Goal: Task Accomplishment & Management: Manage account settings

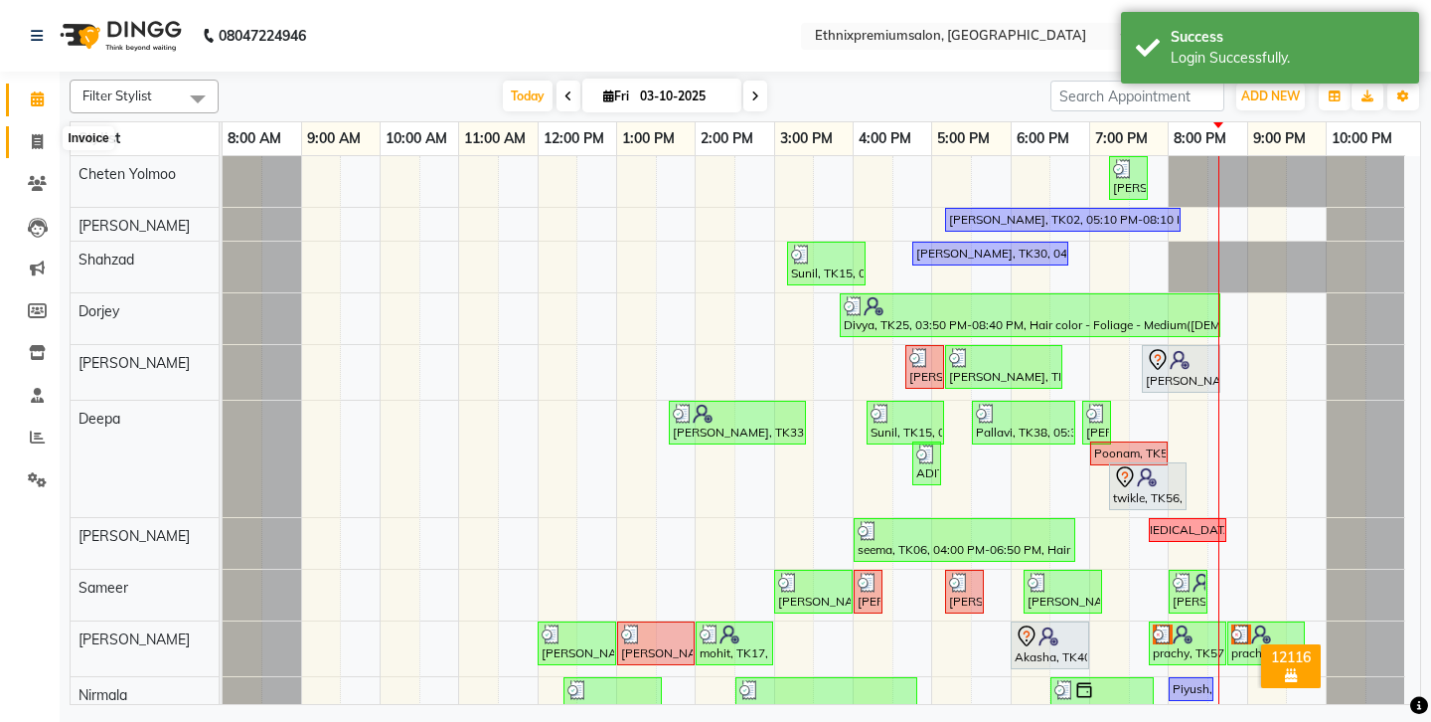
click at [46, 135] on span at bounding box center [37, 142] width 35 height 23
select select "3625"
select select "service"
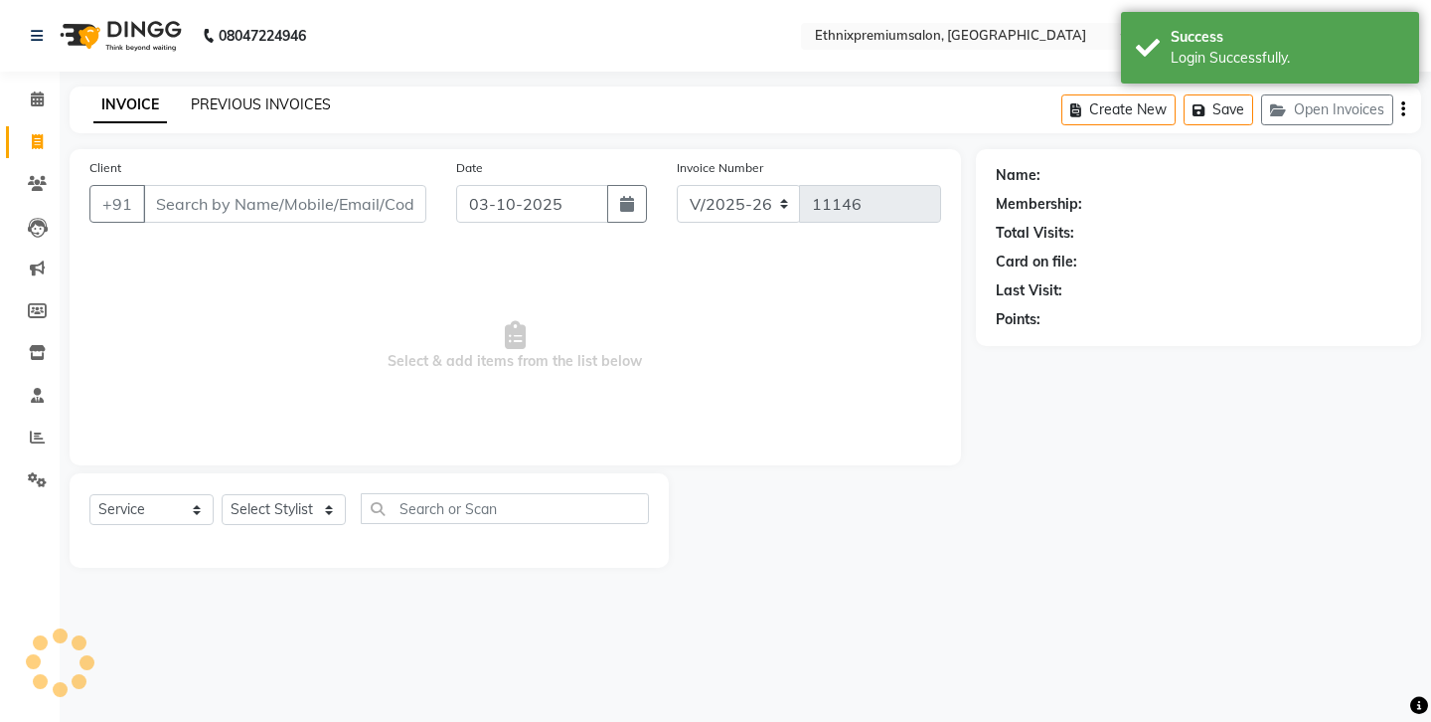
click at [236, 95] on link "PREVIOUS INVOICES" at bounding box center [261, 104] width 140 height 18
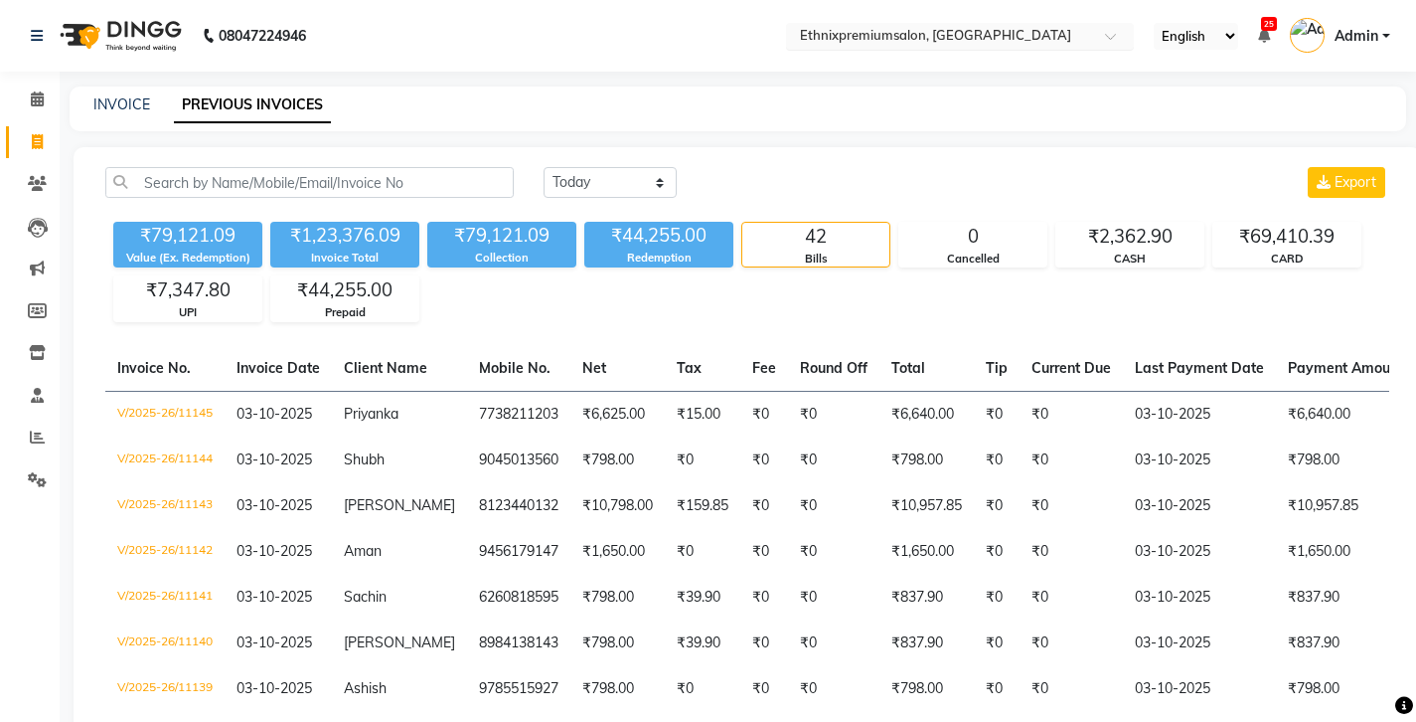
click at [796, 36] on input "text" at bounding box center [940, 38] width 288 height 20
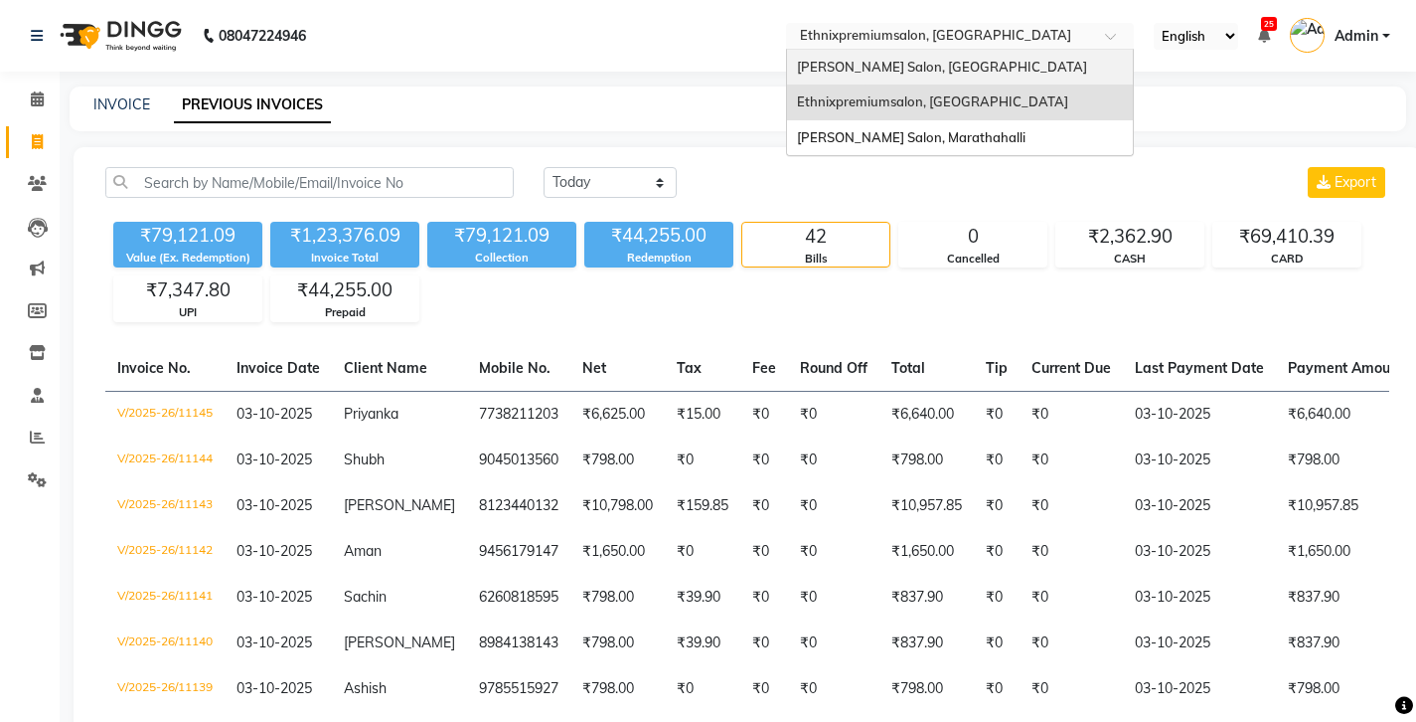
click at [797, 59] on span "[PERSON_NAME] Salon, [GEOGRAPHIC_DATA]" at bounding box center [942, 67] width 290 height 16
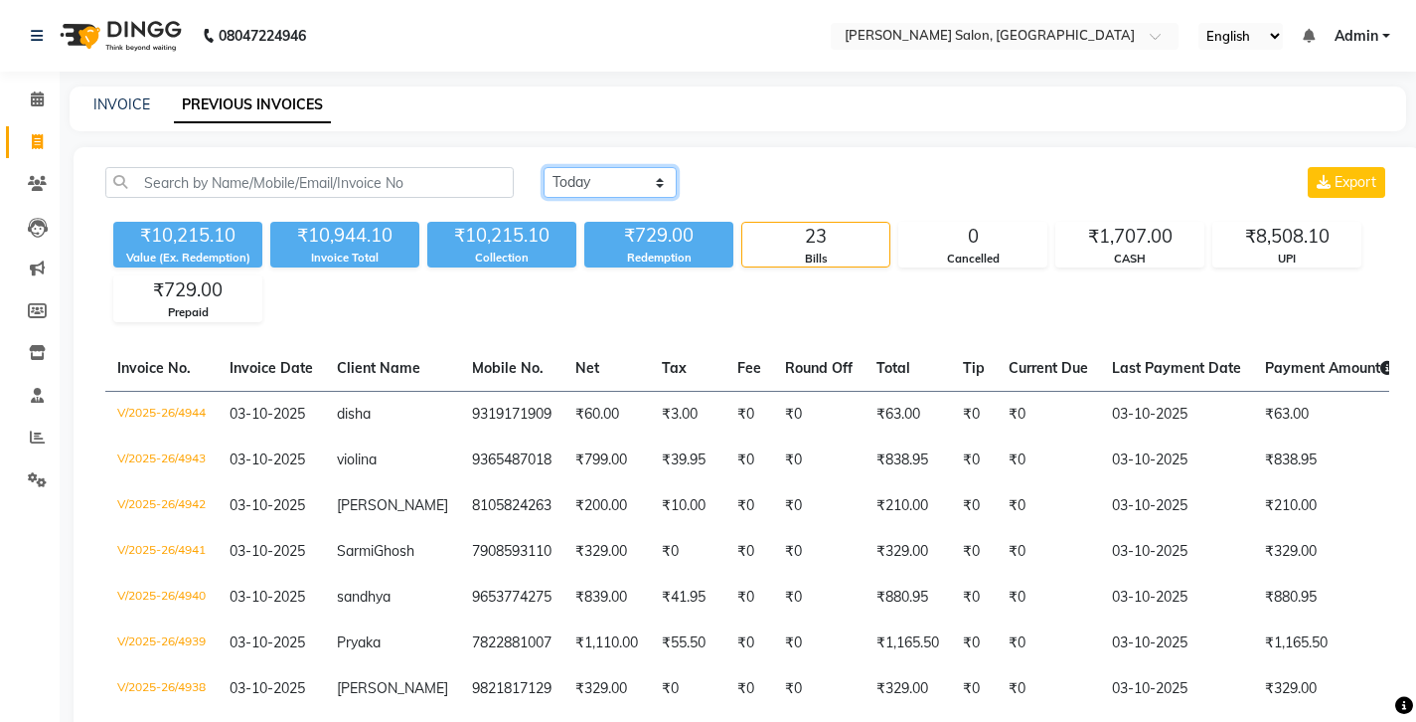
select select "range"
click at [749, 169] on input "03-10-2025" at bounding box center [772, 183] width 139 height 28
select select "10"
select select "2025"
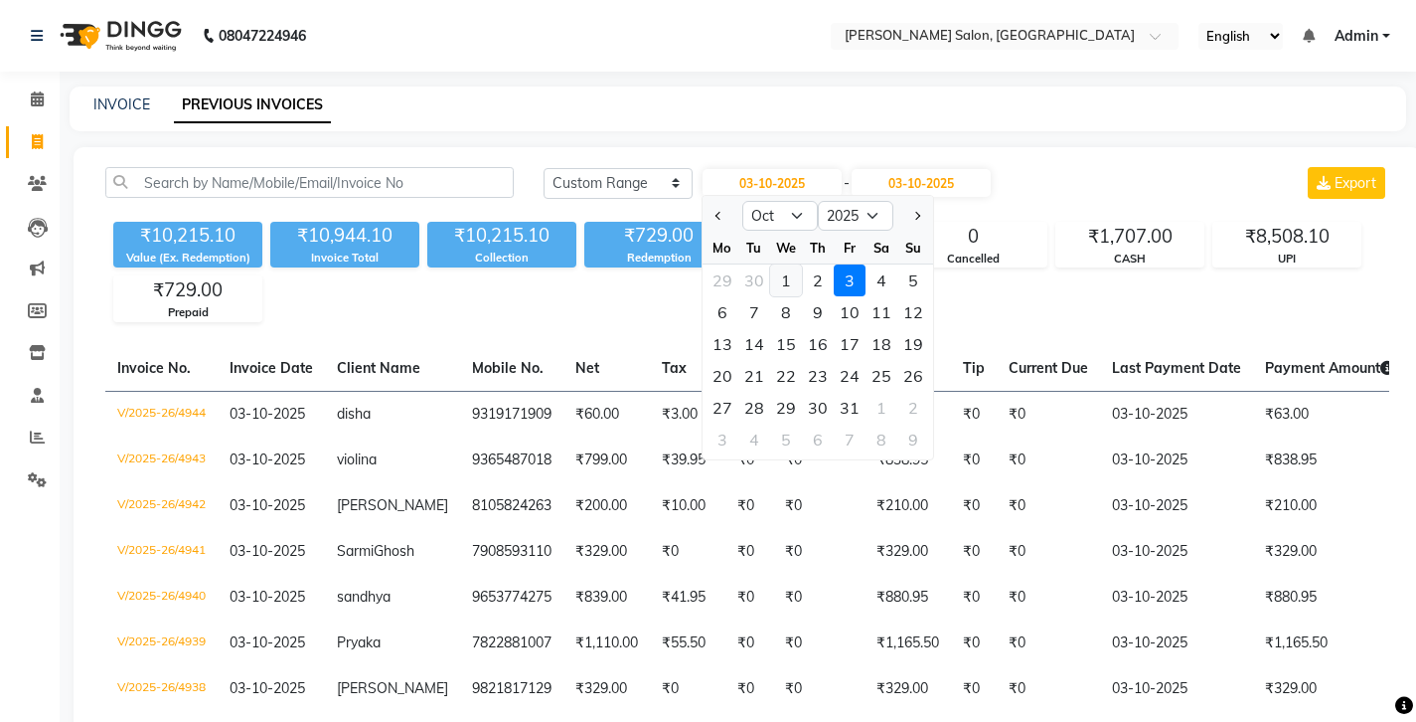
click at [770, 264] on div "1" at bounding box center [786, 280] width 32 height 32
type input "01-10-2025"
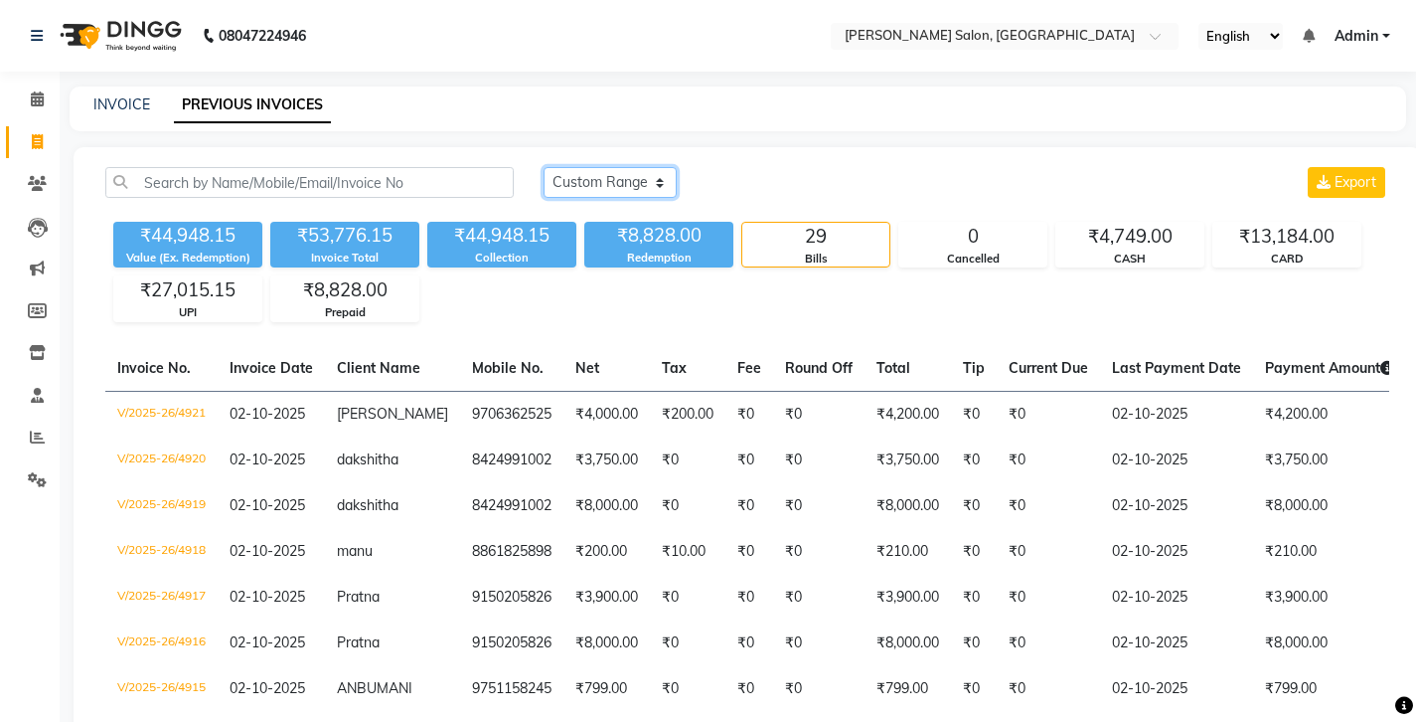
select select "range"
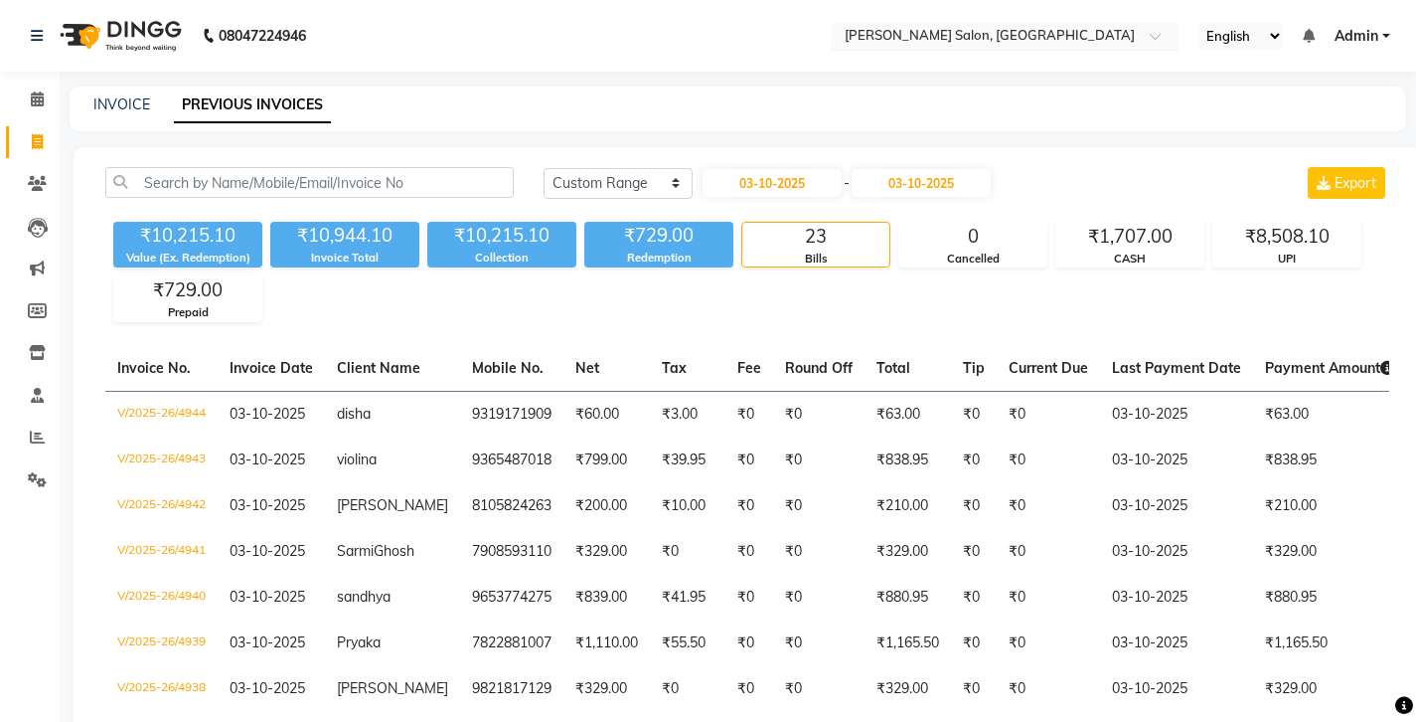
click at [841, 42] on input "text" at bounding box center [985, 38] width 288 height 20
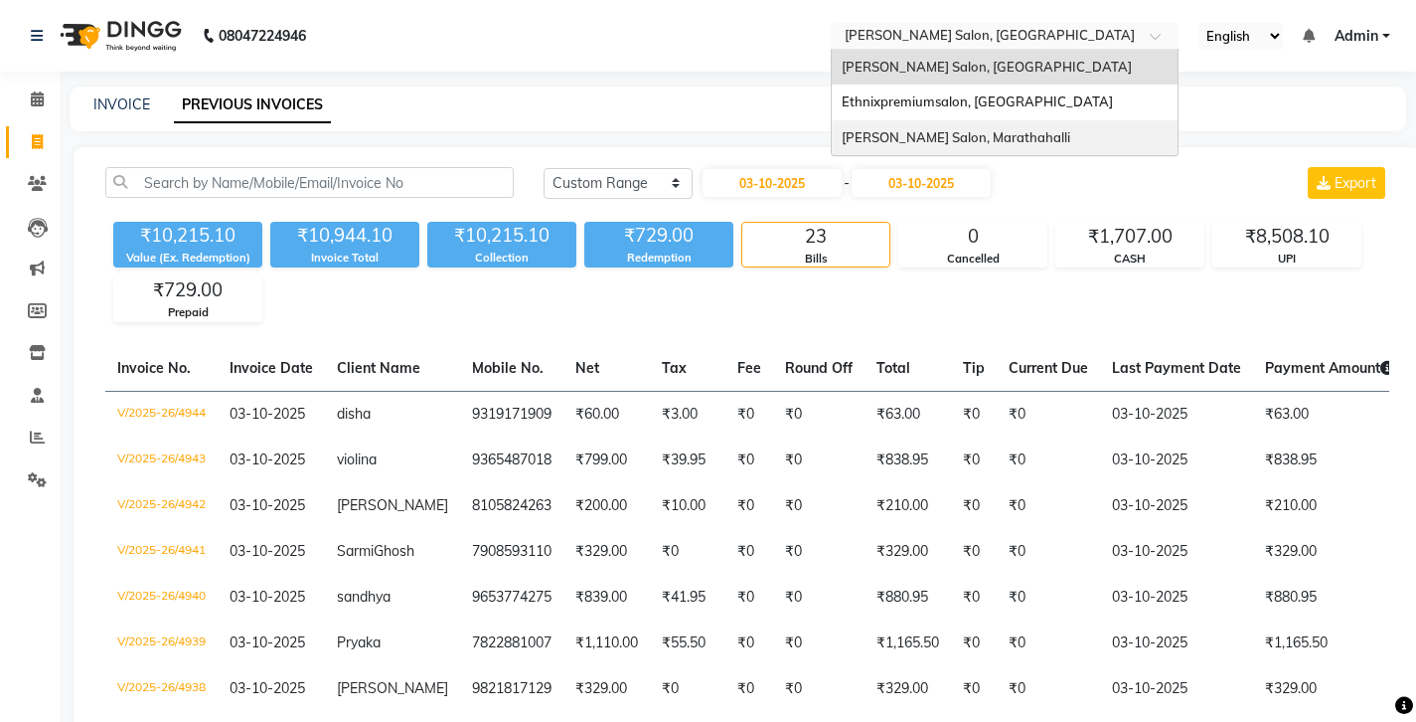
click at [832, 135] on div "[PERSON_NAME] Salon, Marathahalli" at bounding box center [1005, 138] width 346 height 36
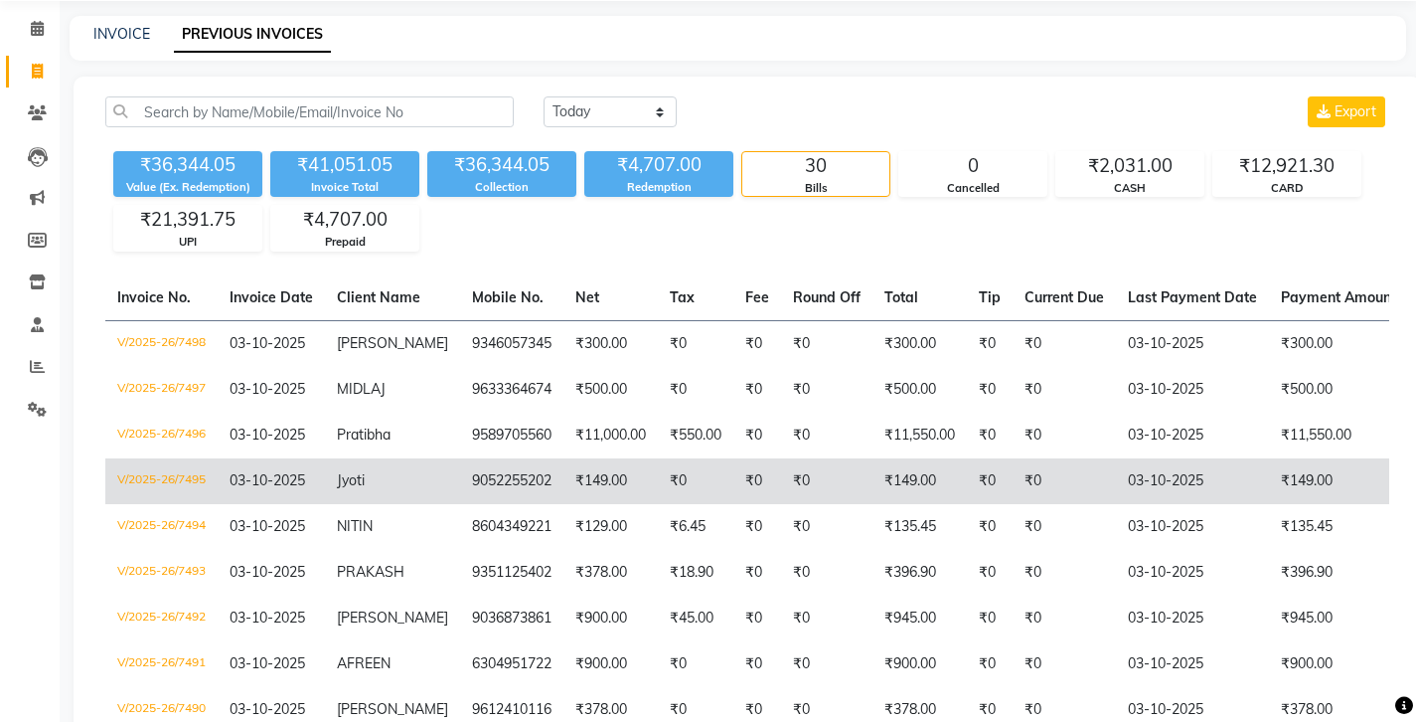
scroll to position [75, 0]
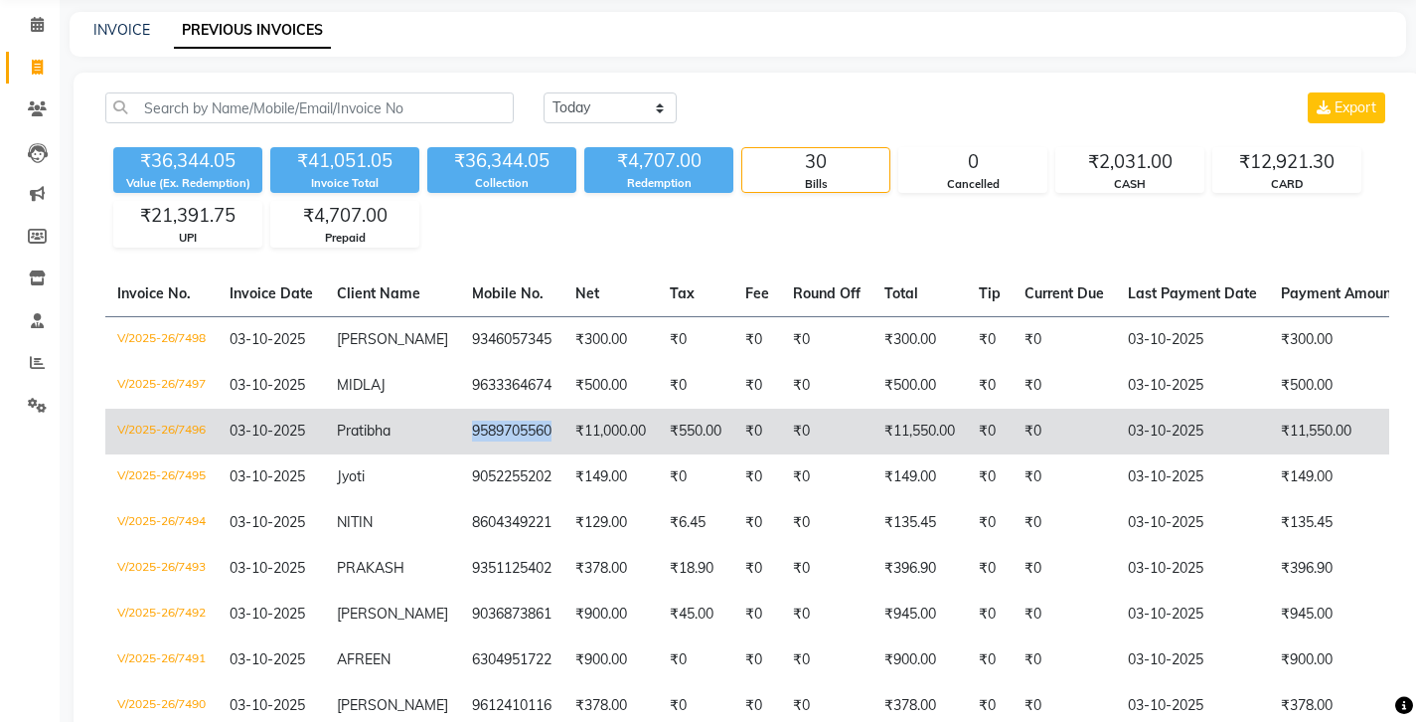
copy td "9589705560"
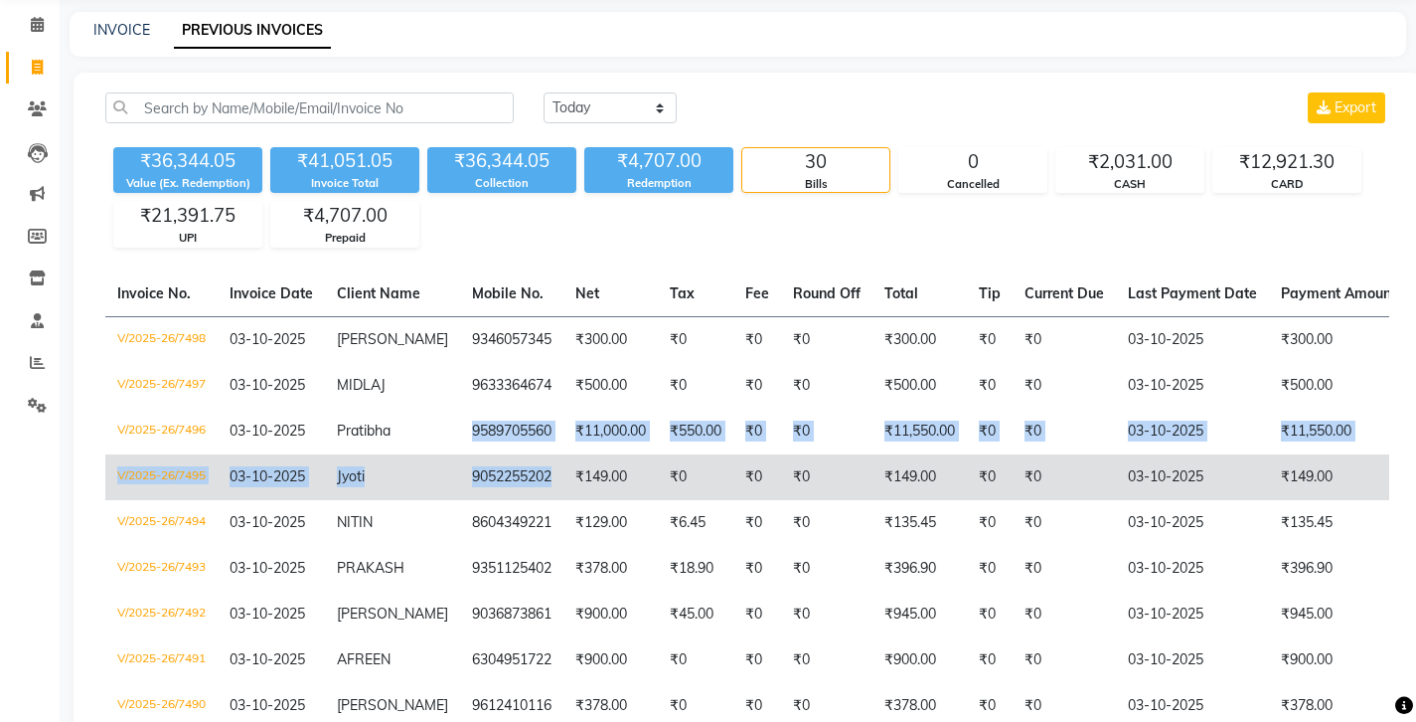
drag, startPoint x: 379, startPoint y: 353, endPoint x: 454, endPoint y: 410, distance: 95.0
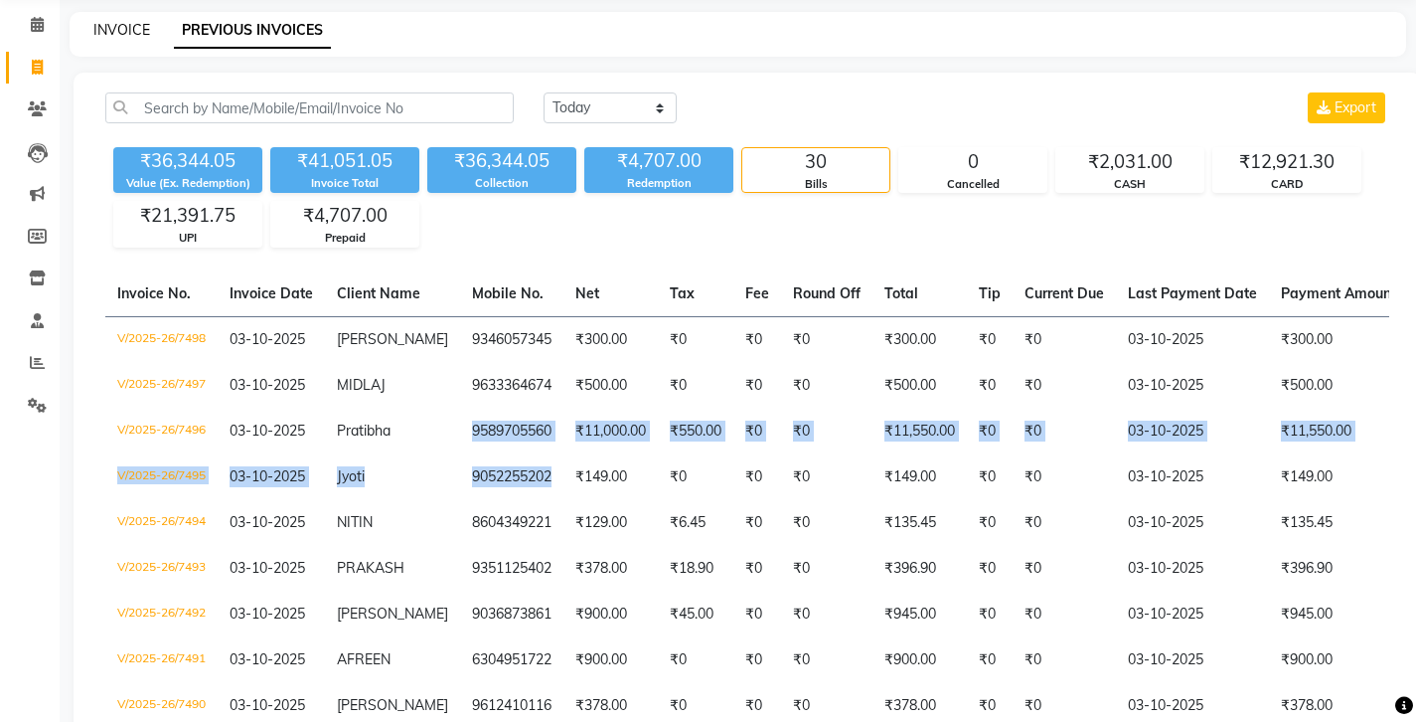
click at [111, 23] on link "INVOICE" at bounding box center [121, 30] width 57 height 18
select select "4783"
select select "service"
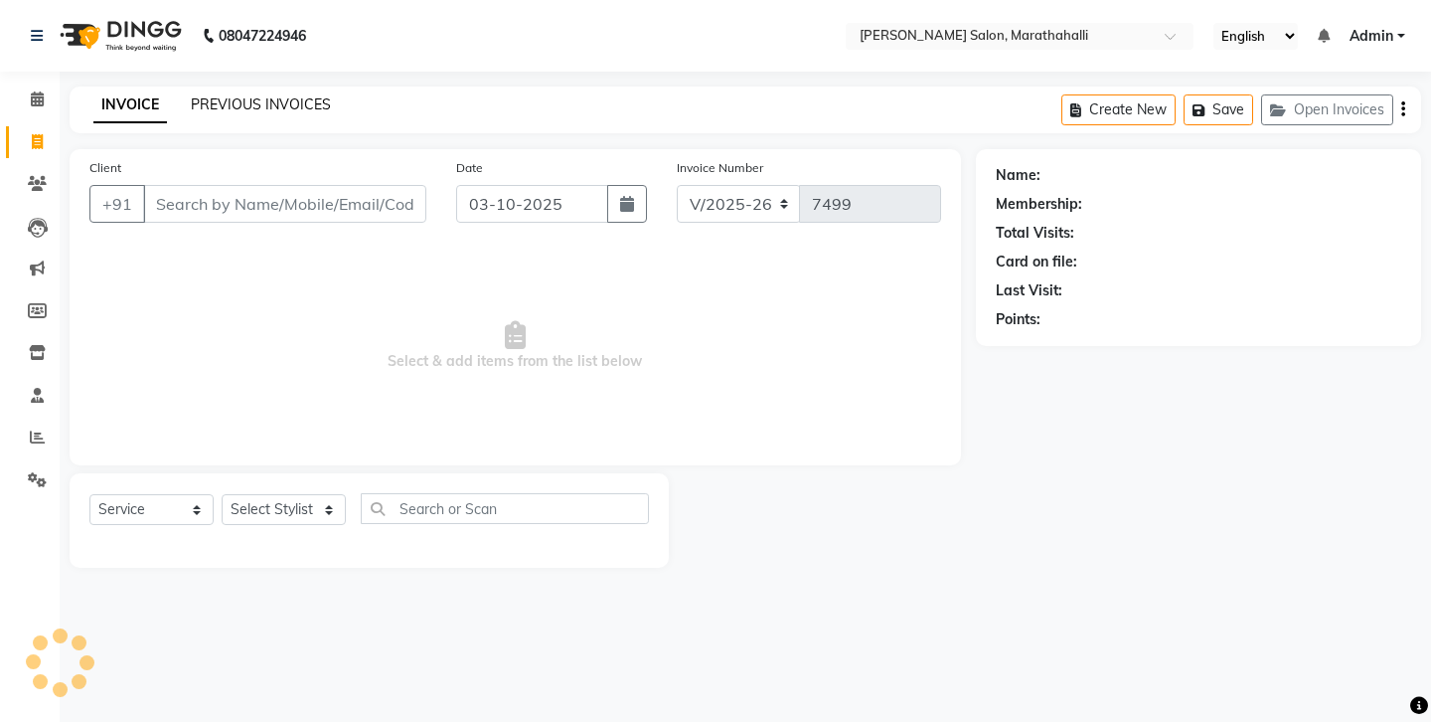
click at [217, 96] on link "PREVIOUS INVOICES" at bounding box center [261, 104] width 140 height 18
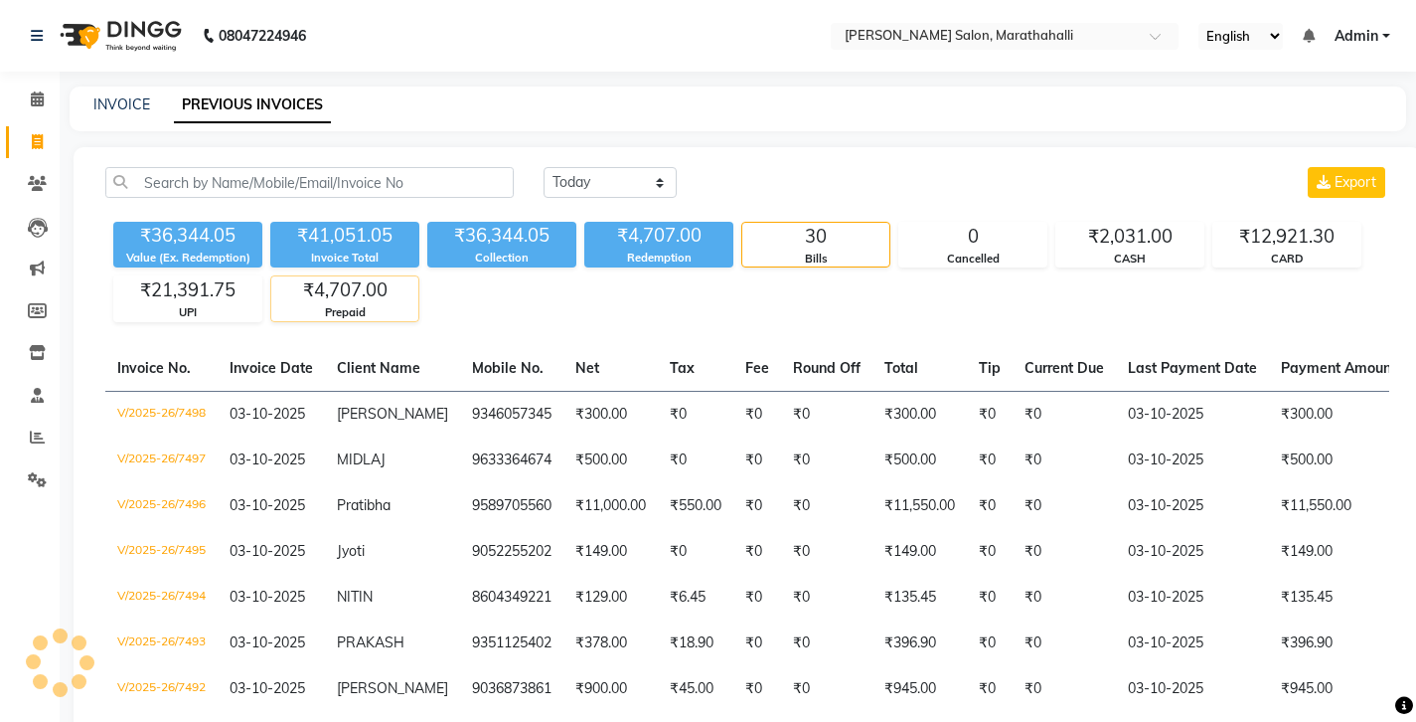
click at [343, 304] on div "Prepaid" at bounding box center [344, 312] width 147 height 17
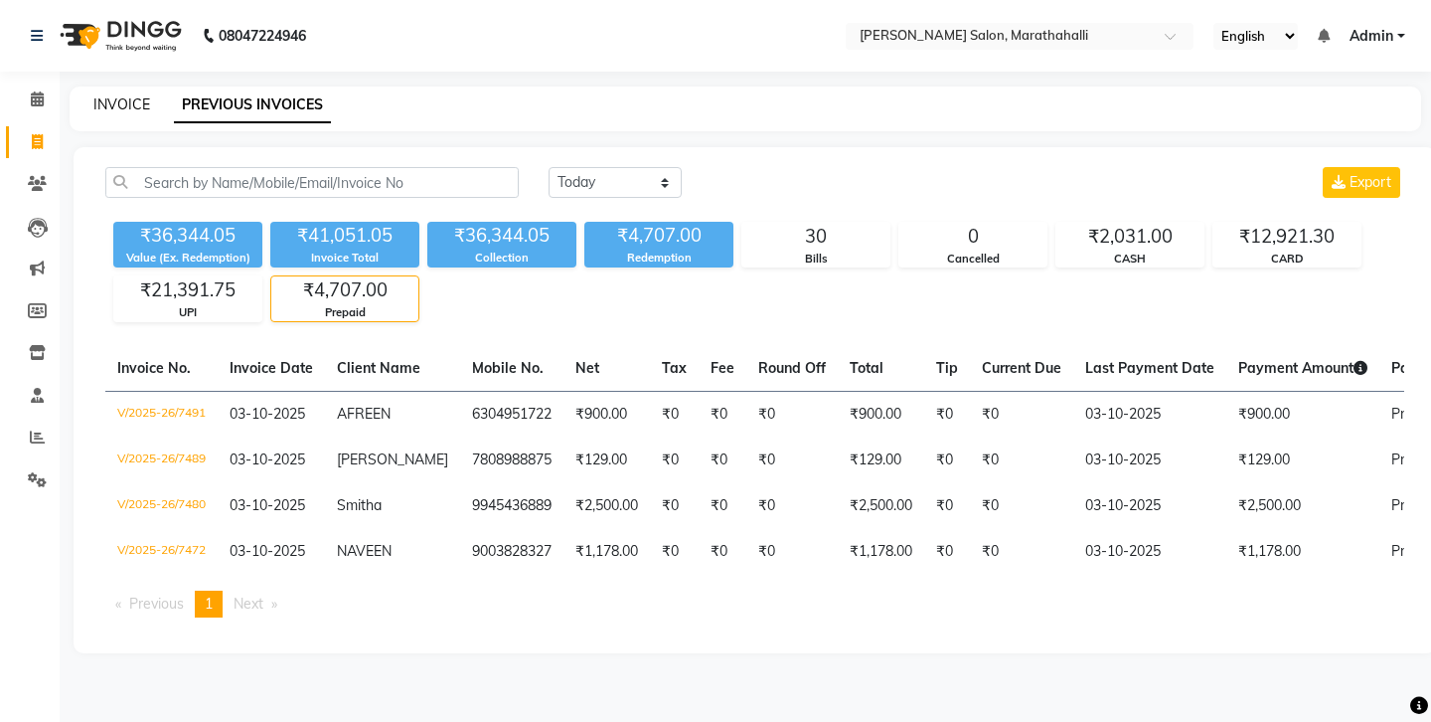
click at [110, 98] on link "INVOICE" at bounding box center [121, 104] width 57 height 18
select select "4783"
select select "service"
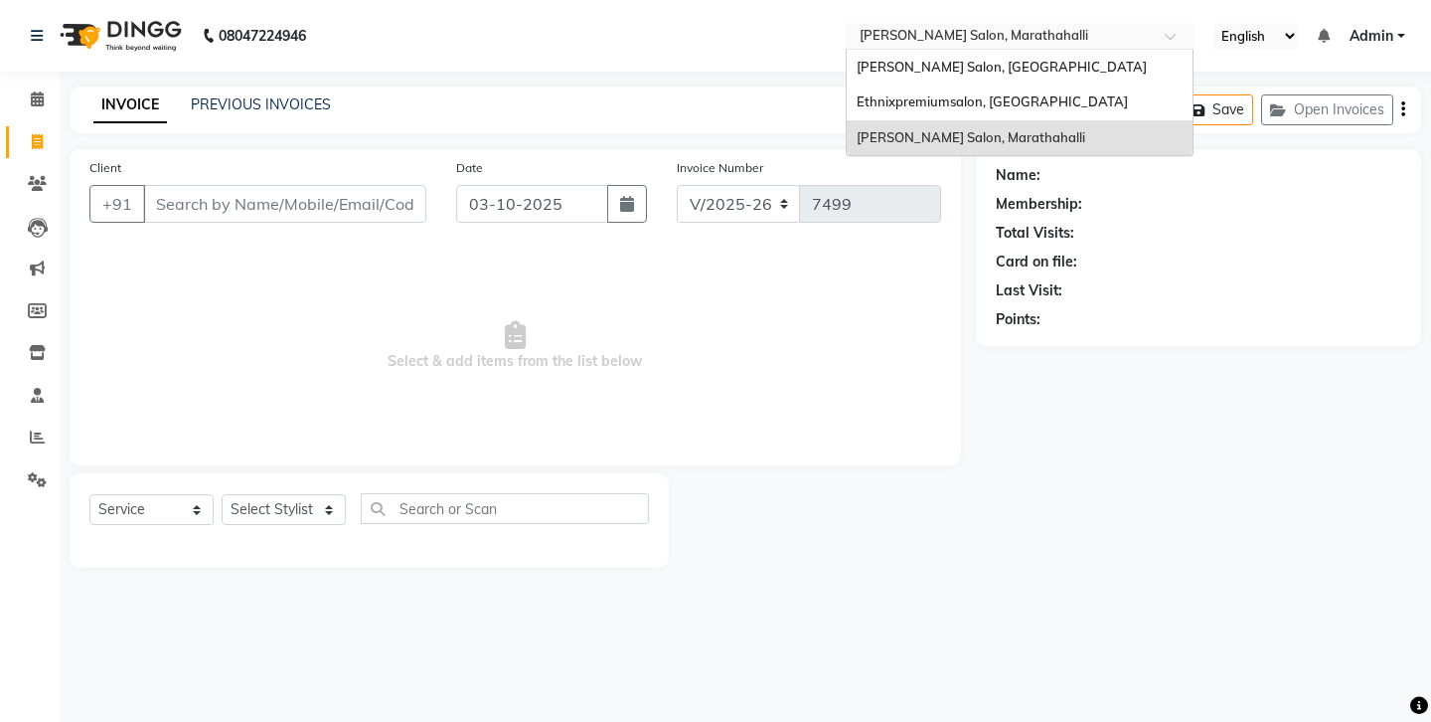
click at [856, 35] on input "text" at bounding box center [1000, 38] width 288 height 20
click at [857, 93] on span "Ethnixpremiumsalon, [GEOGRAPHIC_DATA]" at bounding box center [992, 101] width 271 height 16
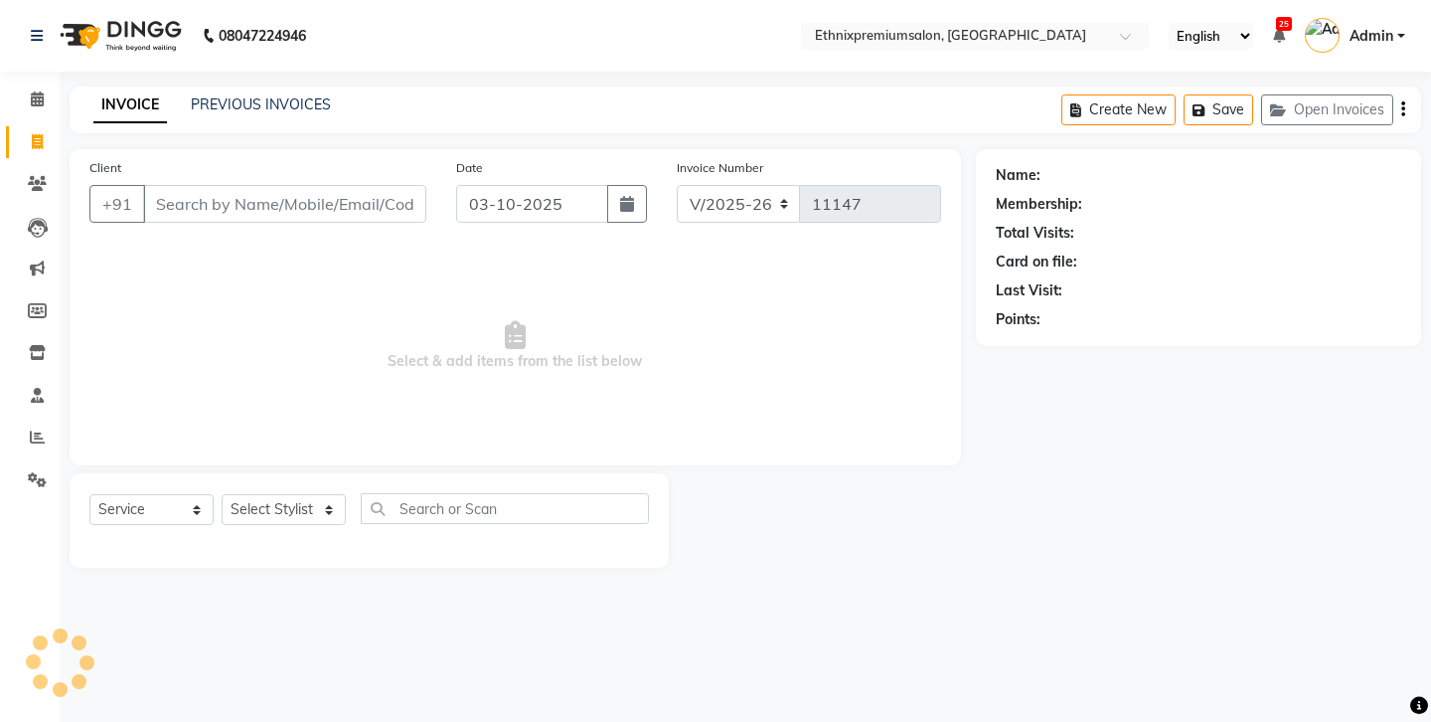
select select "3625"
select select "service"
click at [261, 99] on link "PREVIOUS INVOICES" at bounding box center [261, 104] width 140 height 18
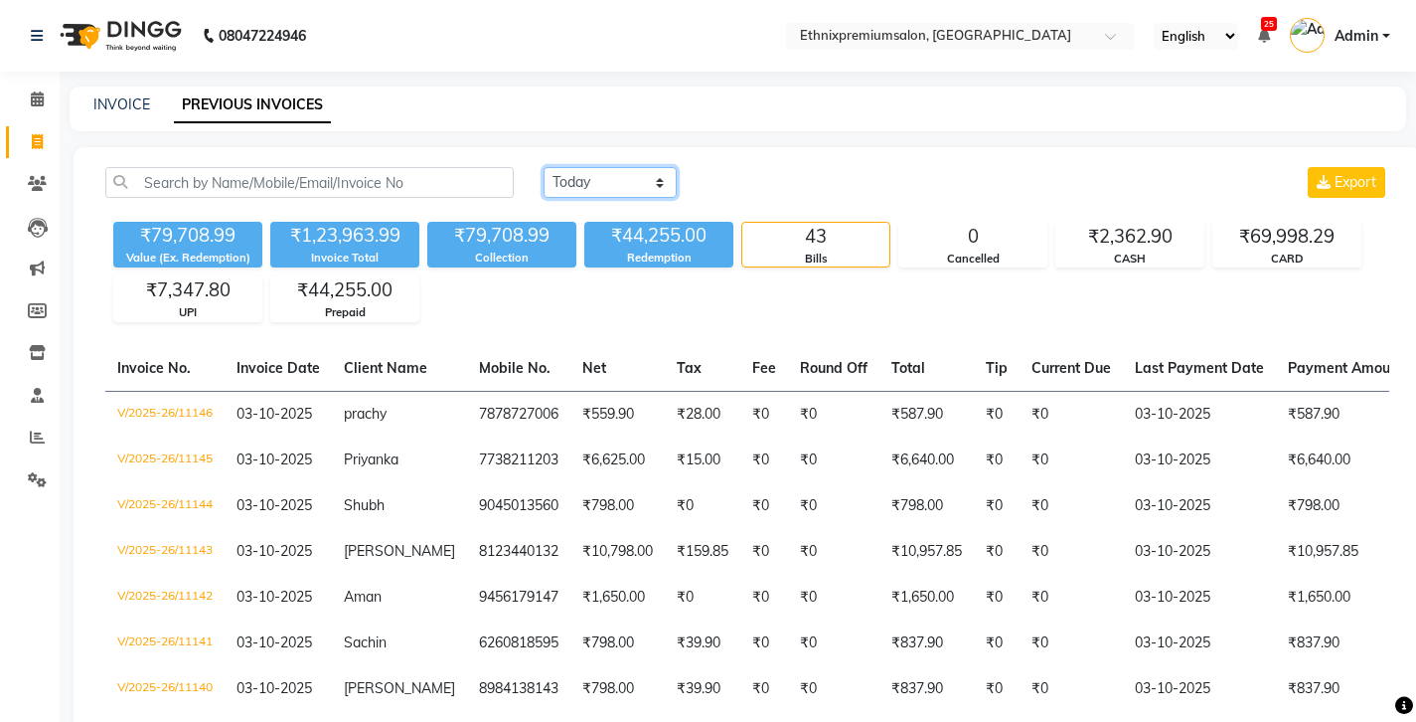
select select "range"
click at [728, 169] on input "03-10-2025" at bounding box center [772, 183] width 139 height 28
select select "10"
select select "2025"
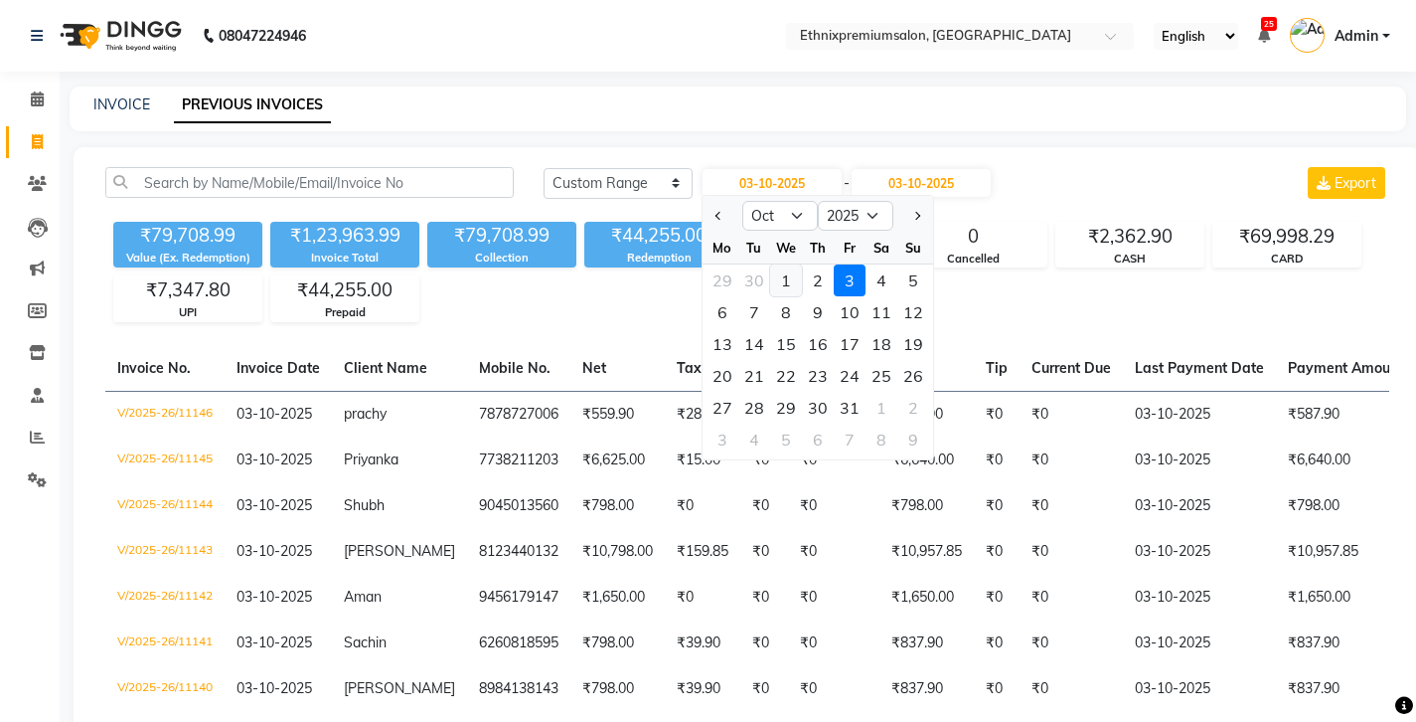
click at [770, 264] on div "1" at bounding box center [786, 280] width 32 height 32
type input "01-10-2025"
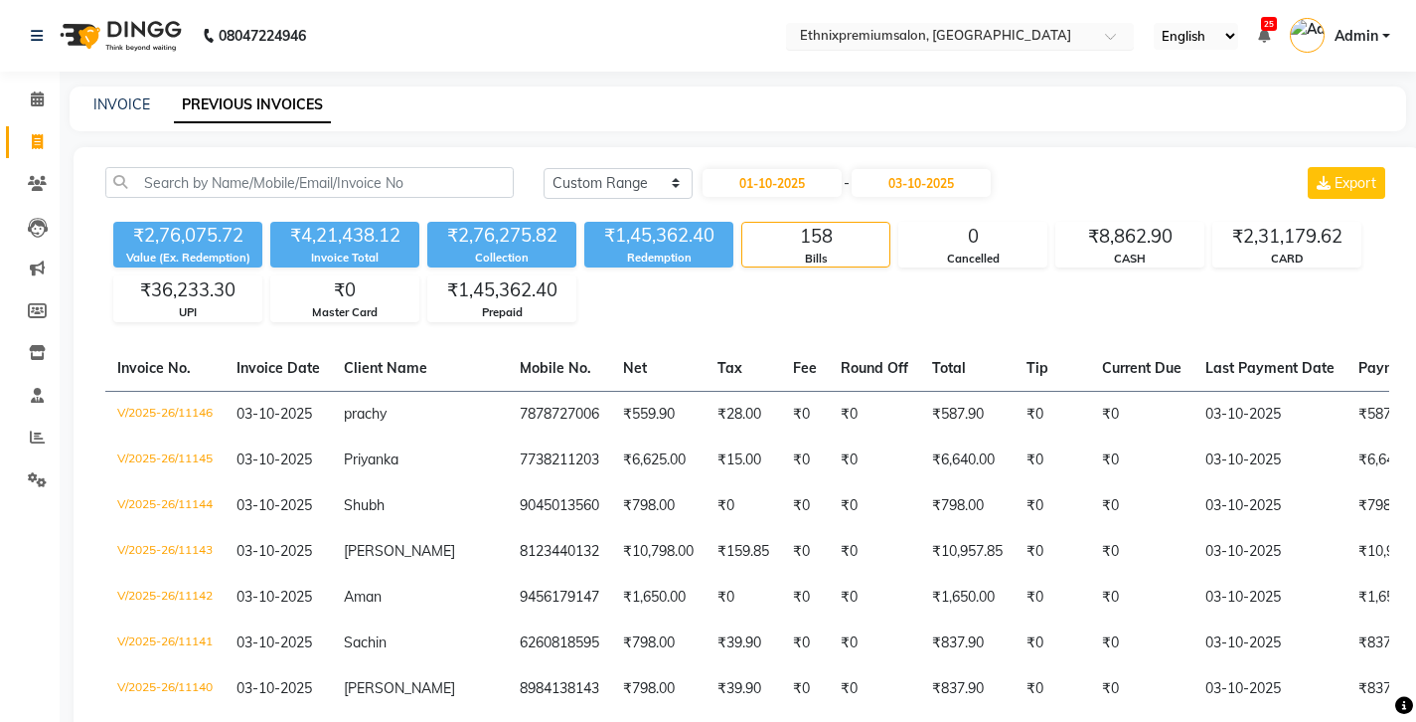
click at [796, 35] on input "text" at bounding box center [940, 38] width 288 height 20
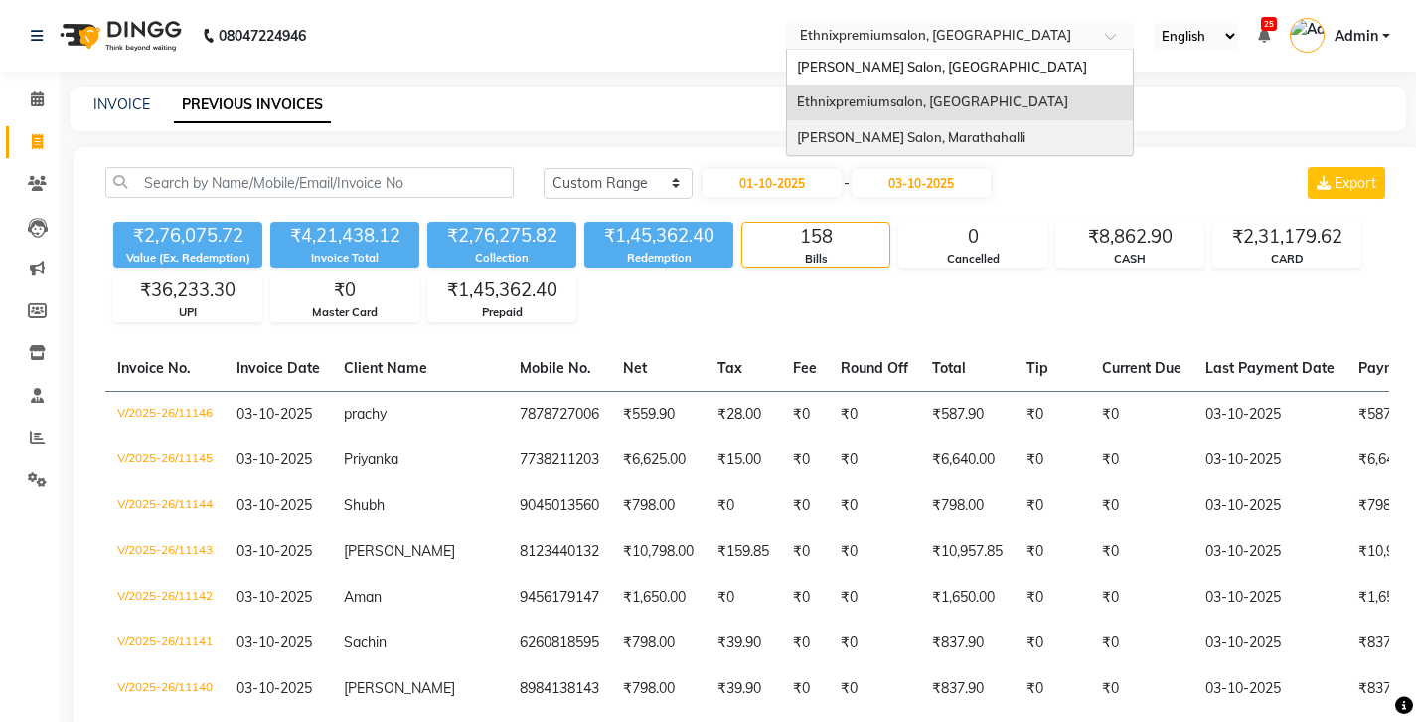
click at [797, 130] on span "Ethnix Salon, Marathahalli" at bounding box center [911, 137] width 229 height 16
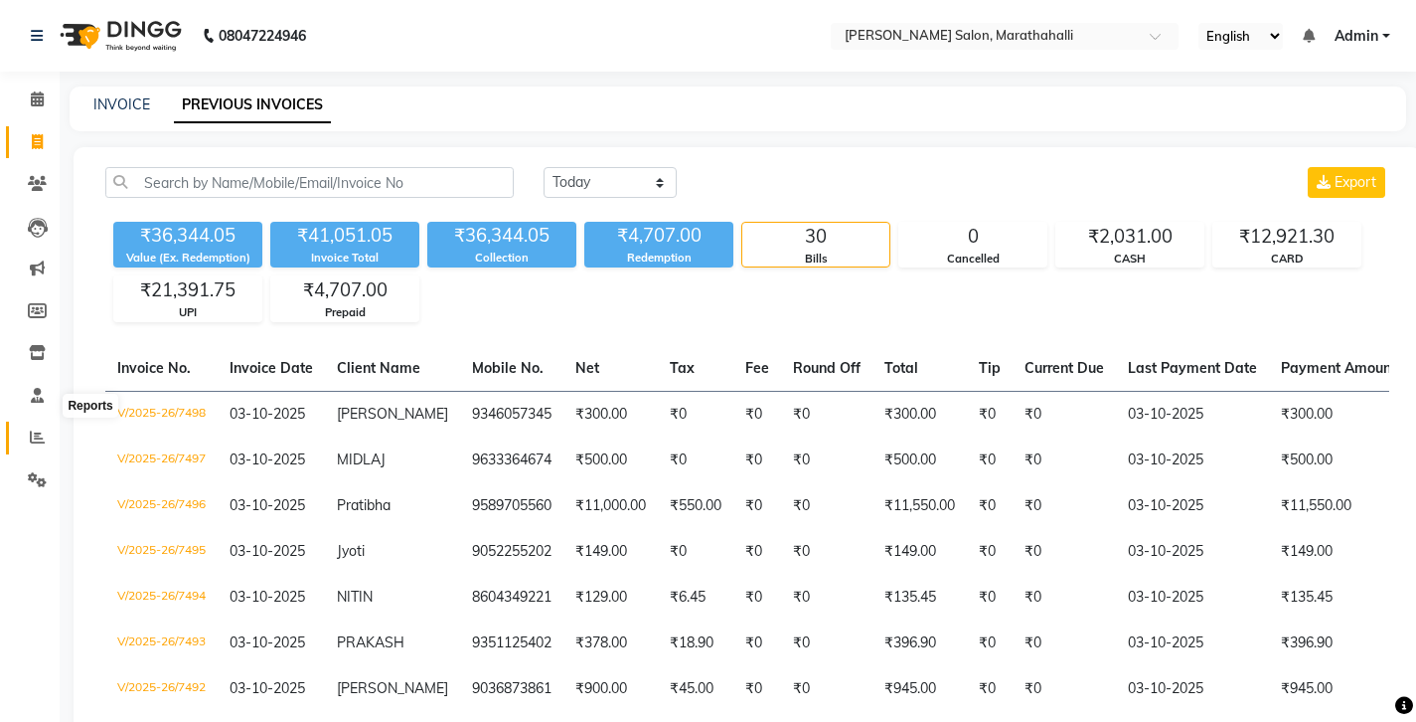
click at [36, 429] on icon at bounding box center [37, 436] width 15 height 15
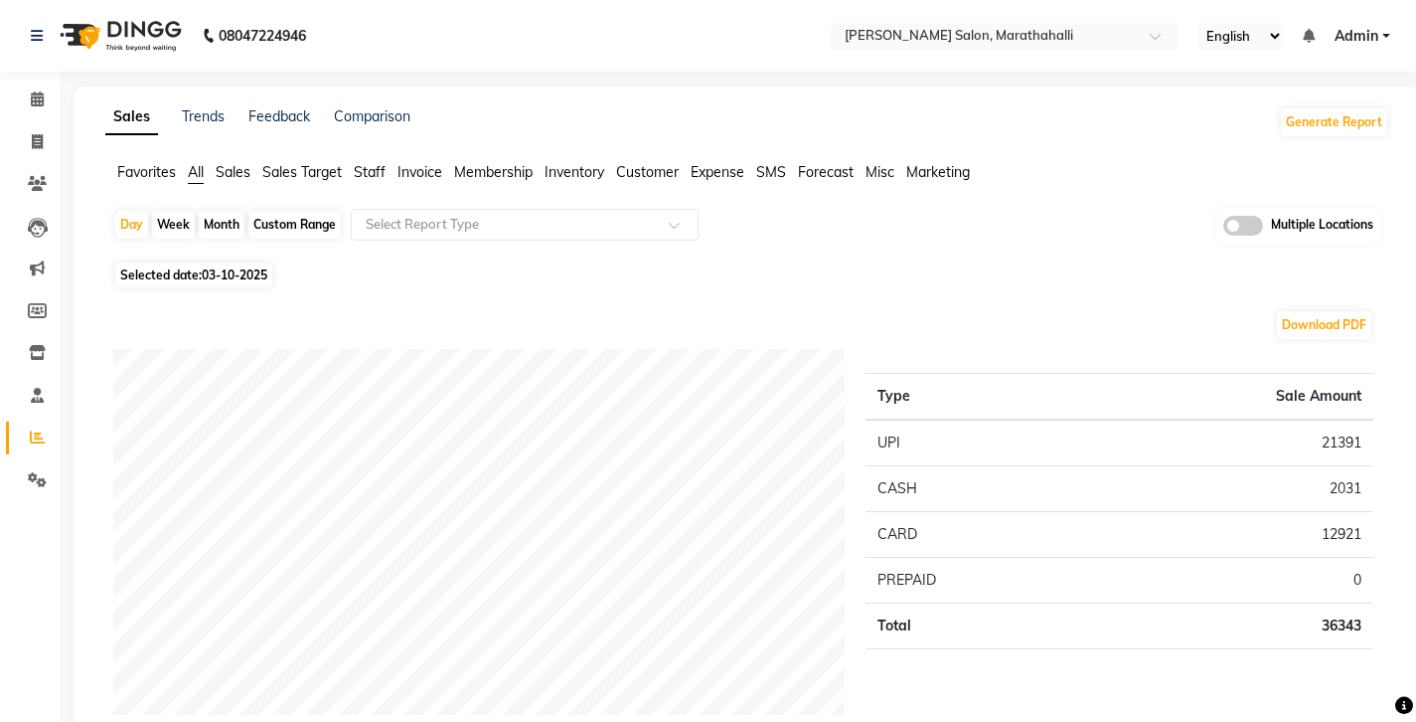
click at [354, 163] on span "Staff" at bounding box center [370, 172] width 32 height 18
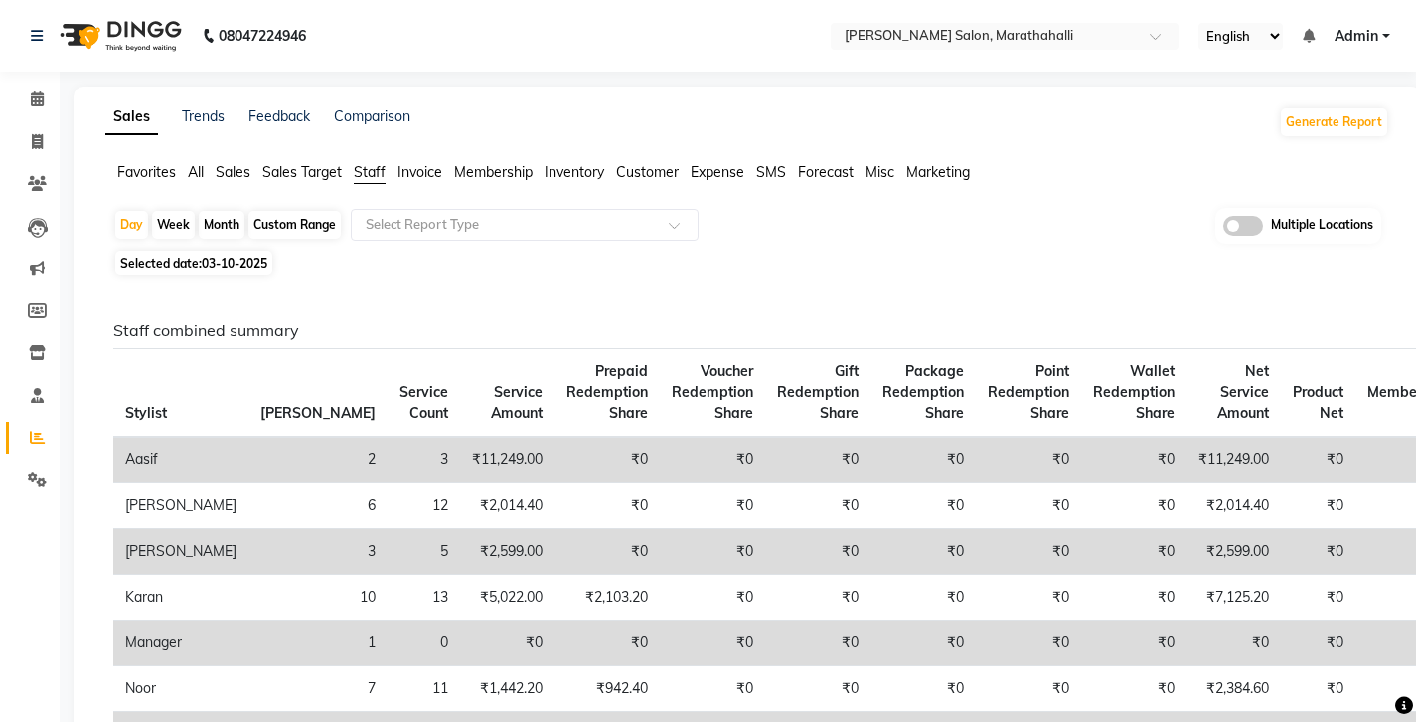
click at [215, 211] on div "Month" at bounding box center [222, 225] width 46 height 28
select select "10"
select select "2025"
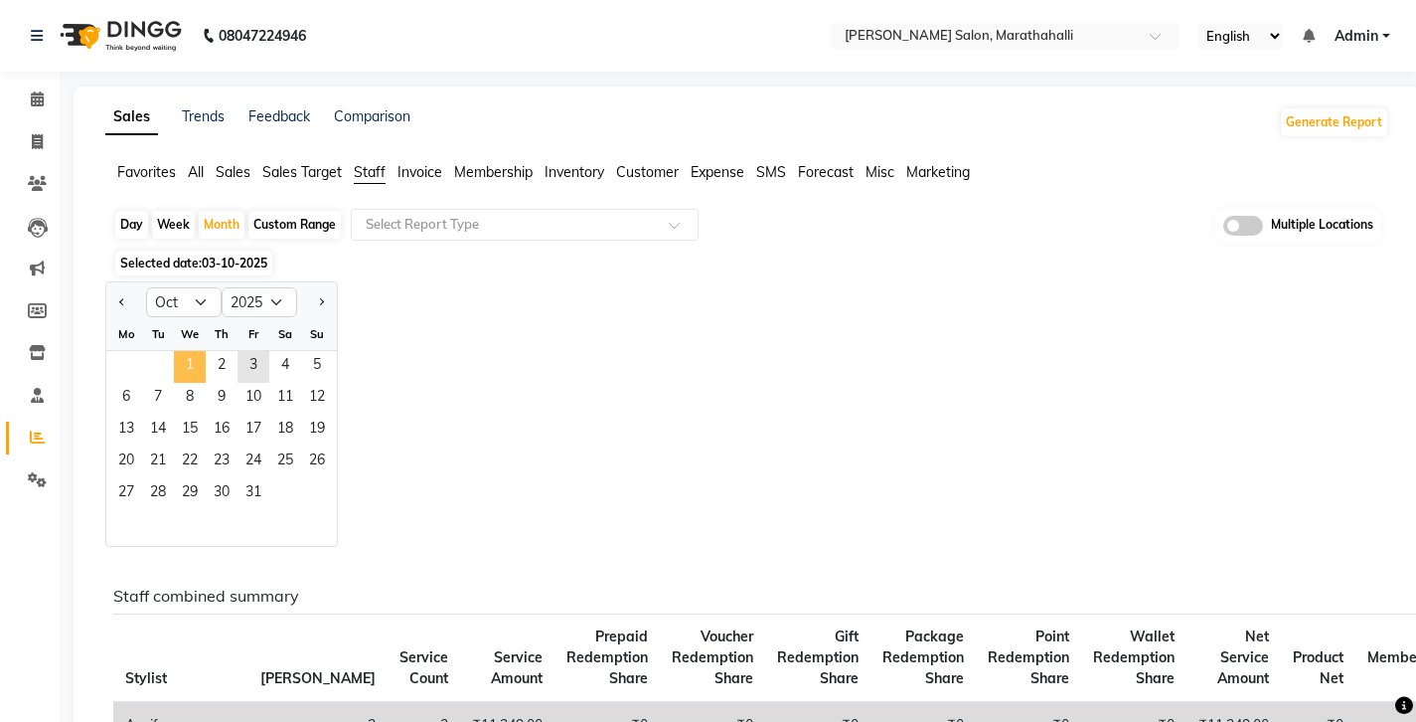
click at [174, 351] on span "1" at bounding box center [190, 367] width 32 height 32
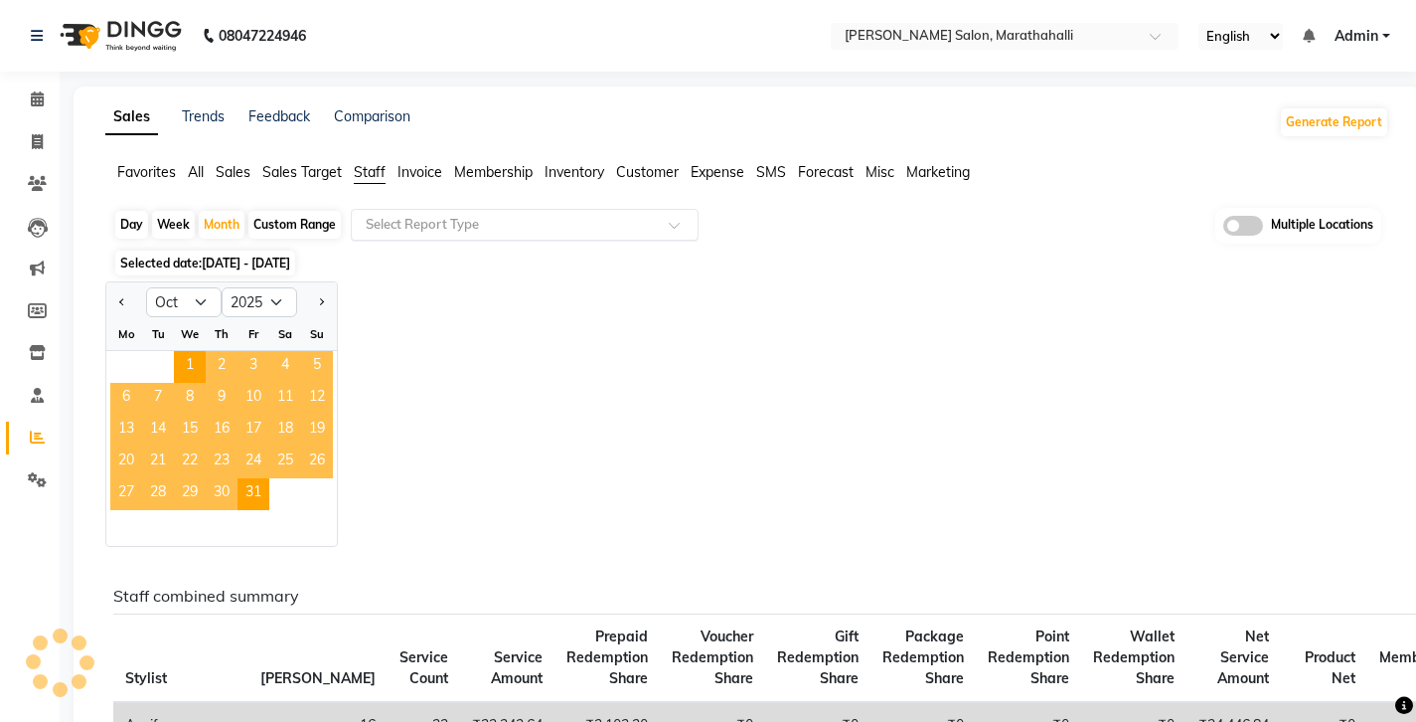
click at [394, 215] on input "text" at bounding box center [505, 225] width 286 height 20
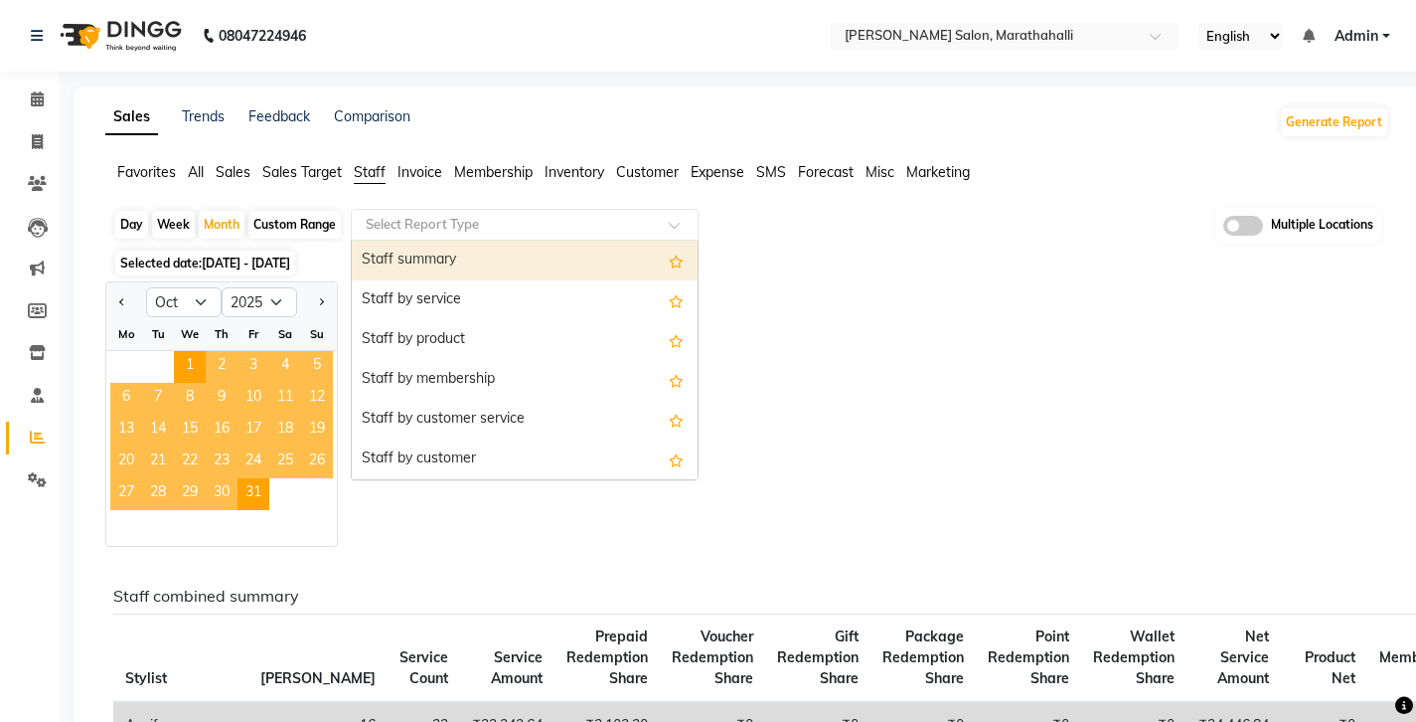
click at [388, 241] on div "Staff summary" at bounding box center [525, 261] width 346 height 40
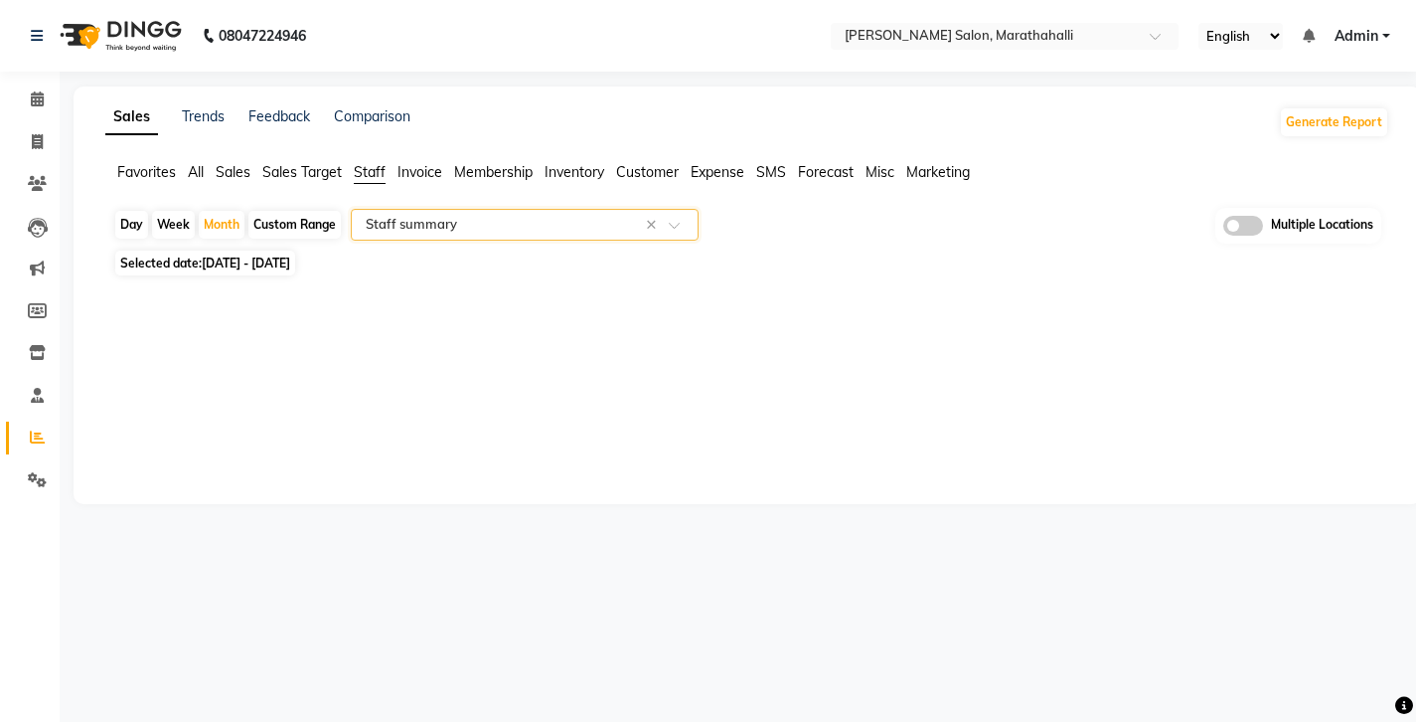
select select "full_report"
select select "csv"
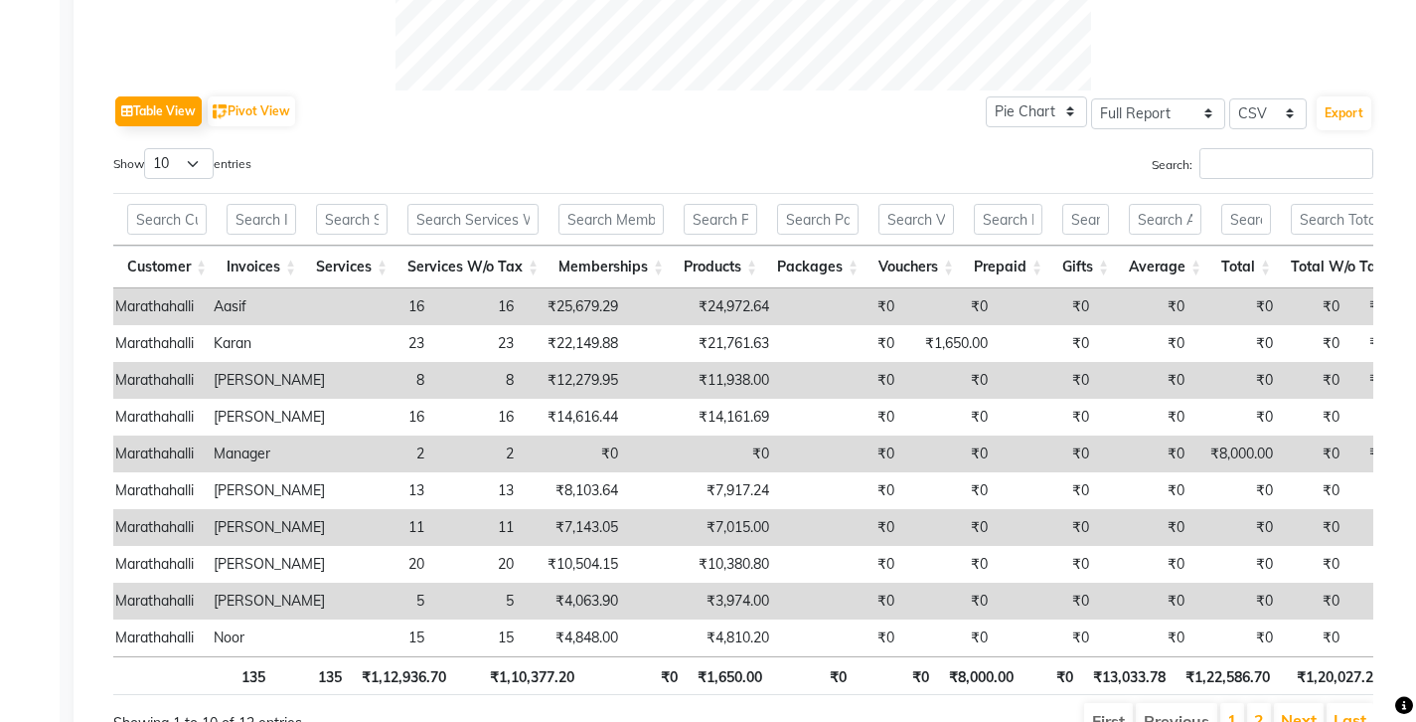
copy td "11,938.00"
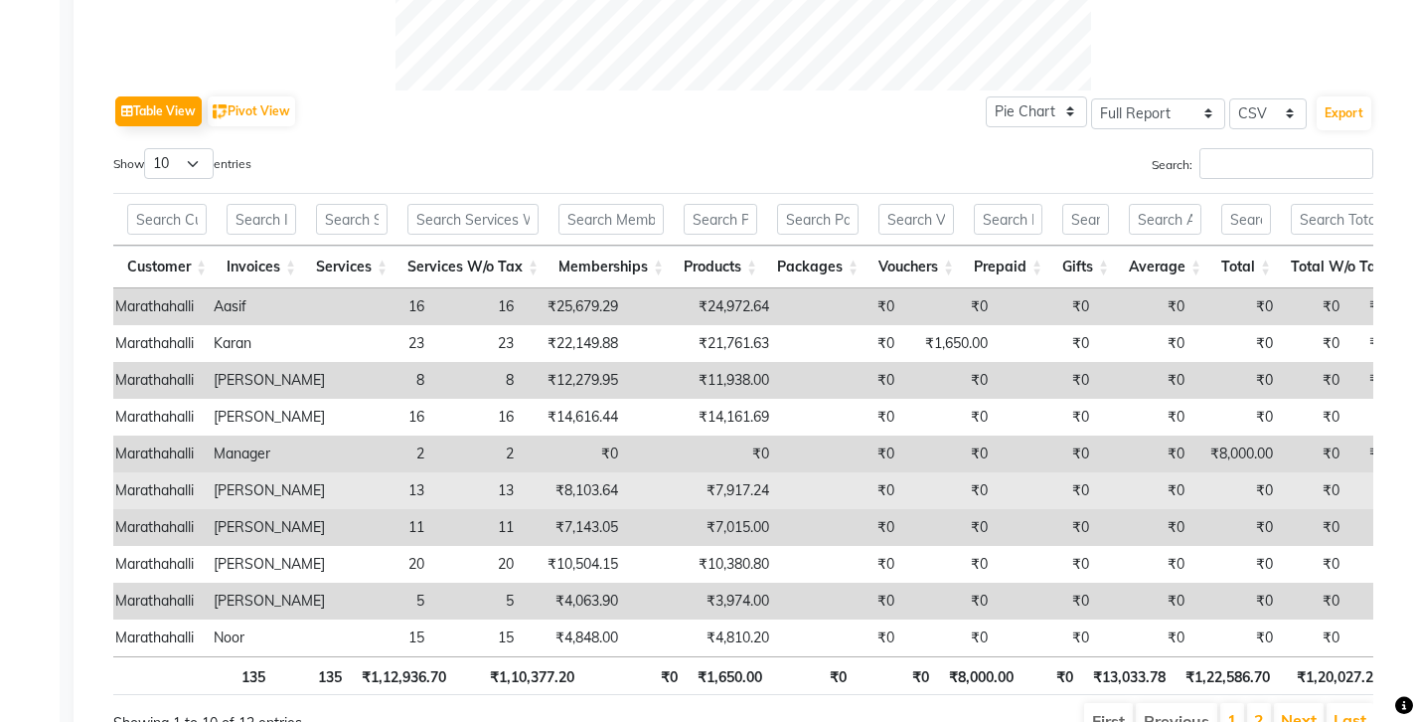
copy td "7,917.24"
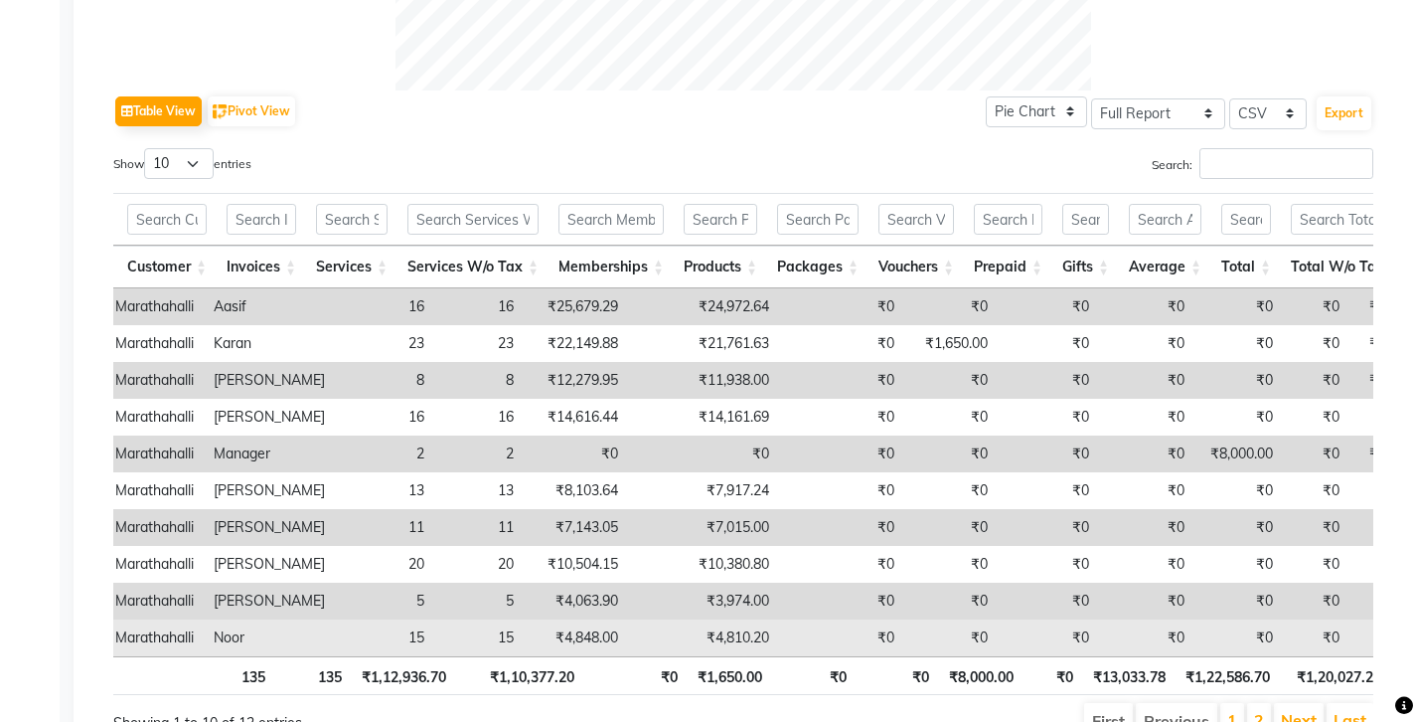
copy td "4,810.20"
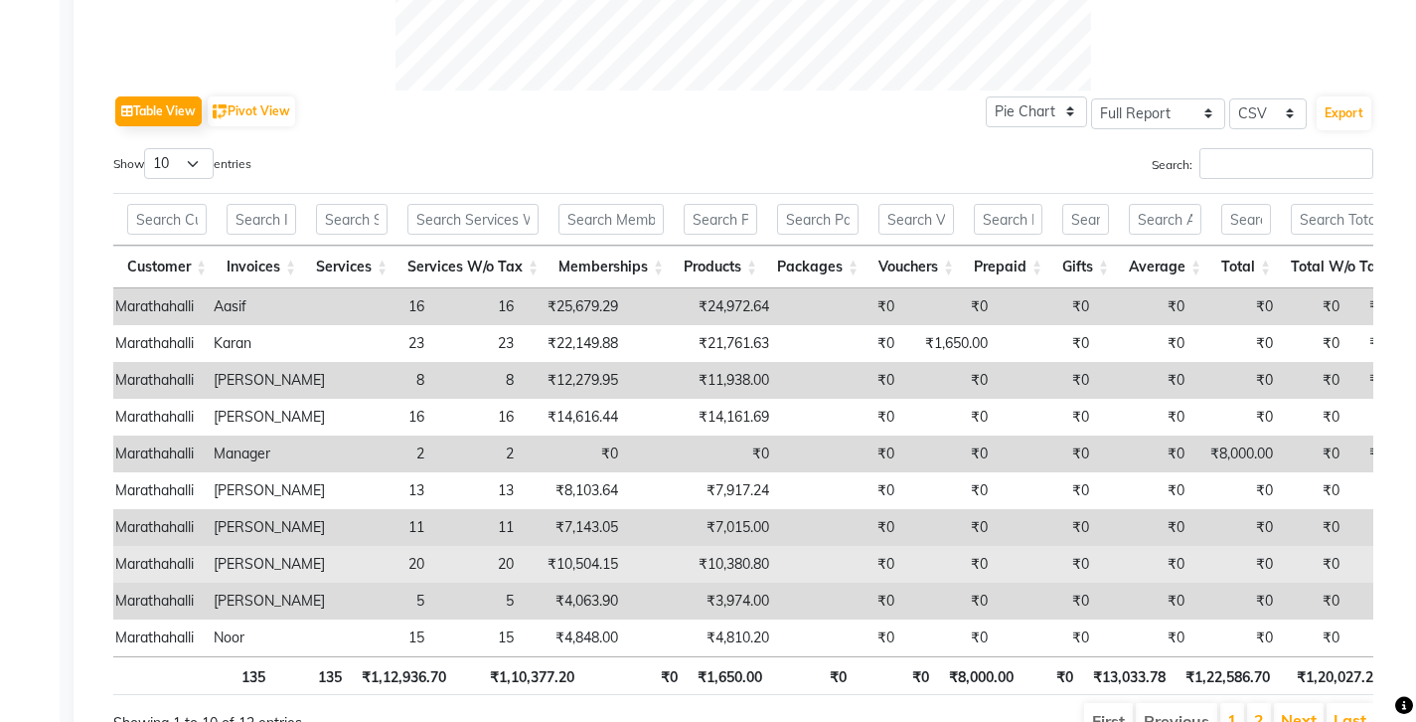
copy td "10,380.80"
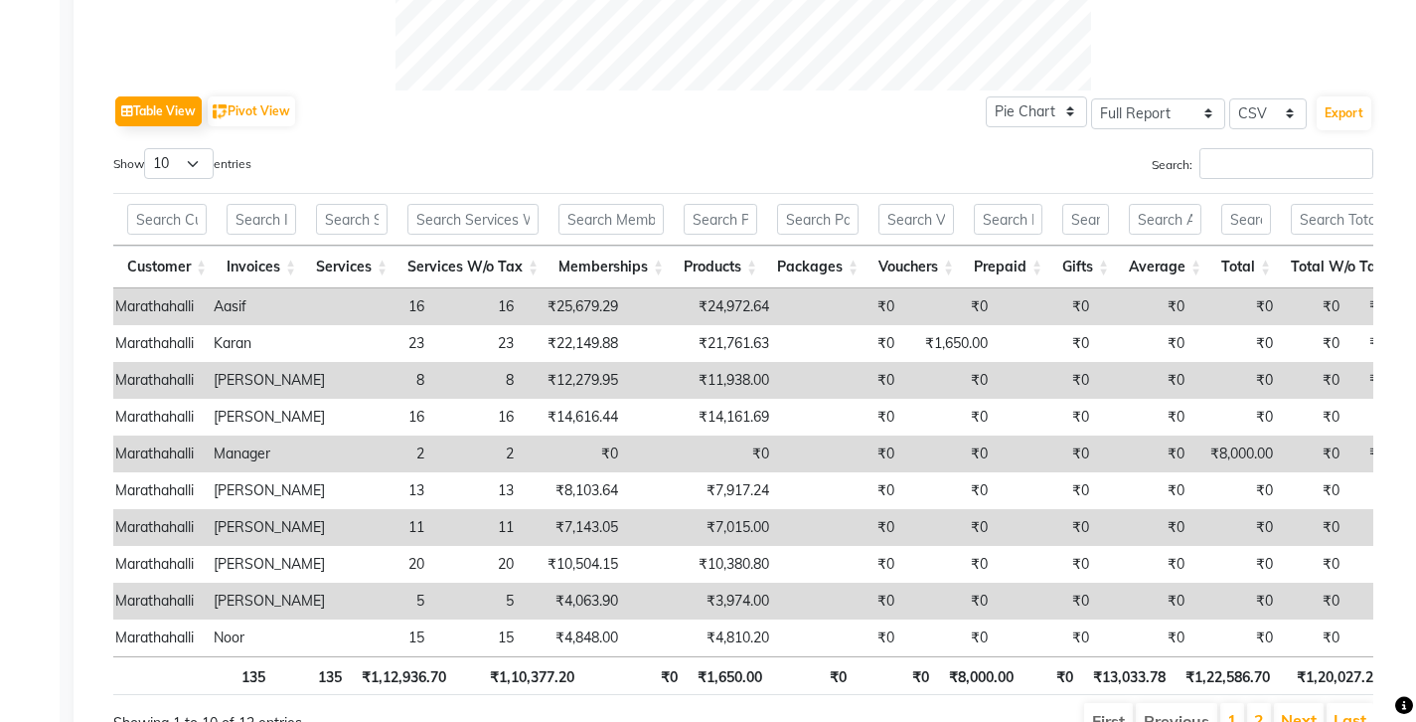
copy td "24,972.64"
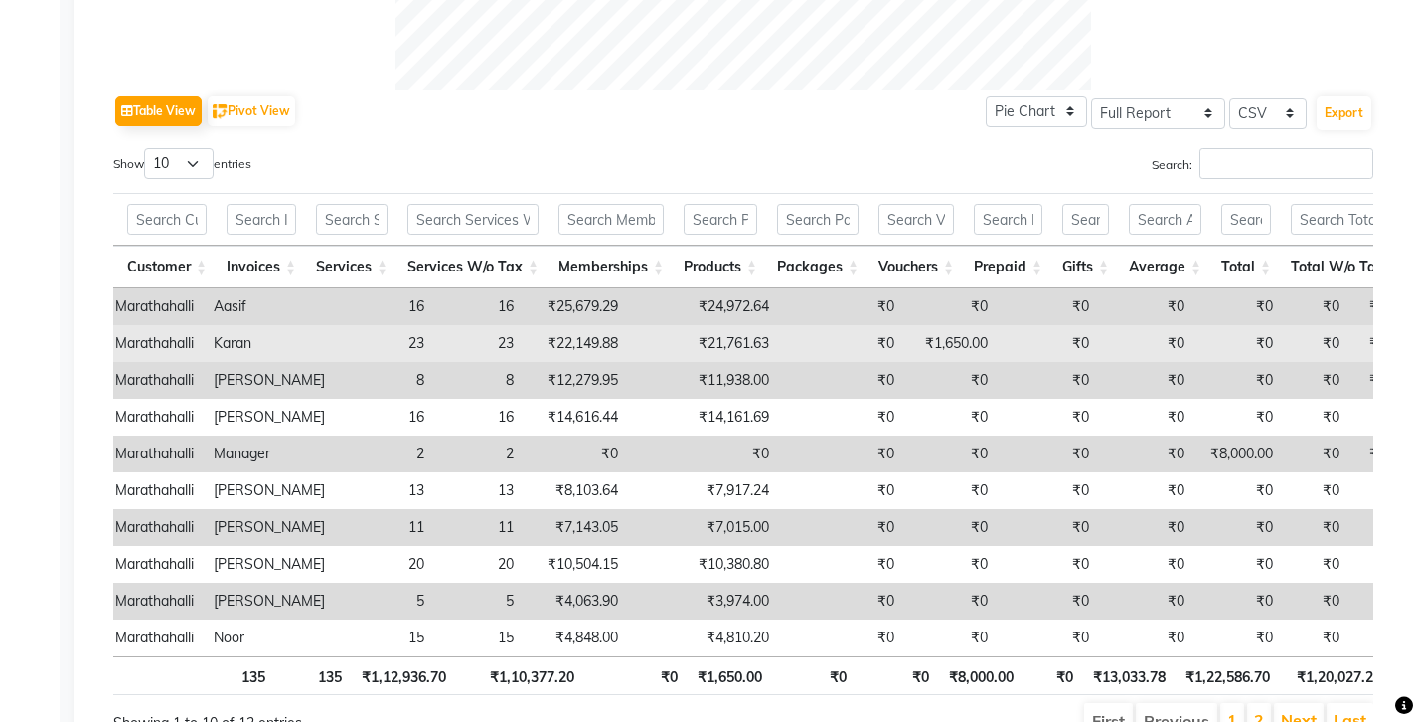
copy td "23,411.63"
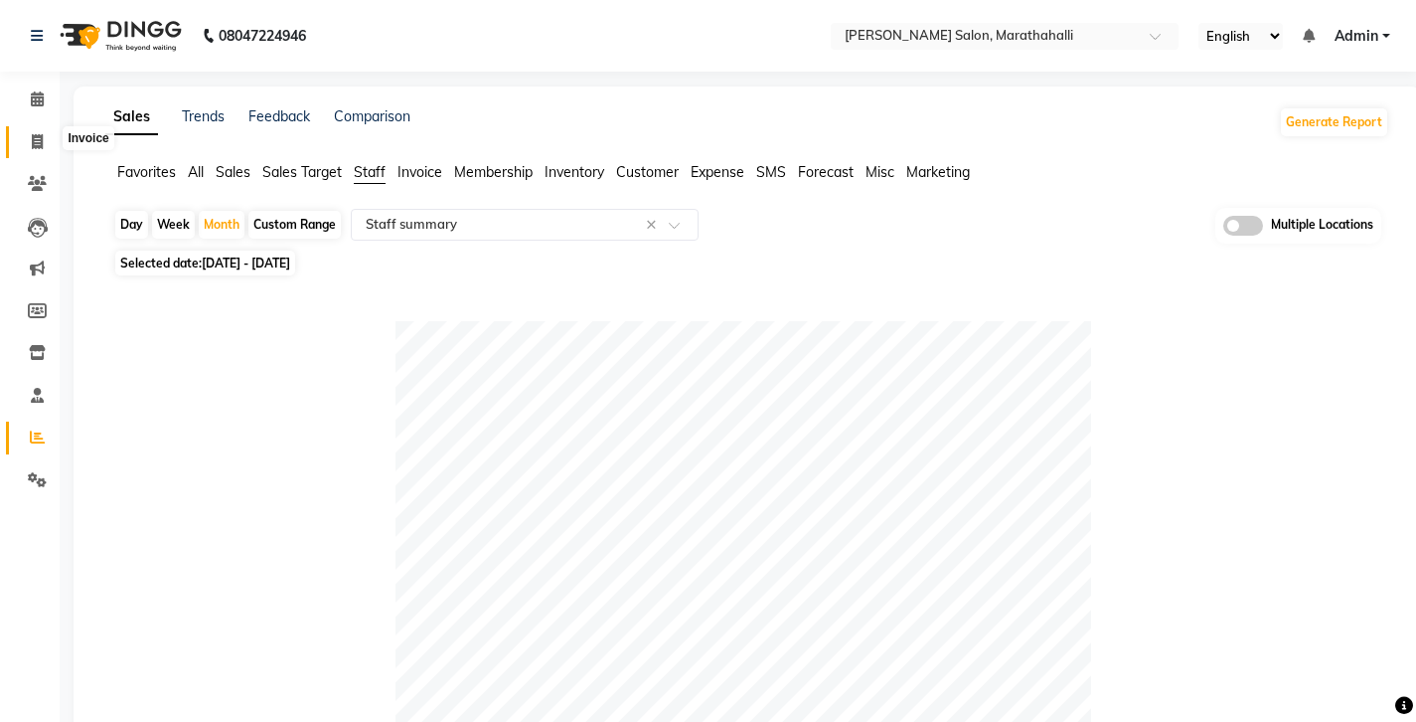
click at [34, 141] on icon at bounding box center [37, 141] width 11 height 15
select select "4783"
select select "service"
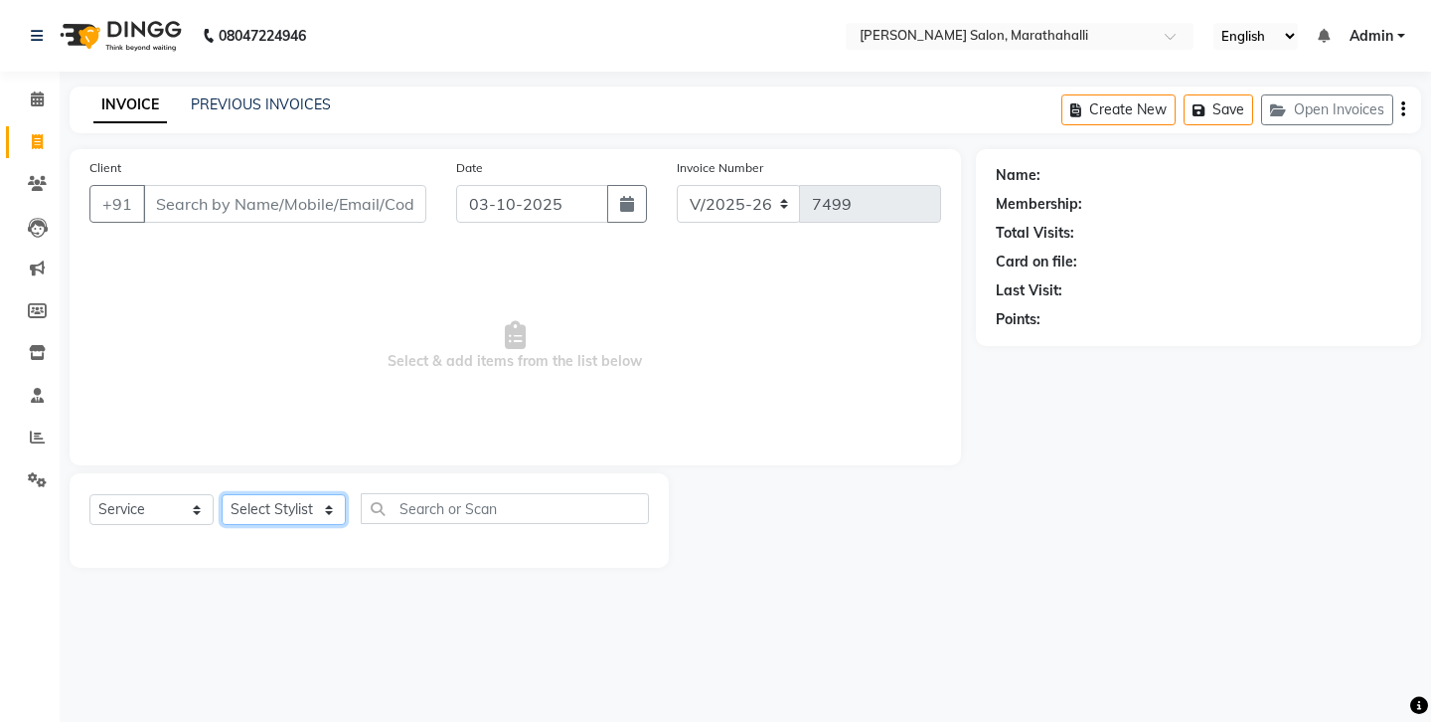
select select "93048"
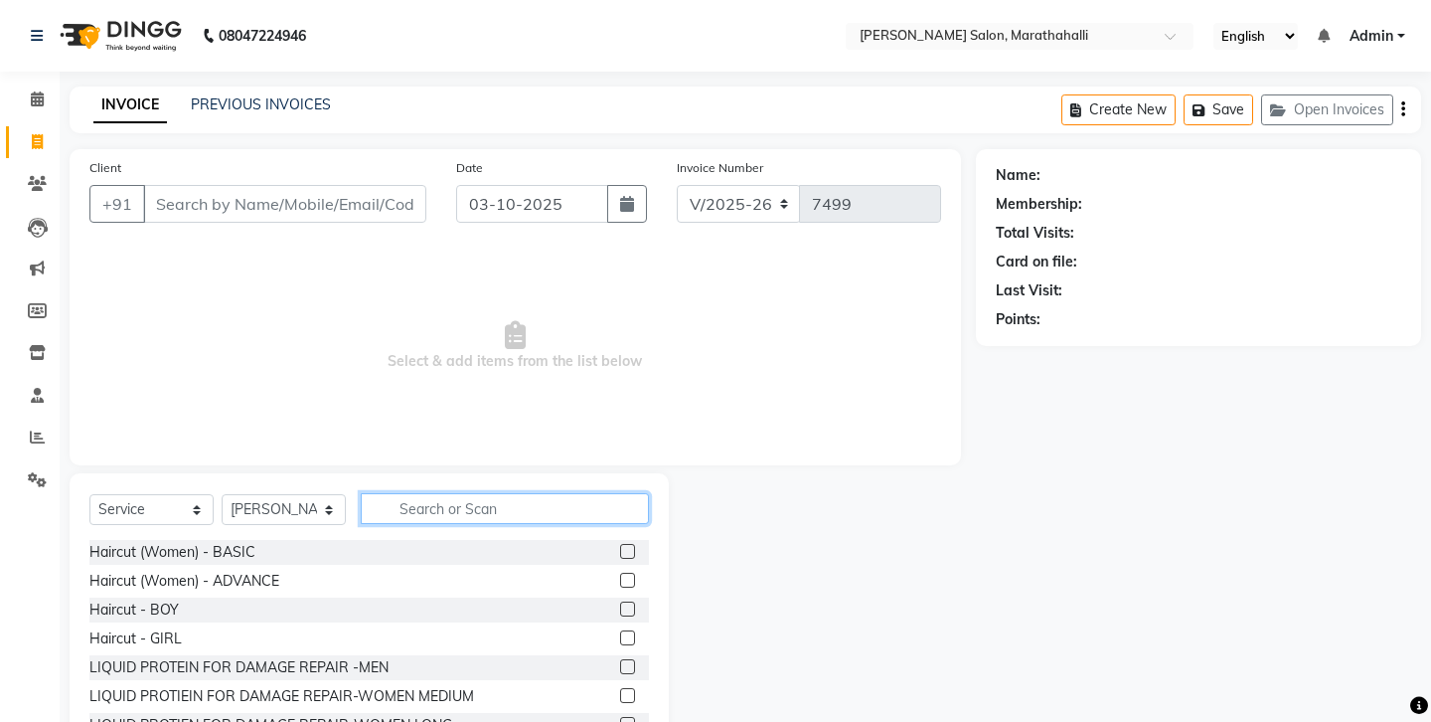
click at [430, 493] on input "text" at bounding box center [505, 508] width 288 height 31
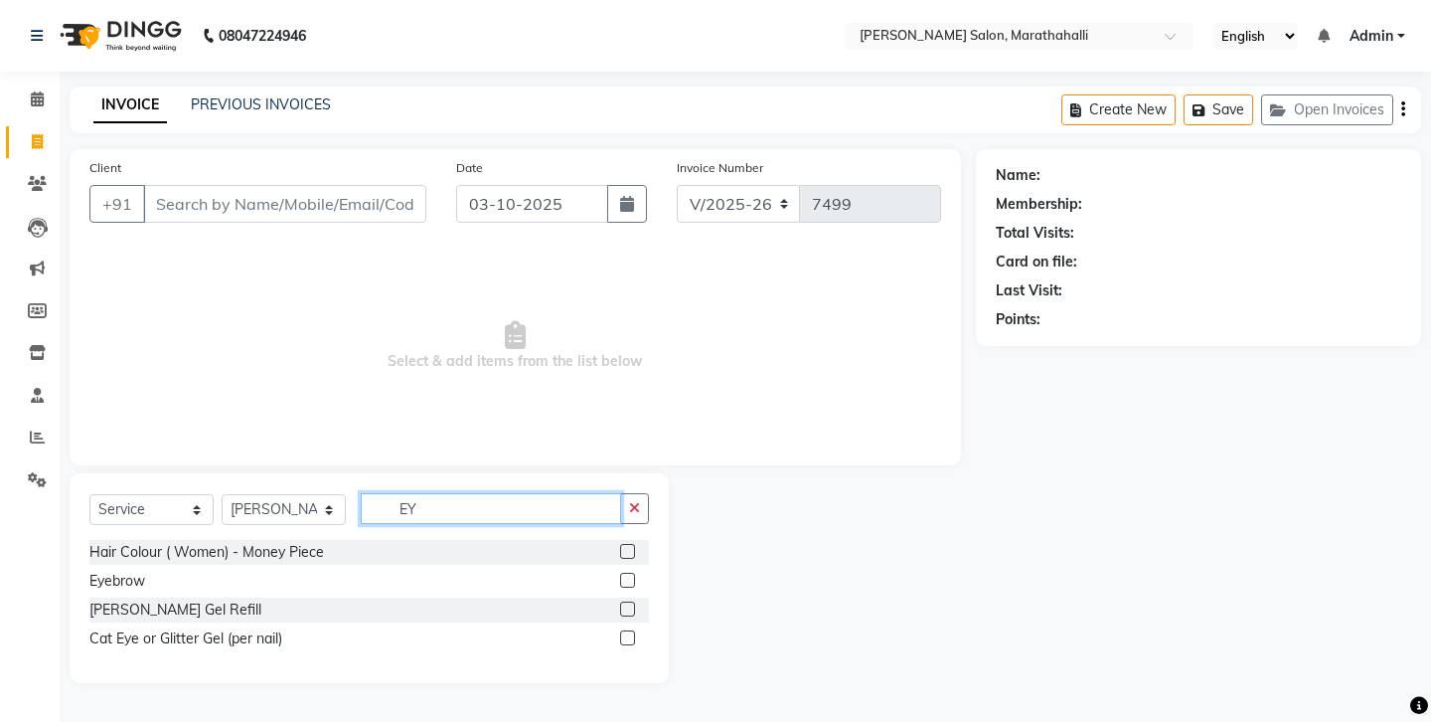
type input "EY"
click at [632, 572] on label at bounding box center [627, 579] width 15 height 15
click at [632, 574] on input "checkbox" at bounding box center [626, 580] width 13 height 13
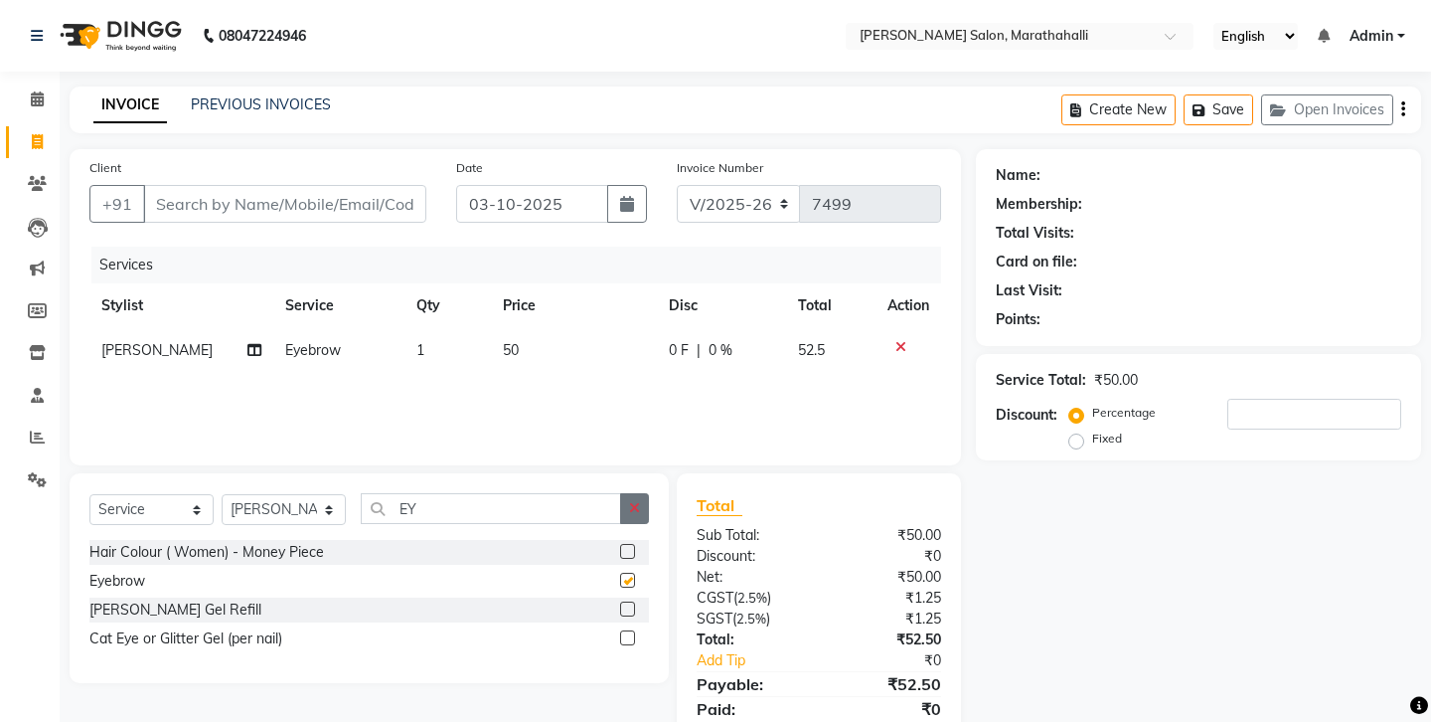
checkbox input "false"
click at [644, 493] on button "button" at bounding box center [634, 508] width 29 height 31
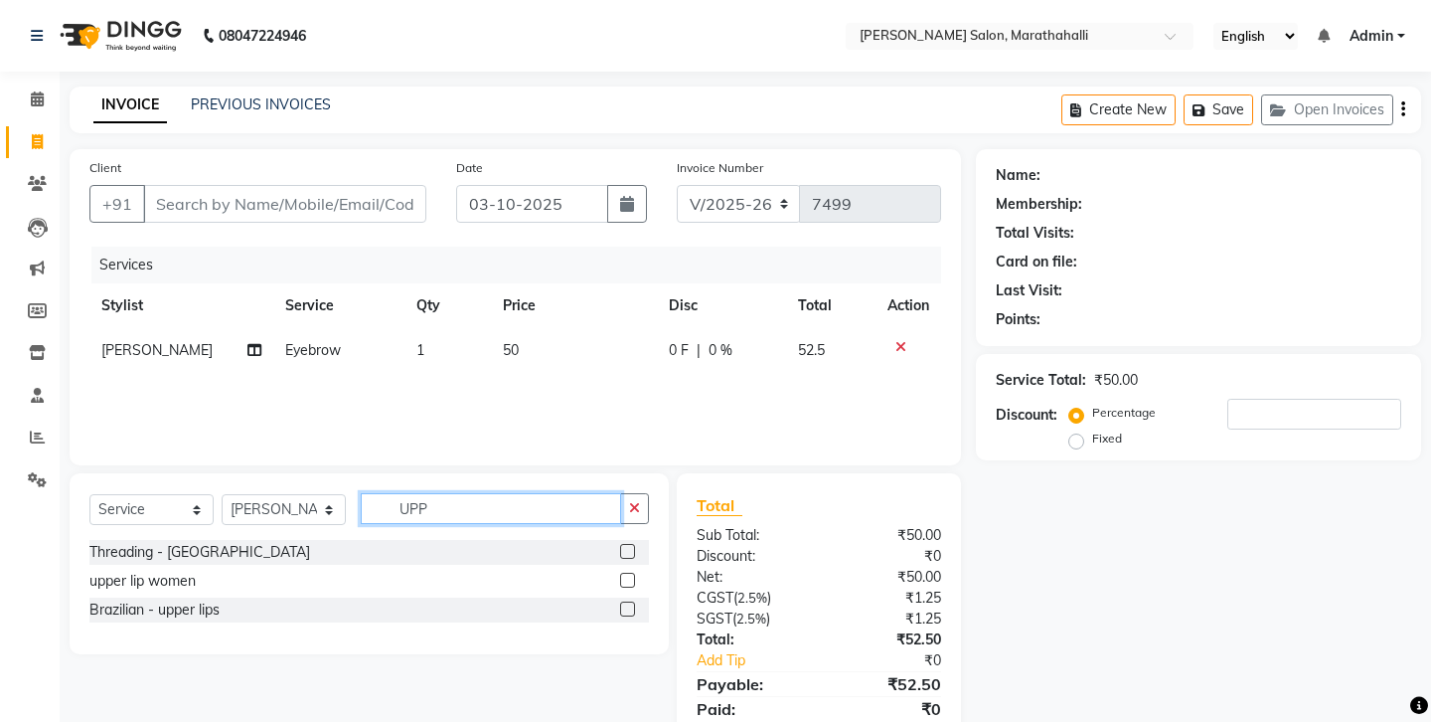
type input "UPP"
click at [632, 544] on label at bounding box center [627, 551] width 15 height 15
click at [632, 546] on input "checkbox" at bounding box center [626, 552] width 13 height 13
checkbox input "true"
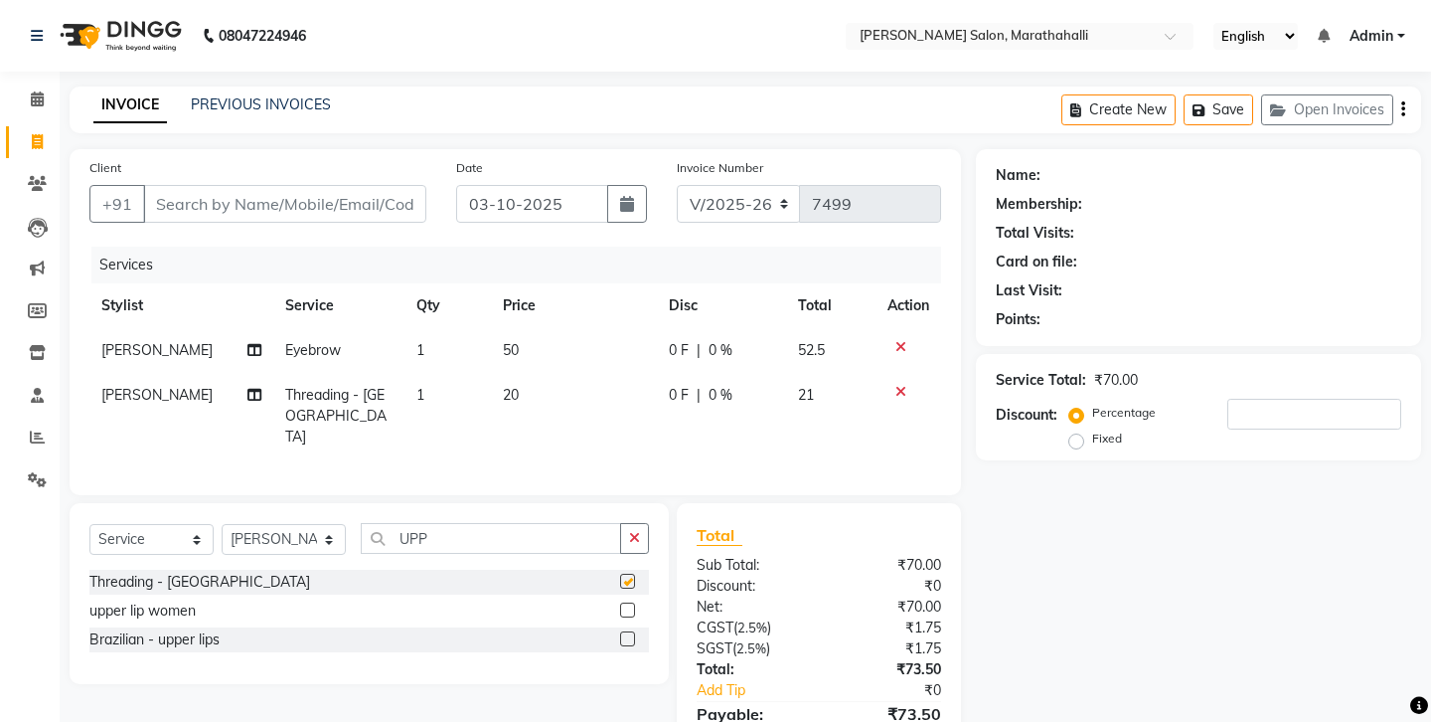
drag, startPoint x: 638, startPoint y: 474, endPoint x: 542, endPoint y: 481, distance: 96.7
click at [638, 531] on icon "button" at bounding box center [634, 538] width 11 height 14
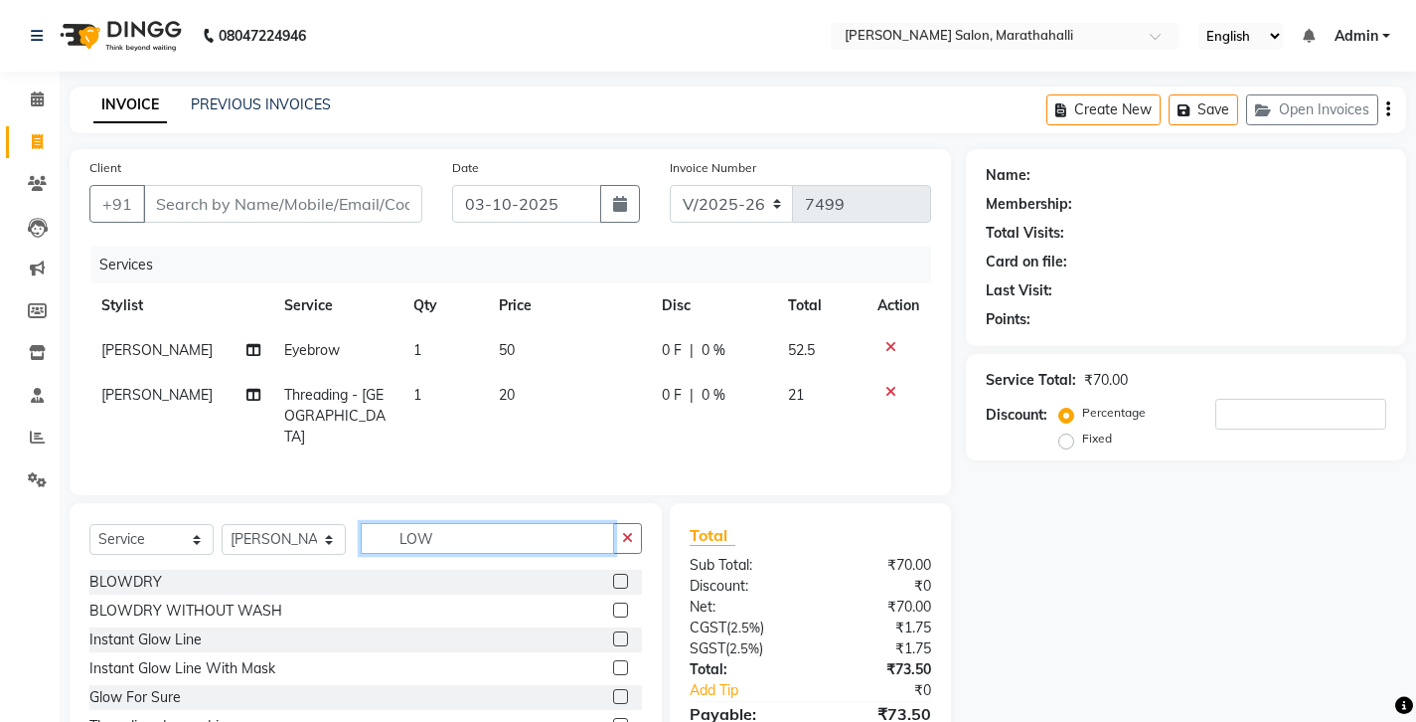
type input "LOW"
click at [628, 718] on label at bounding box center [620, 725] width 15 height 15
click at [626, 720] on input "checkbox" at bounding box center [619, 726] width 13 height 13
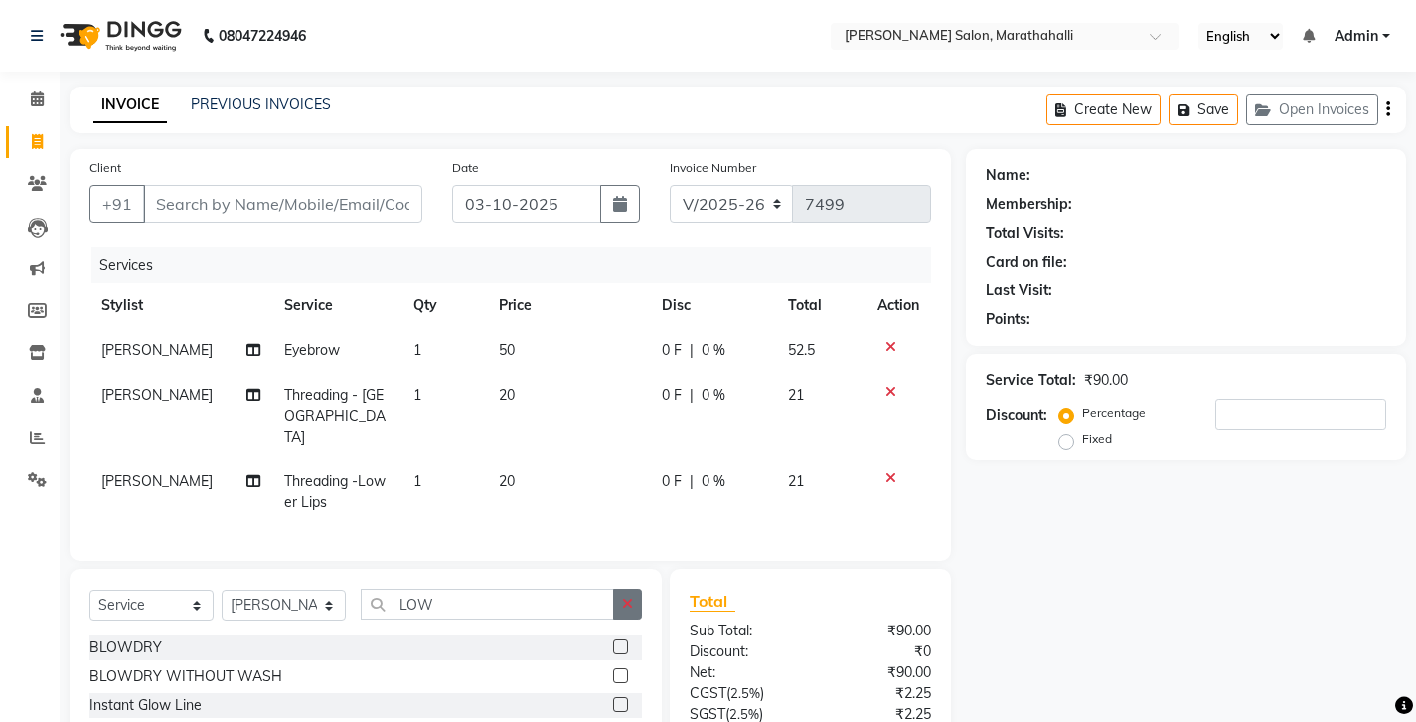
checkbox input "false"
click at [637, 588] on button "button" at bounding box center [627, 603] width 29 height 31
type input "CHIN"
click at [626, 639] on label at bounding box center [620, 646] width 15 height 15
click at [626, 641] on input "checkbox" at bounding box center [619, 647] width 13 height 13
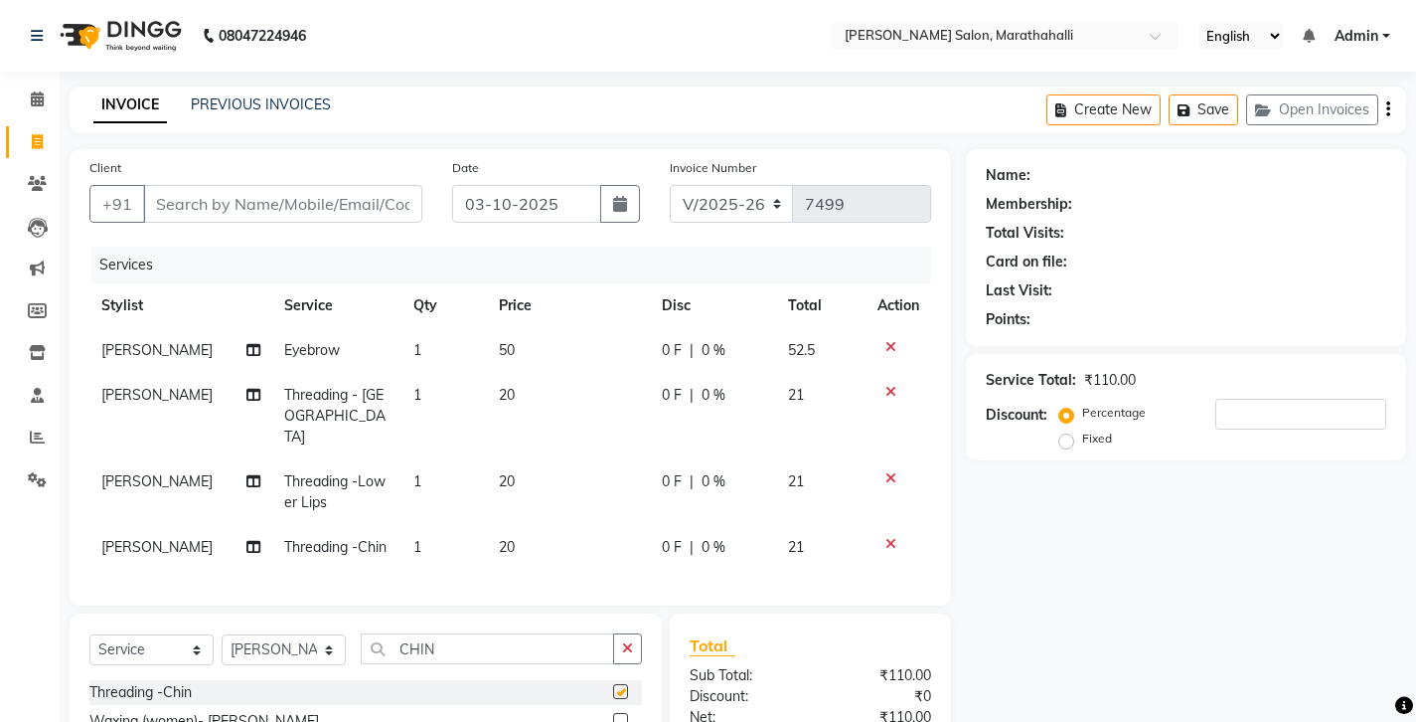
checkbox input "false"
click at [190, 185] on input "Client" at bounding box center [282, 204] width 279 height 38
type input "9"
type input "0"
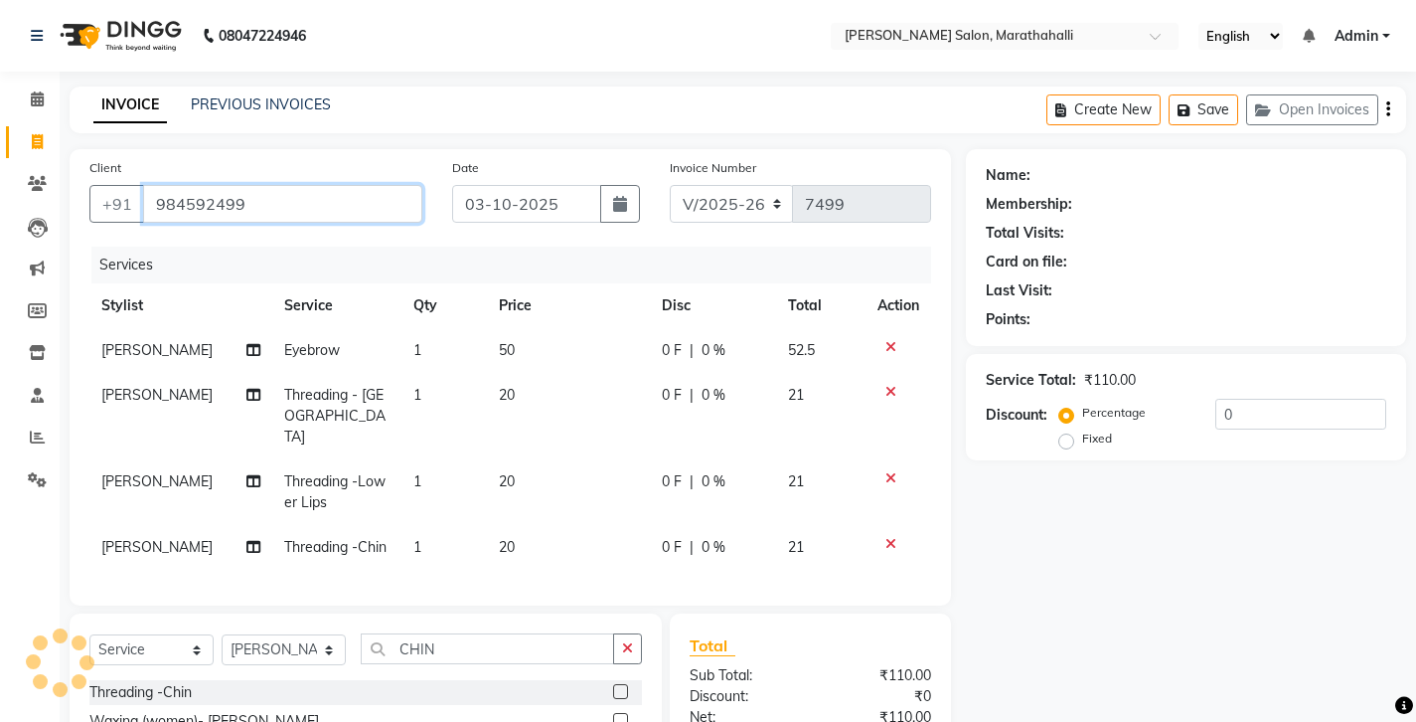
type input "9845924993"
drag, startPoint x: 237, startPoint y: 183, endPoint x: 103, endPoint y: 168, distance: 134.0
click at [103, 185] on div "+91 9845924993 Add Client" at bounding box center [255, 204] width 333 height 38
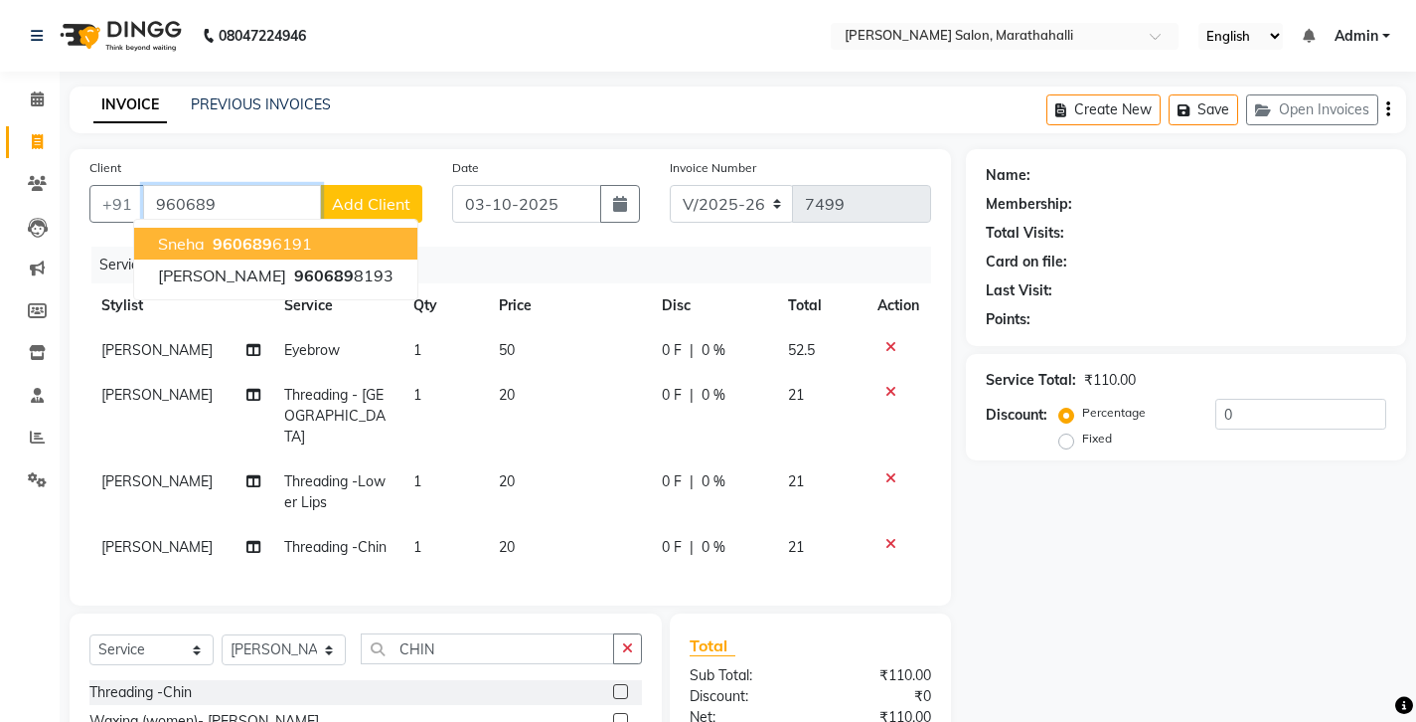
click at [182, 234] on span "sneha" at bounding box center [181, 244] width 47 height 20
type input "9606896191"
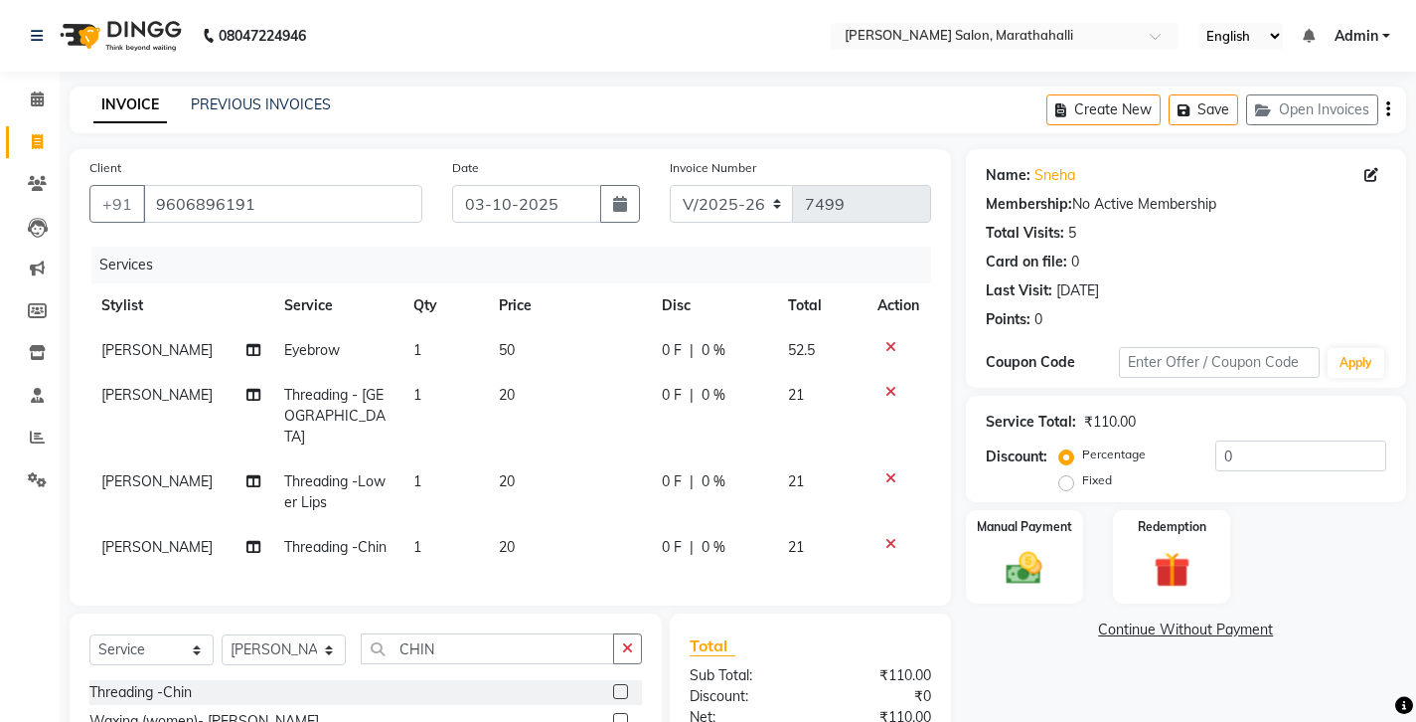
scroll to position [63, 0]
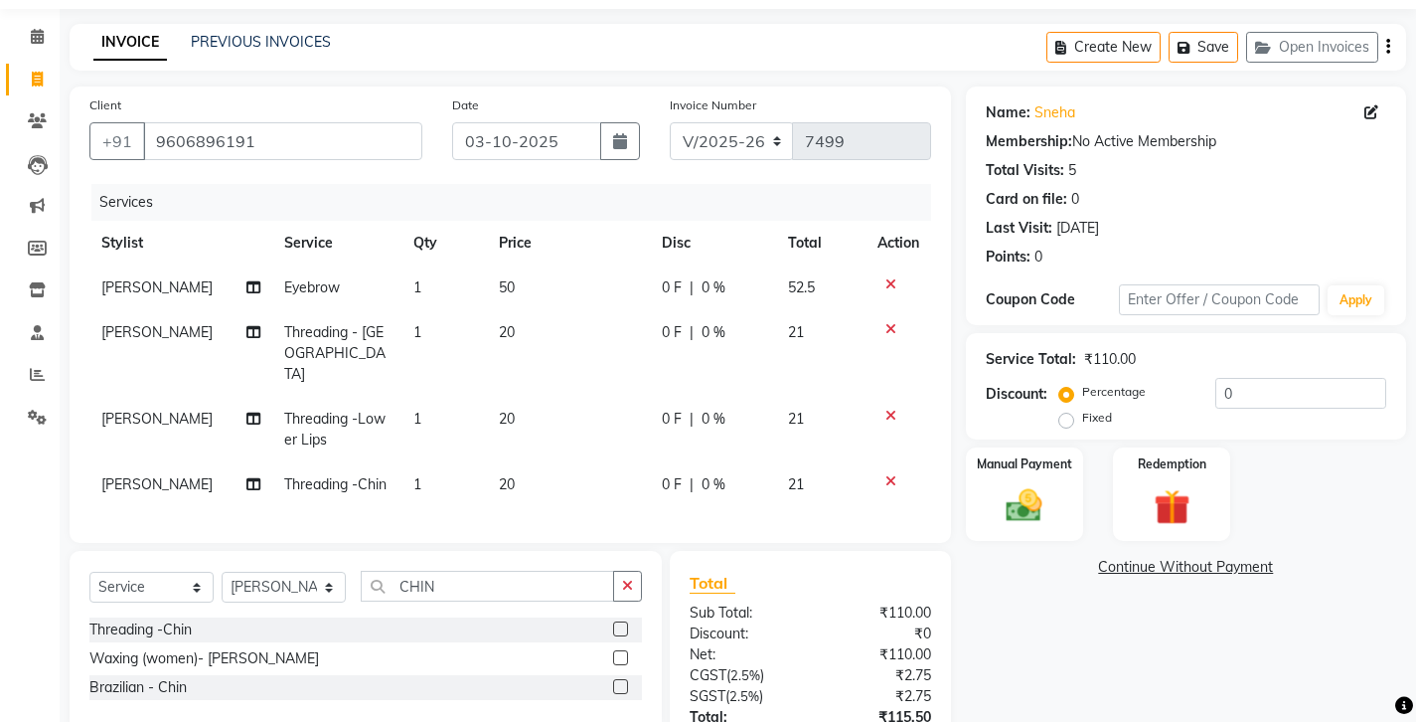
click at [1390, 47] on icon "button" at bounding box center [1388, 47] width 4 height 1
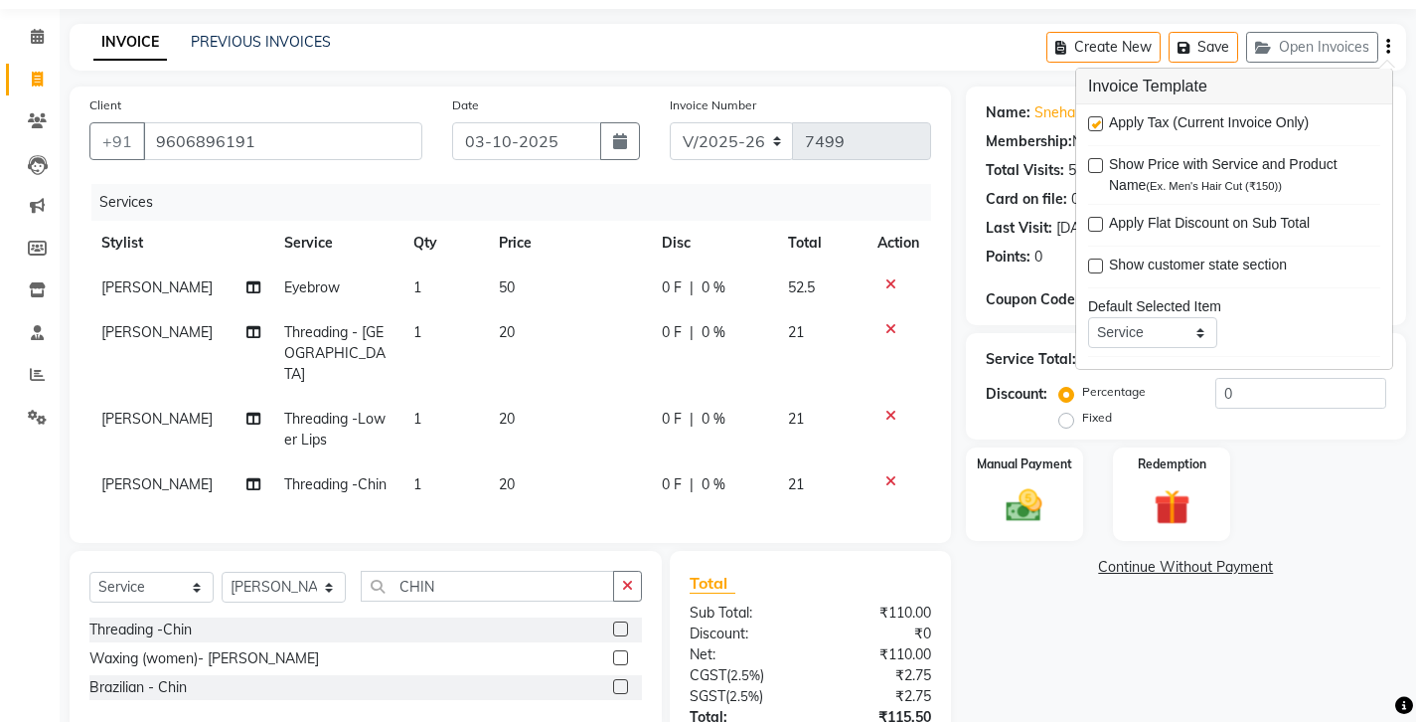
click at [1094, 117] on label at bounding box center [1095, 123] width 15 height 15
click at [1094, 118] on input "checkbox" at bounding box center [1094, 124] width 13 height 13
checkbox input "false"
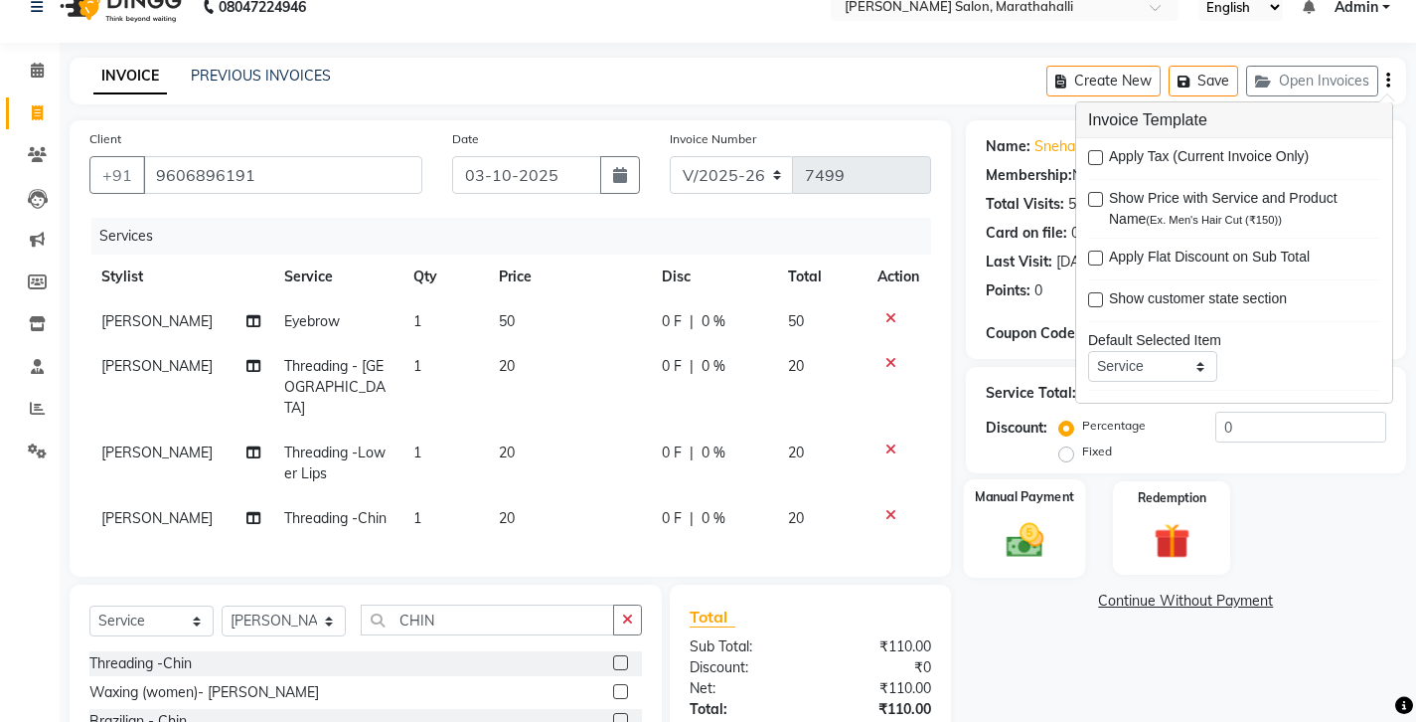
click at [1033, 518] on img at bounding box center [1024, 539] width 61 height 43
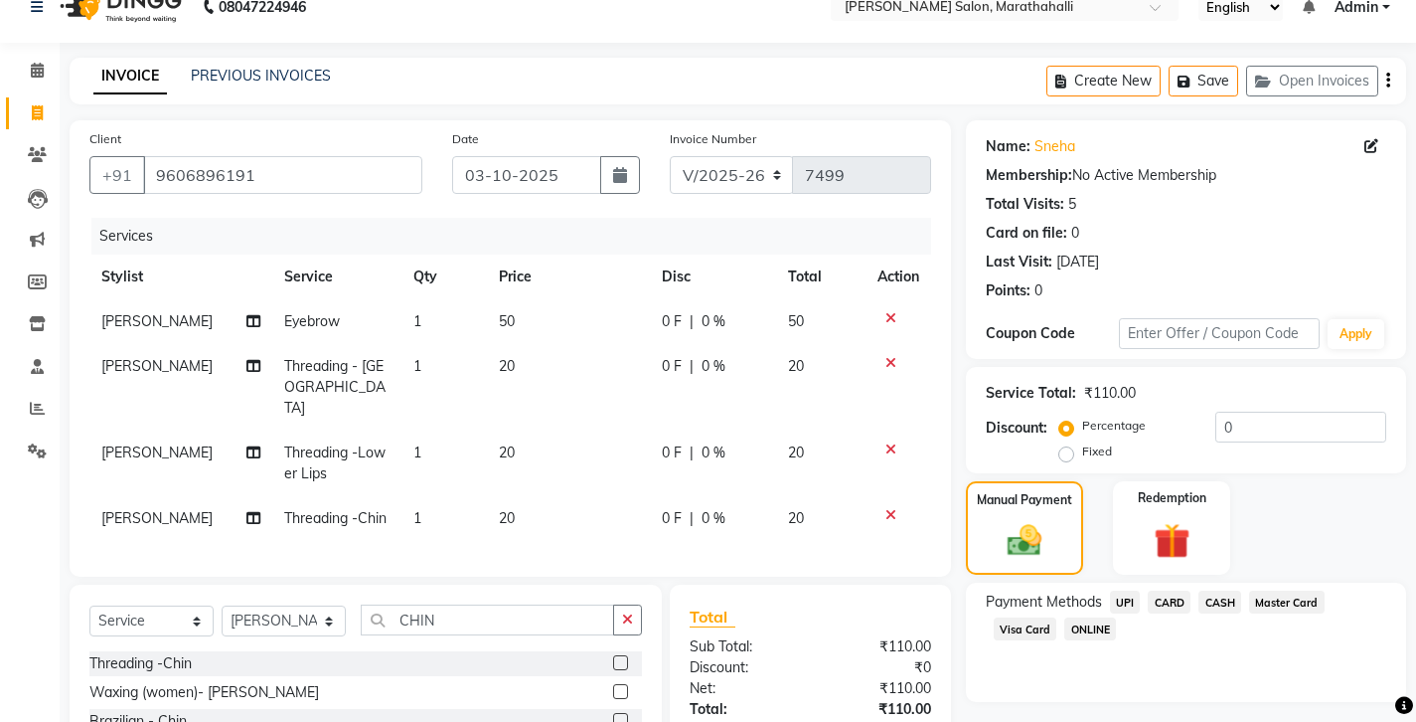
click at [1199, 590] on span "CASH" at bounding box center [1220, 601] width 43 height 23
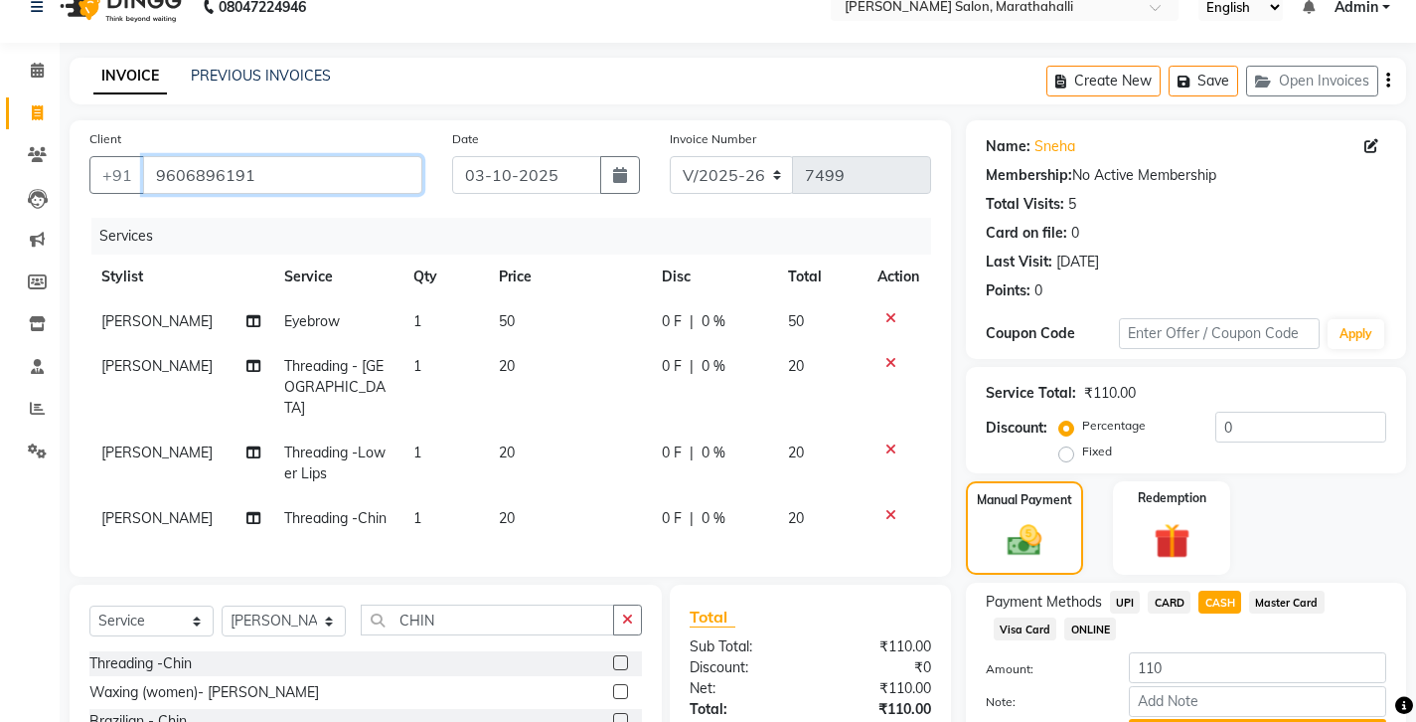
click at [145, 156] on input "9606896191" at bounding box center [282, 175] width 279 height 38
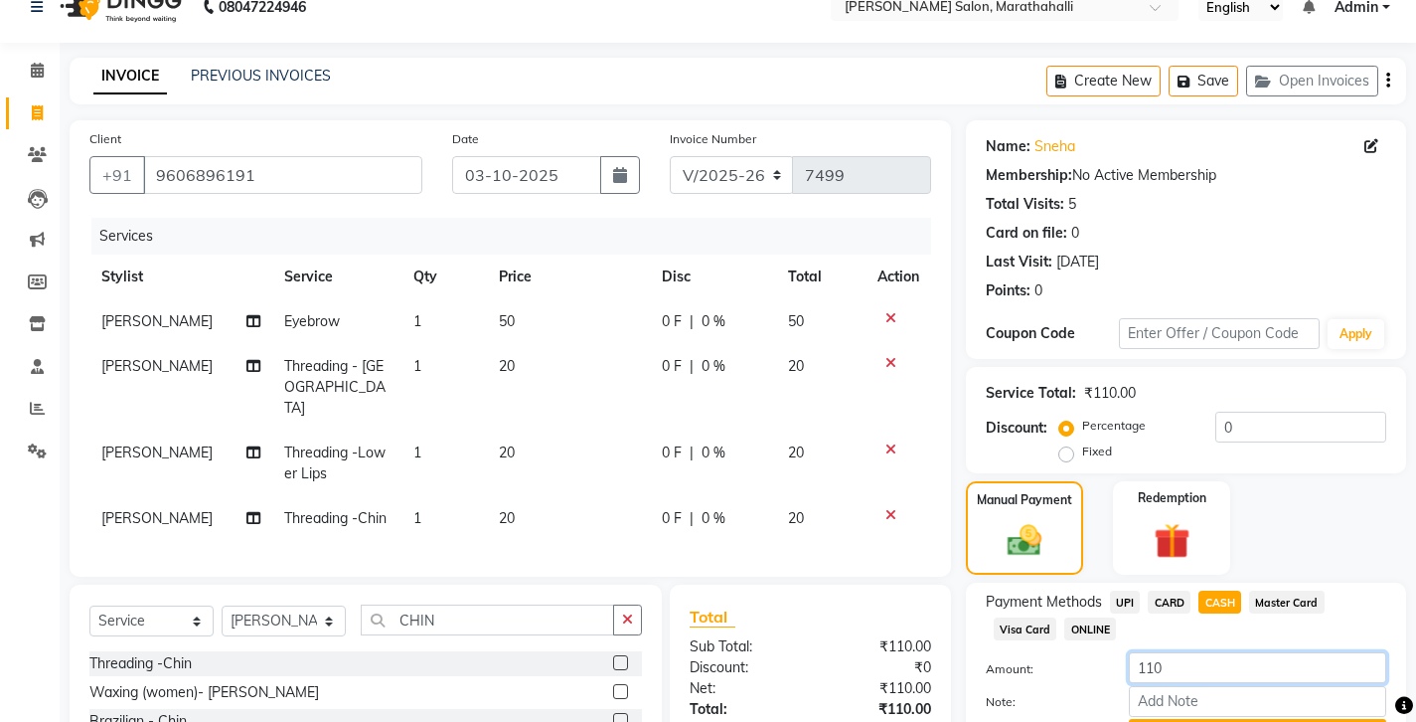
drag, startPoint x: 1177, startPoint y: 540, endPoint x: 1077, endPoint y: 532, distance: 99.7
click at [1077, 652] on div "Amount: 110" at bounding box center [1186, 669] width 430 height 34
type input "100"
click at [1155, 719] on button "Add Payment" at bounding box center [1257, 734] width 257 height 31
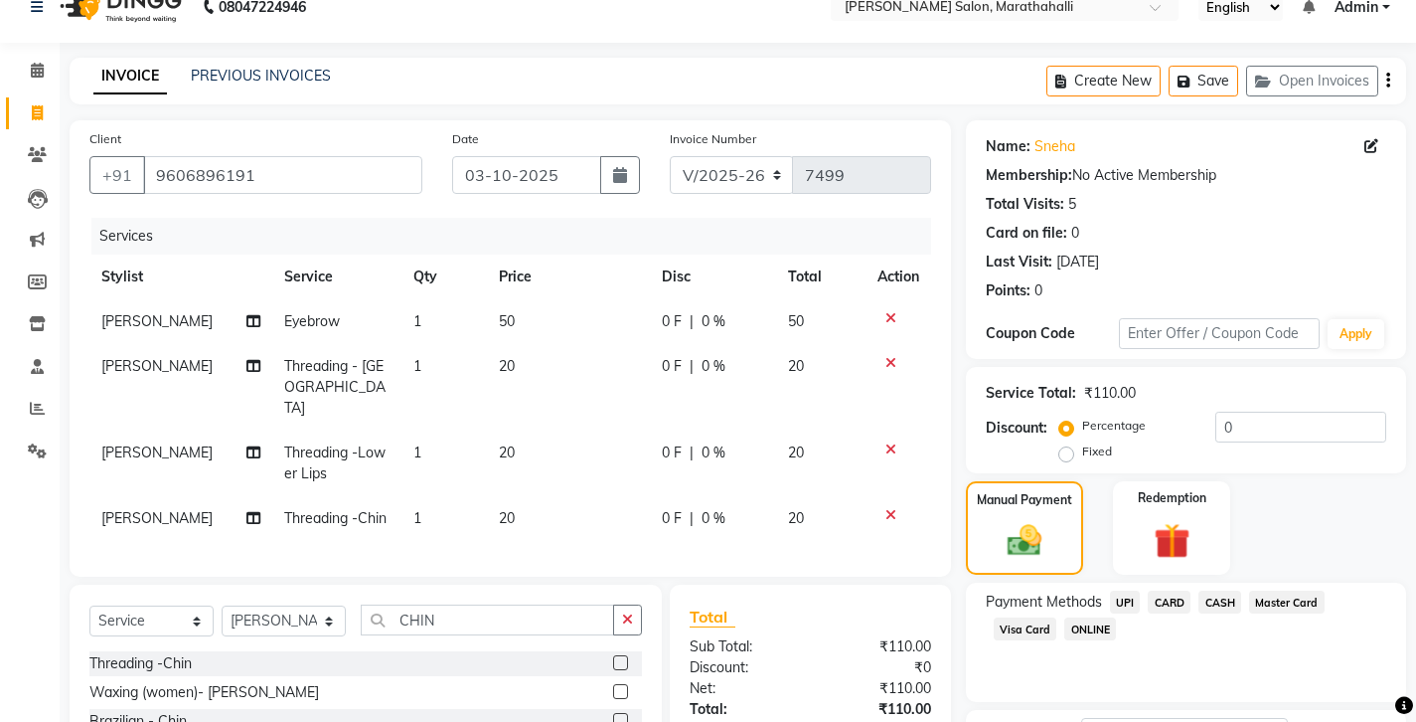
click at [1110, 590] on span "UPI" at bounding box center [1125, 601] width 31 height 23
click at [1160, 719] on button "Add Payment" at bounding box center [1257, 734] width 257 height 31
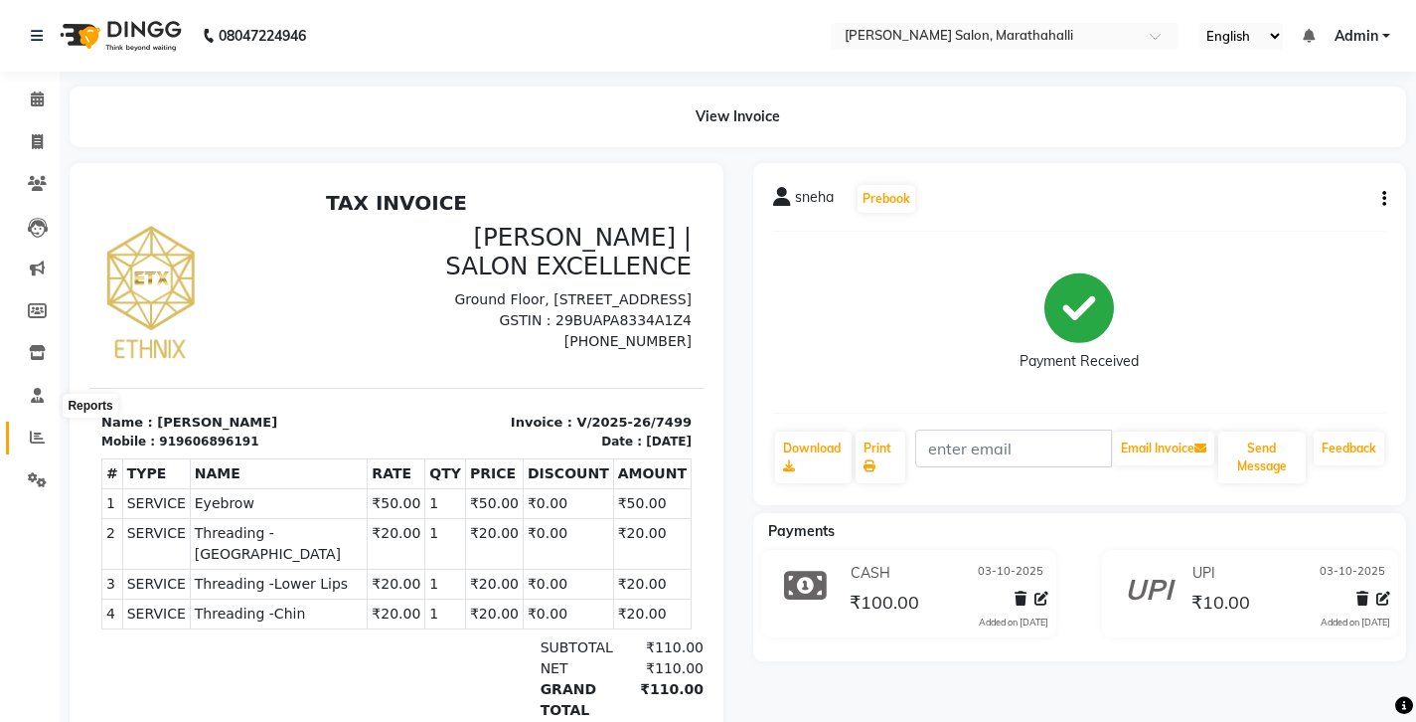
click at [30, 426] on span at bounding box center [37, 437] width 35 height 23
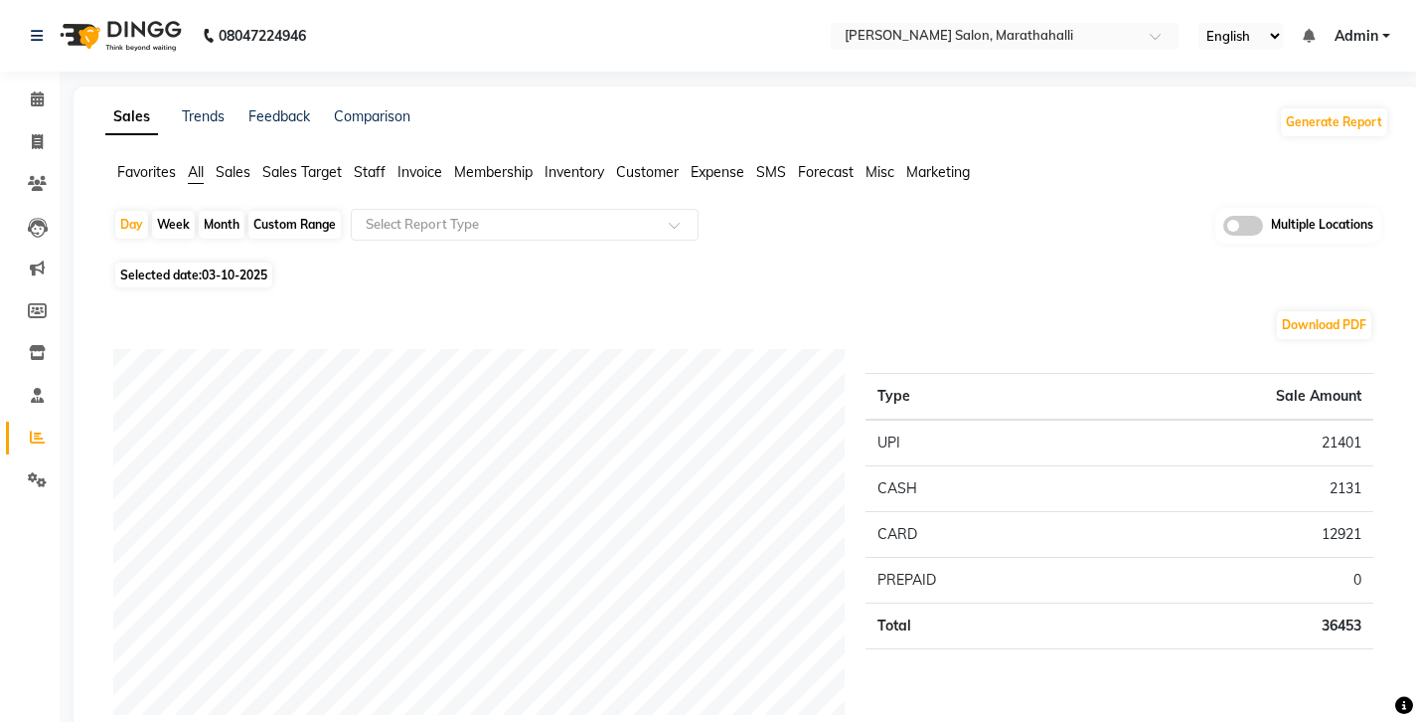
click at [354, 163] on span "Staff" at bounding box center [370, 172] width 32 height 18
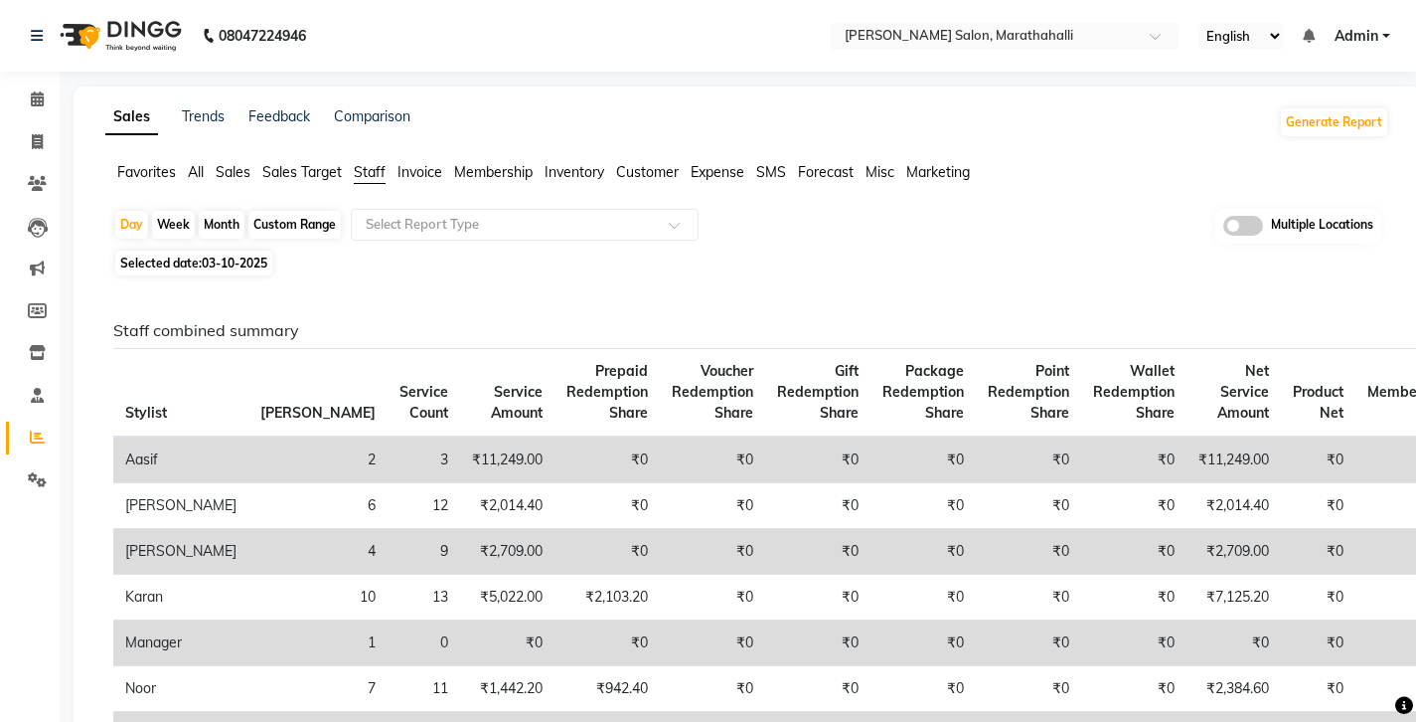
click at [212, 211] on div "Month" at bounding box center [222, 225] width 46 height 28
select select "10"
select select "2025"
click at [202, 255] on span "03-10-2025" at bounding box center [235, 262] width 66 height 15
select select "10"
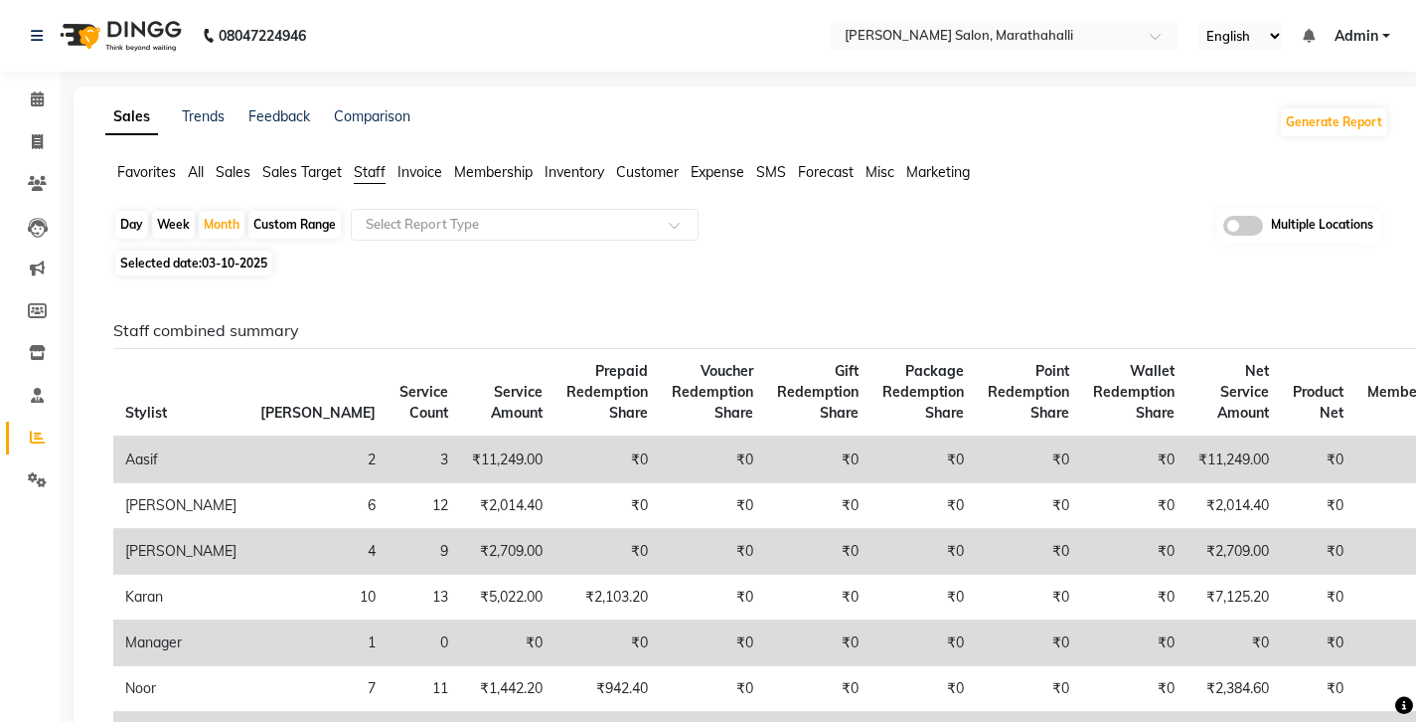
select select "2025"
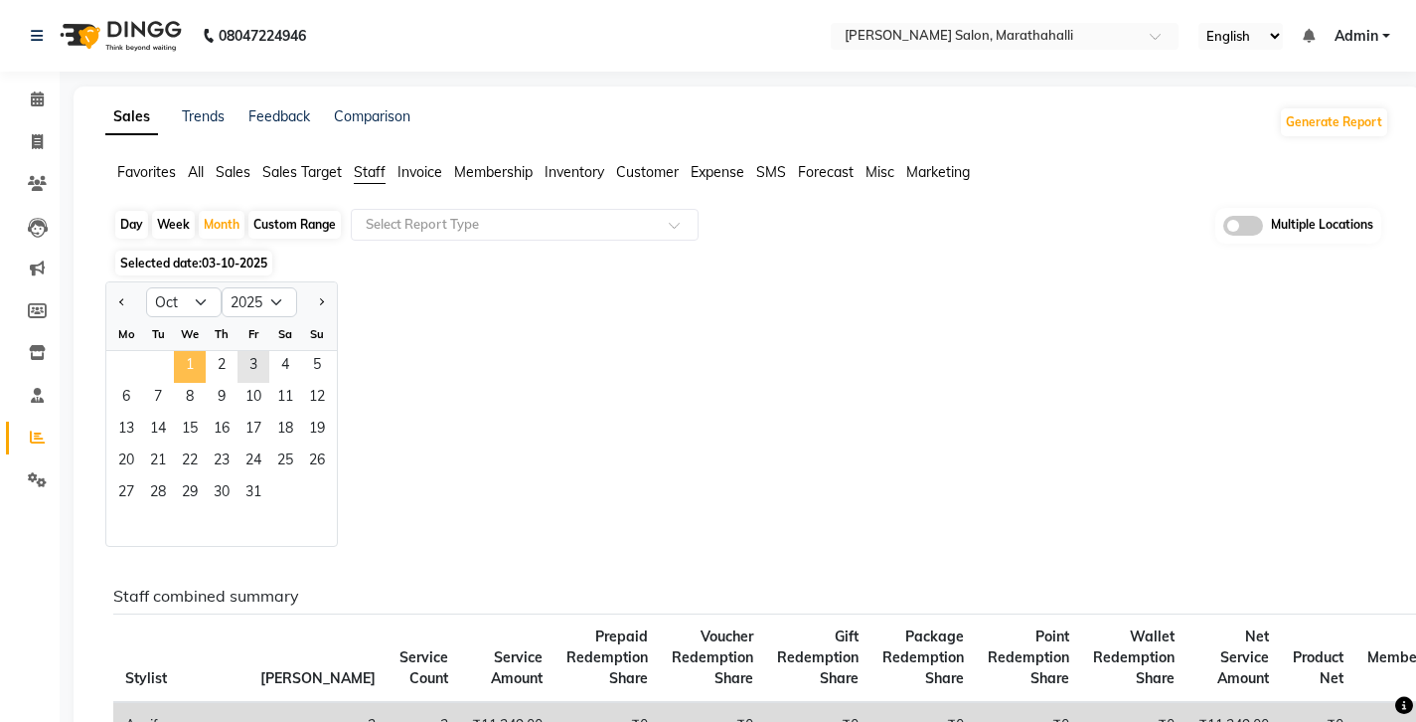
click at [174, 351] on span "1" at bounding box center [190, 367] width 32 height 32
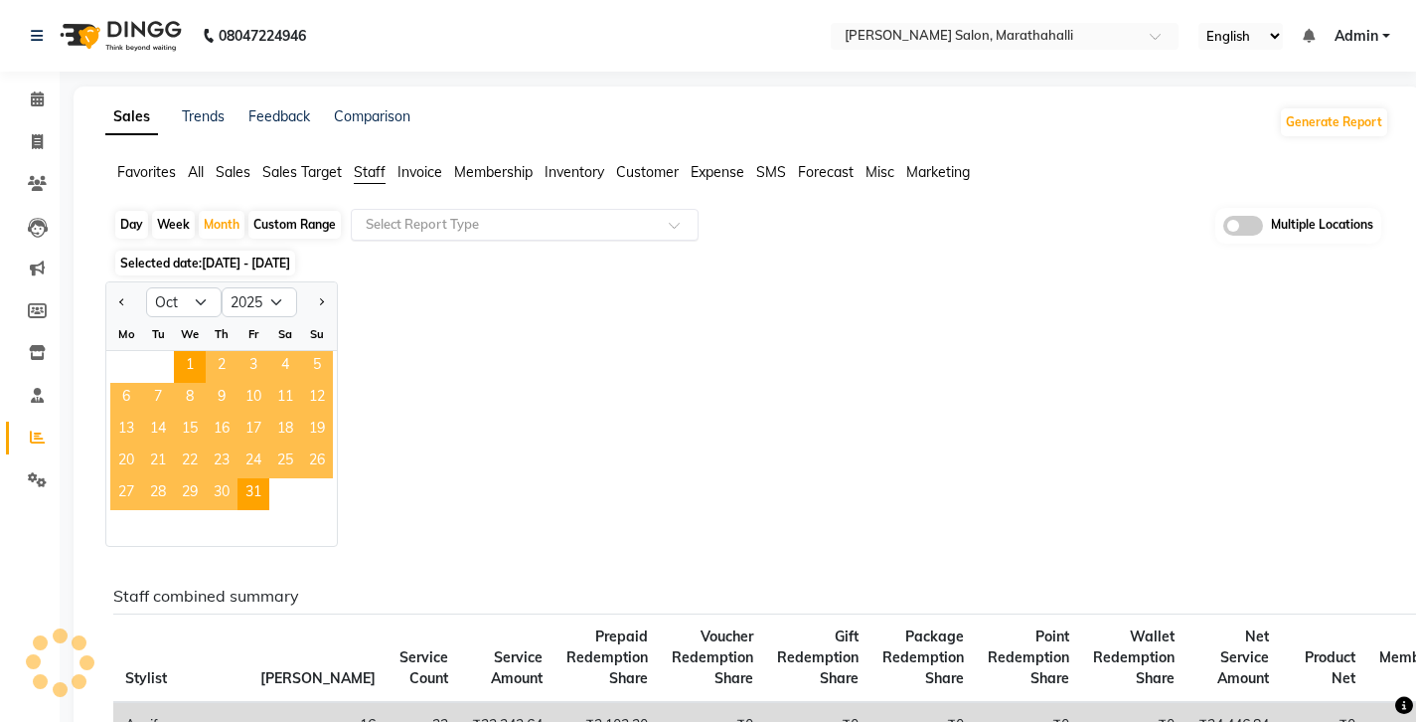
click at [373, 215] on input "text" at bounding box center [505, 225] width 286 height 20
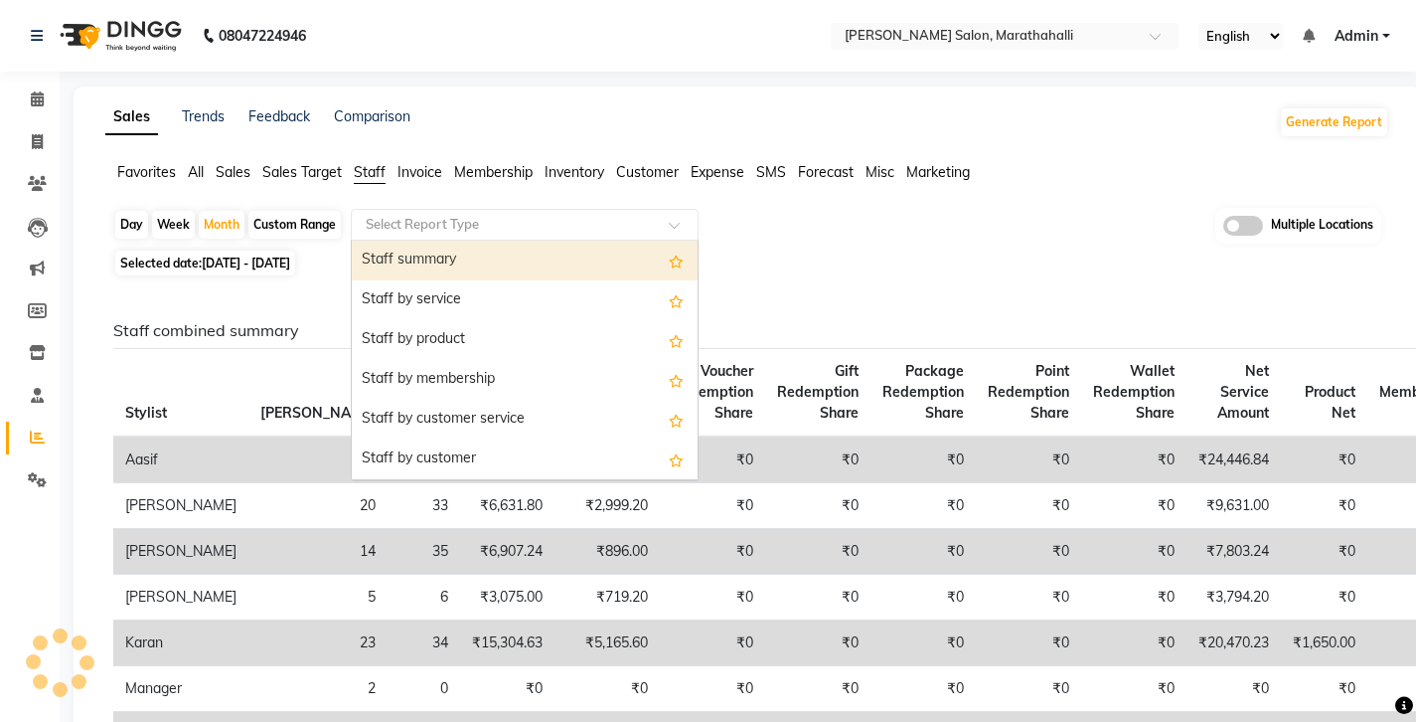
click at [376, 241] on div "Staff summary" at bounding box center [525, 261] width 346 height 40
select select "full_report"
select select "csv"
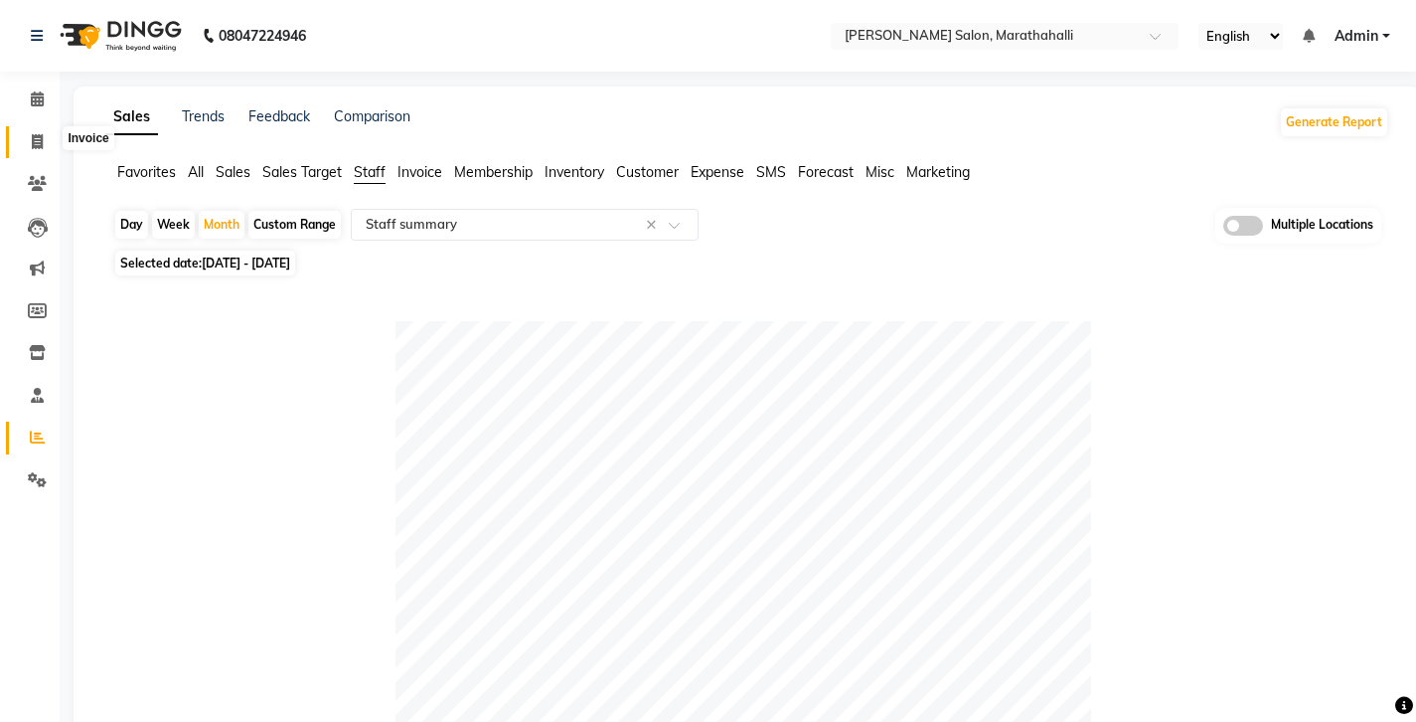
click at [30, 131] on span at bounding box center [37, 142] width 35 height 23
select select "4783"
select select "service"
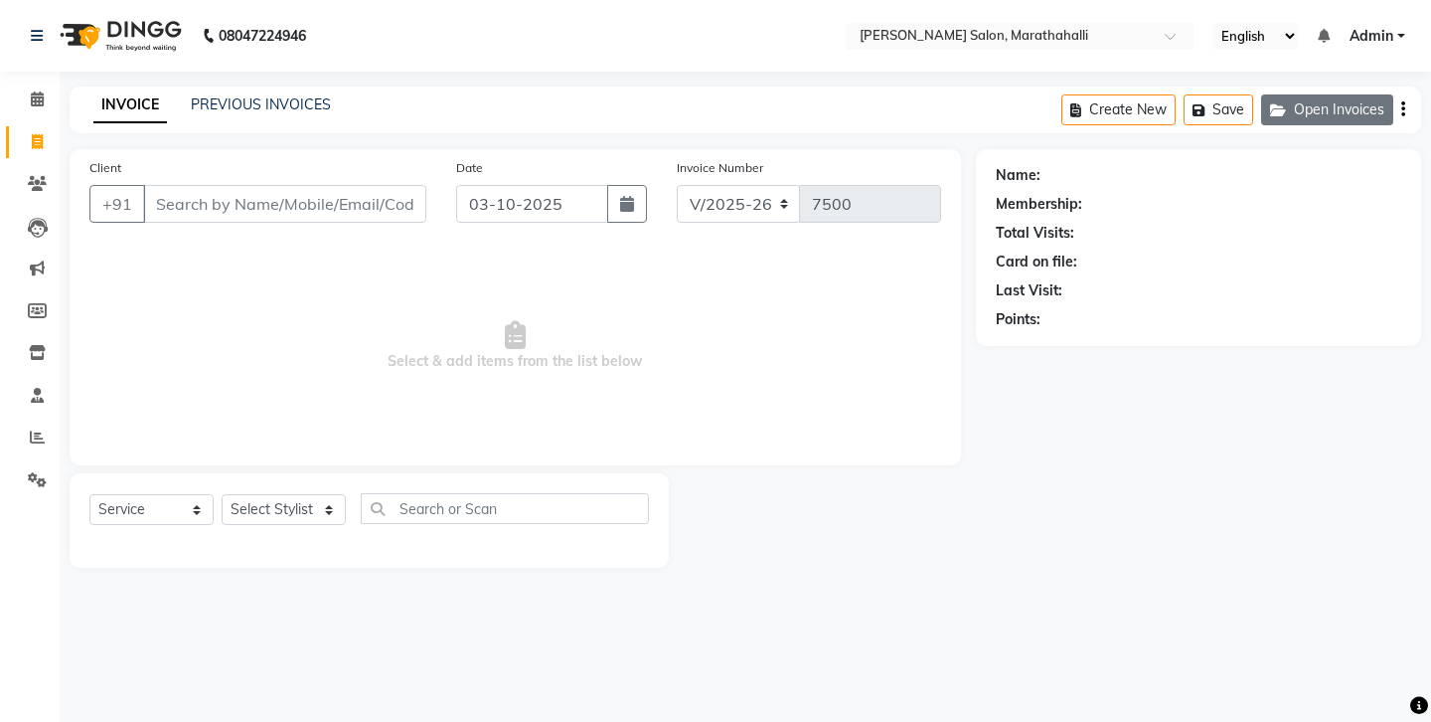
click at [1361, 106] on button "Open Invoices" at bounding box center [1327, 109] width 132 height 31
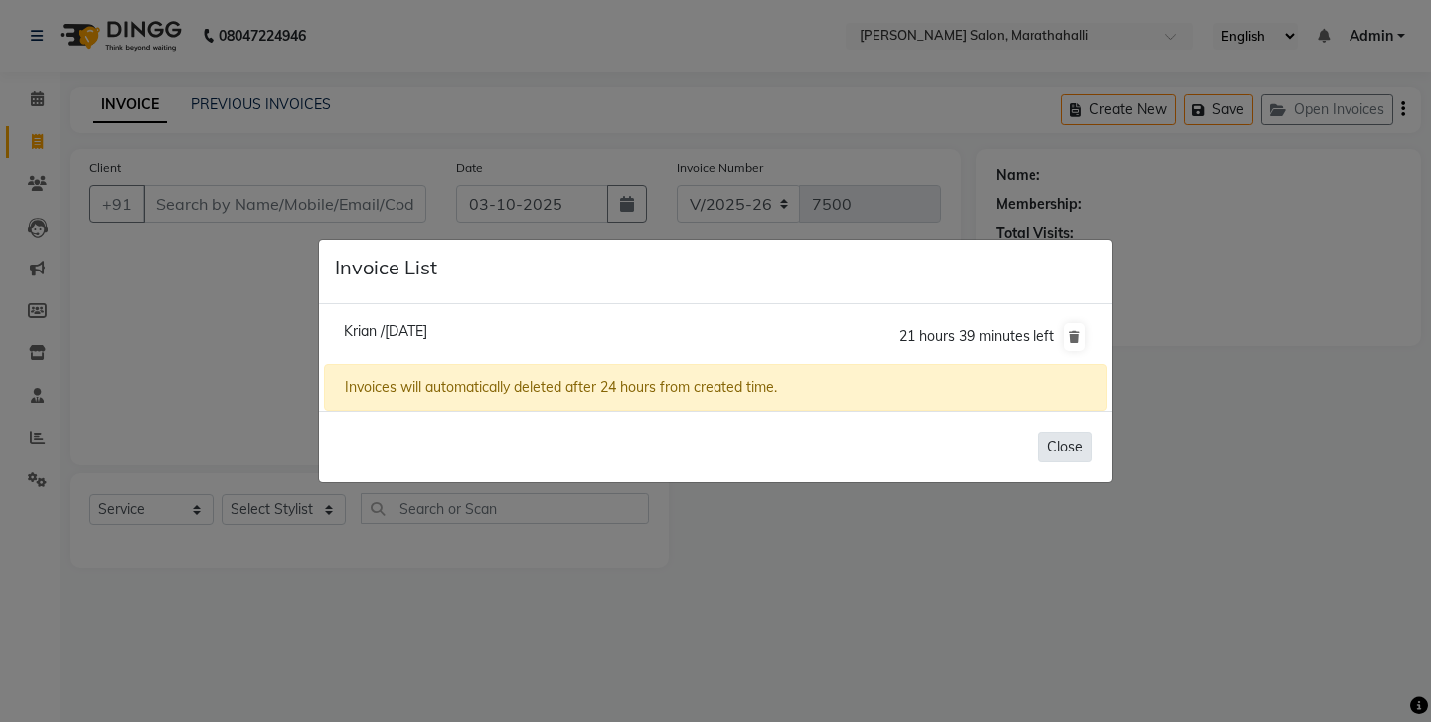
click at [1078, 431] on button "Close" at bounding box center [1066, 446] width 54 height 31
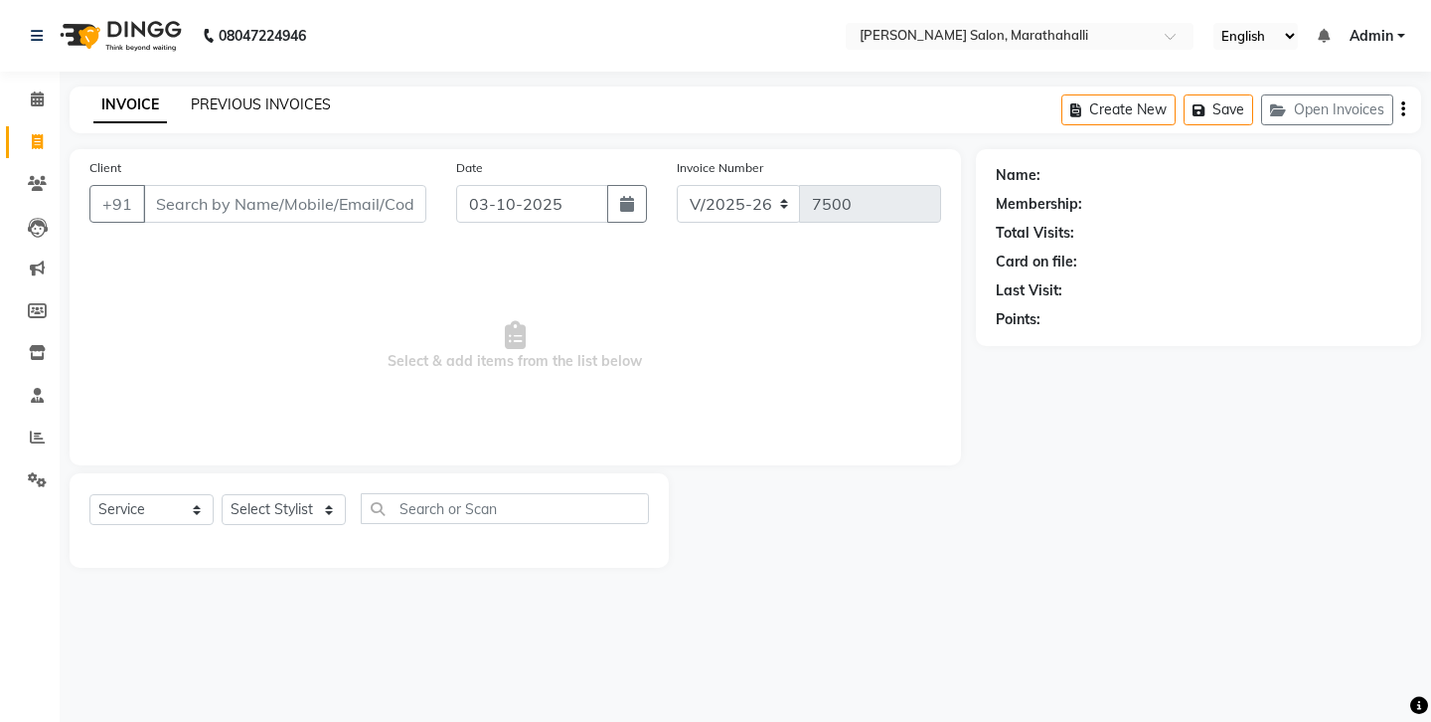
click at [251, 95] on link "PREVIOUS INVOICES" at bounding box center [261, 104] width 140 height 18
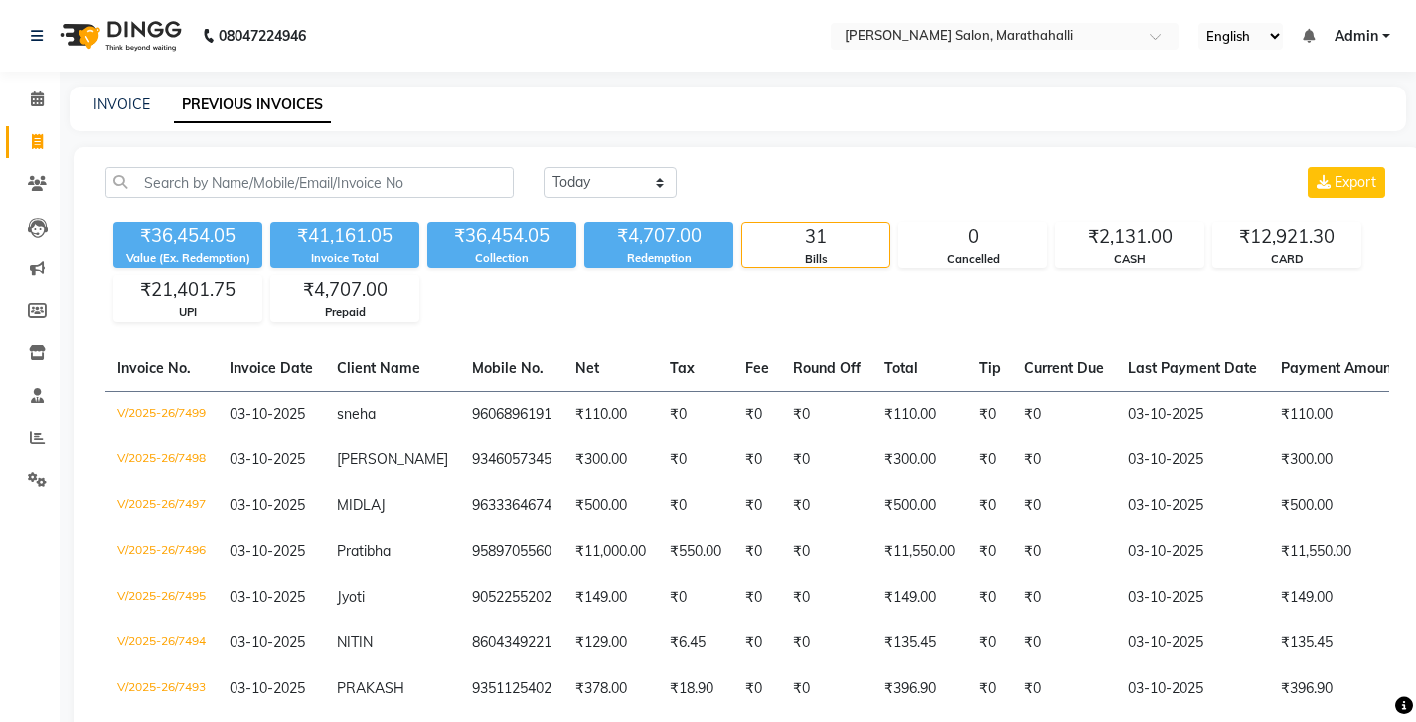
click at [796, 250] on div "Bills" at bounding box center [815, 258] width 147 height 17
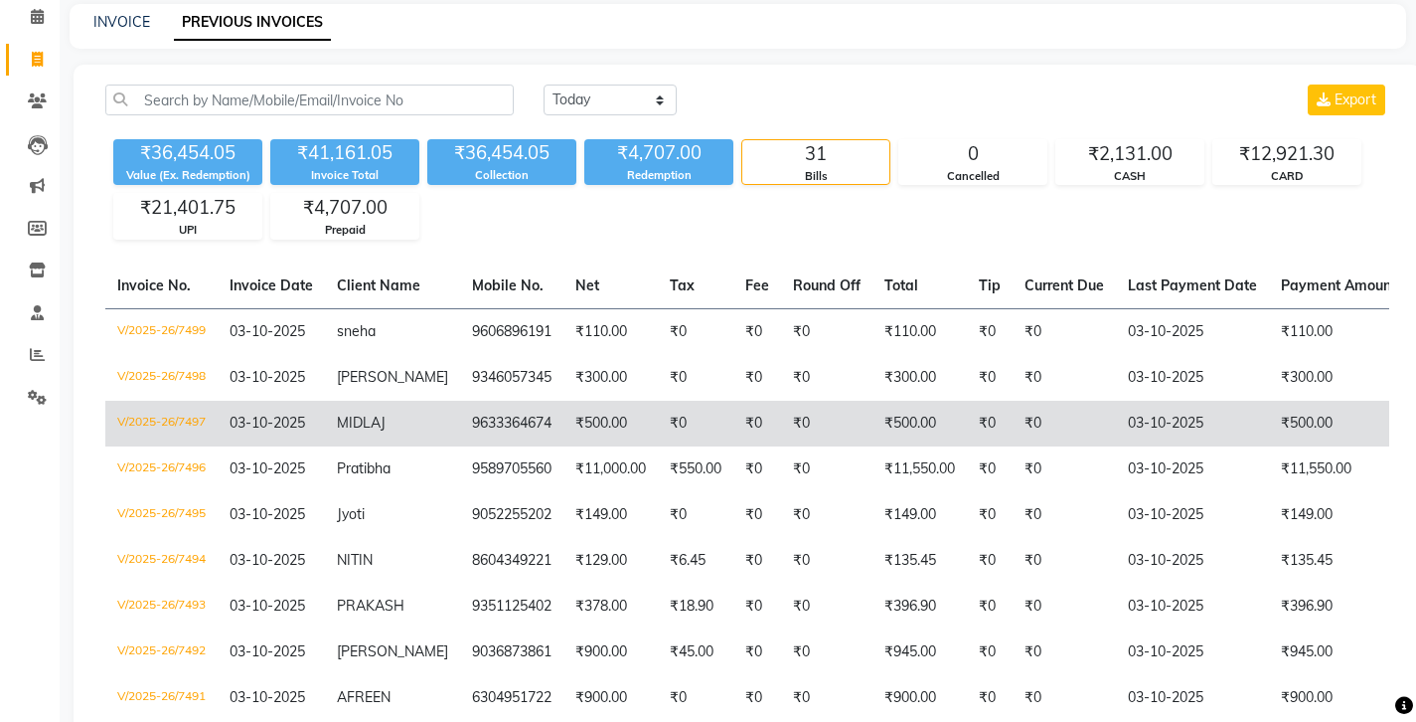
scroll to position [86, 0]
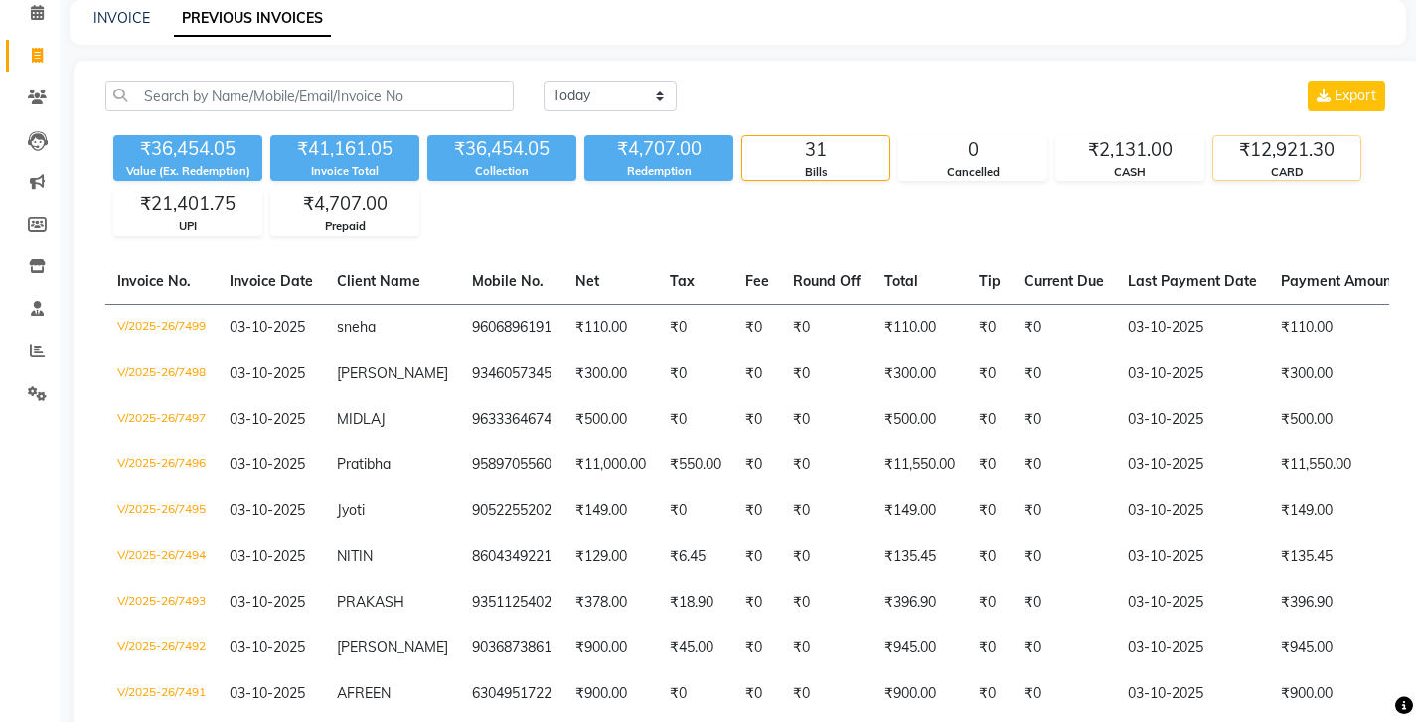
click at [1270, 136] on div "₹12,921.30" at bounding box center [1287, 150] width 147 height 28
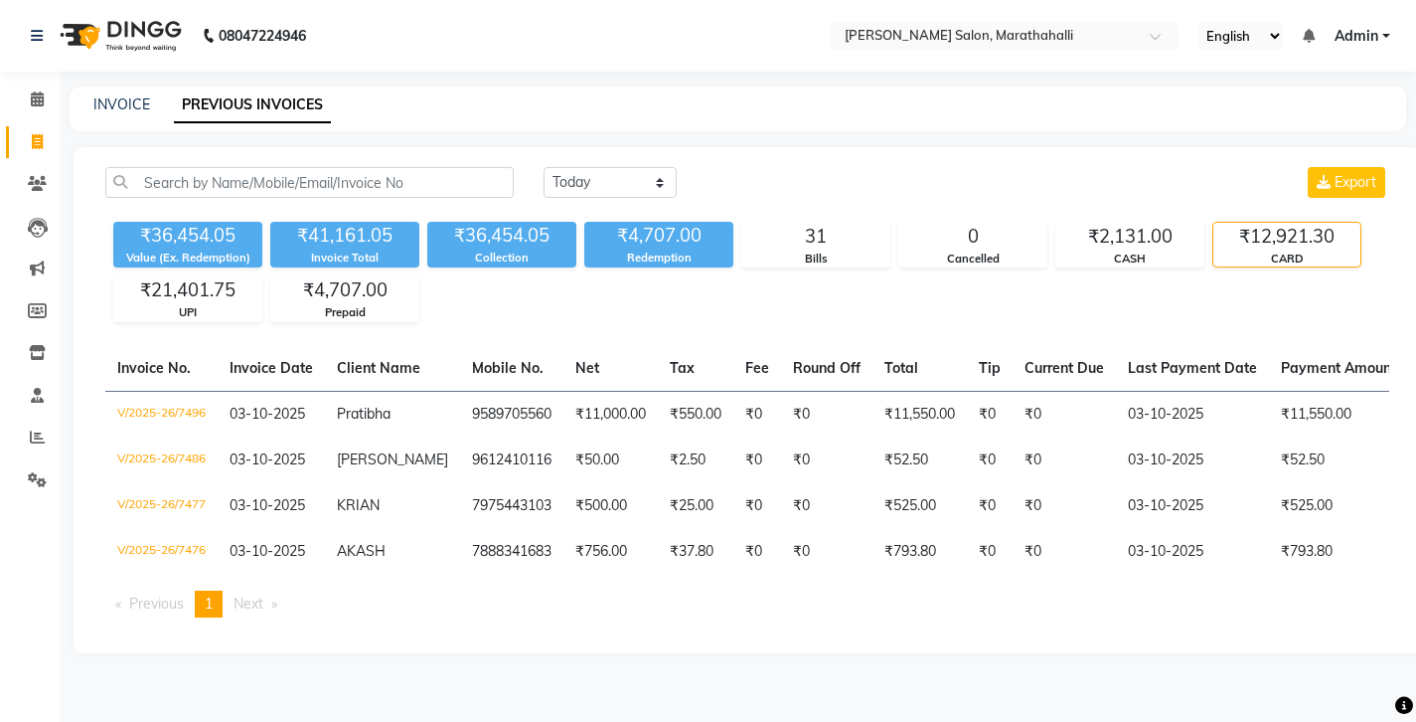
scroll to position [0, 0]
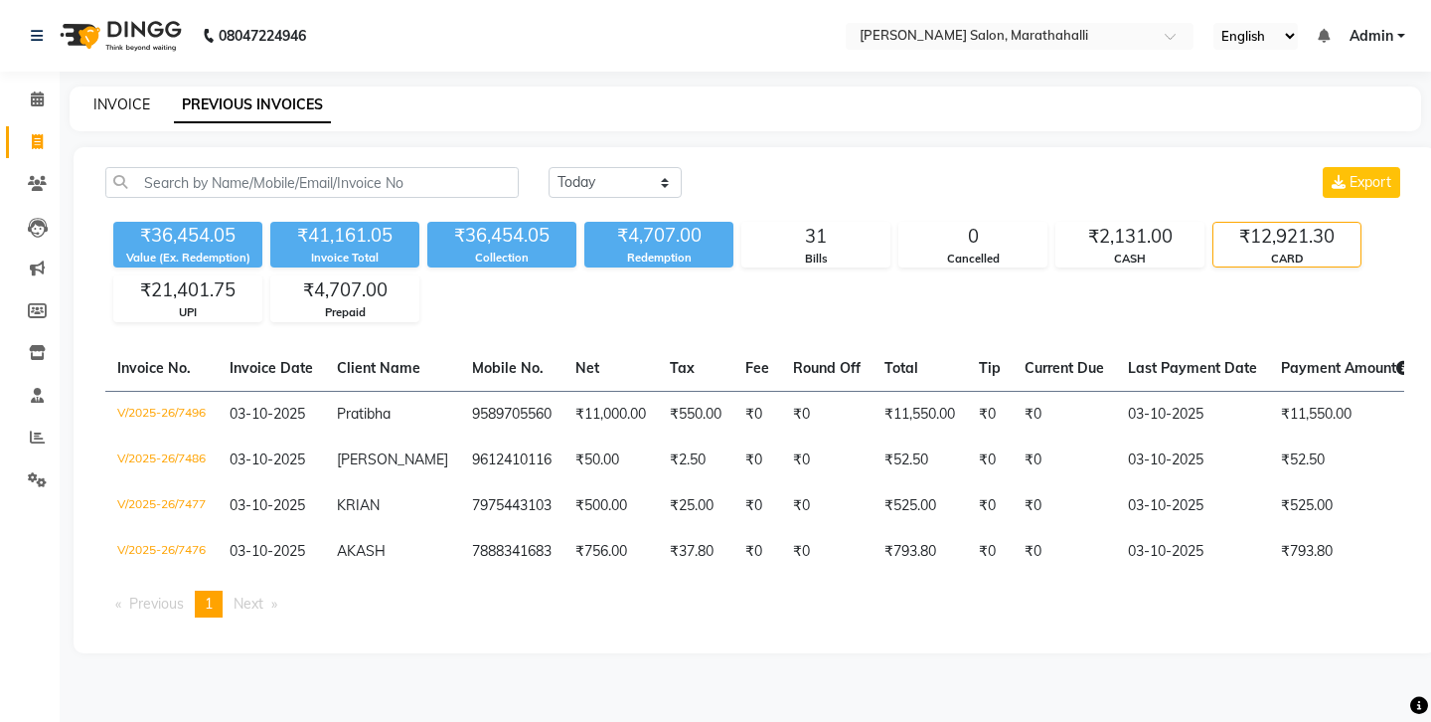
click at [107, 95] on link "INVOICE" at bounding box center [121, 104] width 57 height 18
select select "4783"
select select "service"
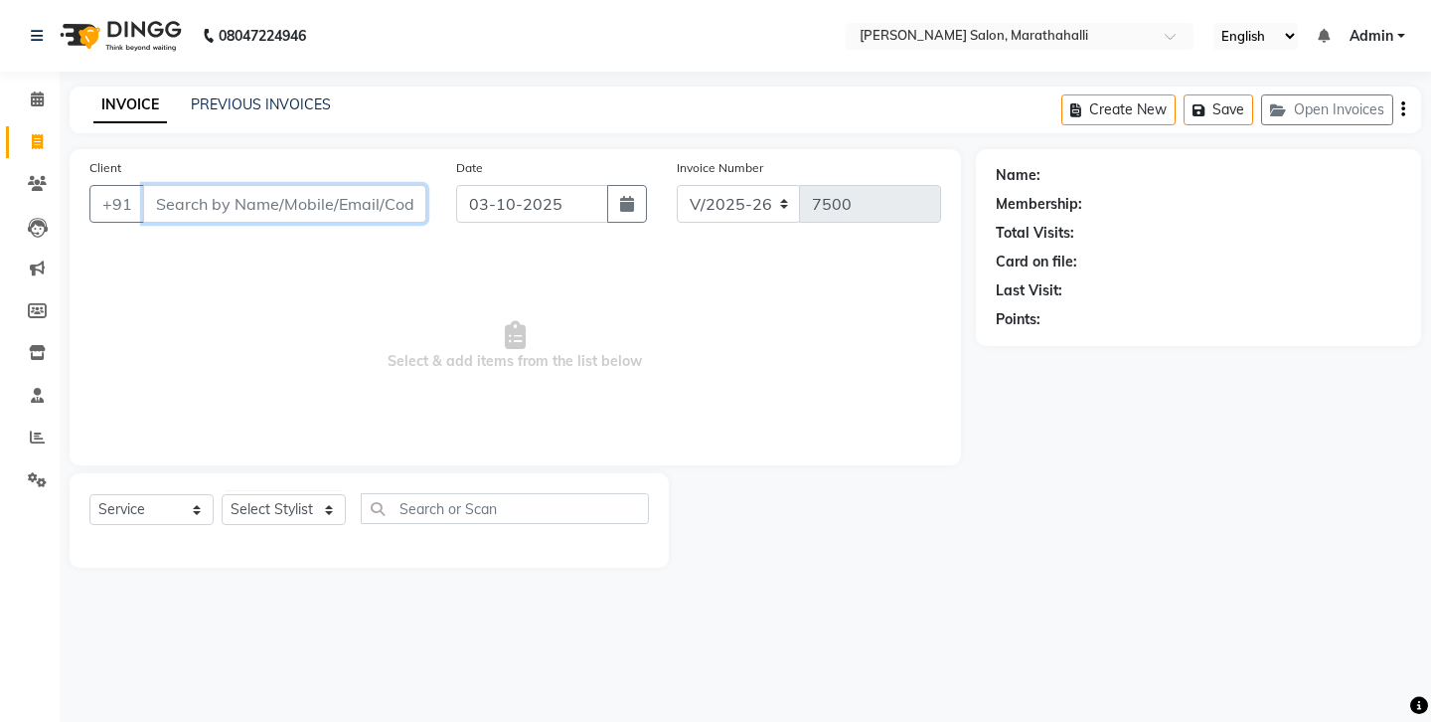
click at [201, 190] on input "Client" at bounding box center [284, 204] width 283 height 38
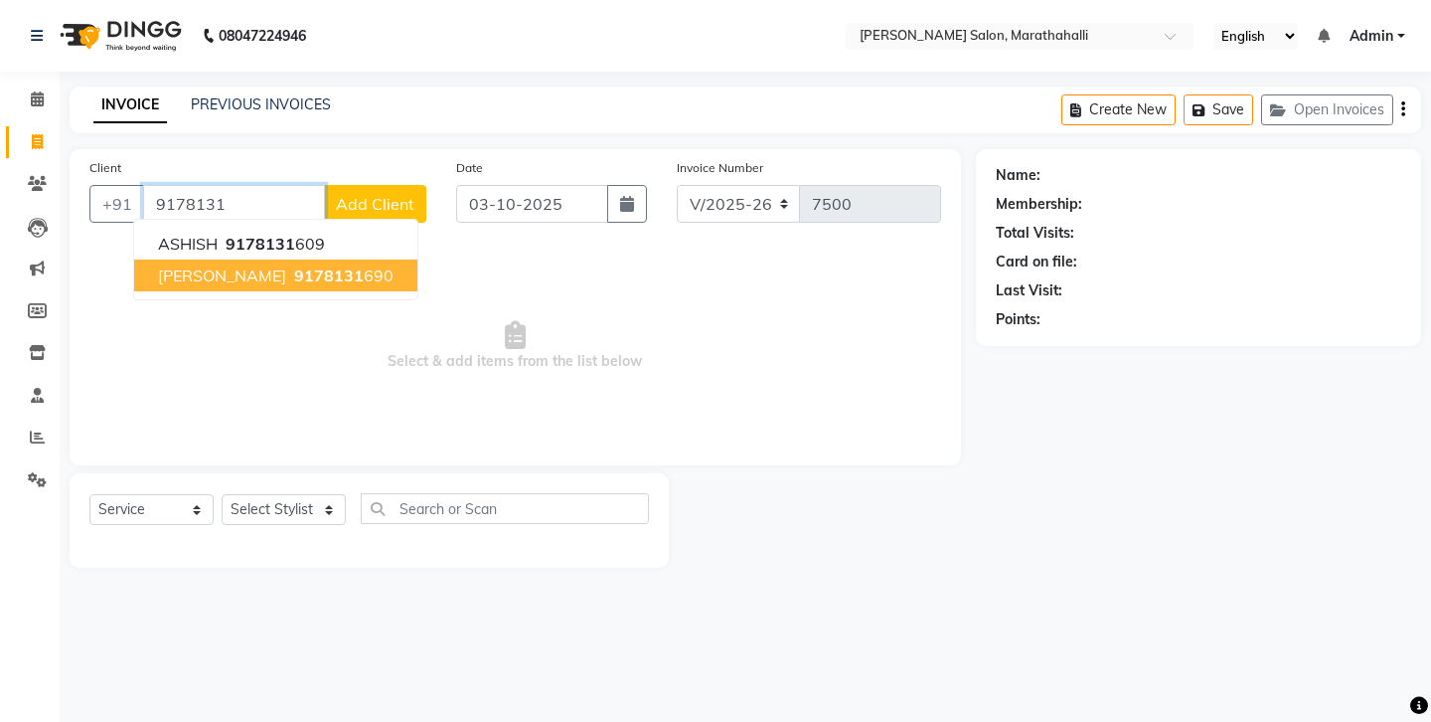
click at [294, 265] on span "9178131" at bounding box center [329, 275] width 70 height 20
type input "9178131690"
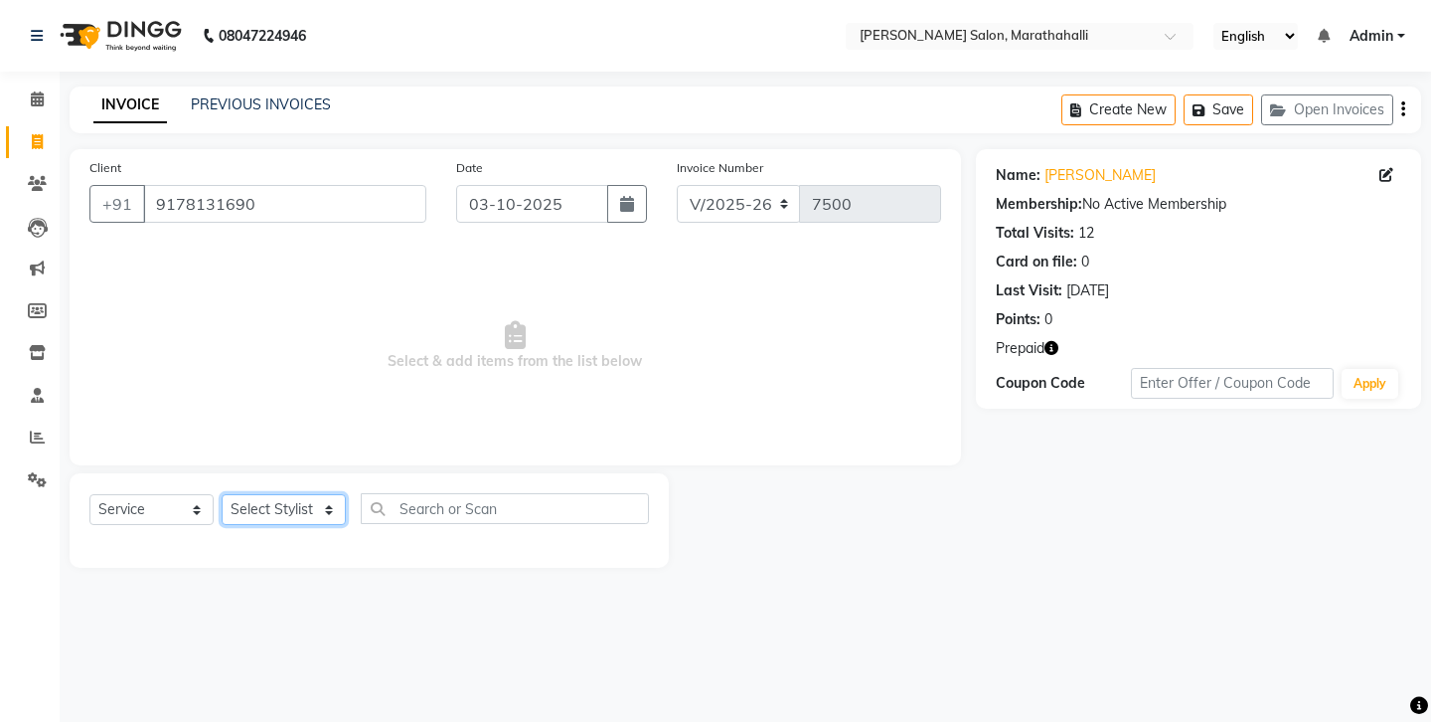
select select "67270"
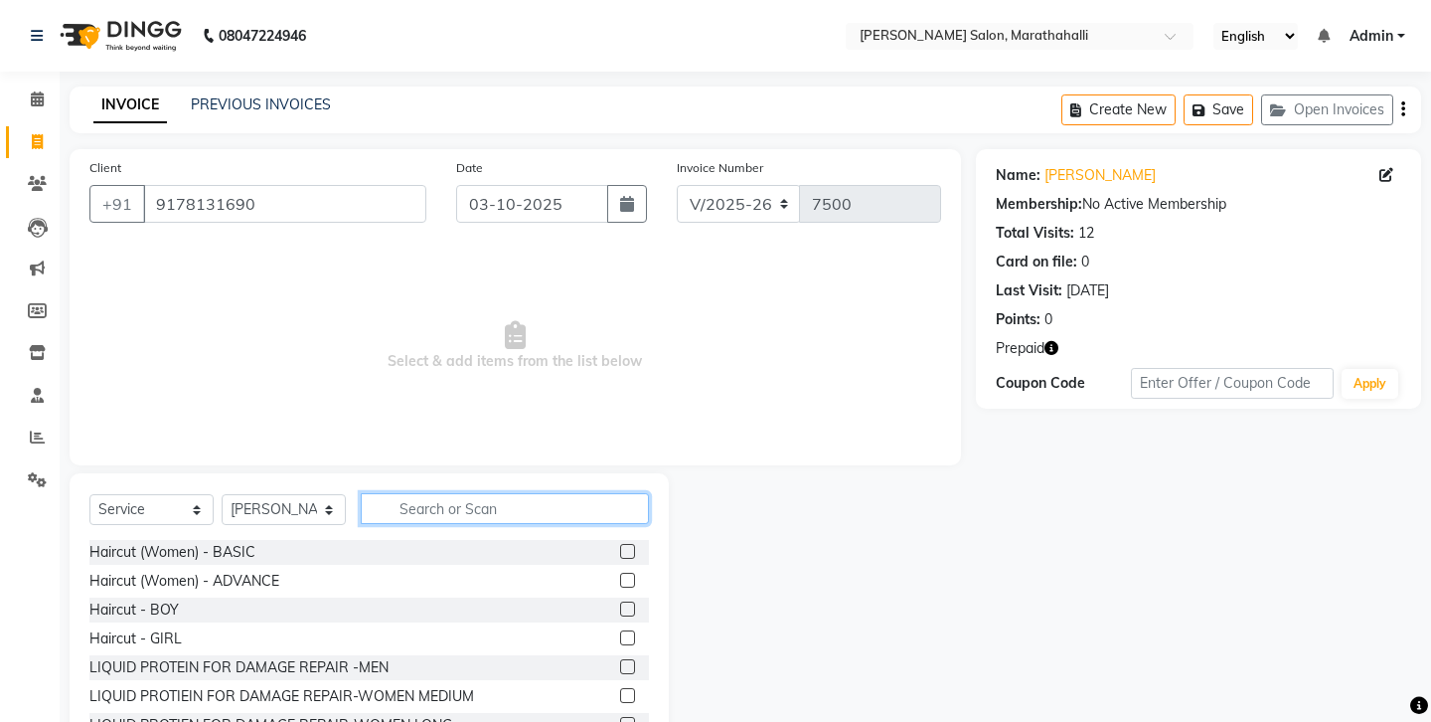
click at [431, 493] on input "text" at bounding box center [505, 508] width 288 height 31
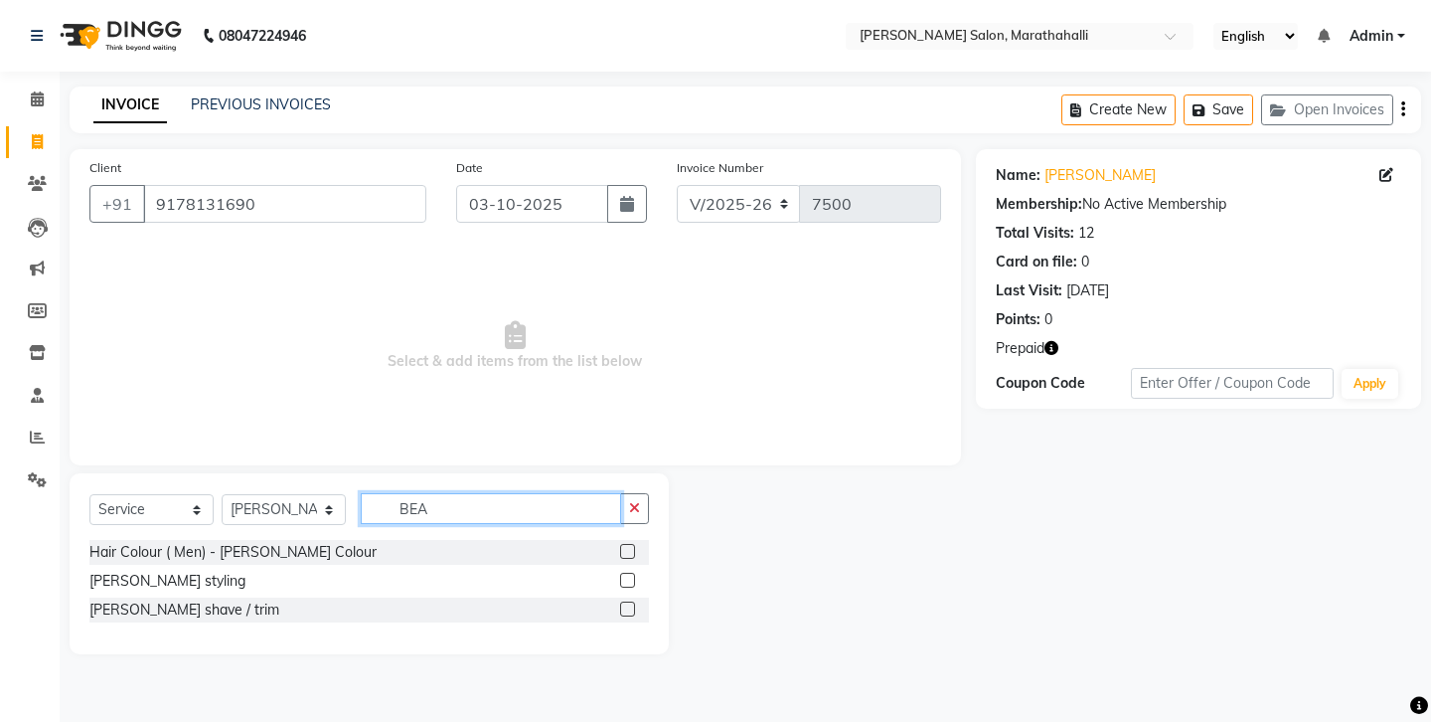
type input "BEA"
click at [635, 601] on label at bounding box center [627, 608] width 15 height 15
click at [633, 603] on input "checkbox" at bounding box center [626, 609] width 13 height 13
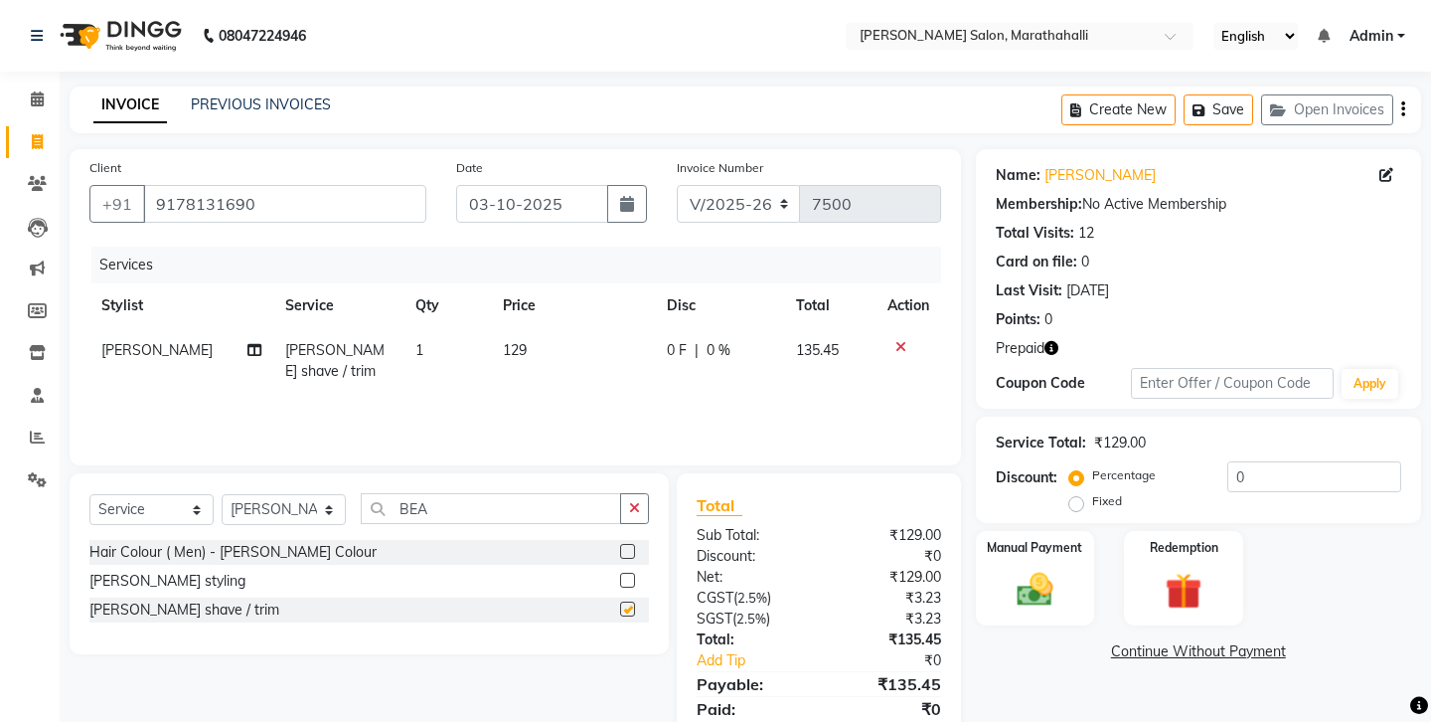
checkbox input "false"
click at [1045, 341] on icon "button" at bounding box center [1052, 348] width 14 height 14
click at [159, 185] on input "9178131690" at bounding box center [284, 204] width 283 height 38
click at [1198, 537] on label "Redemption" at bounding box center [1184, 546] width 72 height 19
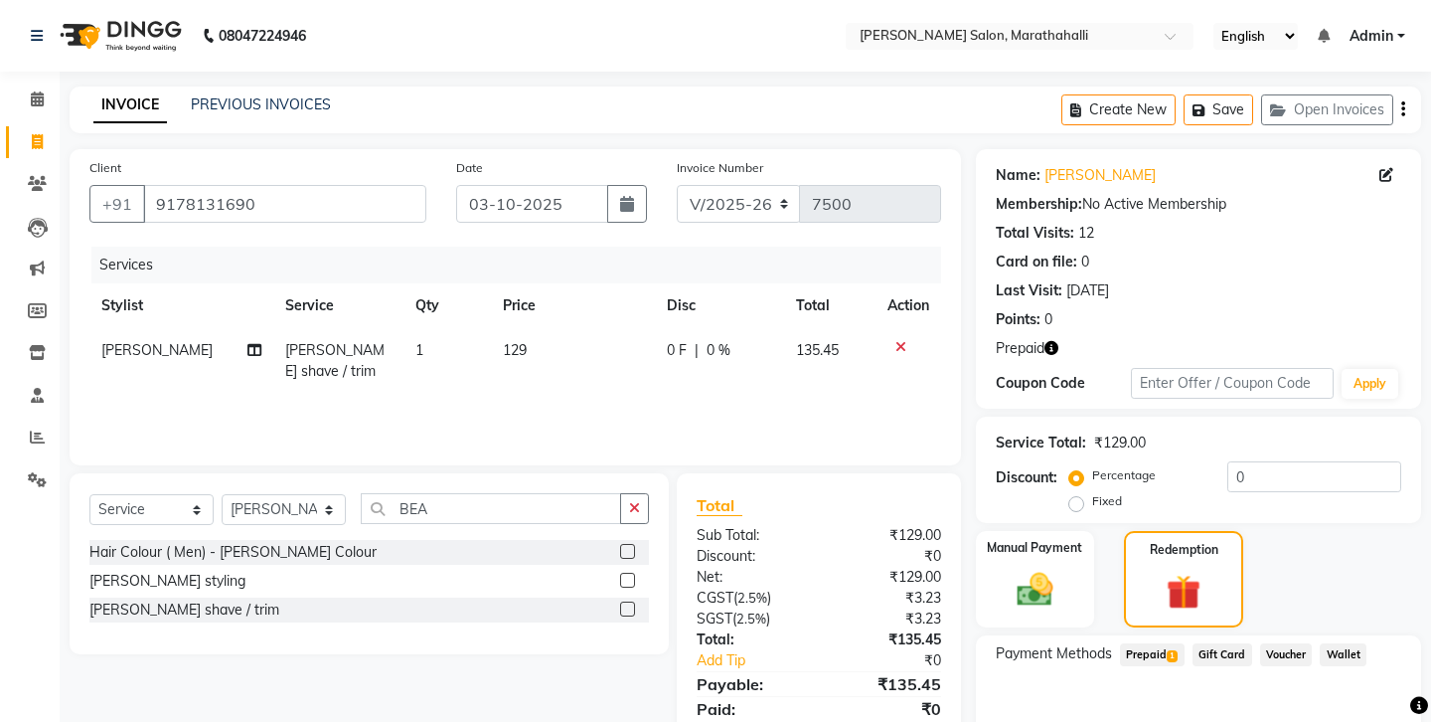
click at [1167, 650] on span "1" at bounding box center [1172, 656] width 11 height 12
click at [1340, 718] on button "Add" at bounding box center [1354, 735] width 73 height 34
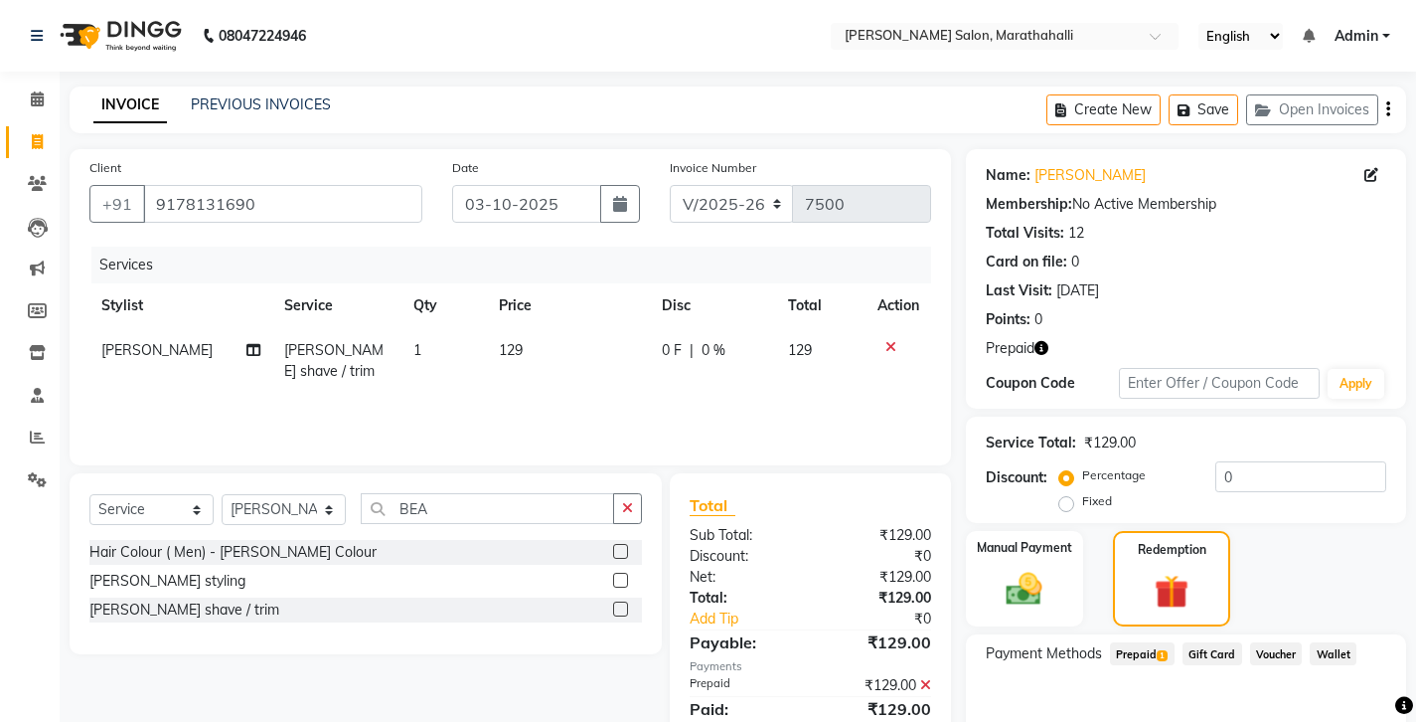
scroll to position [85, 0]
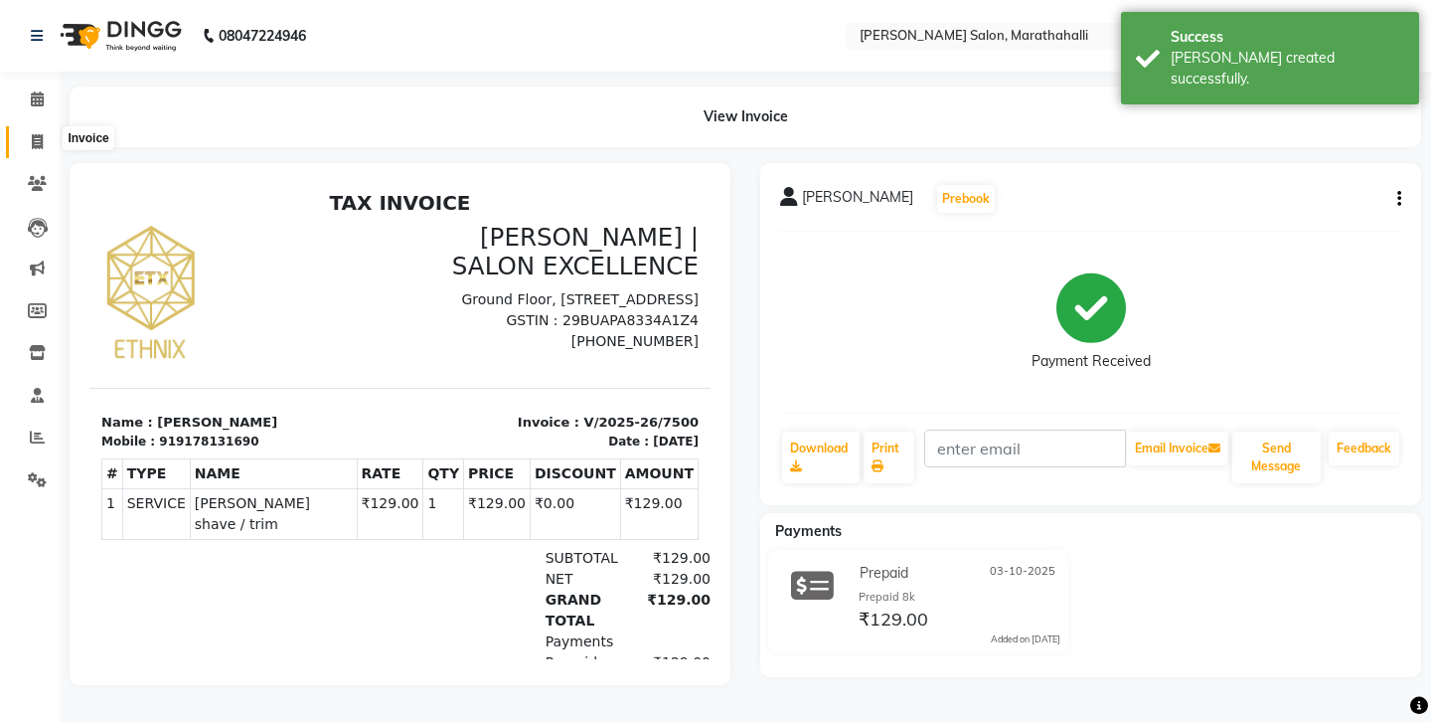
click at [39, 137] on icon at bounding box center [37, 141] width 11 height 15
select select "4783"
select select "service"
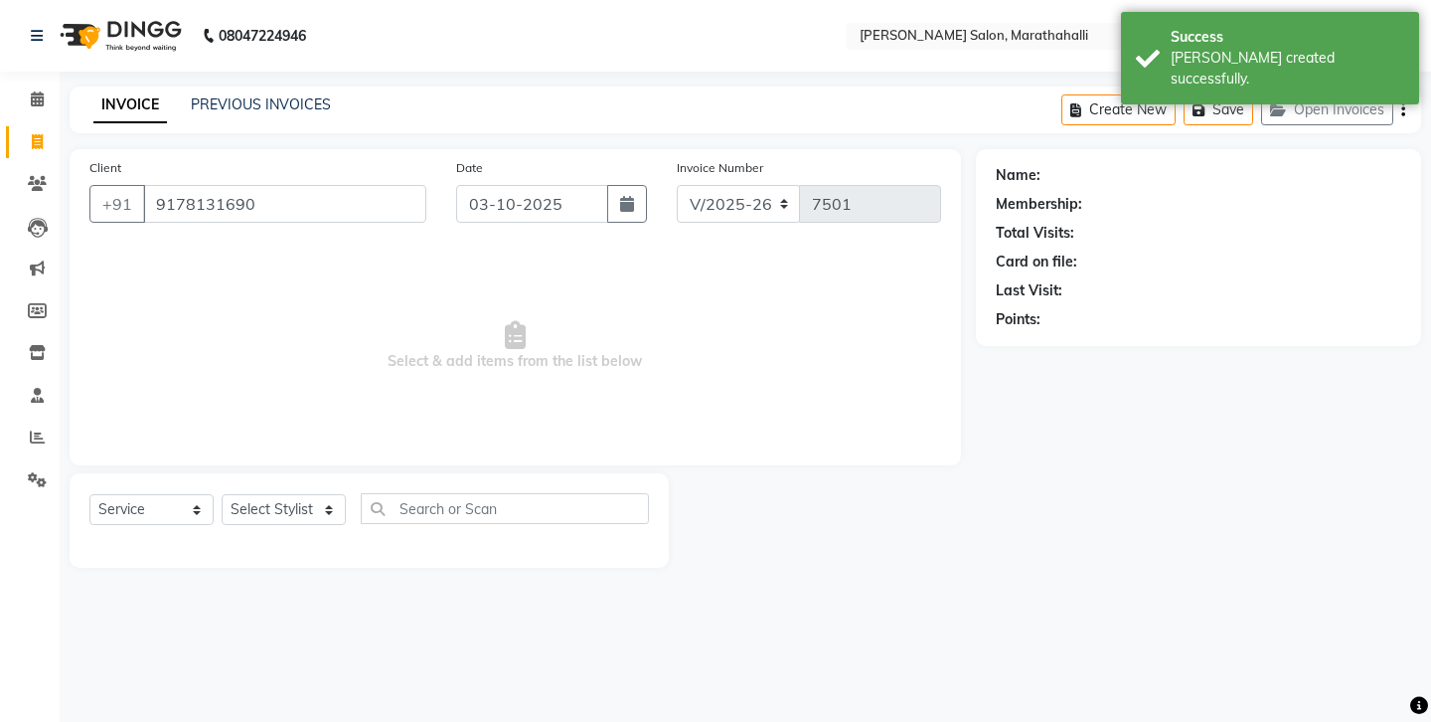
type input "9178131690"
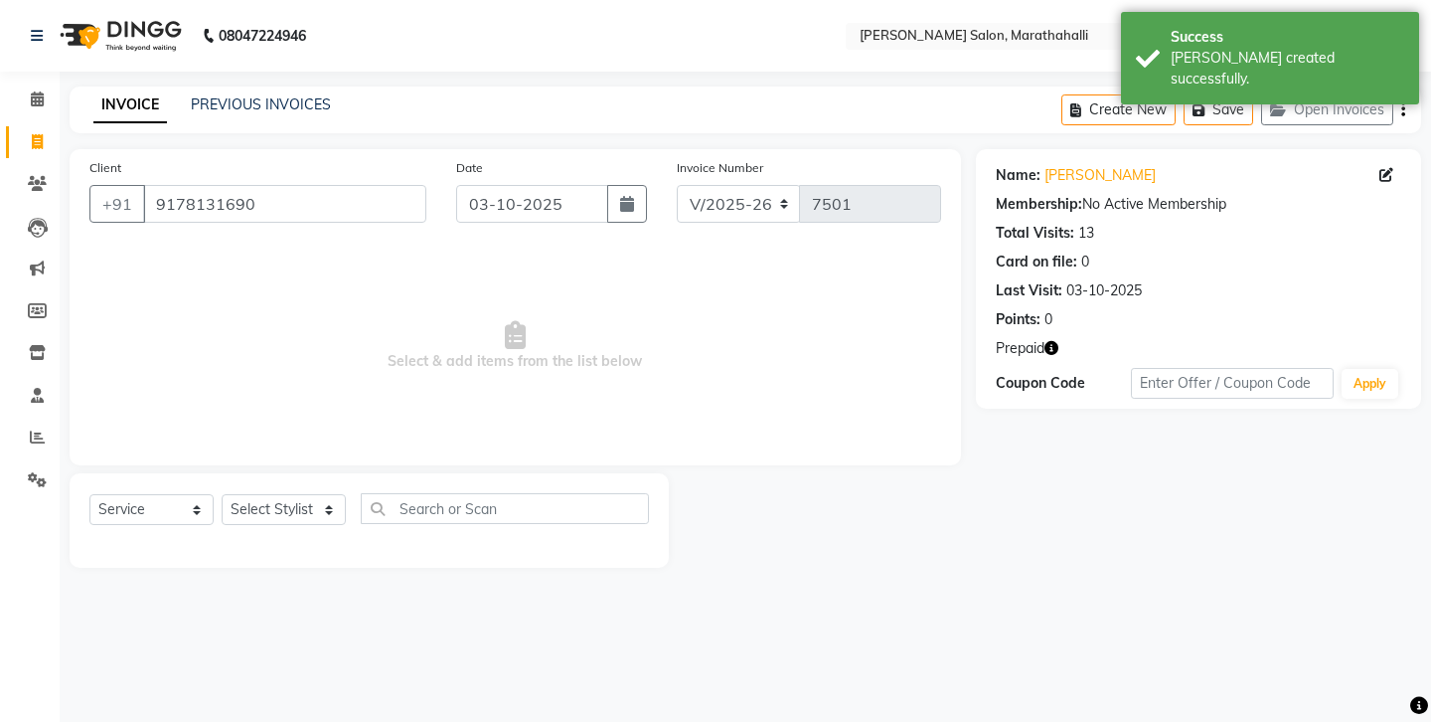
click at [1045, 341] on icon "button" at bounding box center [1052, 348] width 14 height 14
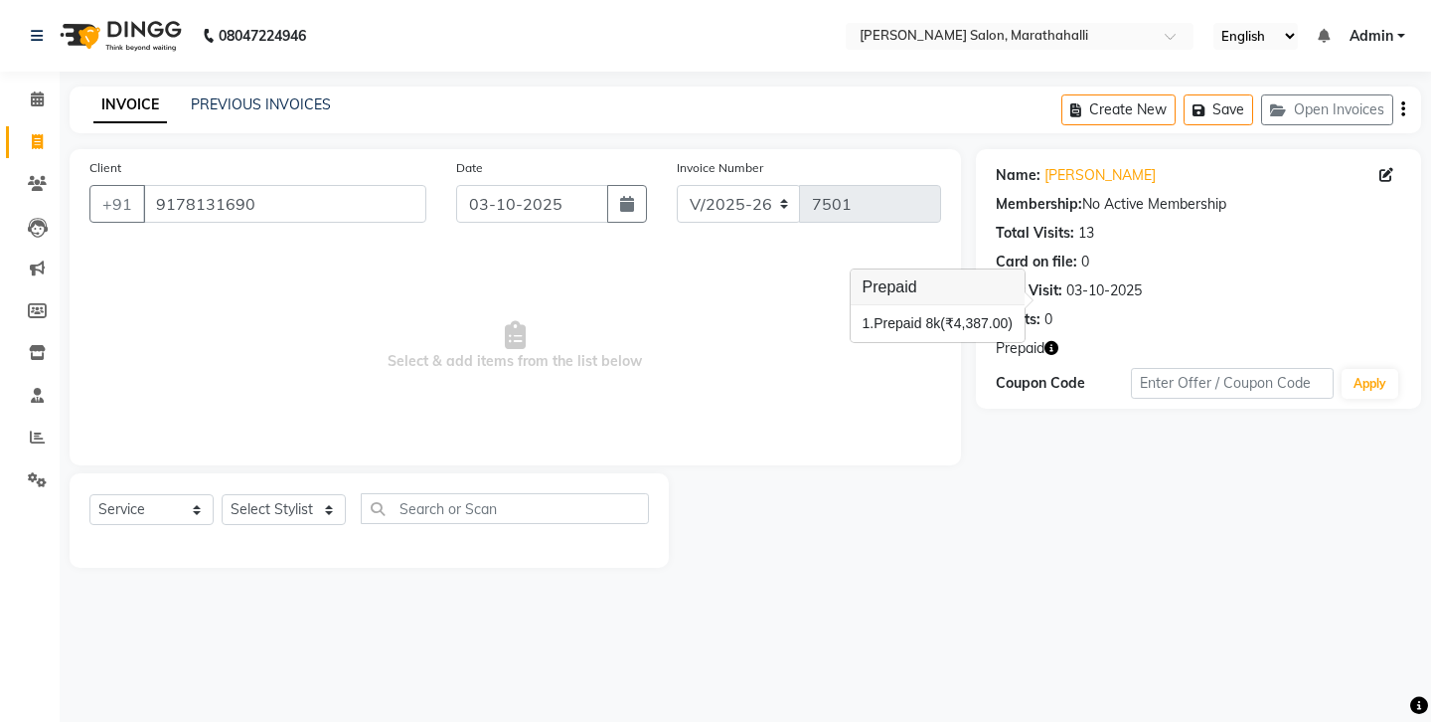
click at [228, 107] on div "INVOICE PREVIOUS INVOICES" at bounding box center [212, 105] width 285 height 23
click at [228, 104] on link "PREVIOUS INVOICES" at bounding box center [261, 104] width 140 height 18
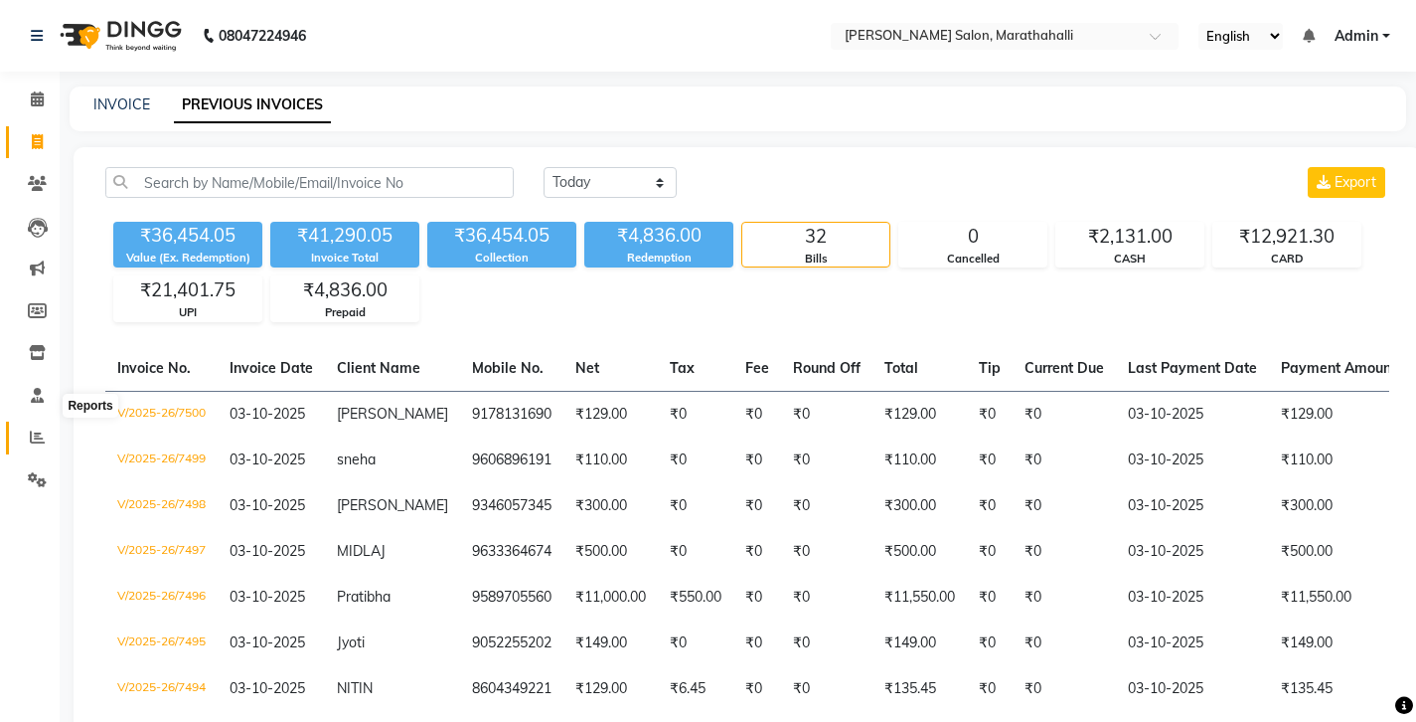
click at [29, 426] on span at bounding box center [37, 437] width 35 height 23
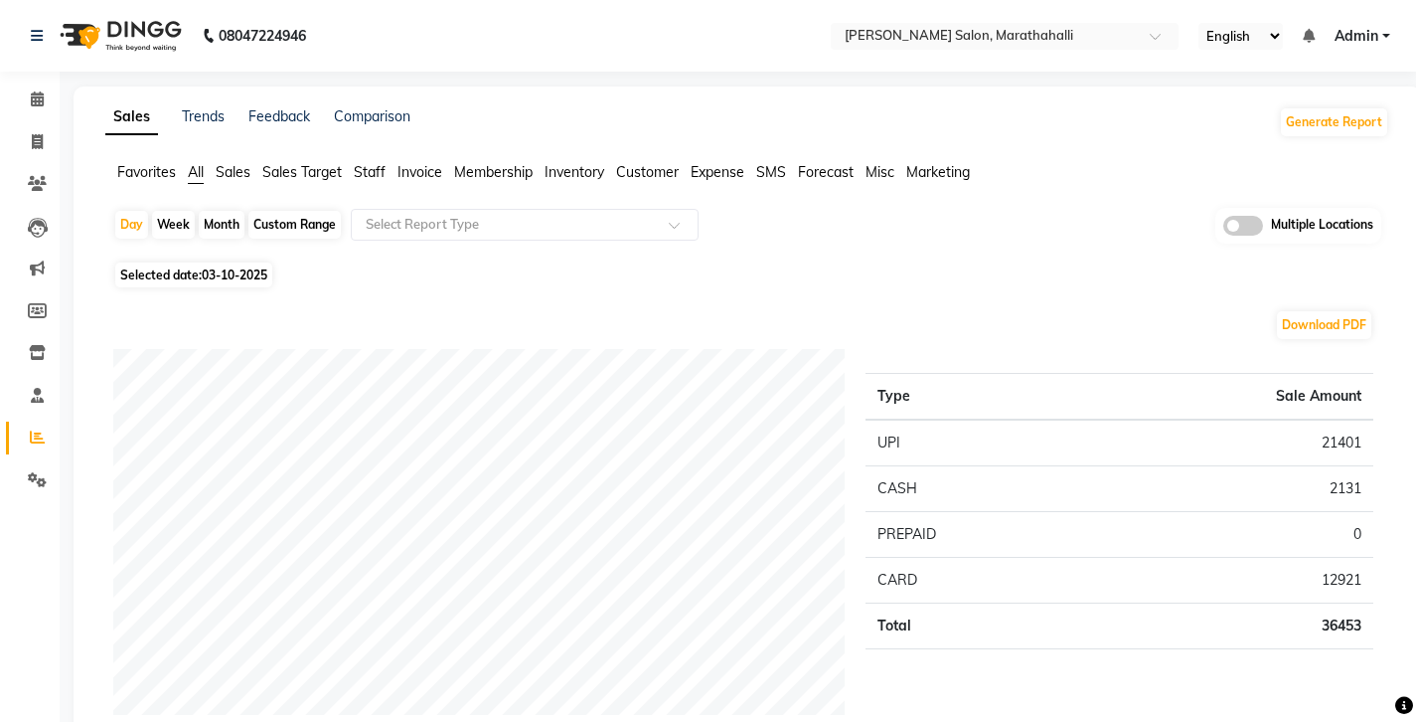
click at [354, 163] on span "Staff" at bounding box center [370, 172] width 32 height 18
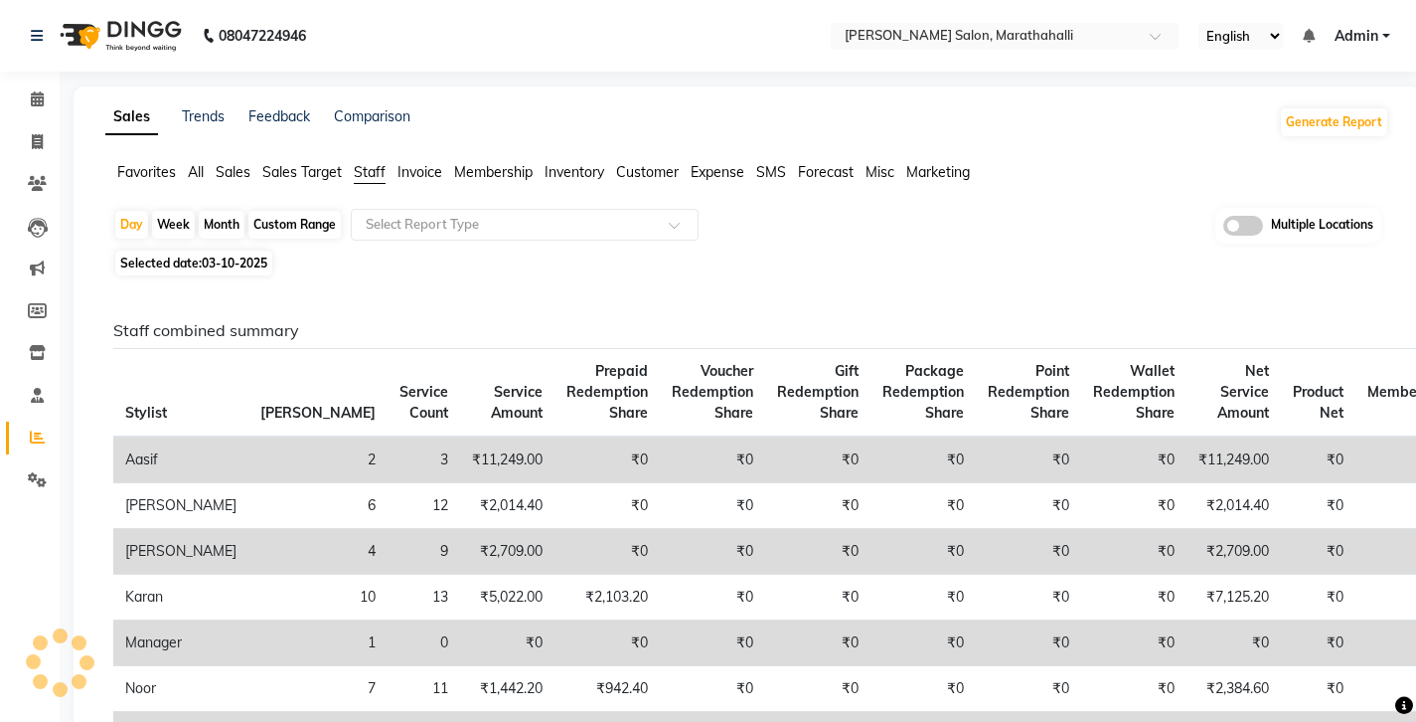
click at [199, 211] on div "Month" at bounding box center [222, 225] width 46 height 28
select select "10"
select select "2025"
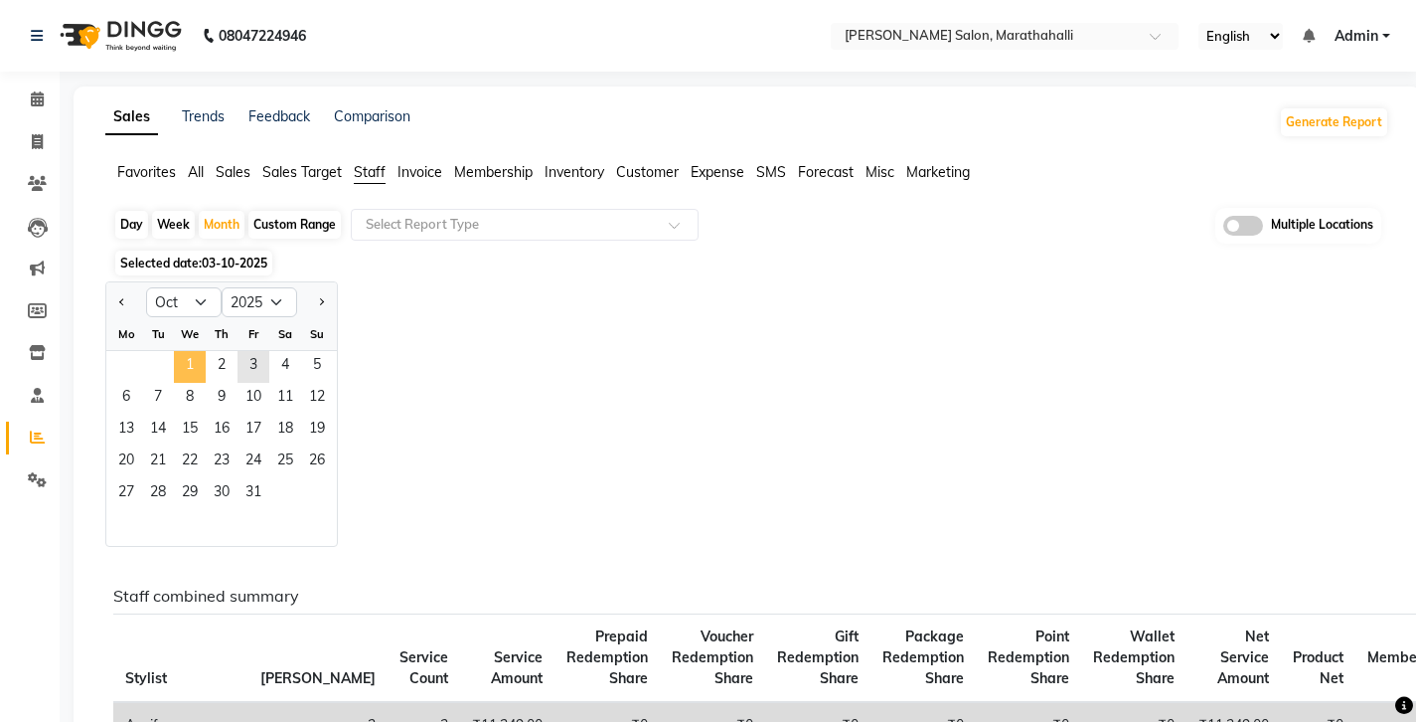
click at [174, 351] on span "1" at bounding box center [190, 367] width 32 height 32
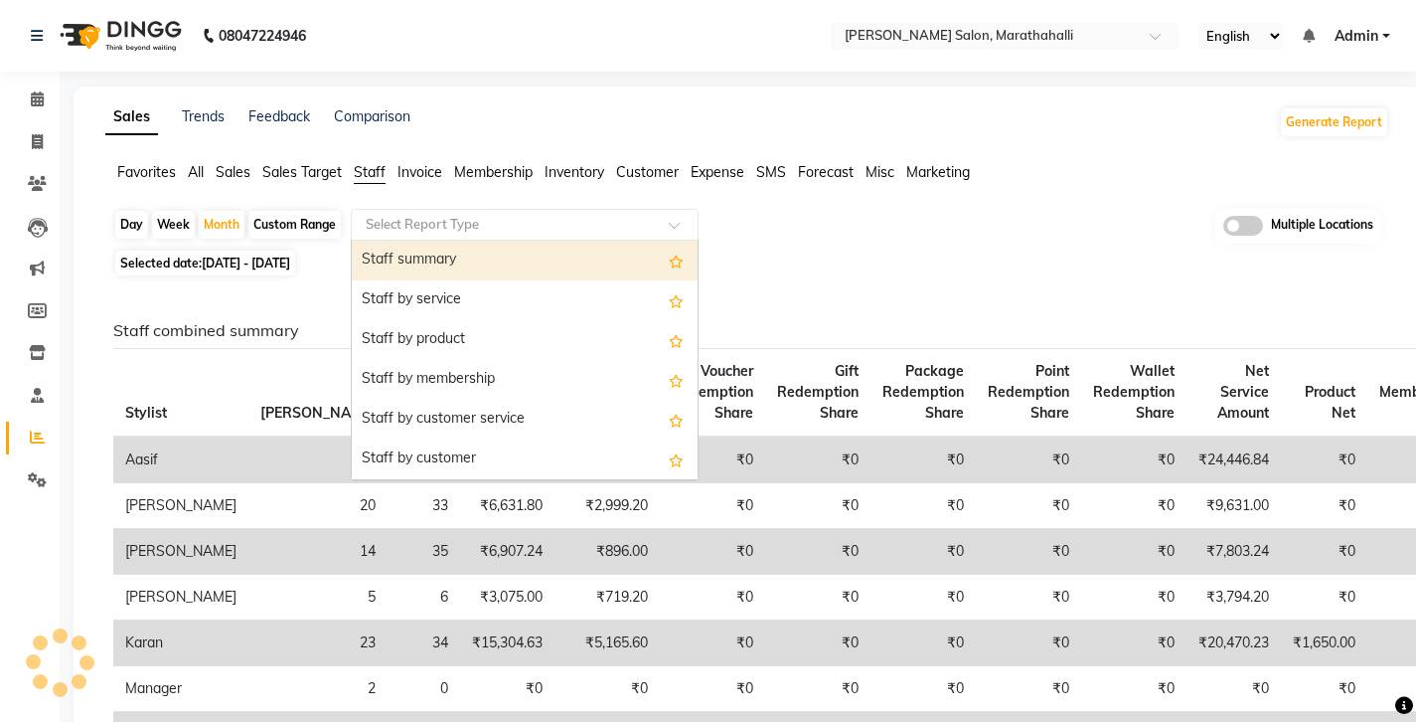
click at [372, 215] on input "text" at bounding box center [505, 225] width 286 height 20
click at [374, 241] on div "Staff summary" at bounding box center [525, 261] width 346 height 40
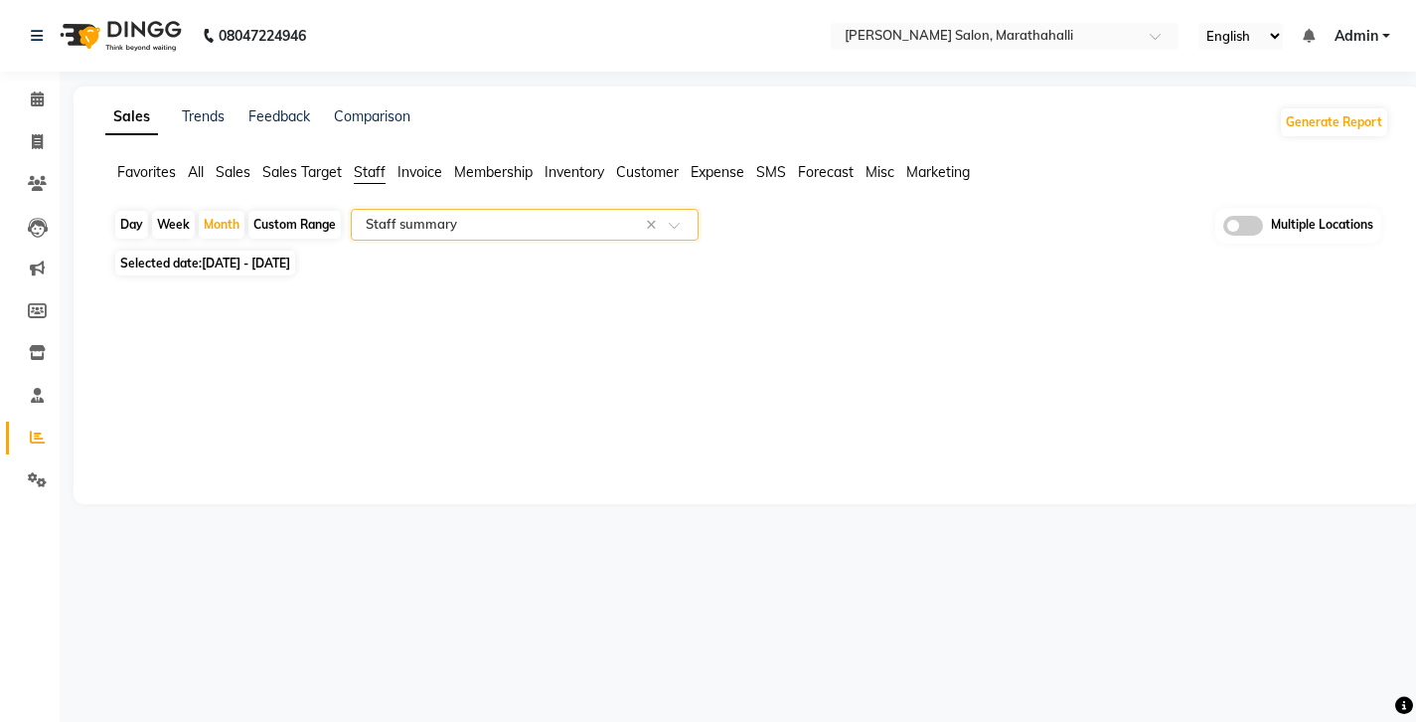
select select "full_report"
select select "csv"
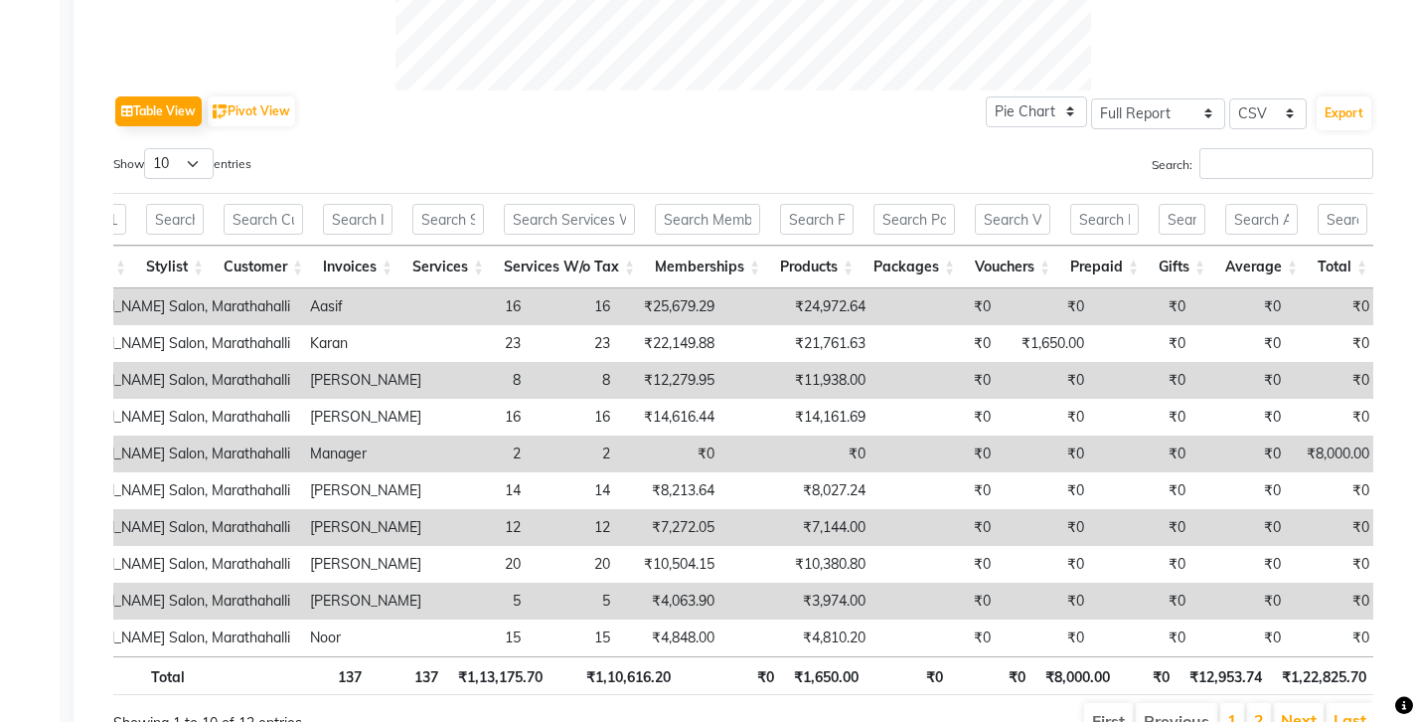
scroll to position [0, 76]
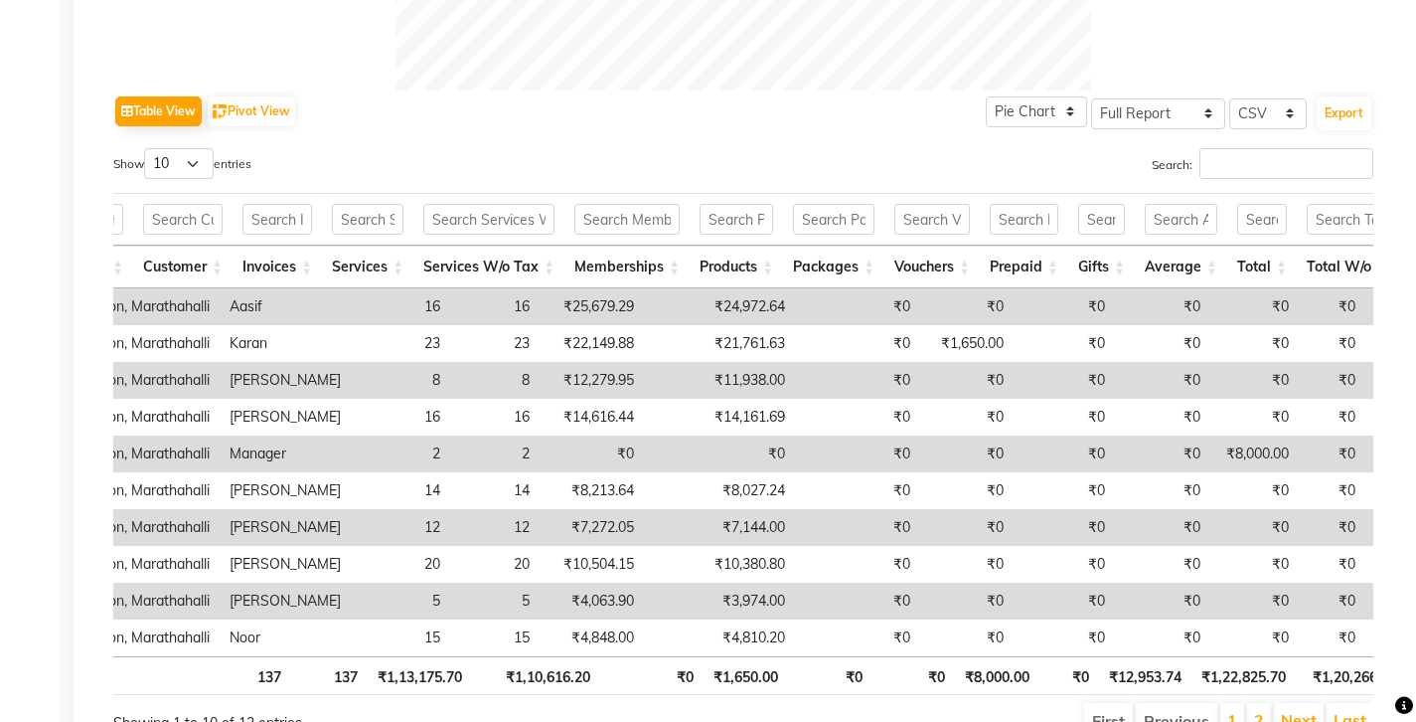
copy td "7,144.00"
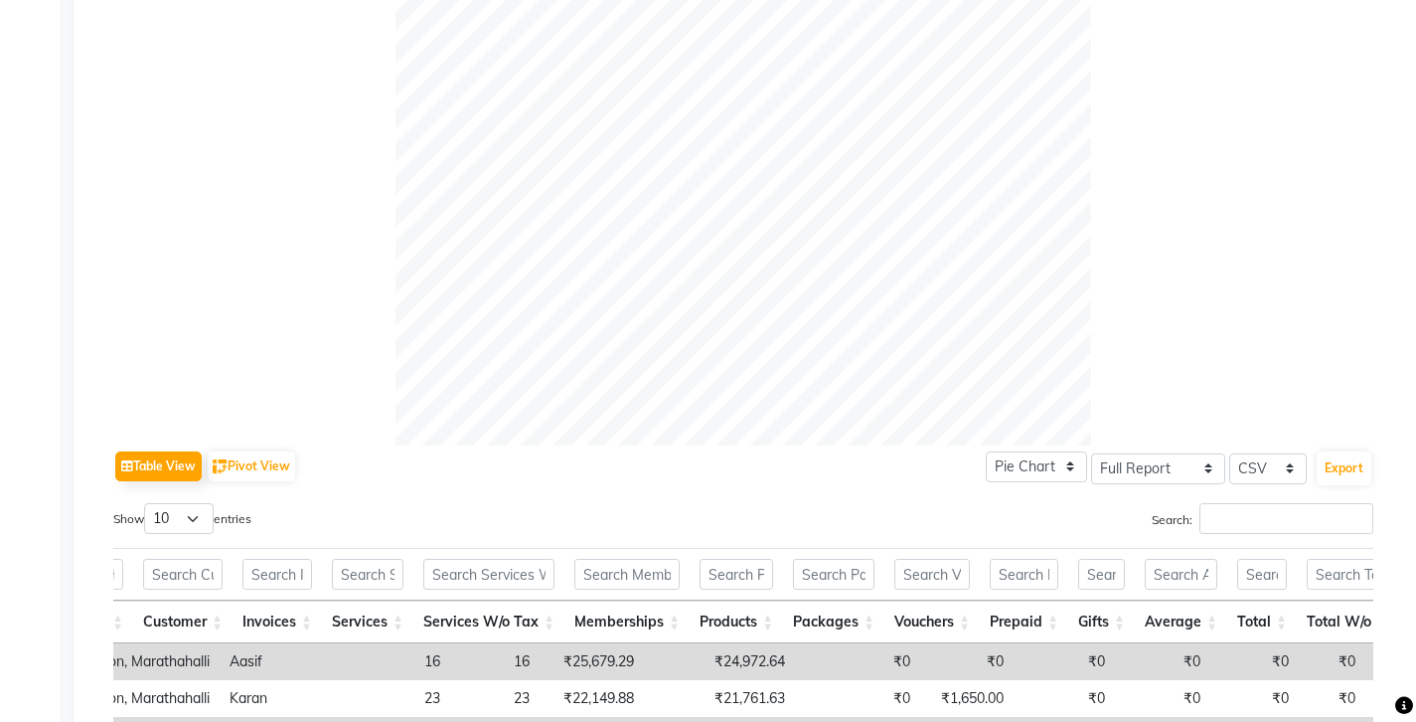
scroll to position [0, 0]
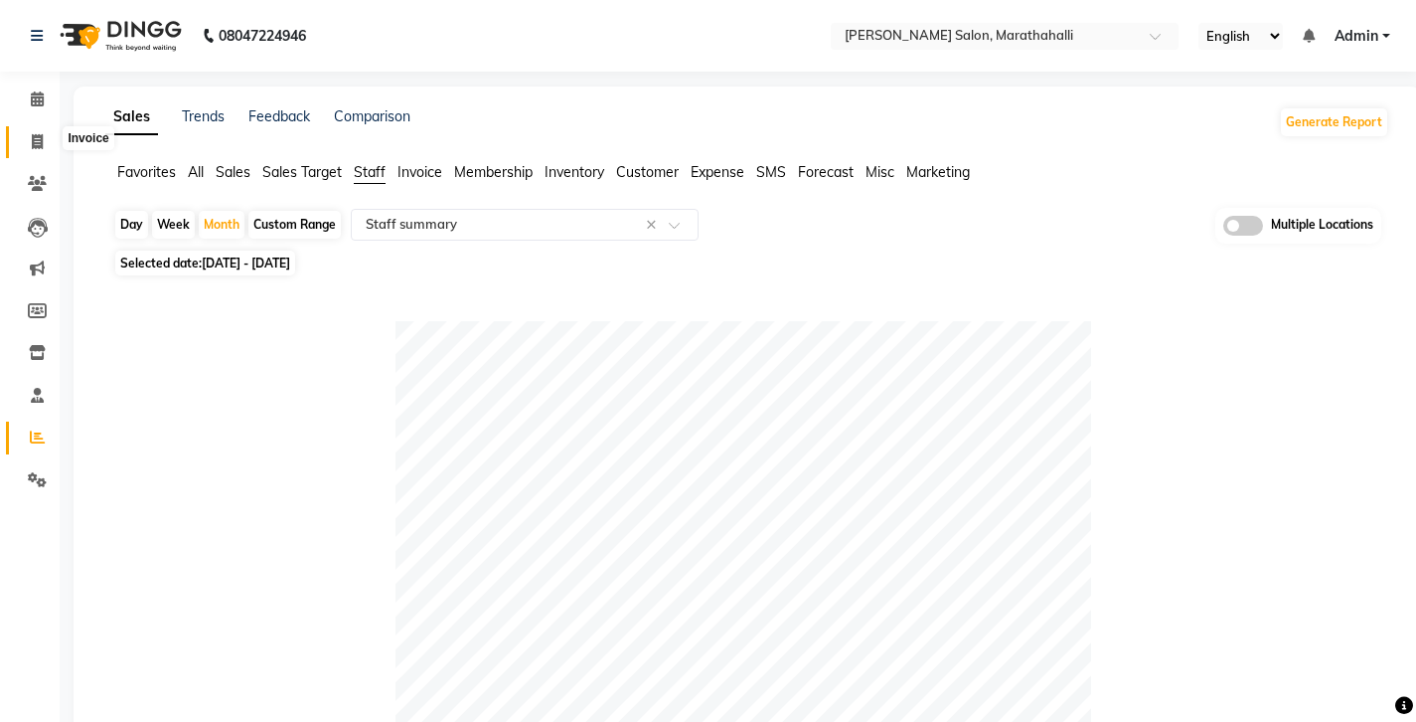
click at [26, 131] on span at bounding box center [37, 142] width 35 height 23
select select "4783"
select select "service"
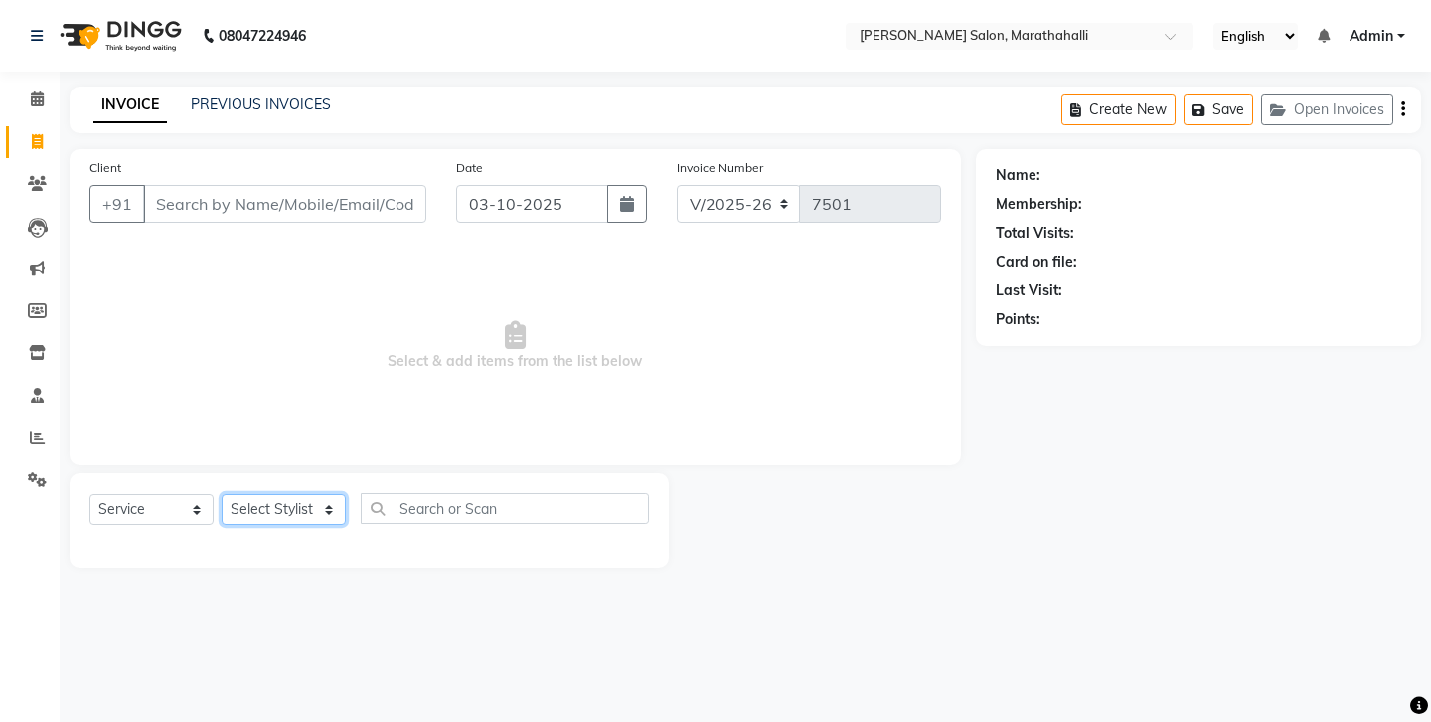
select select "29407"
click at [38, 388] on icon at bounding box center [37, 395] width 13 height 15
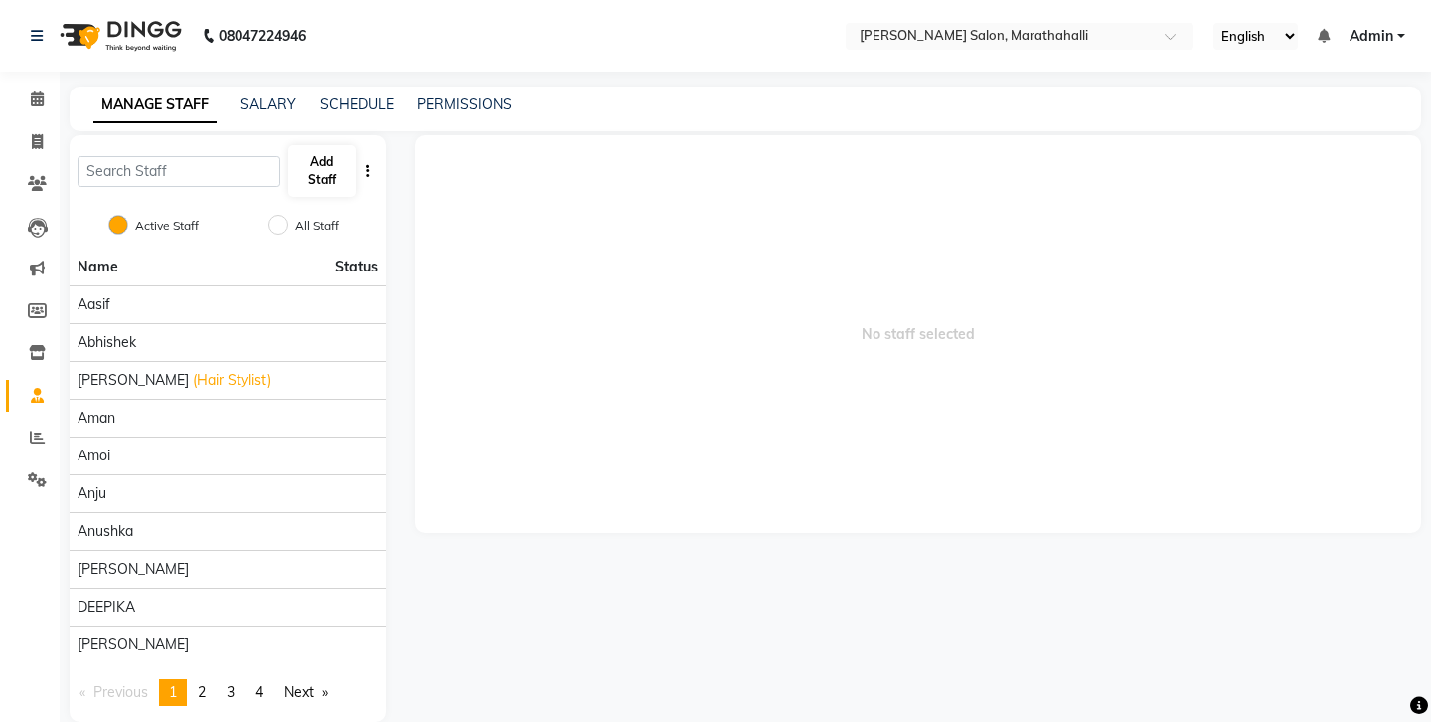
click at [325, 145] on button "Add Staff" at bounding box center [322, 171] width 68 height 52
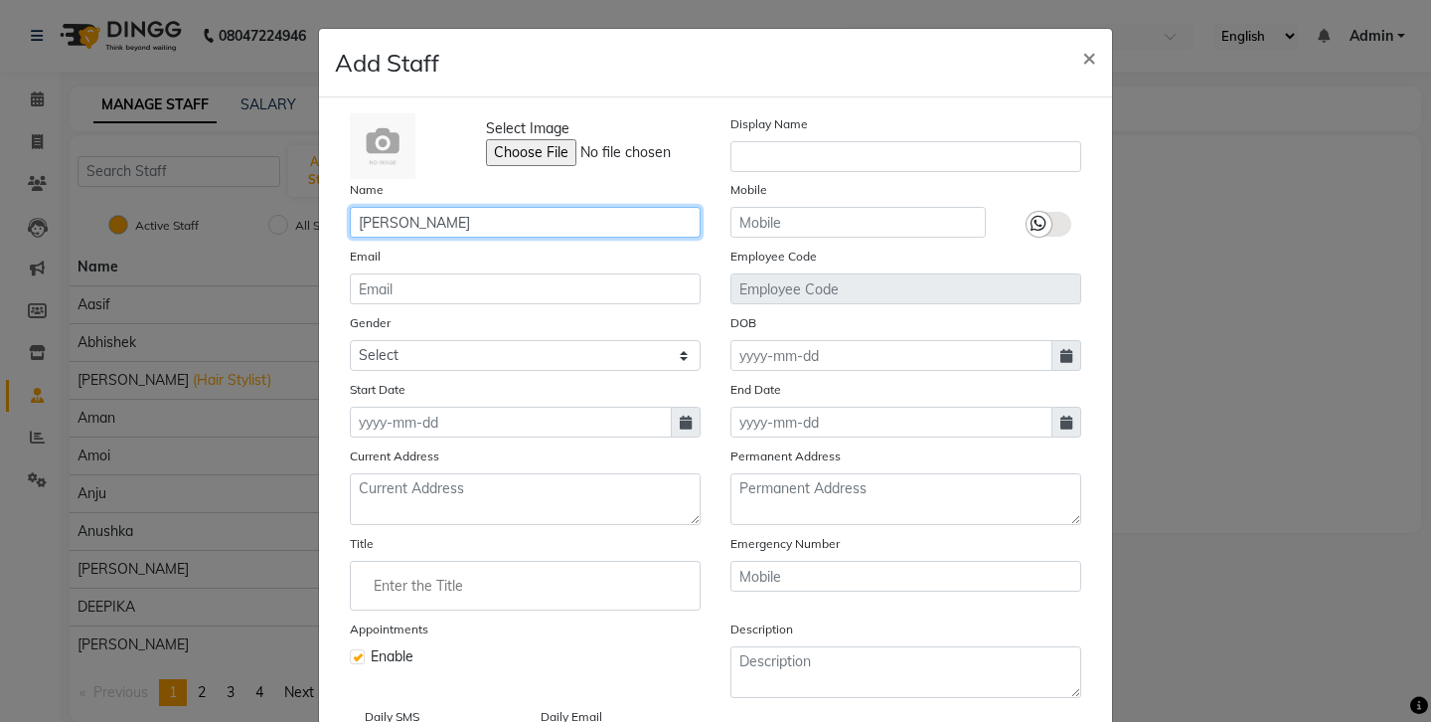
type input "Shang"
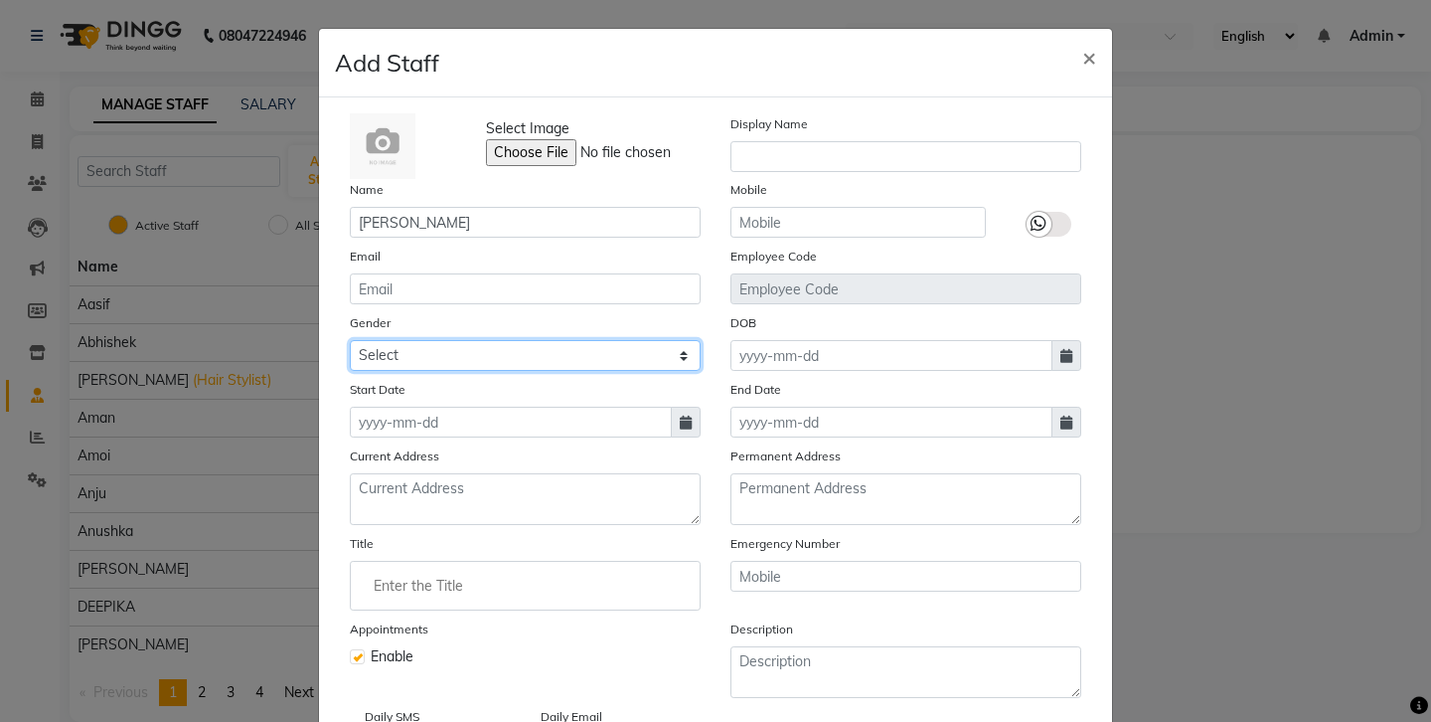
select select "female"
click at [680, 415] on icon at bounding box center [686, 422] width 12 height 14
select select "10"
select select "2025"
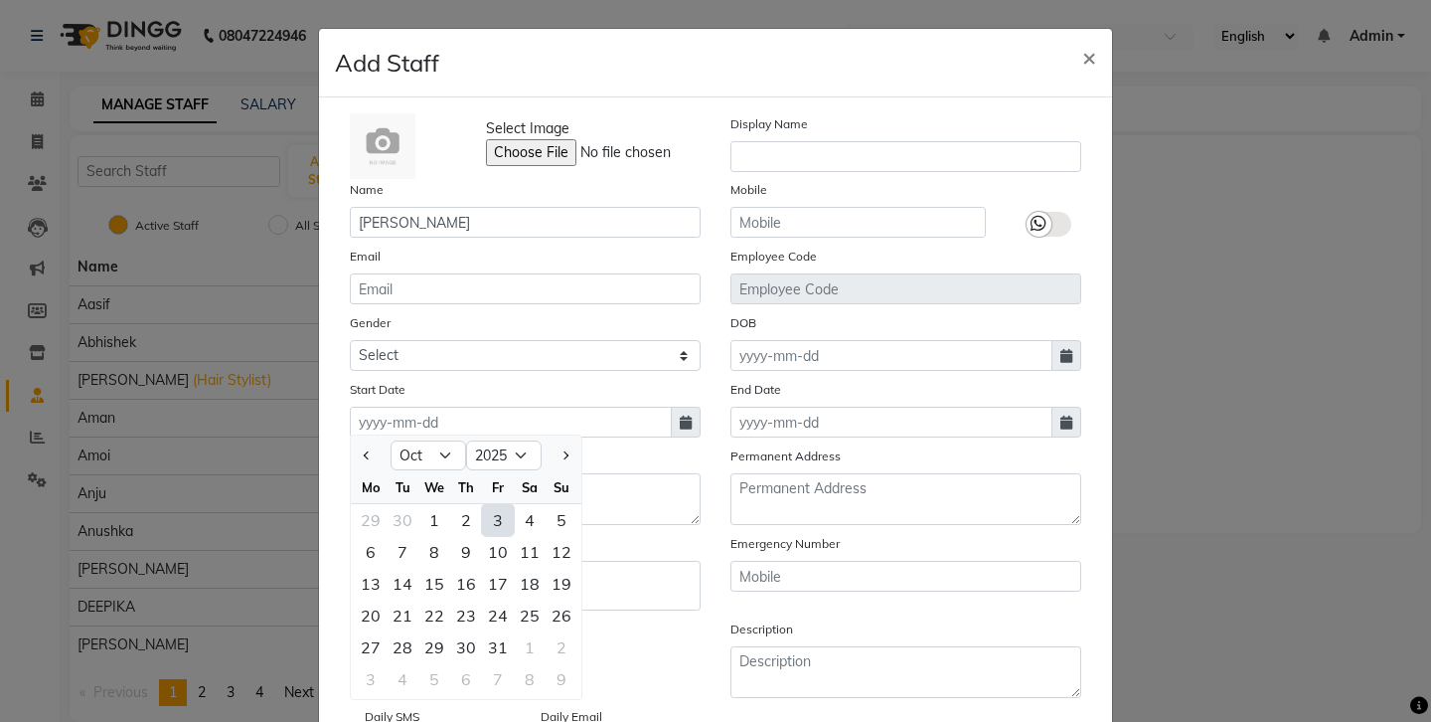
click at [482, 504] on div "3" at bounding box center [498, 520] width 32 height 32
type input "03-10-2025"
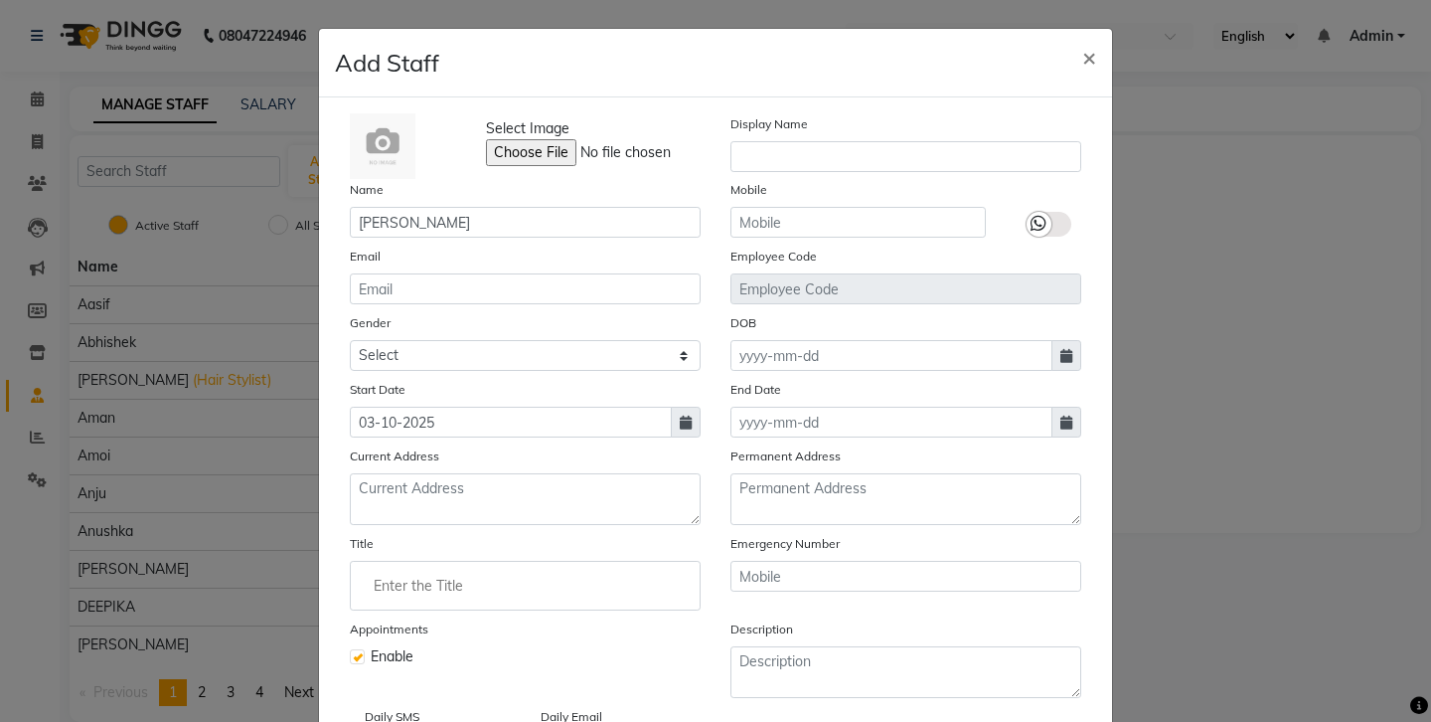
select select
checkbox input "false"
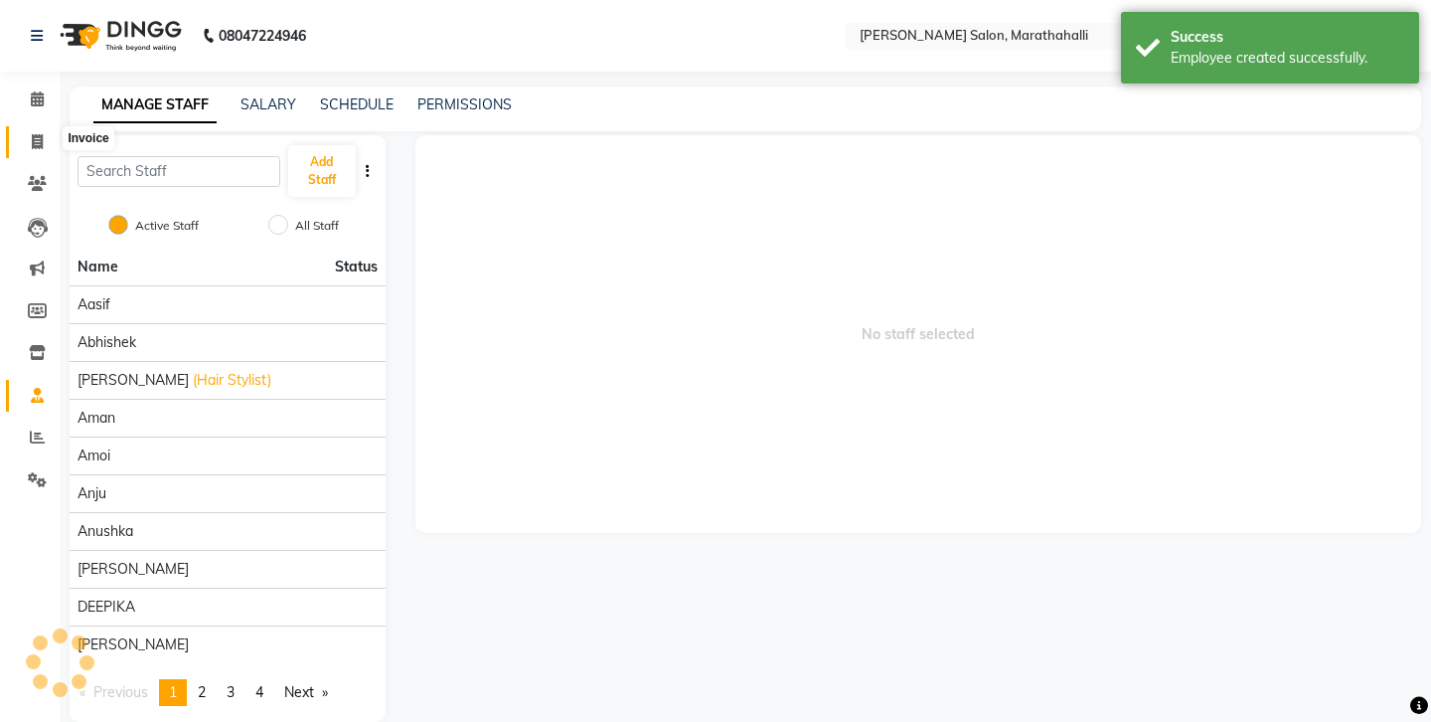
click at [37, 137] on icon at bounding box center [37, 141] width 11 height 15
select select "4783"
select select "service"
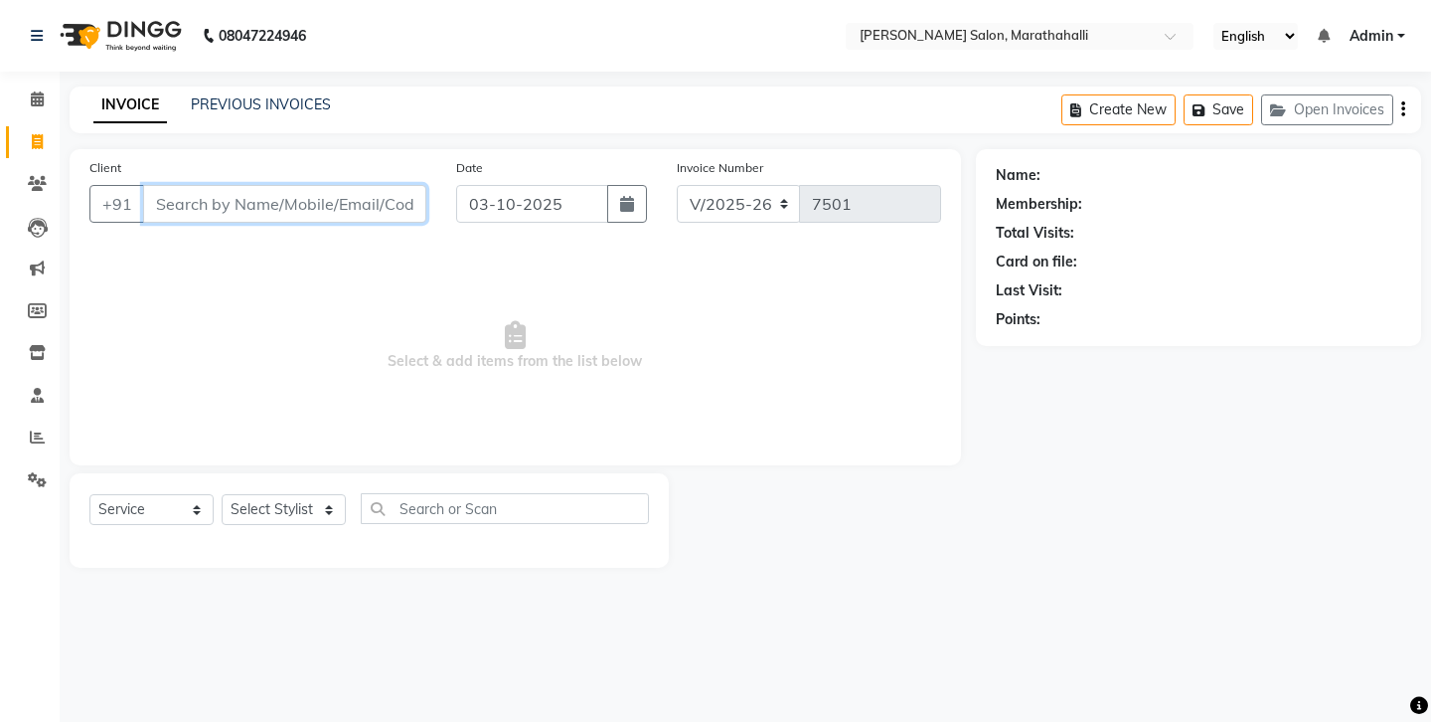
click at [255, 185] on input "Client" at bounding box center [284, 204] width 283 height 38
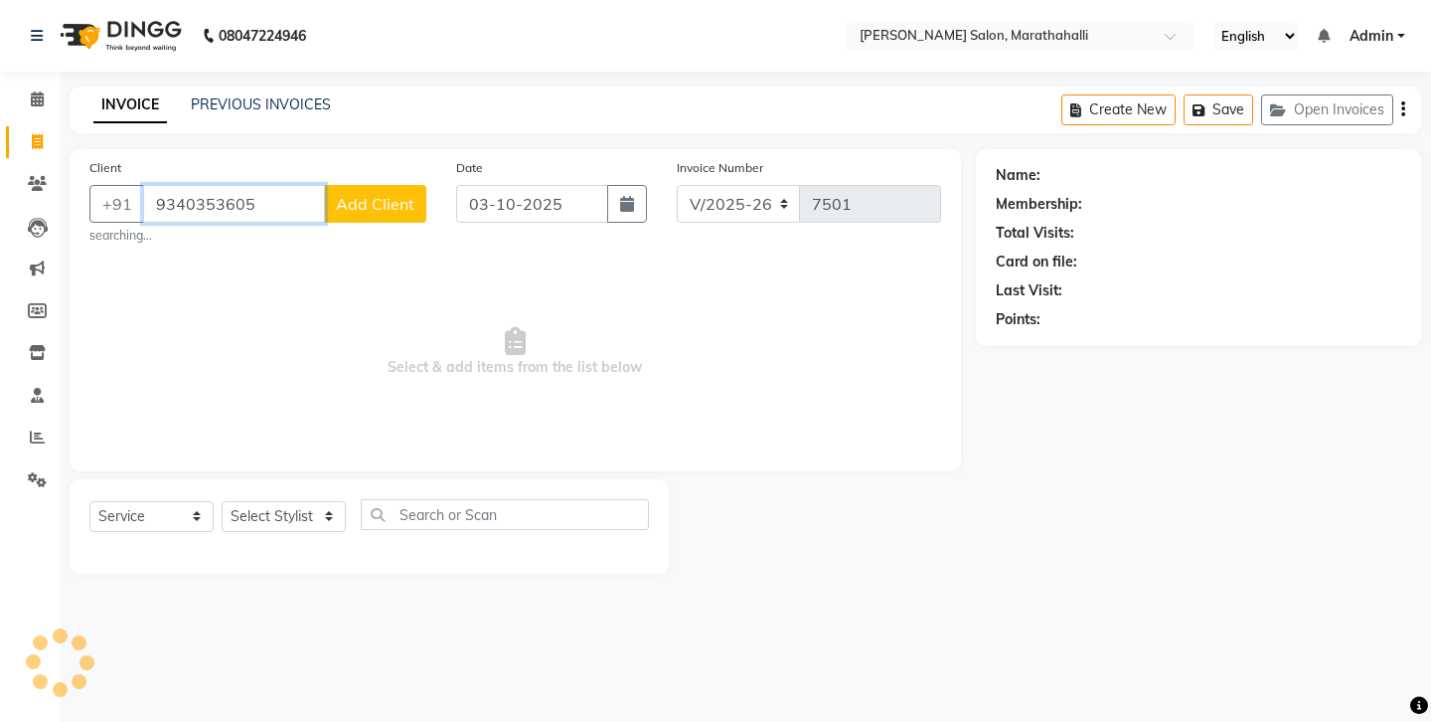
type input "9340353605"
click at [397, 194] on span "Add Client" at bounding box center [375, 204] width 79 height 20
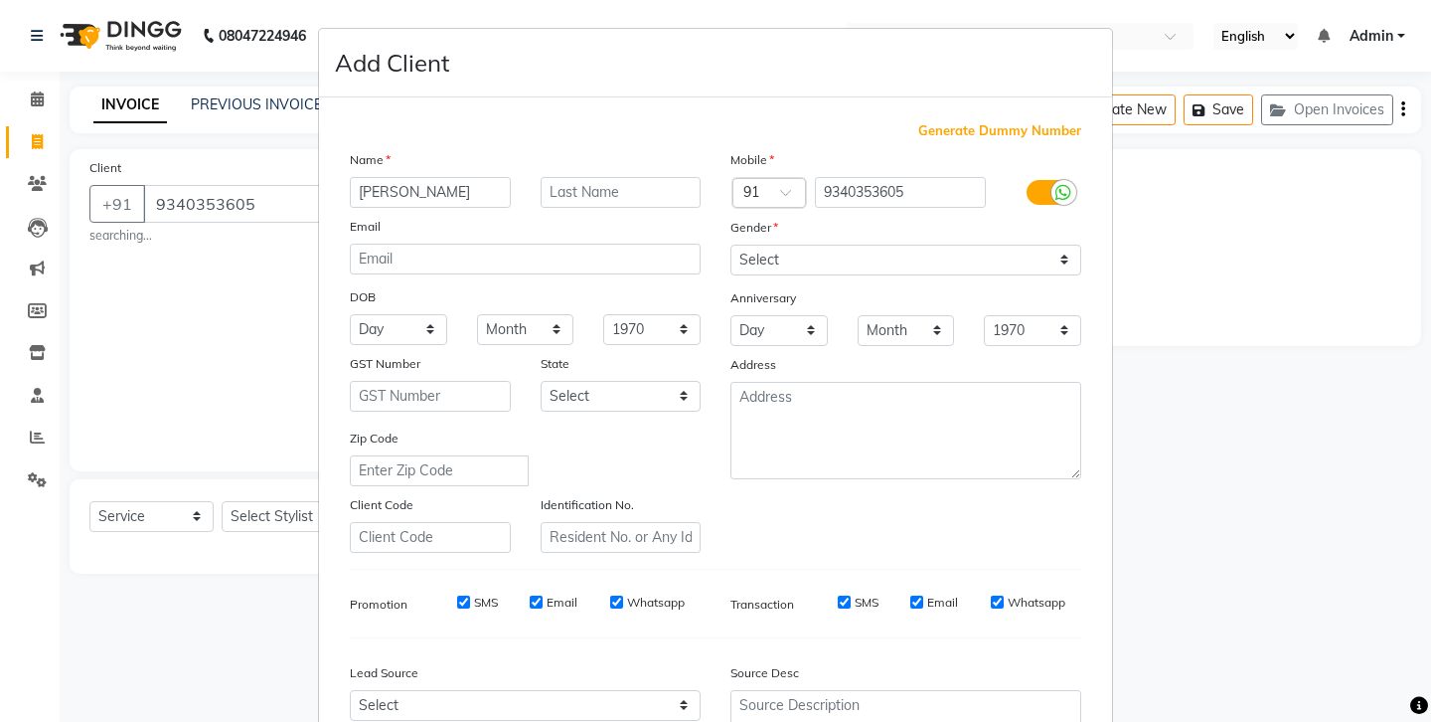
type input "ZEESHAN"
select select "male"
select select
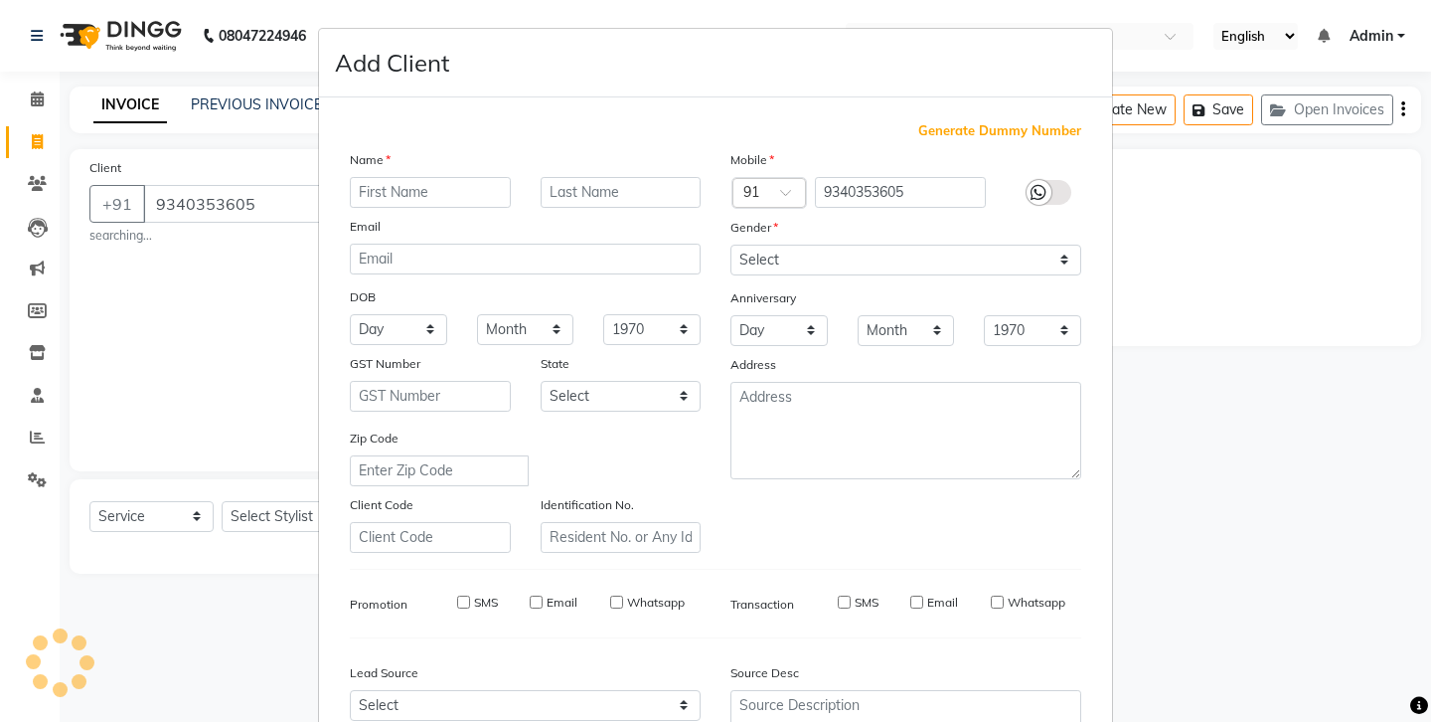
select select
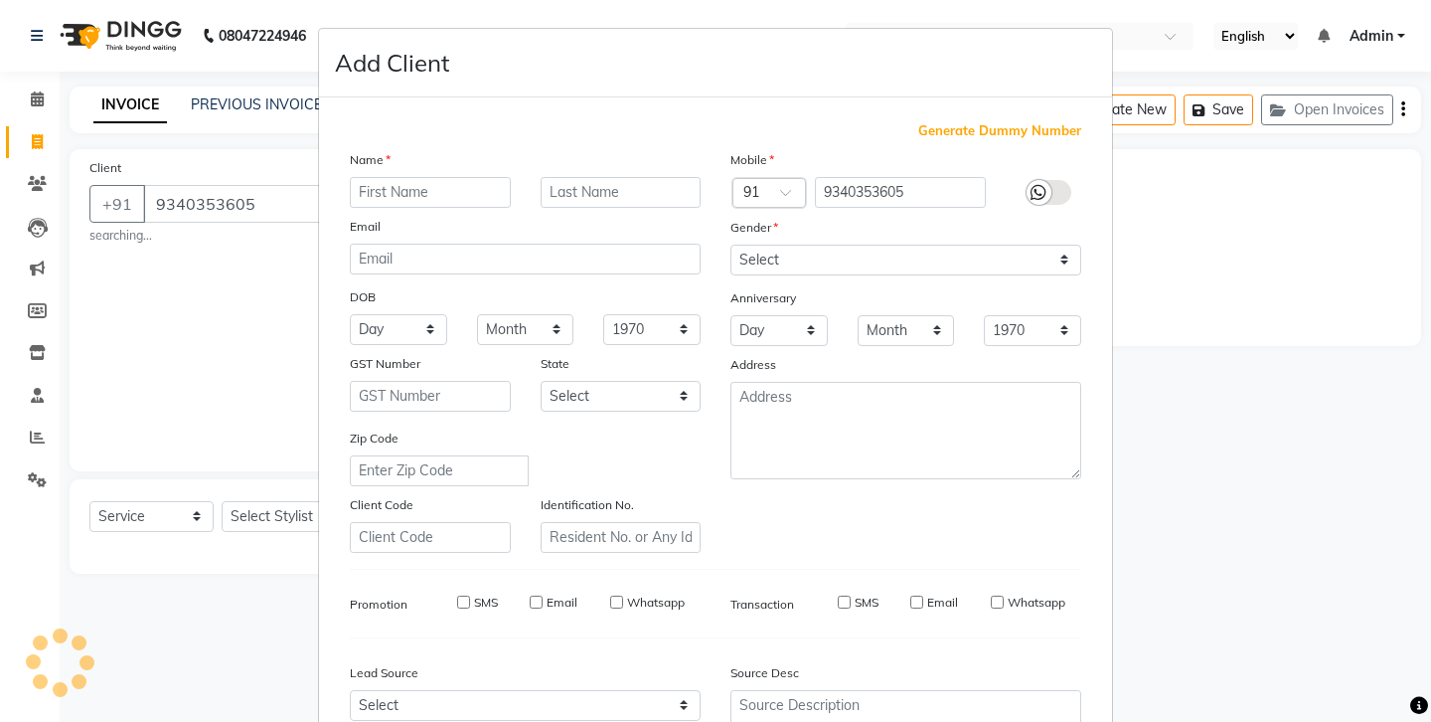
checkbox input "false"
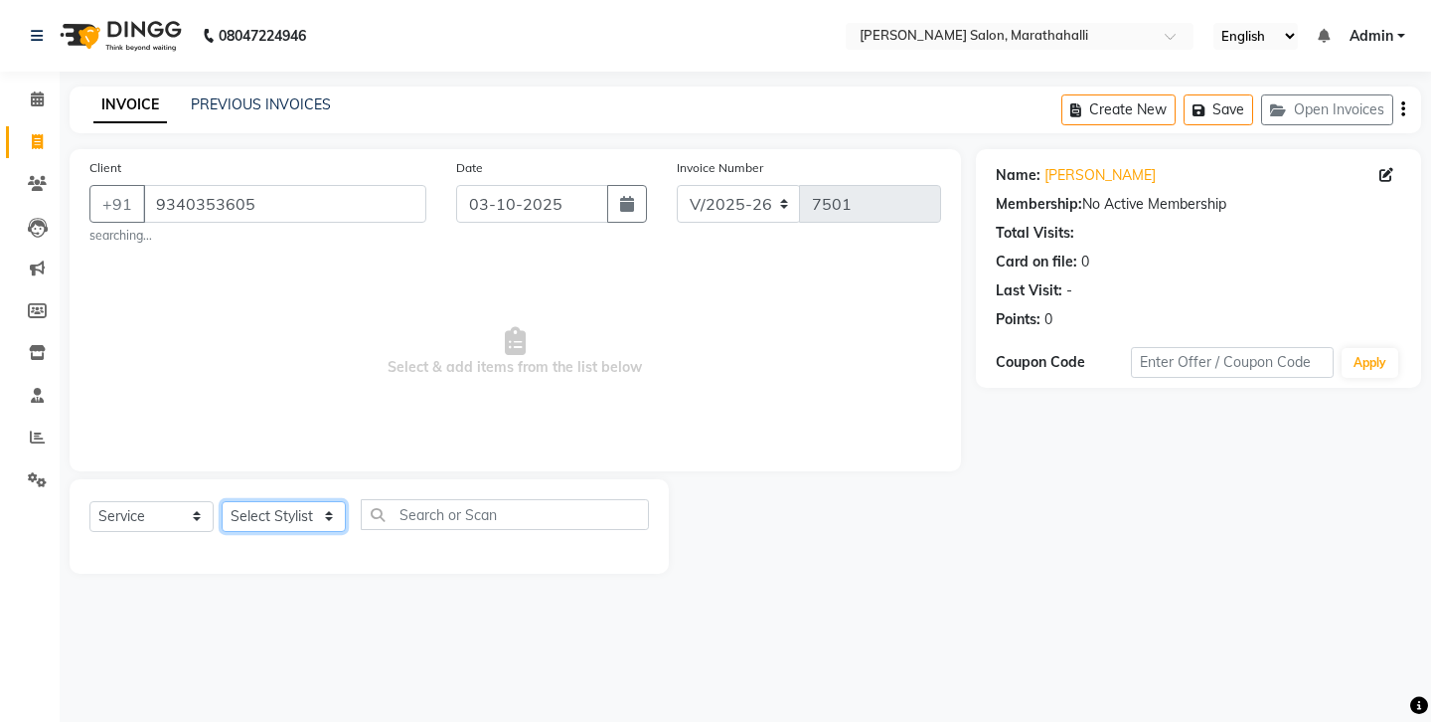
select select "28915"
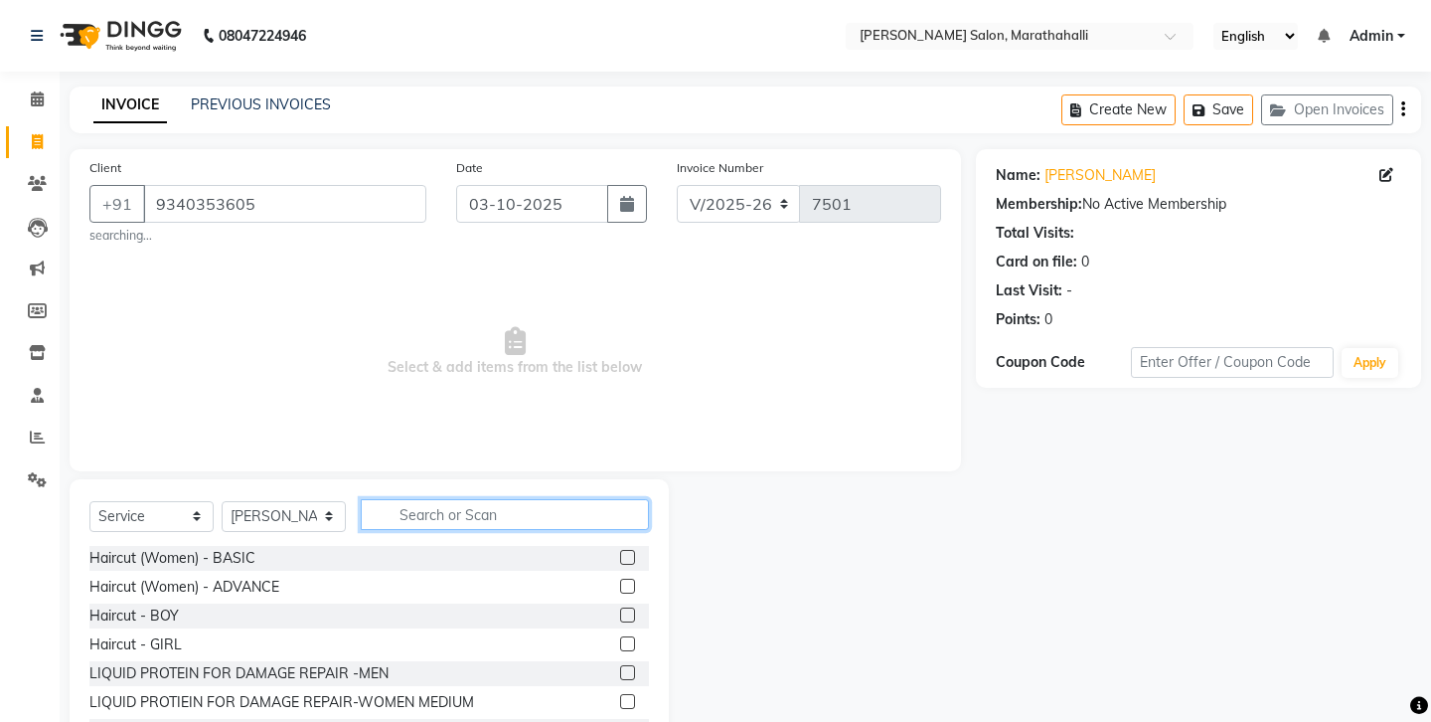
click at [431, 499] on input "text" at bounding box center [505, 514] width 288 height 31
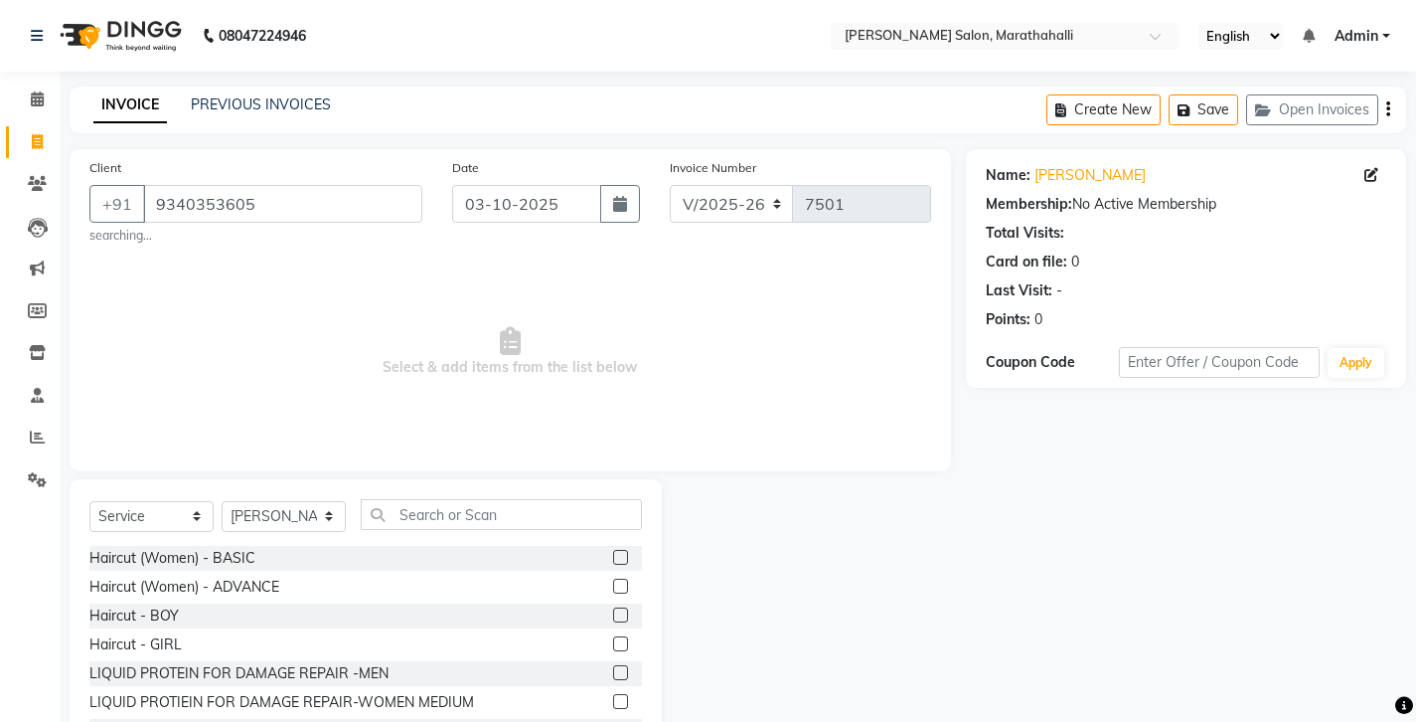
click at [616, 578] on label at bounding box center [620, 585] width 15 height 15
click at [616, 580] on input "checkbox" at bounding box center [619, 586] width 13 height 13
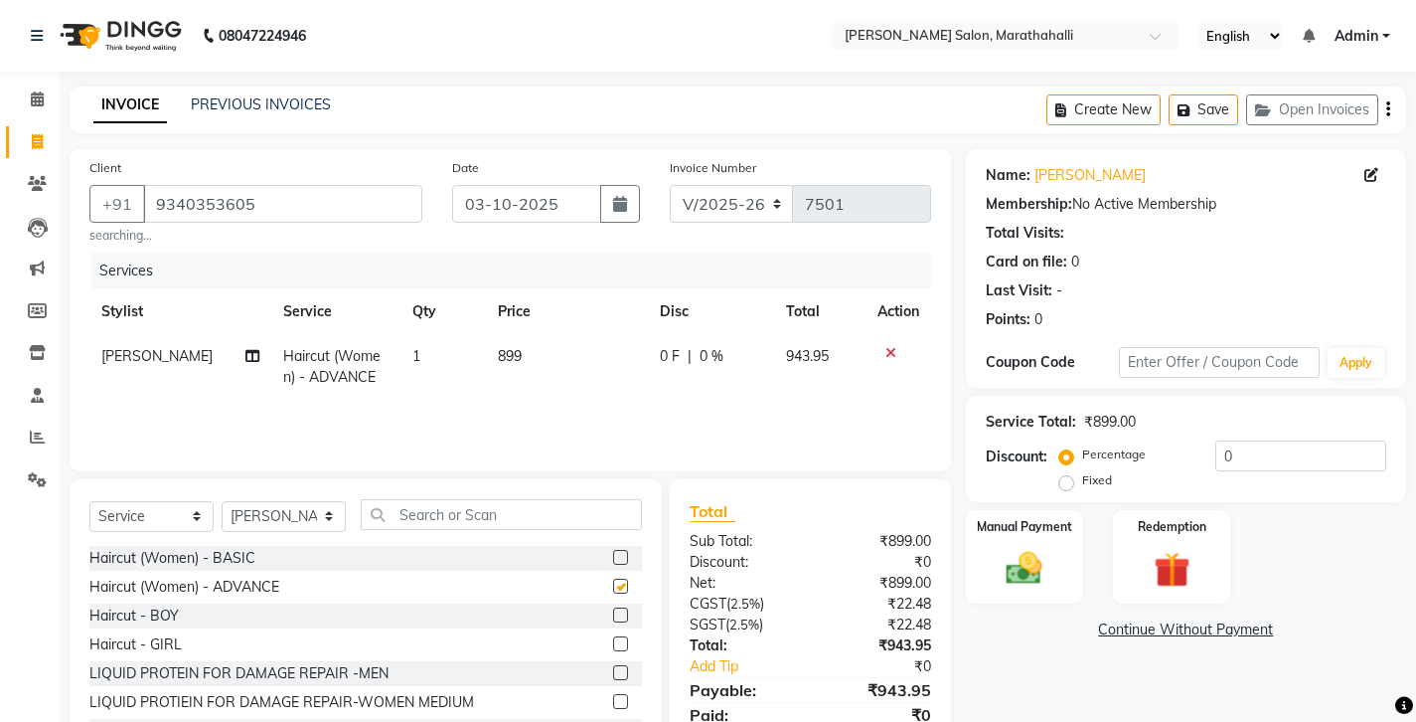
checkbox input "false"
click at [114, 347] on span "Sanku Tamang" at bounding box center [156, 356] width 111 height 18
select select "28915"
click at [1234, 112] on button "Save" at bounding box center [1204, 109] width 70 height 31
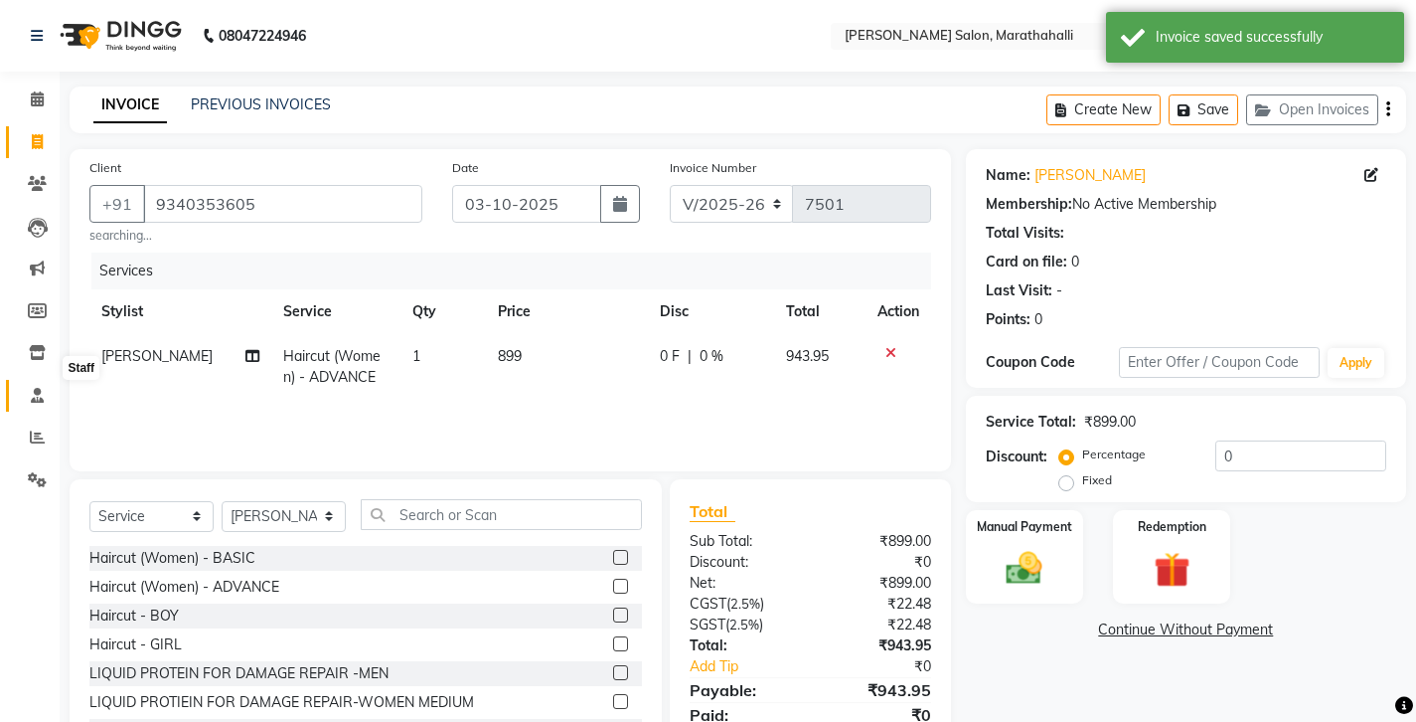
click at [41, 388] on icon at bounding box center [37, 395] width 13 height 15
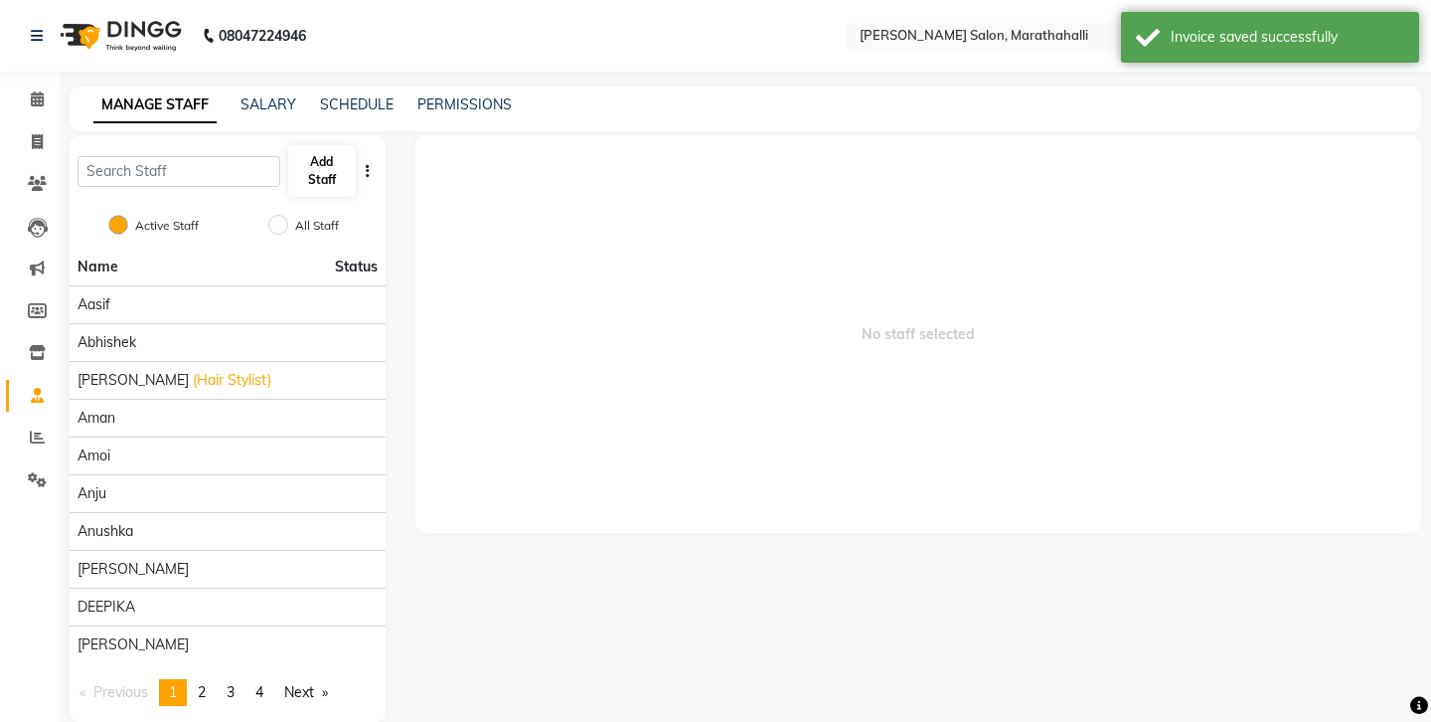
click at [322, 145] on button "Add Staff" at bounding box center [322, 171] width 68 height 52
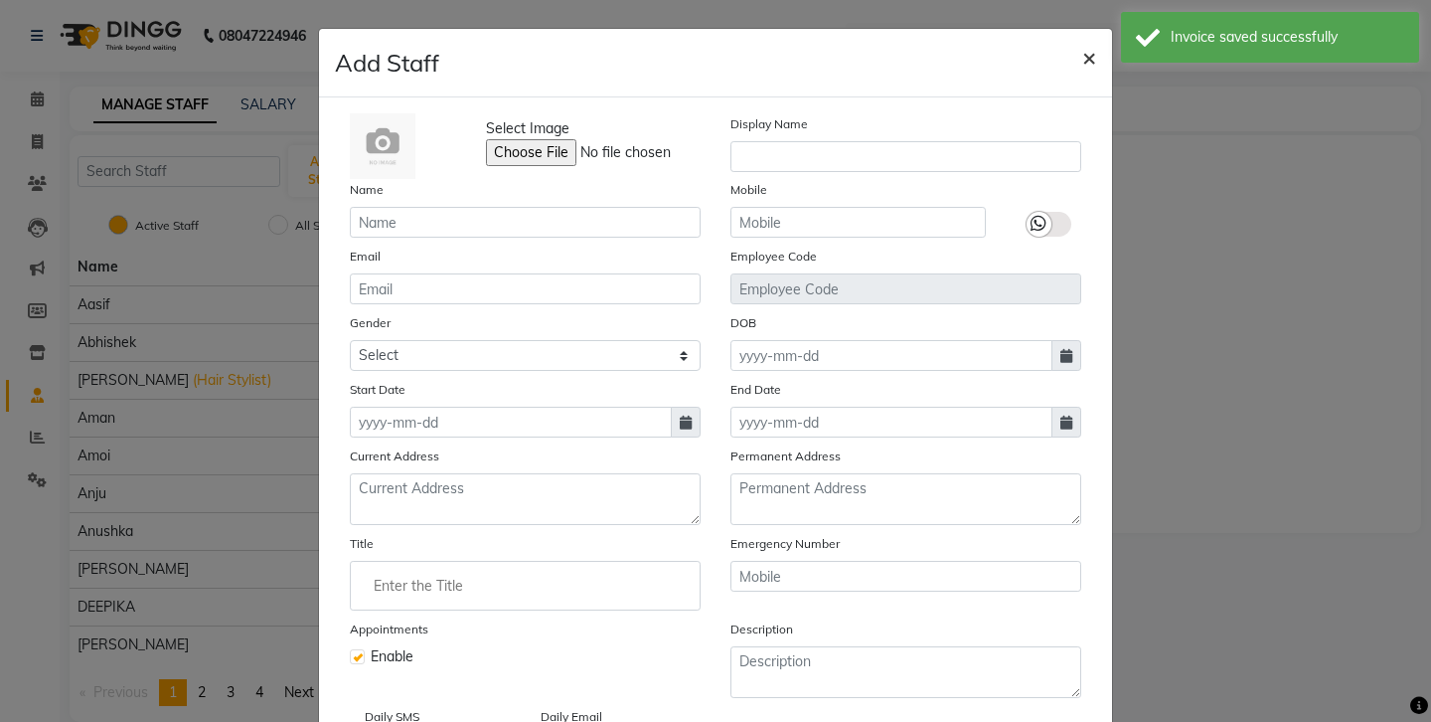
click at [1082, 42] on span "×" at bounding box center [1089, 57] width 14 height 30
checkbox input "false"
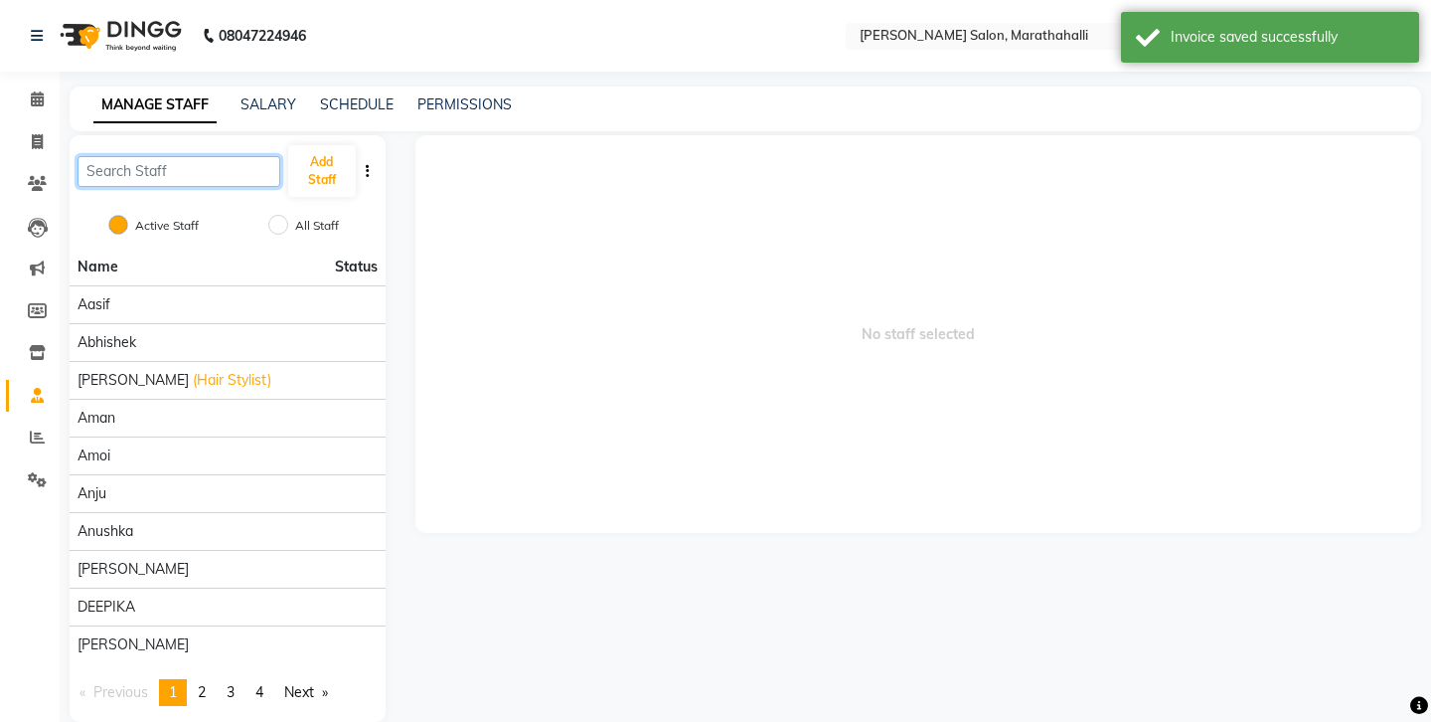
click at [167, 158] on input "text" at bounding box center [179, 171] width 203 height 31
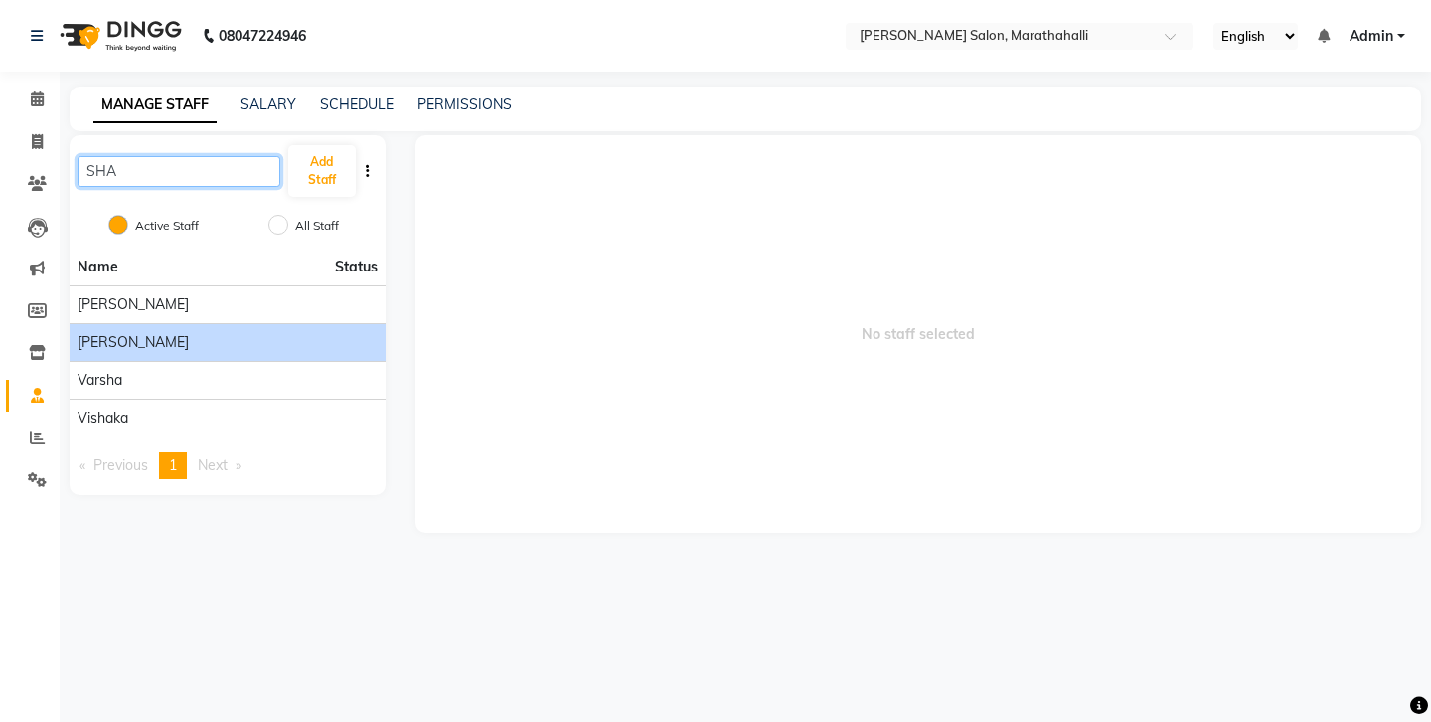
type input "SHA"
click at [180, 332] on div "Shang" at bounding box center [228, 342] width 300 height 21
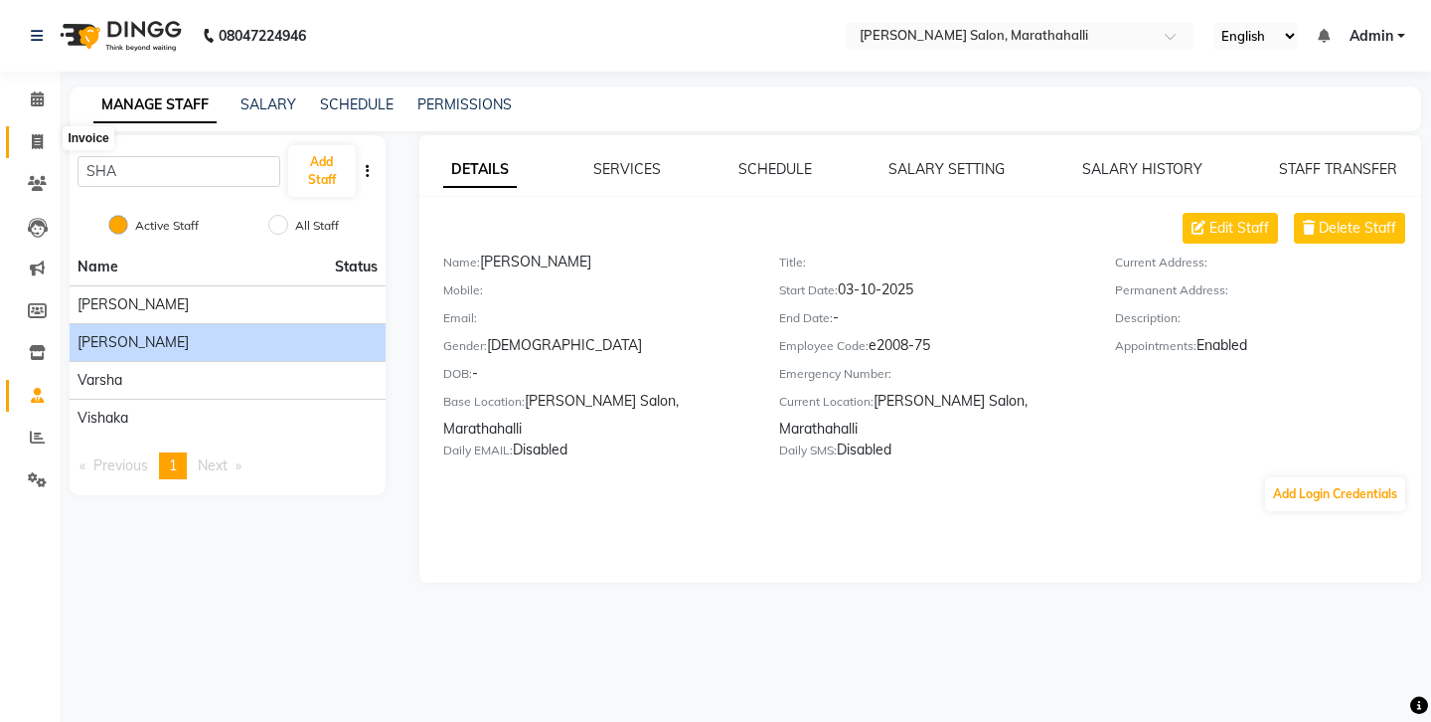
click at [28, 131] on span at bounding box center [37, 142] width 35 height 23
select select "service"
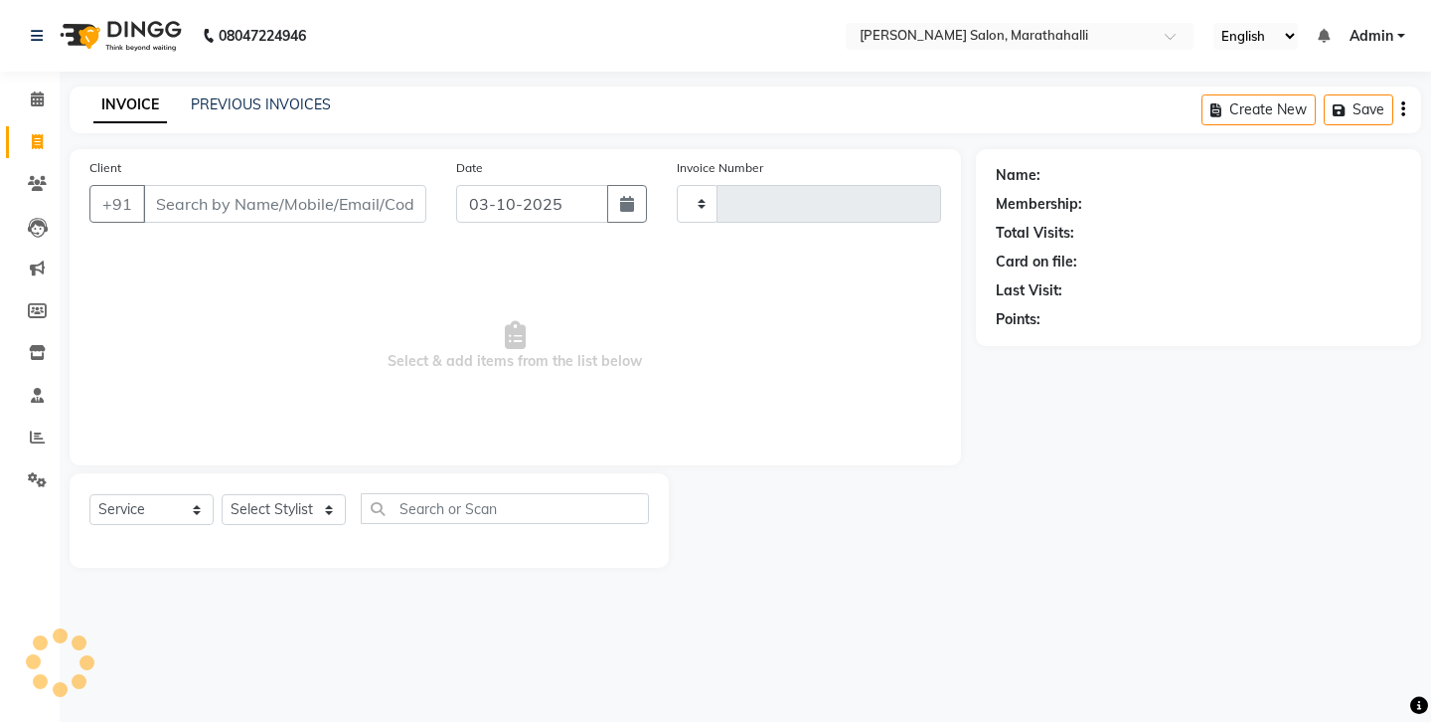
type input "7501"
select select "4783"
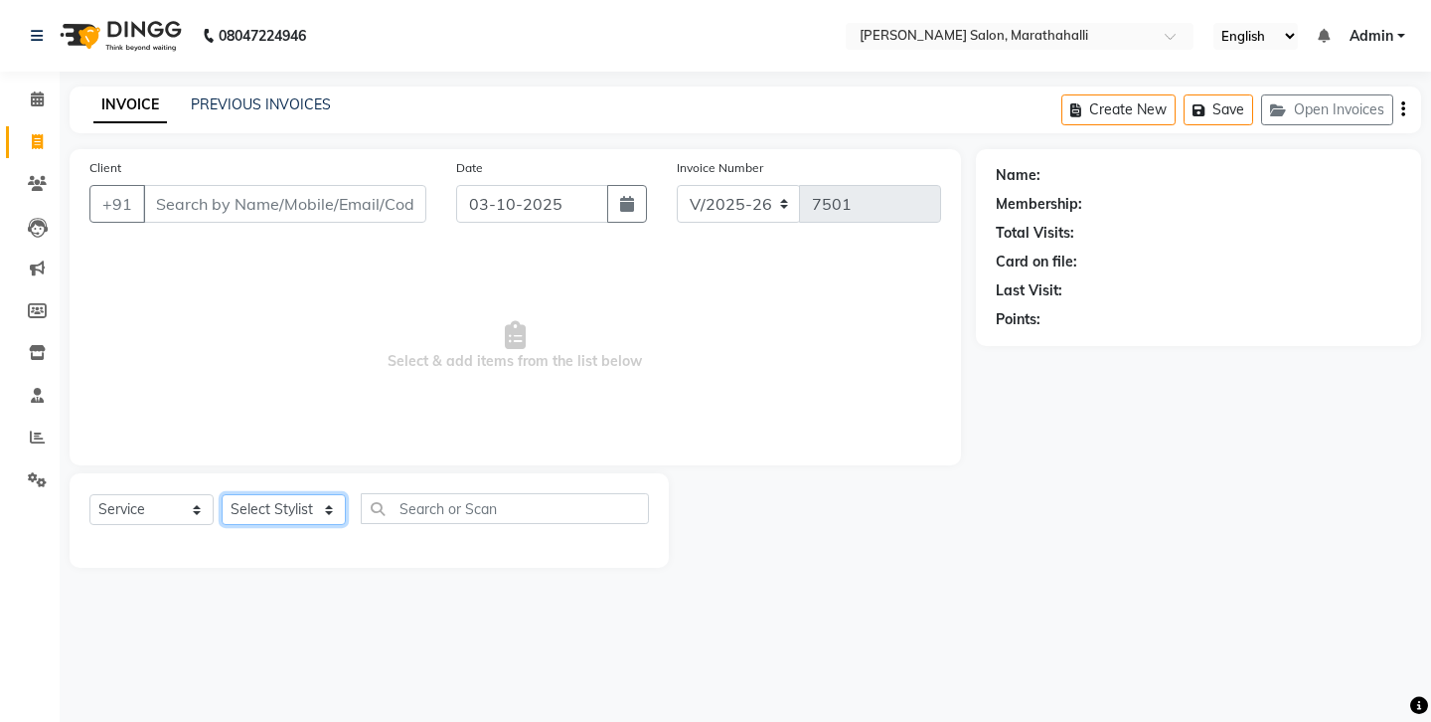
select select "93687"
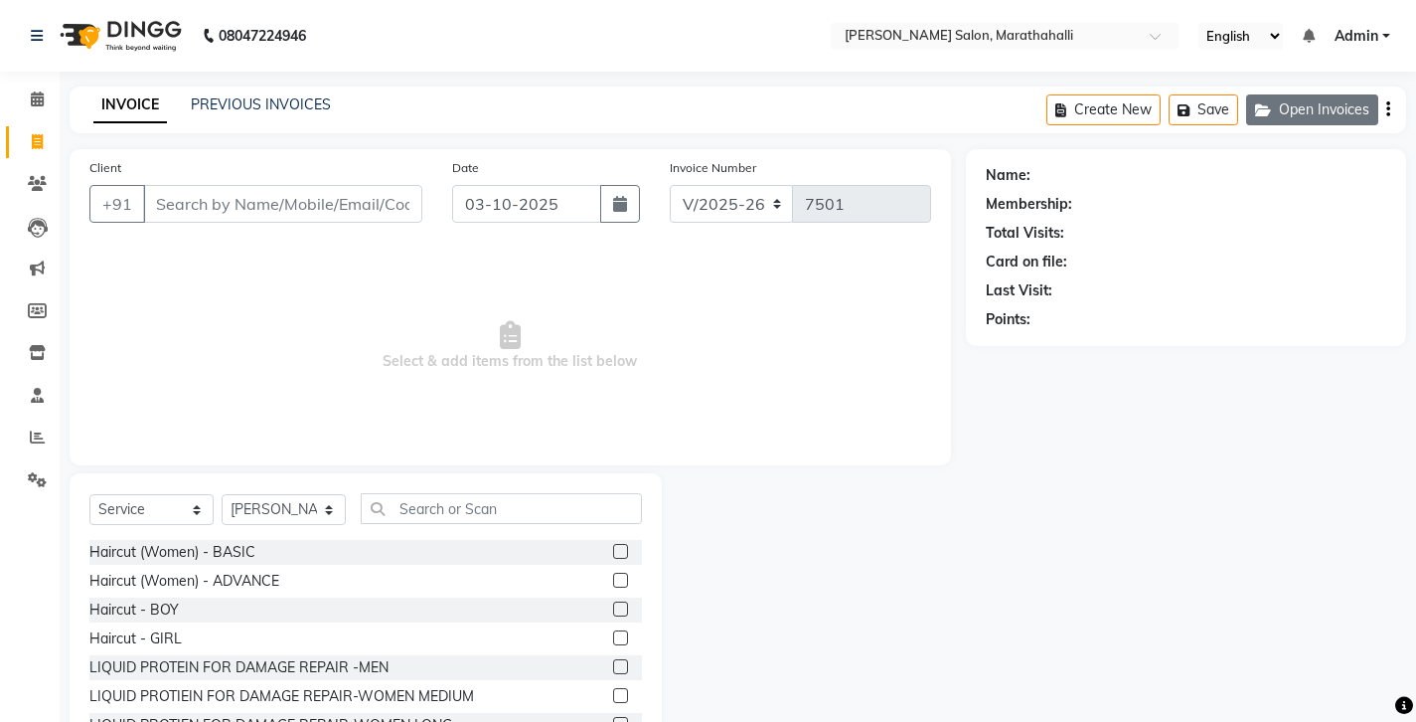
click at [1349, 98] on button "Open Invoices" at bounding box center [1312, 109] width 132 height 31
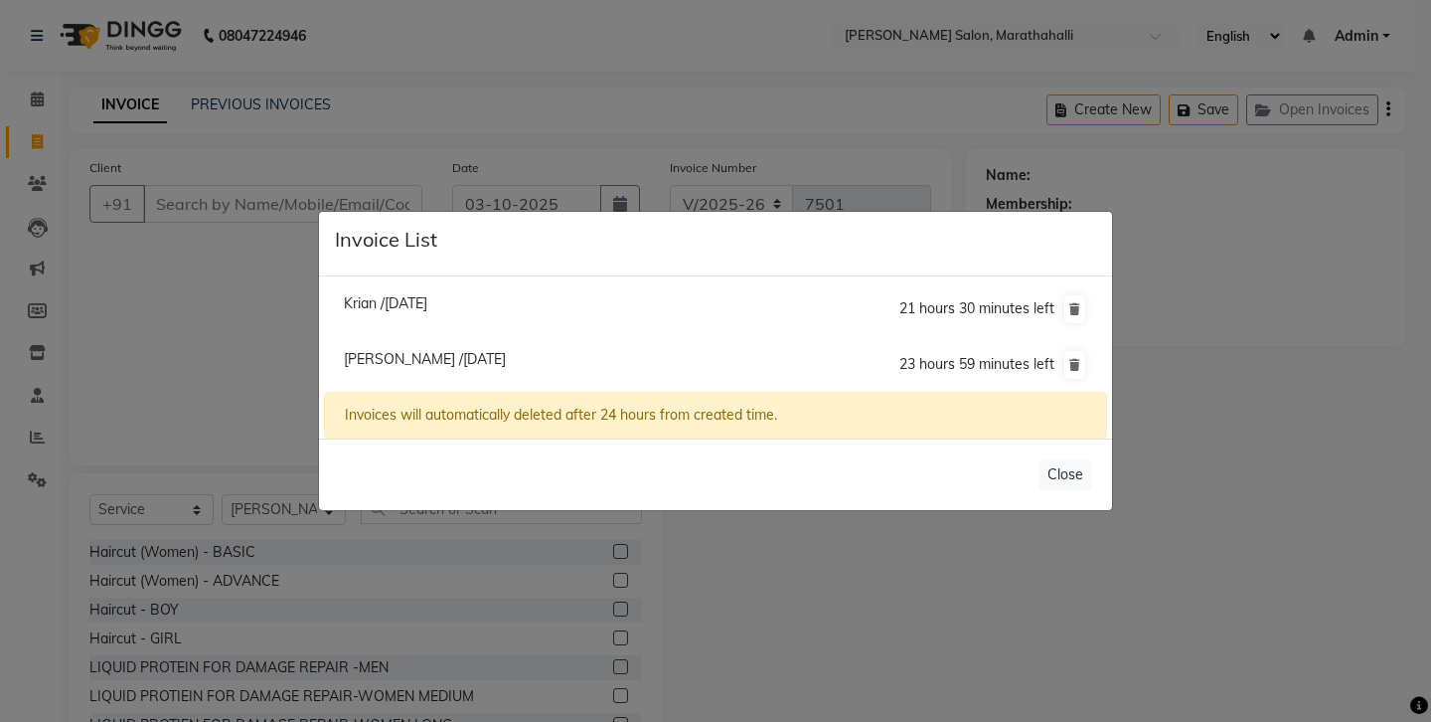
click at [418, 354] on span "Zeeshan /03 October 2025" at bounding box center [425, 359] width 162 height 18
type input "9340353605"
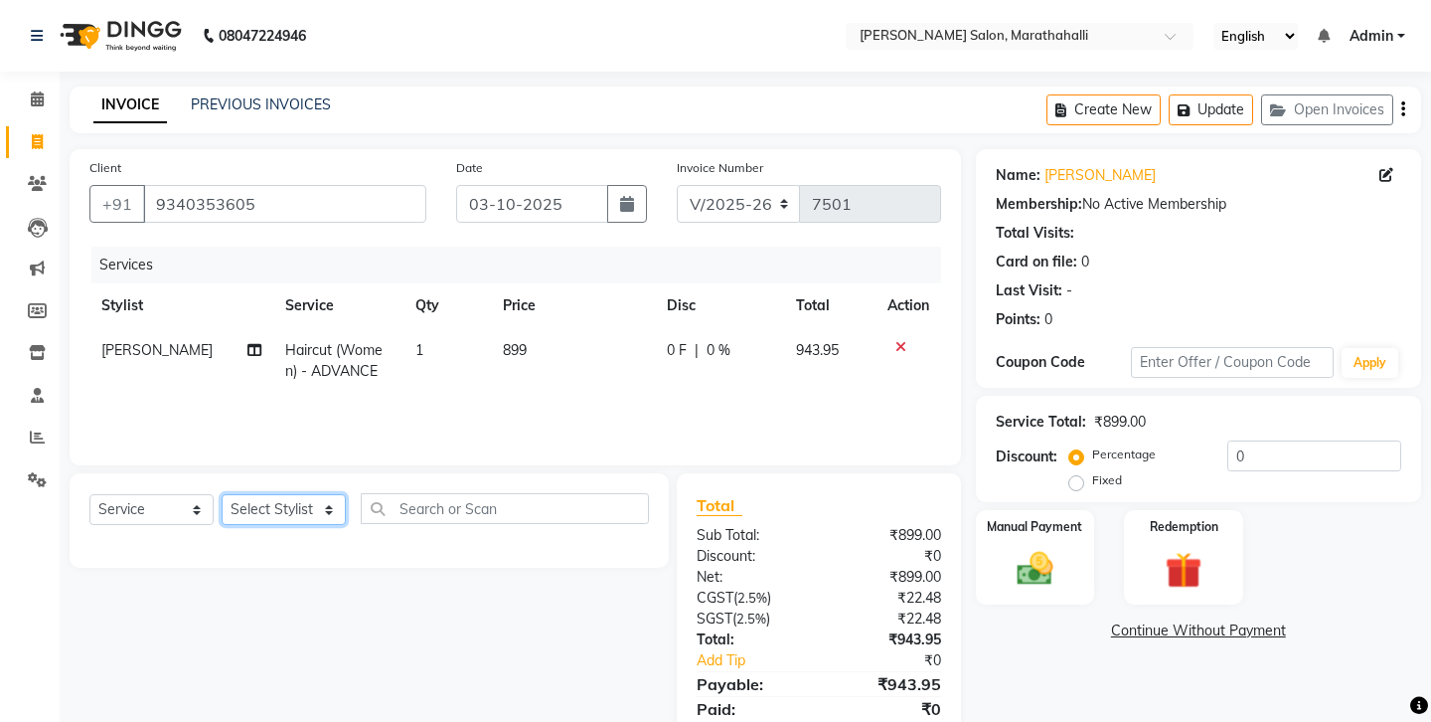
select select "93687"
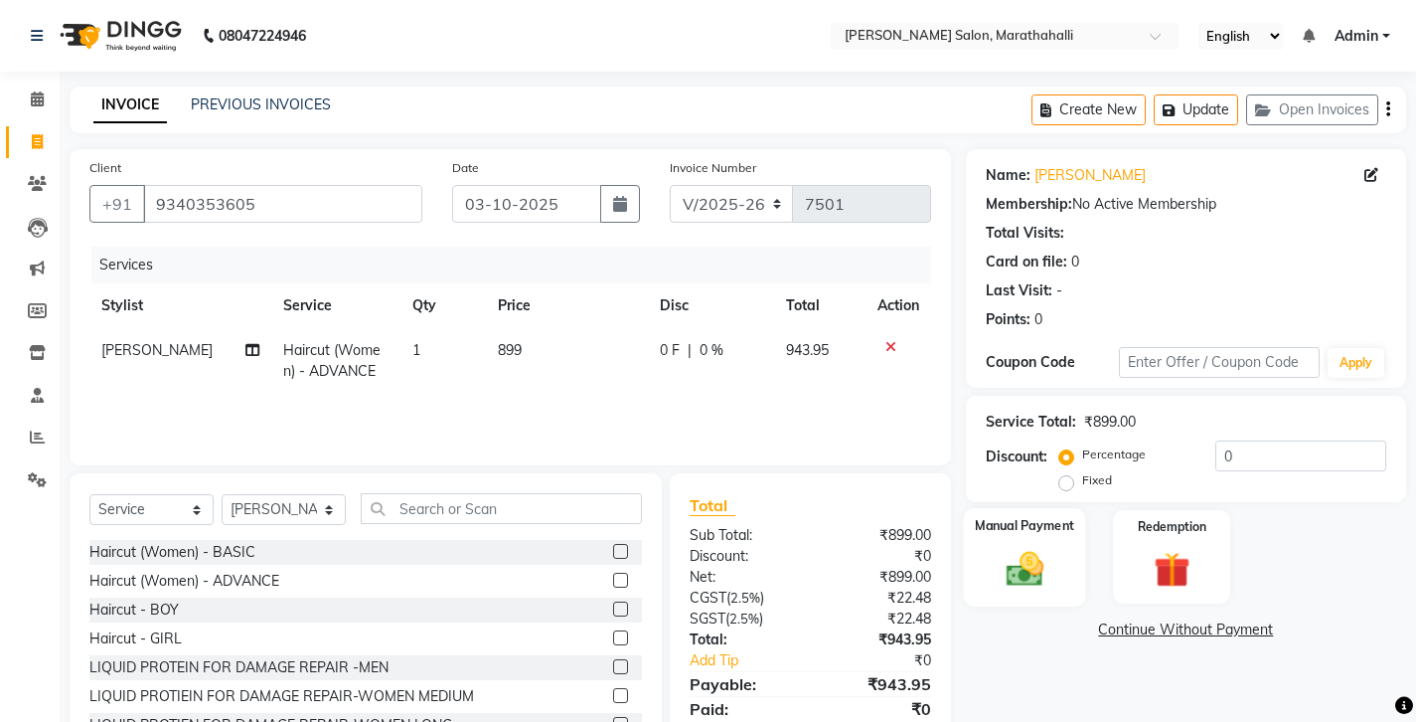
click at [1027, 547] on img at bounding box center [1024, 568] width 61 height 43
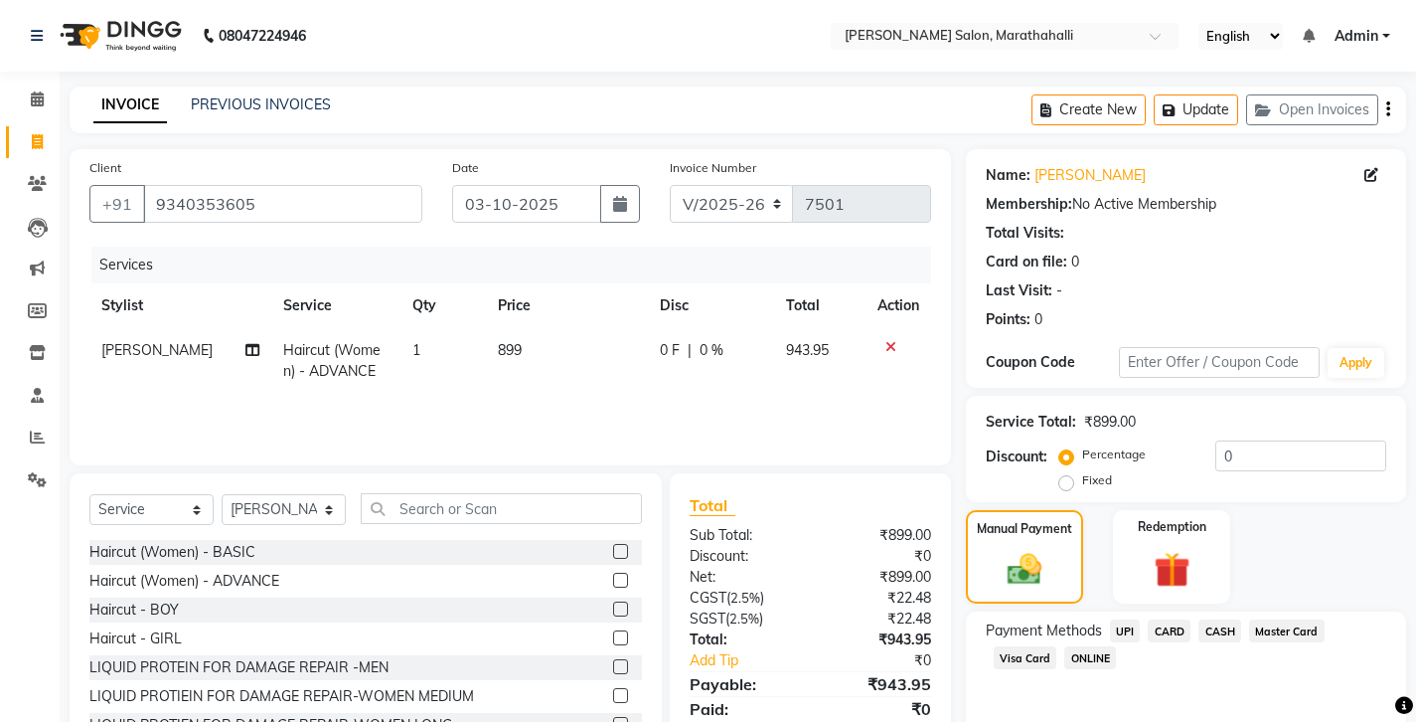
click at [1110, 619] on span "UPI" at bounding box center [1125, 630] width 31 height 23
click at [176, 185] on input "9340353605" at bounding box center [282, 204] width 279 height 38
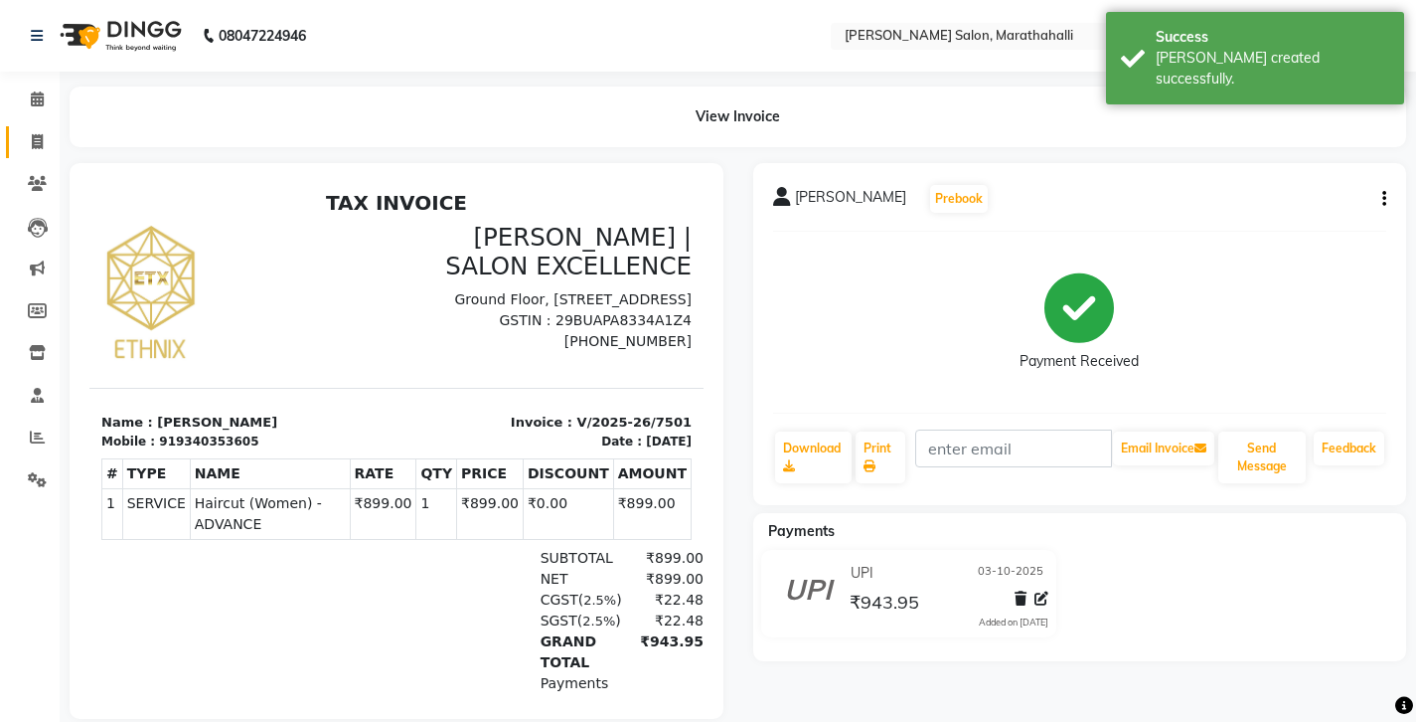
click at [24, 135] on span at bounding box center [37, 142] width 35 height 23
select select "4783"
select select "service"
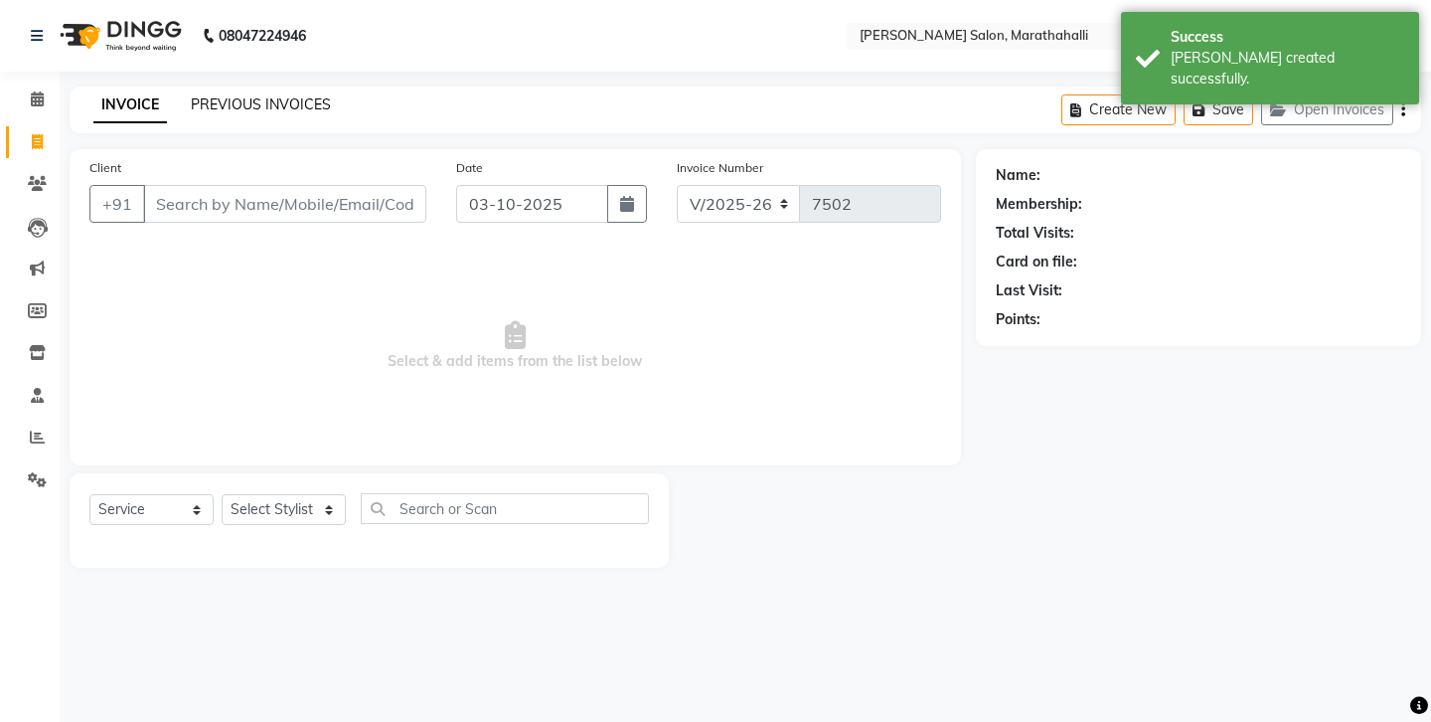
click at [229, 105] on link "PREVIOUS INVOICES" at bounding box center [261, 104] width 140 height 18
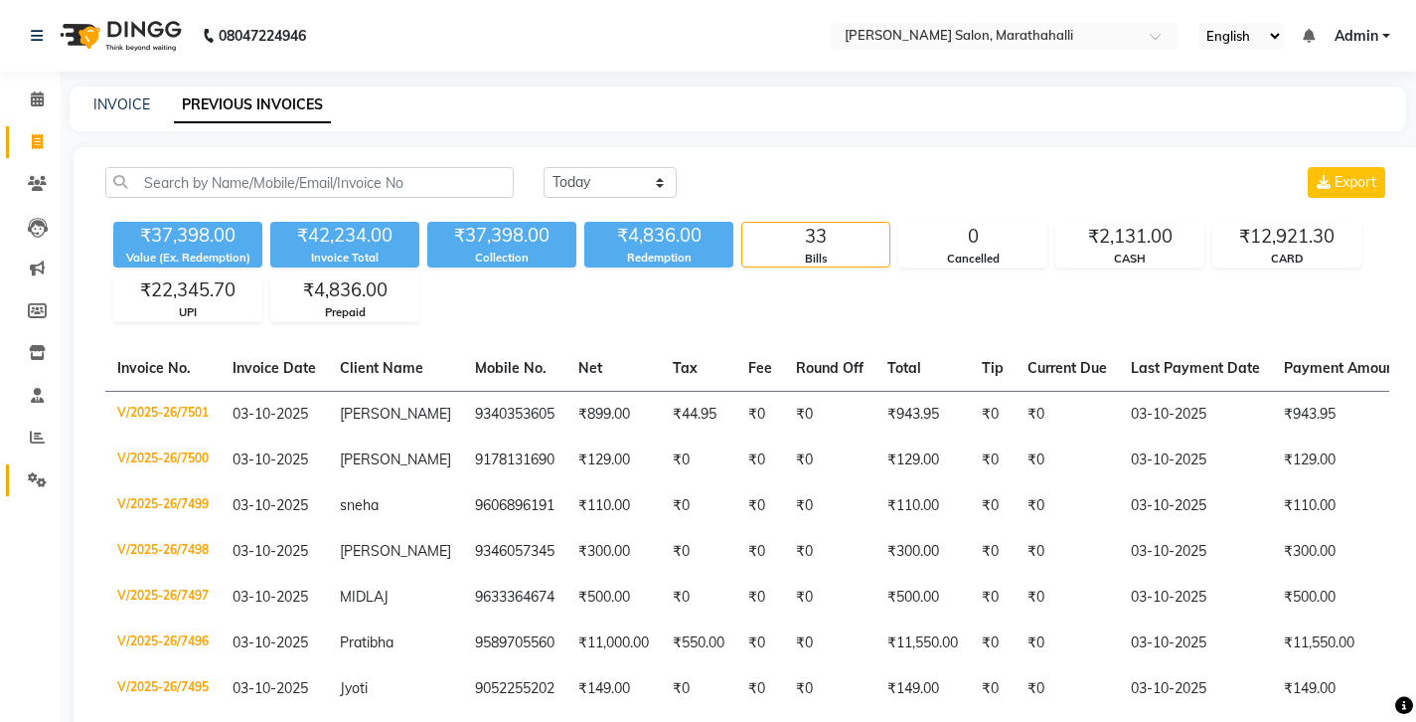
scroll to position [4, 0]
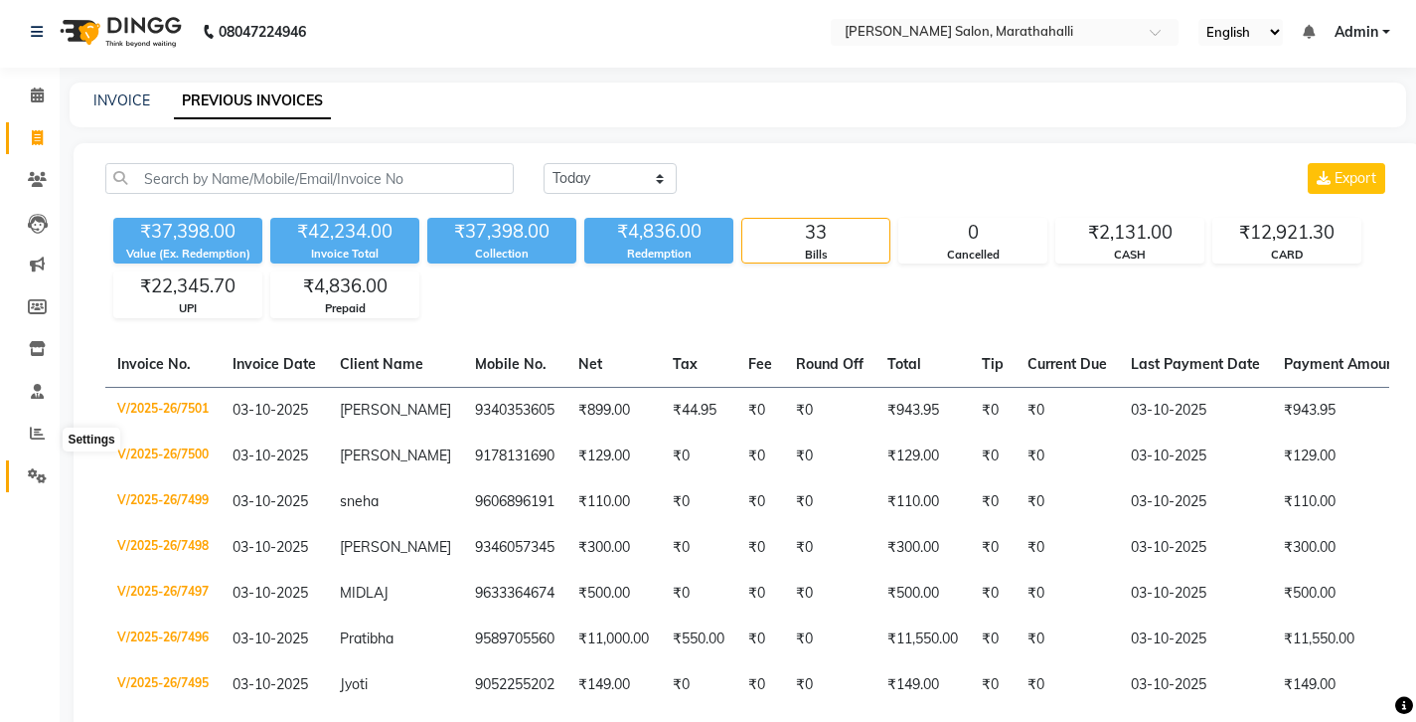
click at [31, 468] on icon at bounding box center [37, 475] width 19 height 15
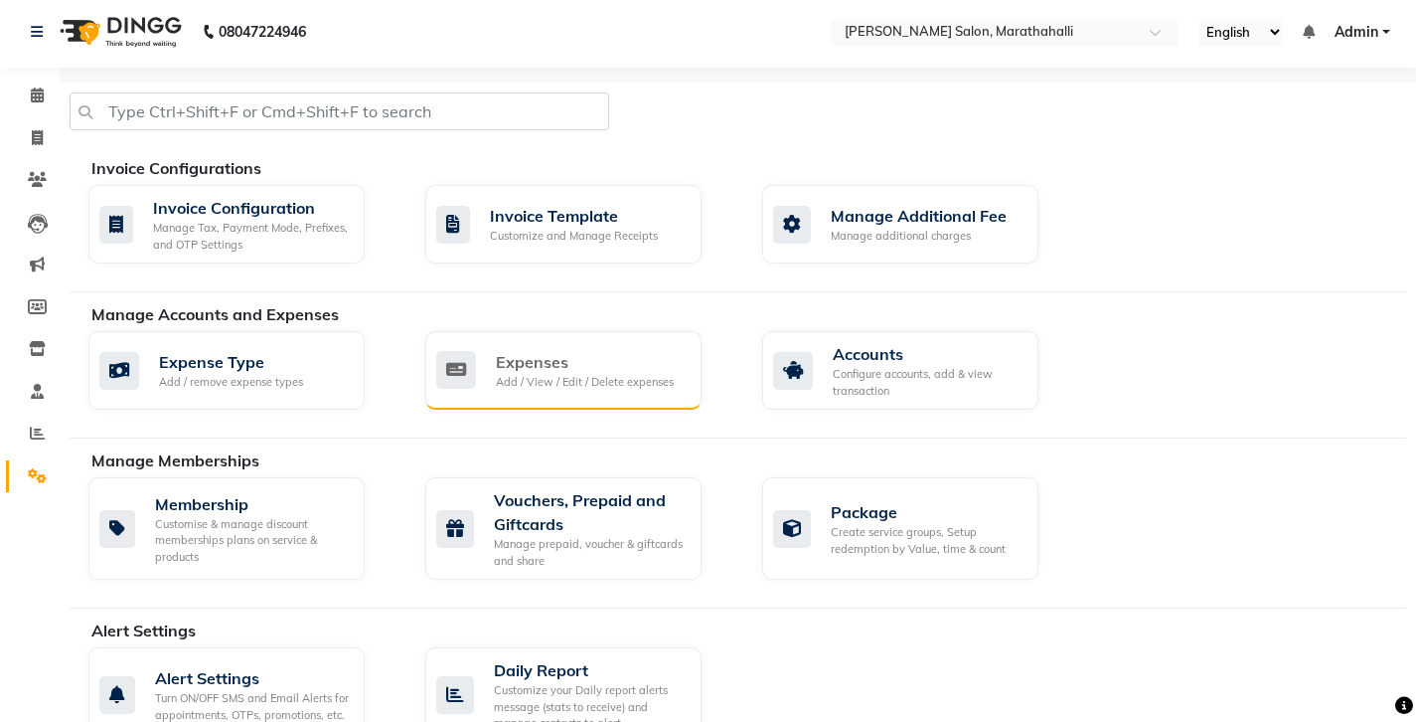
click at [553, 350] on div "Expenses" at bounding box center [585, 362] width 178 height 24
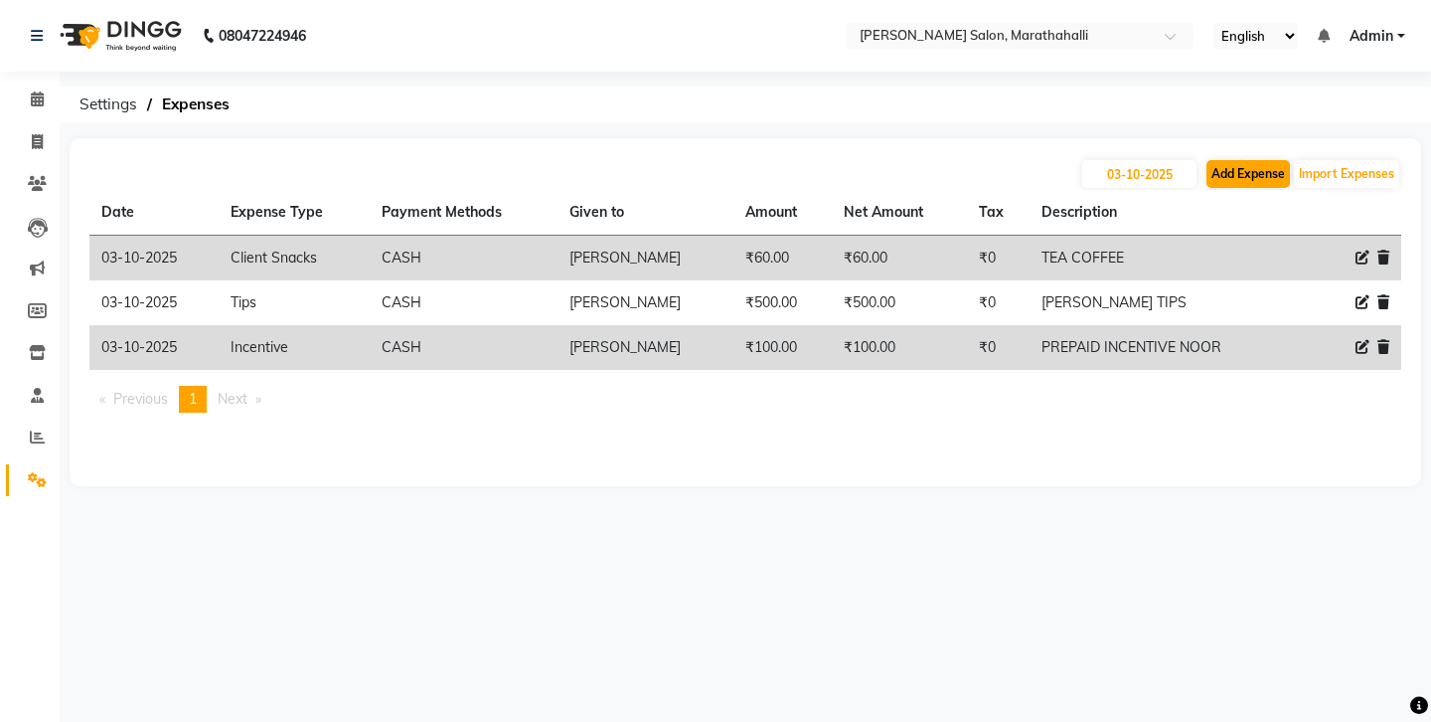
click at [1268, 168] on button "Add Expense" at bounding box center [1248, 174] width 83 height 28
select select "1"
select select "3630"
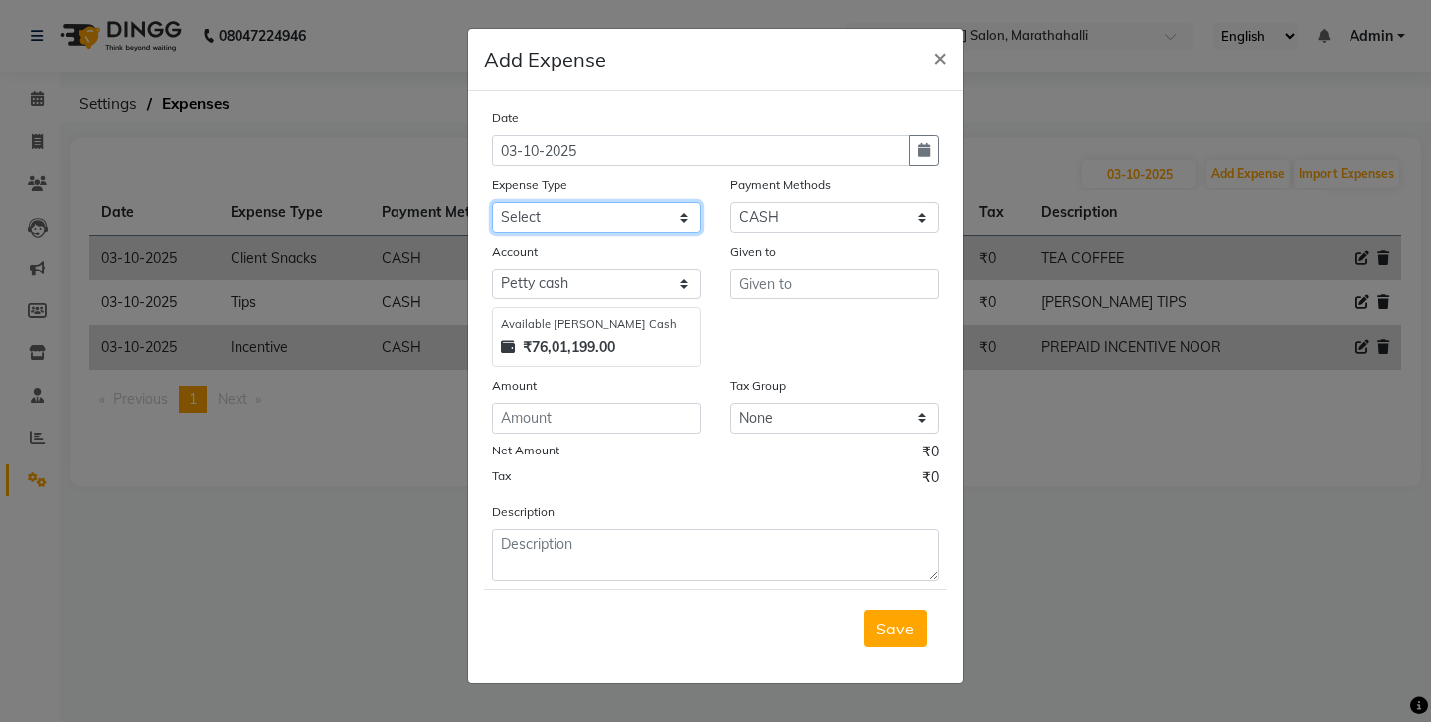
select select "3527"
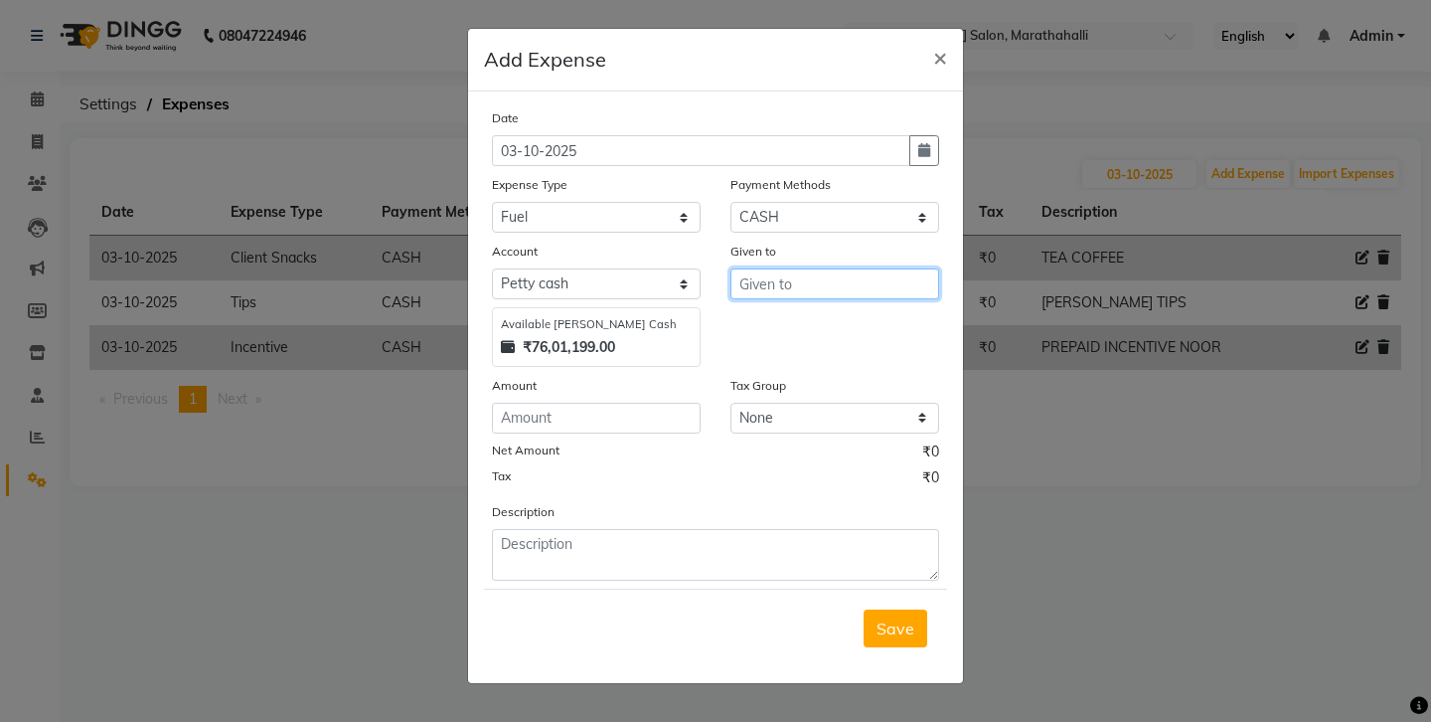
click at [768, 268] on input "text" at bounding box center [834, 283] width 209 height 31
type input "mika"
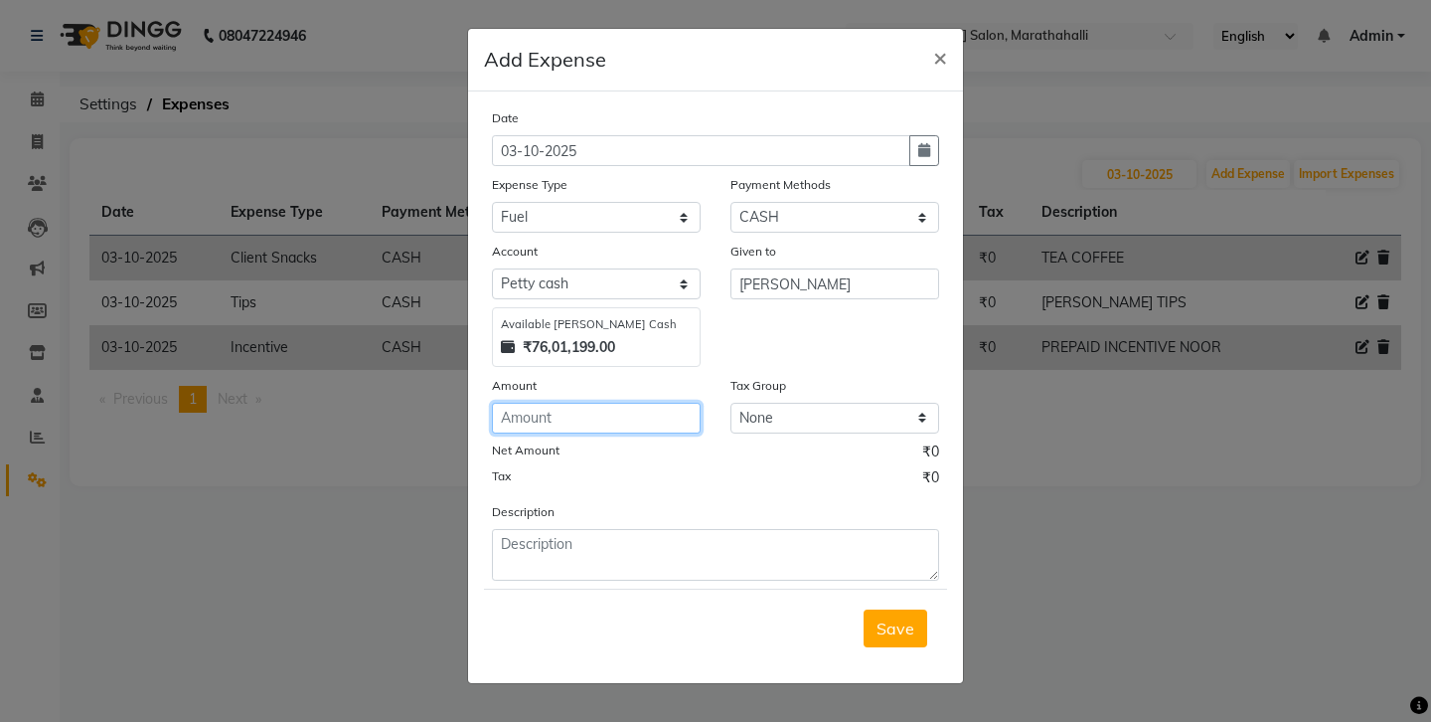
click at [535, 403] on input "number" at bounding box center [596, 418] width 209 height 31
type input "100"
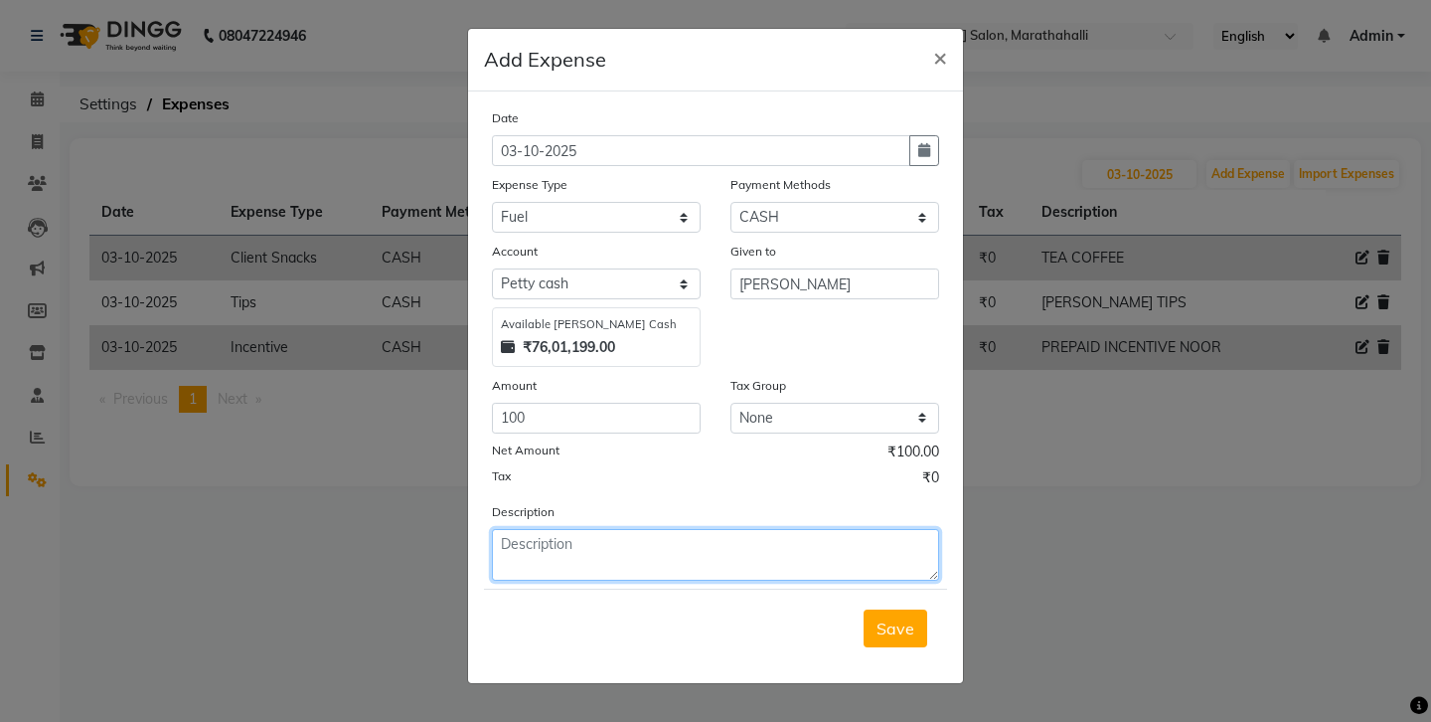
click at [525, 529] on textarea at bounding box center [715, 555] width 447 height 52
type textarea "given to kunga petrol"
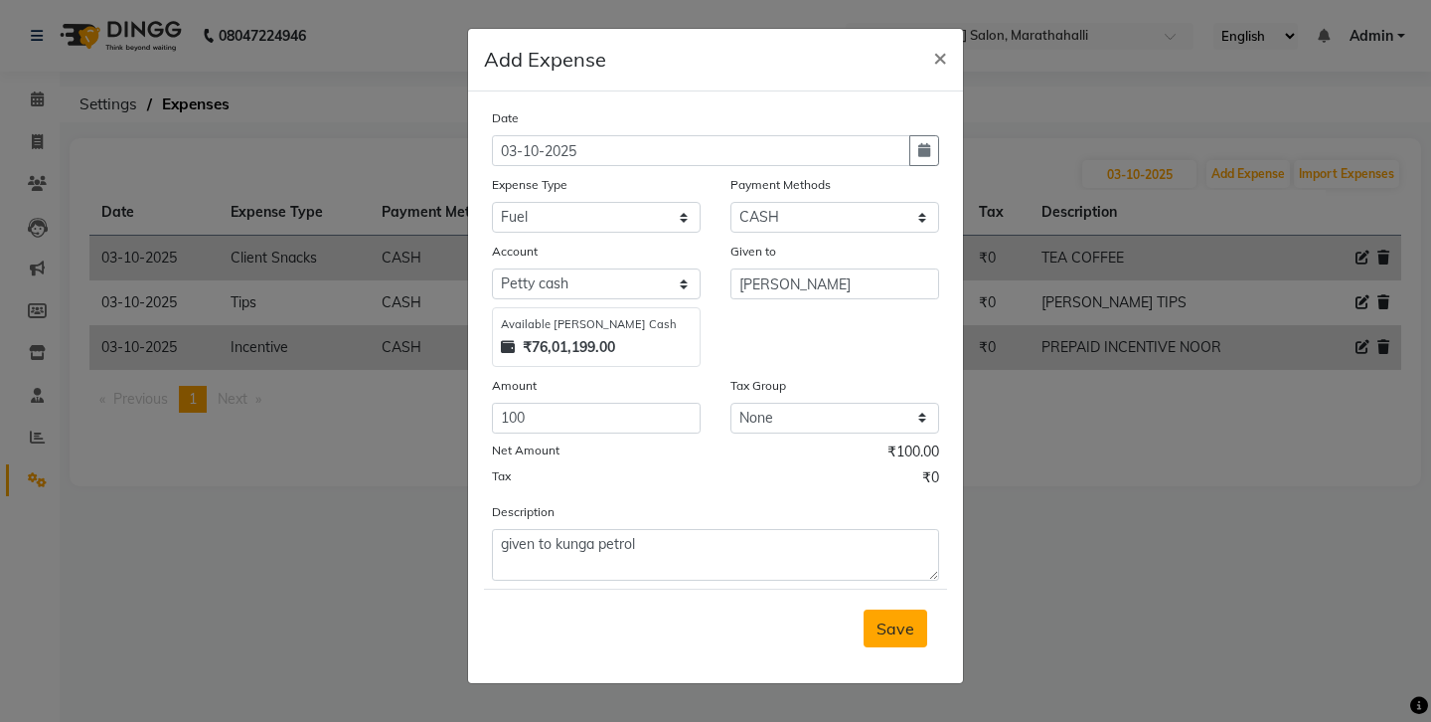
click at [914, 618] on span "Save" at bounding box center [896, 628] width 38 height 20
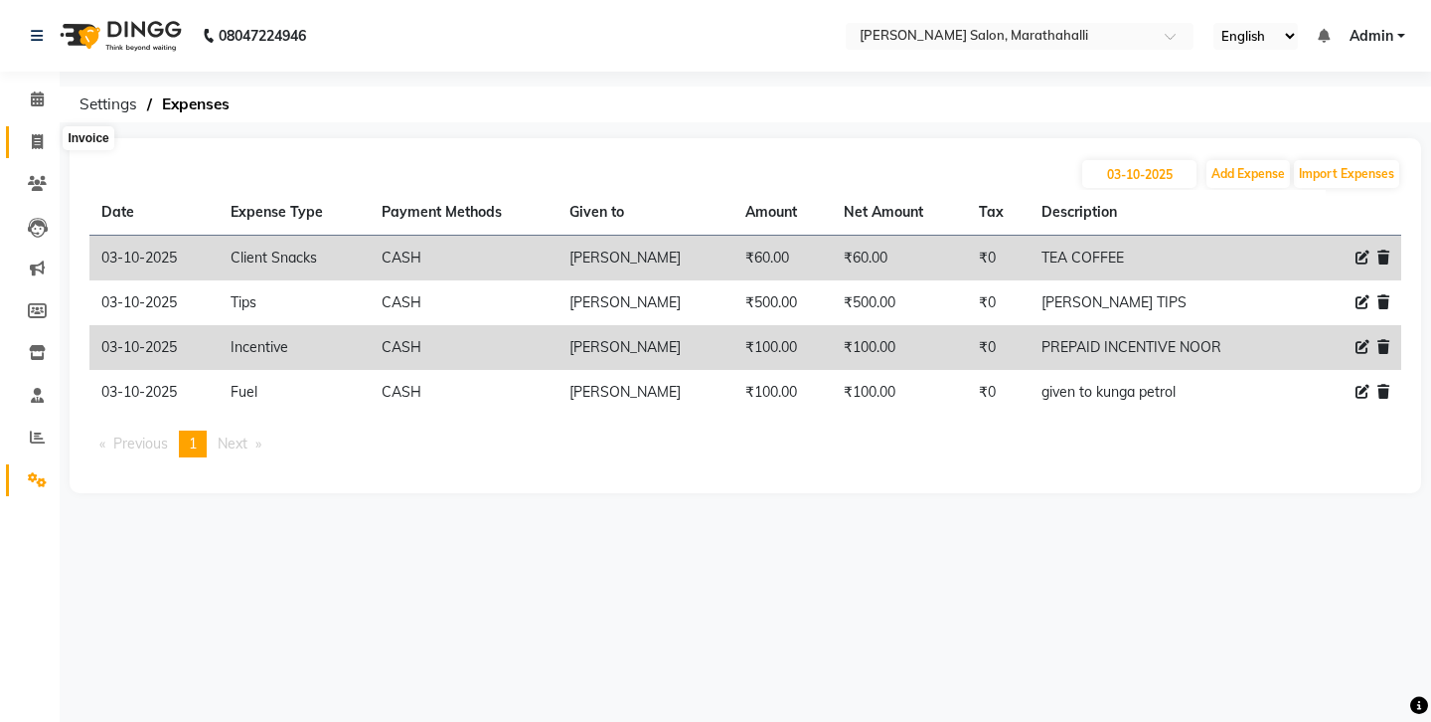
click at [30, 136] on span at bounding box center [37, 142] width 35 height 23
select select "4783"
select select "service"
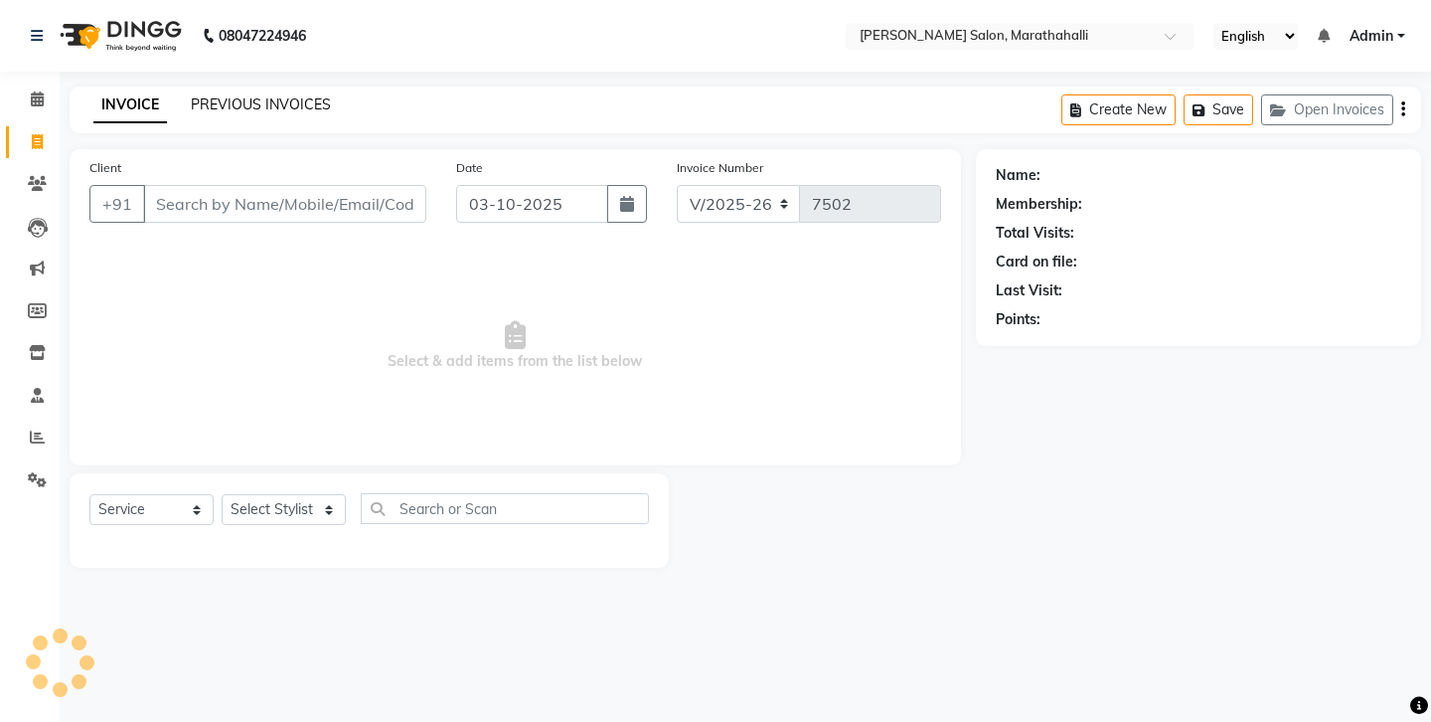
click at [255, 101] on link "PREVIOUS INVOICES" at bounding box center [261, 104] width 140 height 18
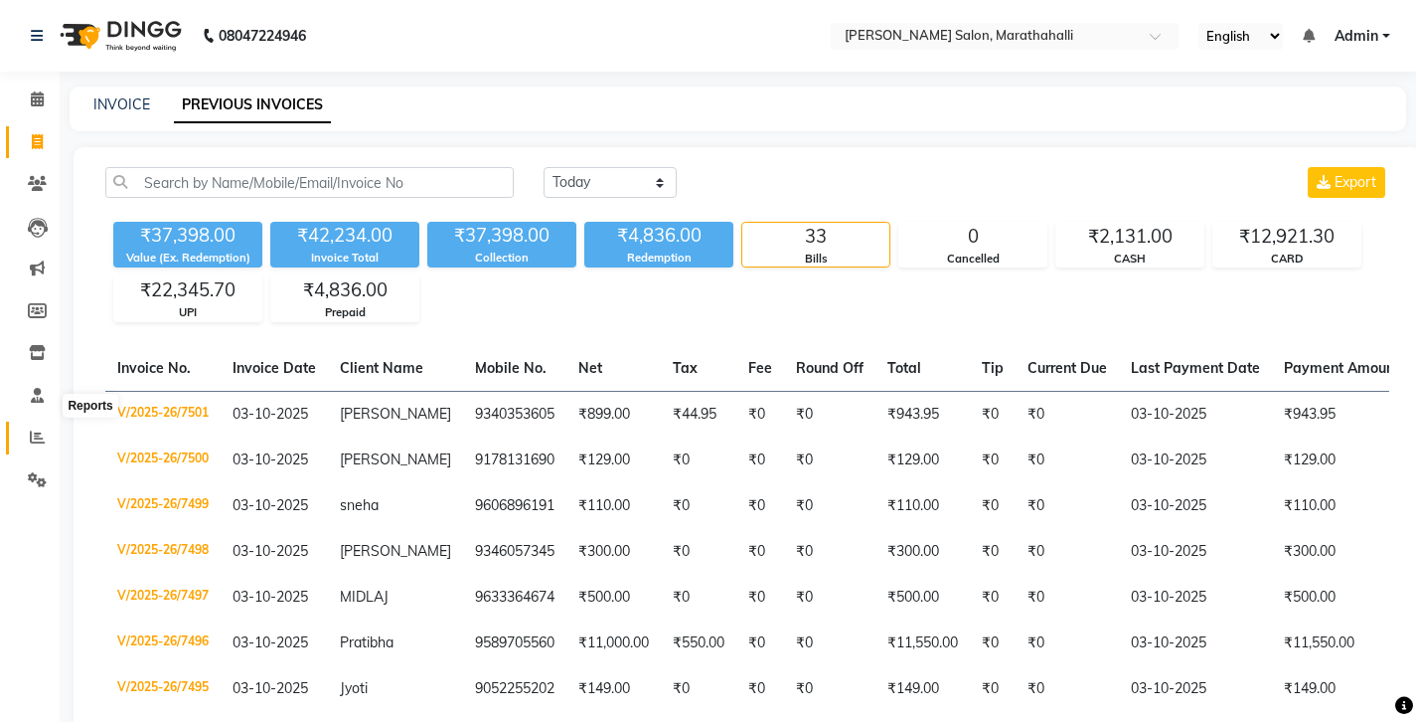
click at [37, 429] on icon at bounding box center [37, 436] width 15 height 15
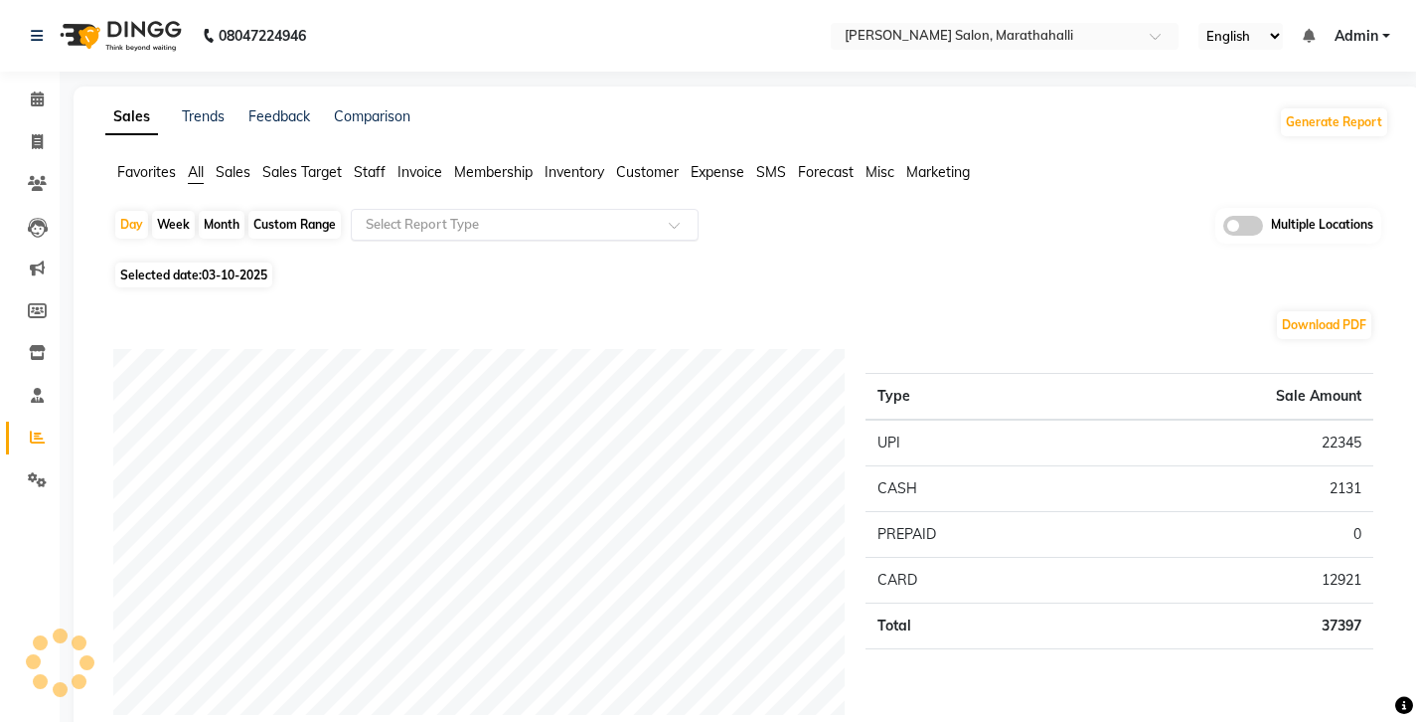
click at [434, 215] on input "text" at bounding box center [505, 225] width 286 height 20
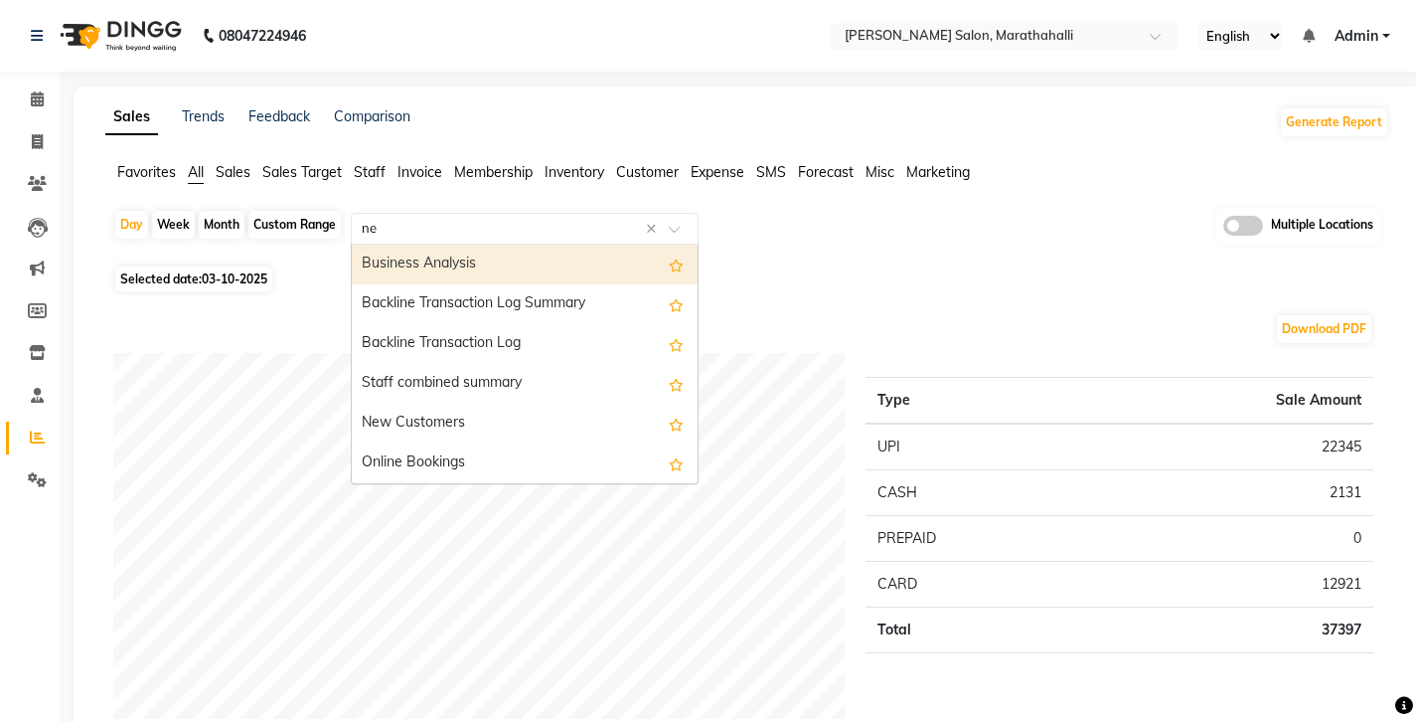
type input "new"
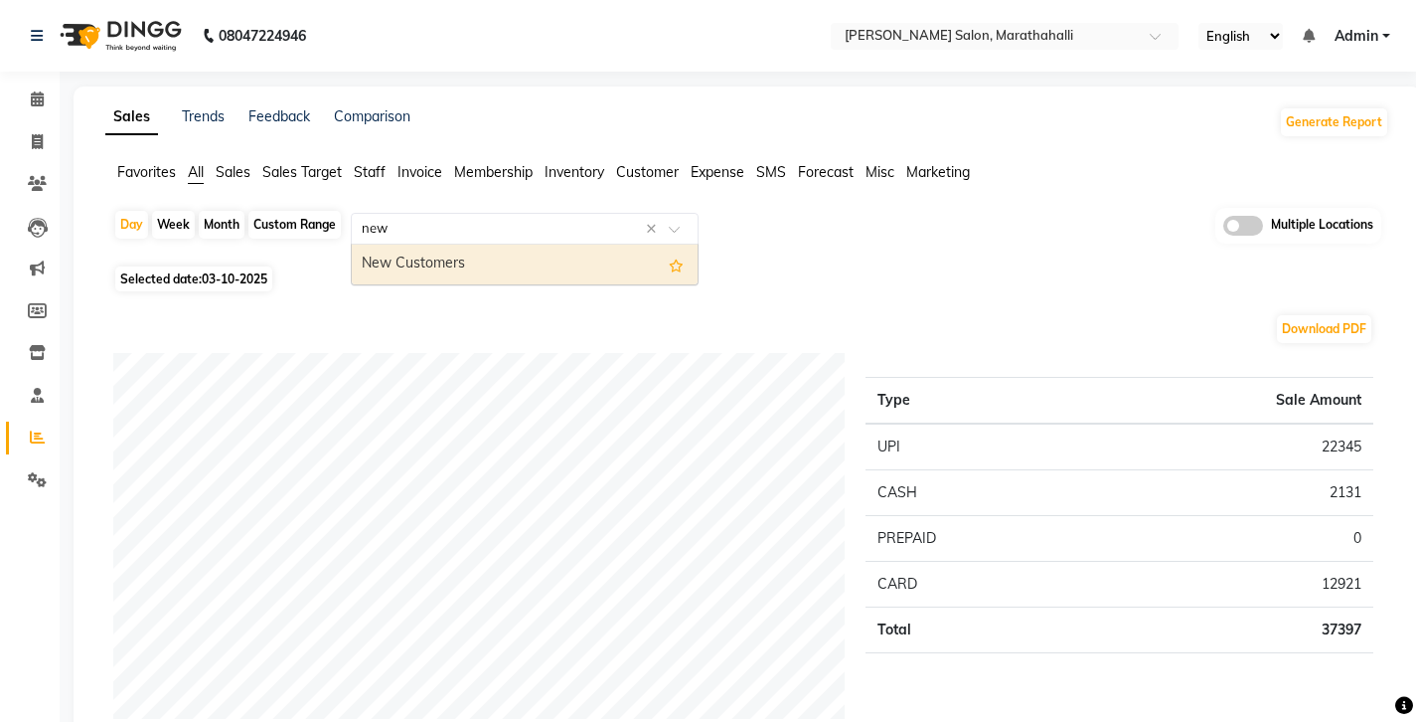
click at [428, 244] on div "New Customers" at bounding box center [525, 264] width 346 height 40
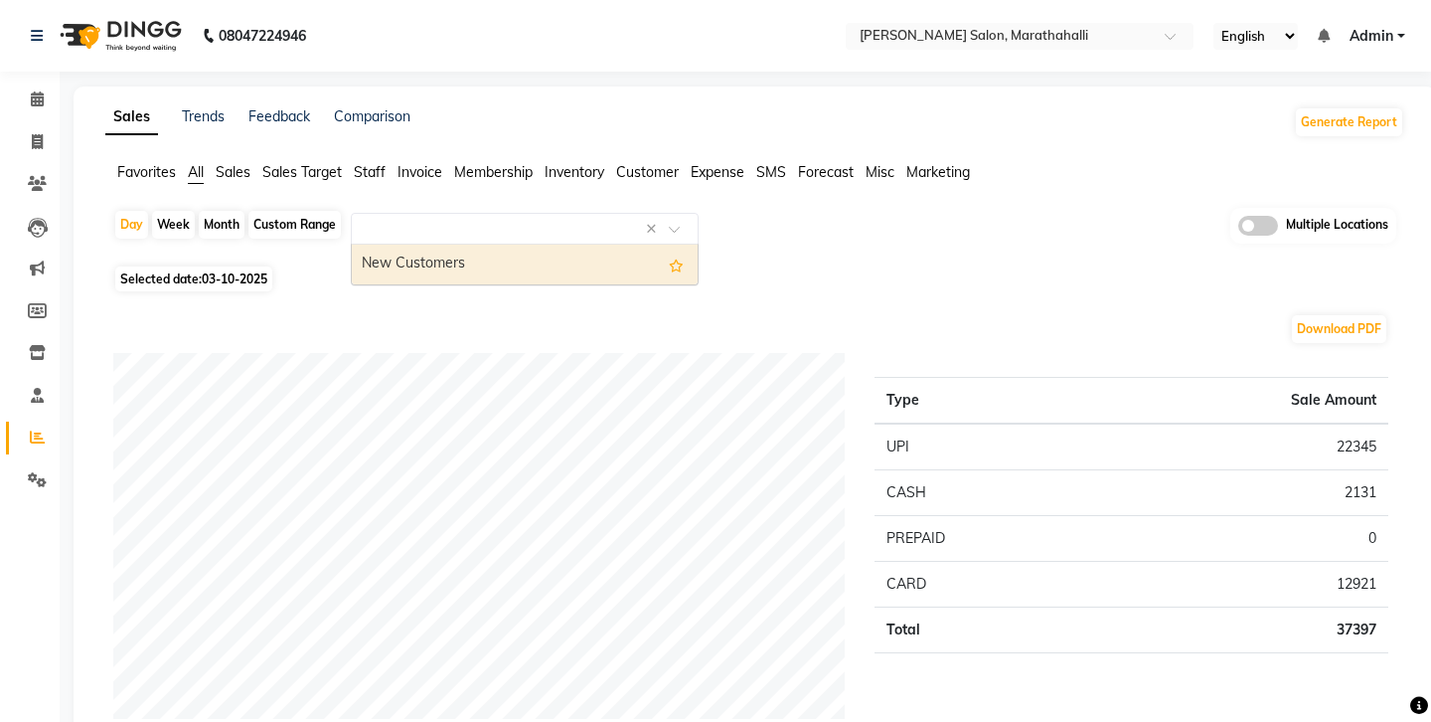
select select "full_report"
select select "csv"
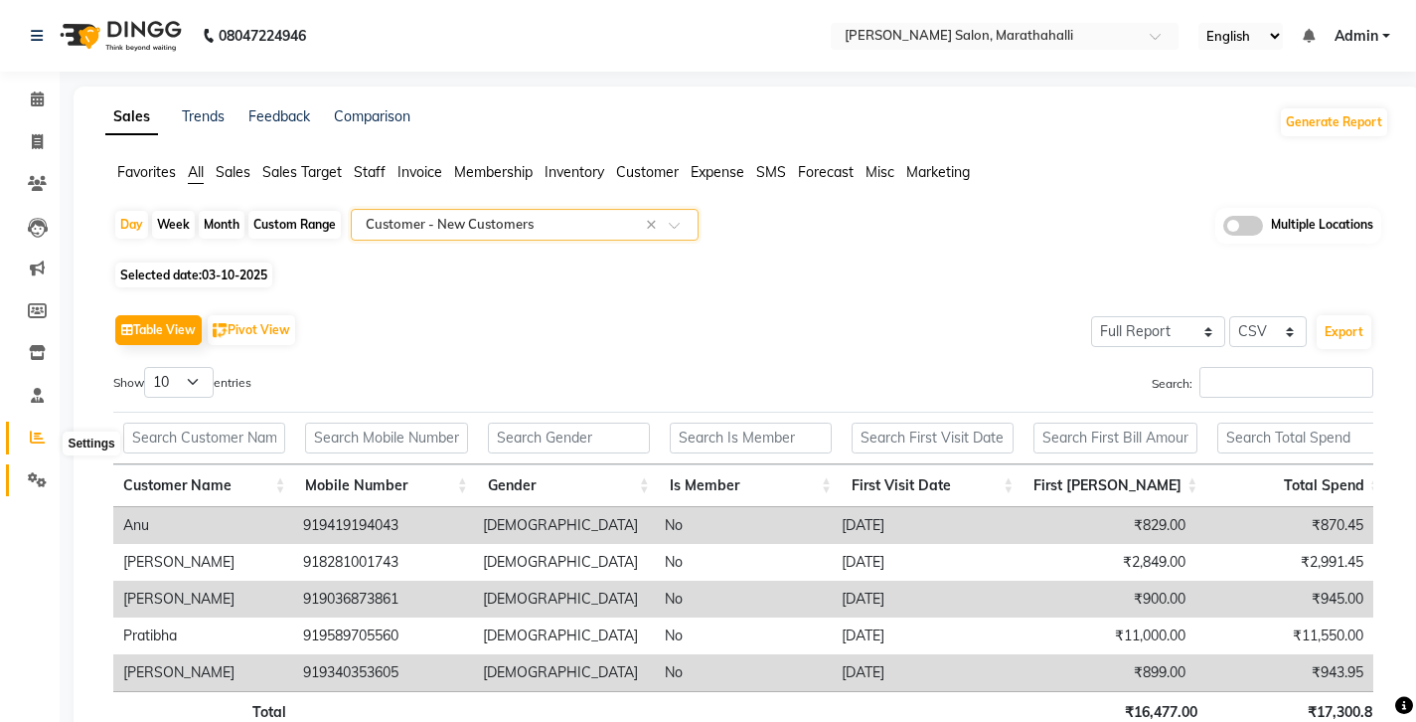
click at [36, 469] on span at bounding box center [37, 480] width 35 height 23
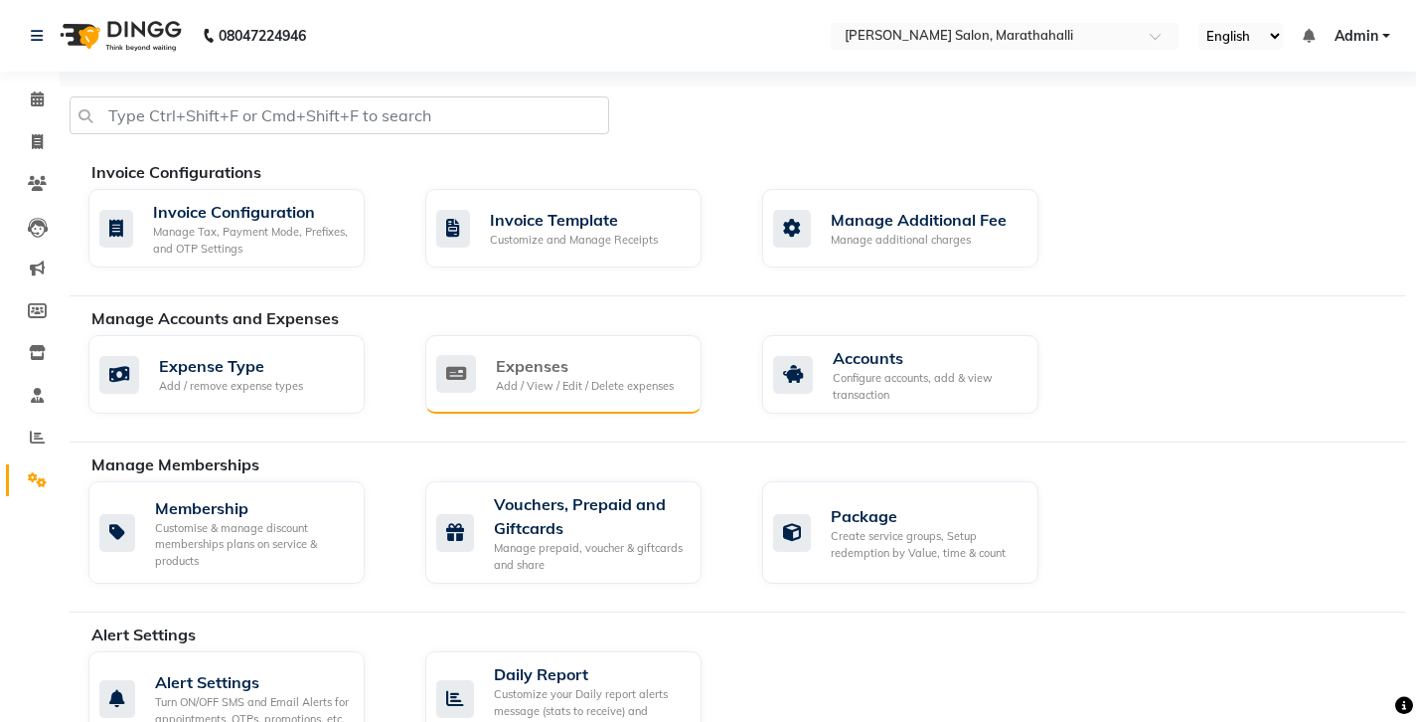
click at [523, 354] on div "Expenses" at bounding box center [585, 366] width 178 height 24
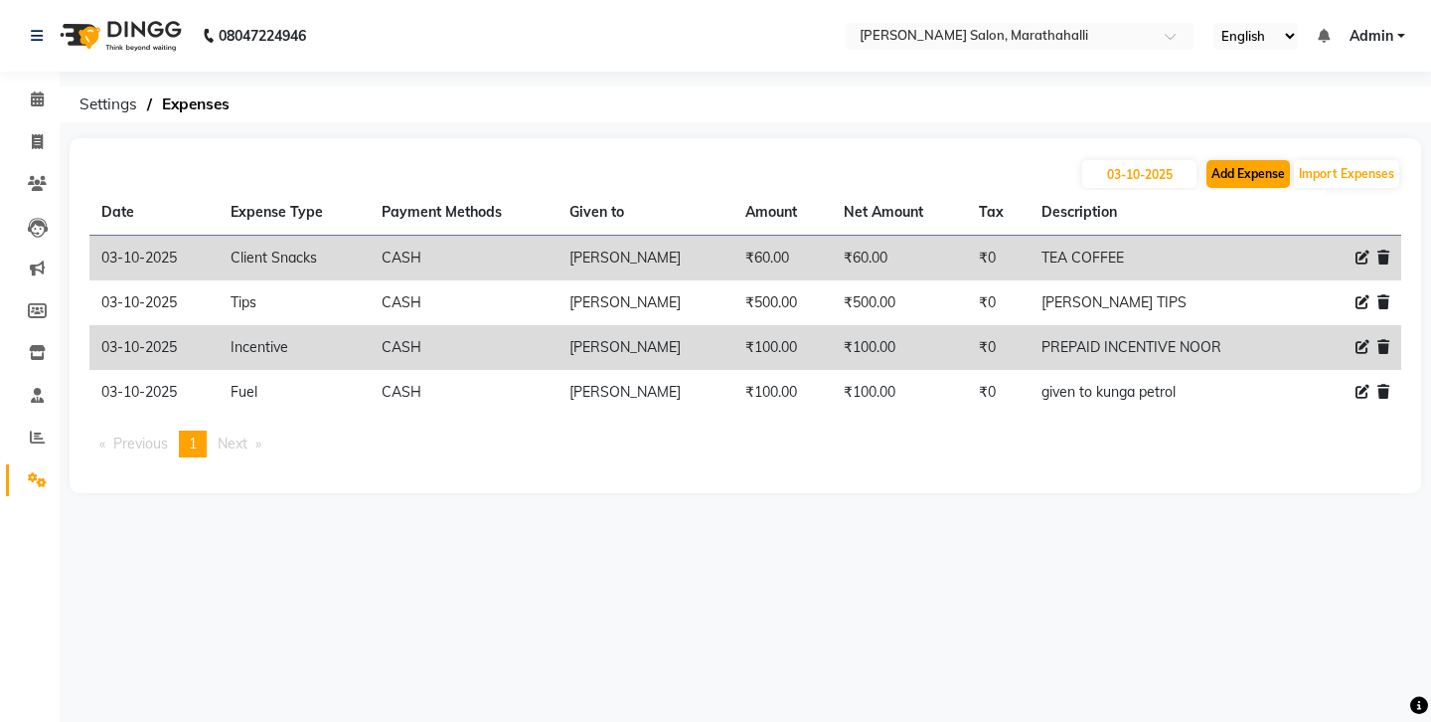
click at [1275, 170] on button "Add Expense" at bounding box center [1248, 174] width 83 height 28
select select "1"
select select "3630"
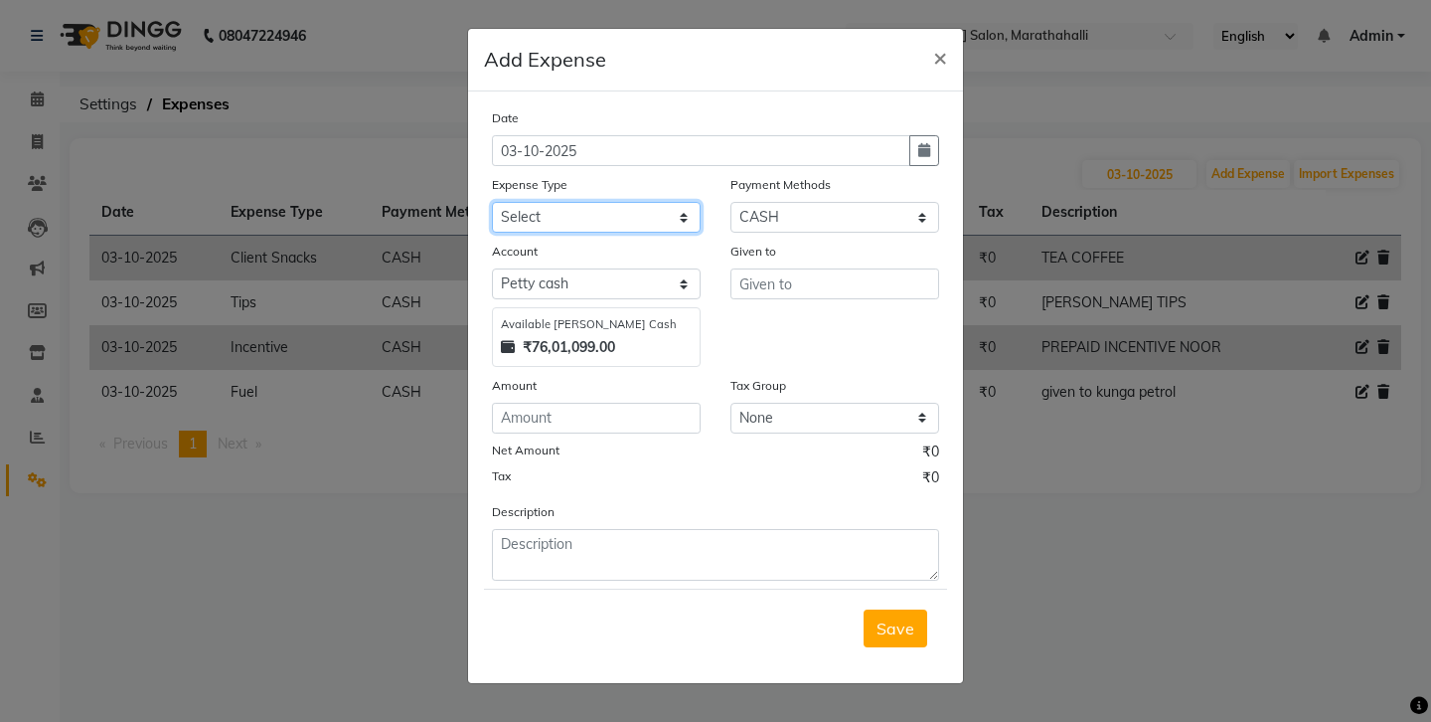
select select "3505"
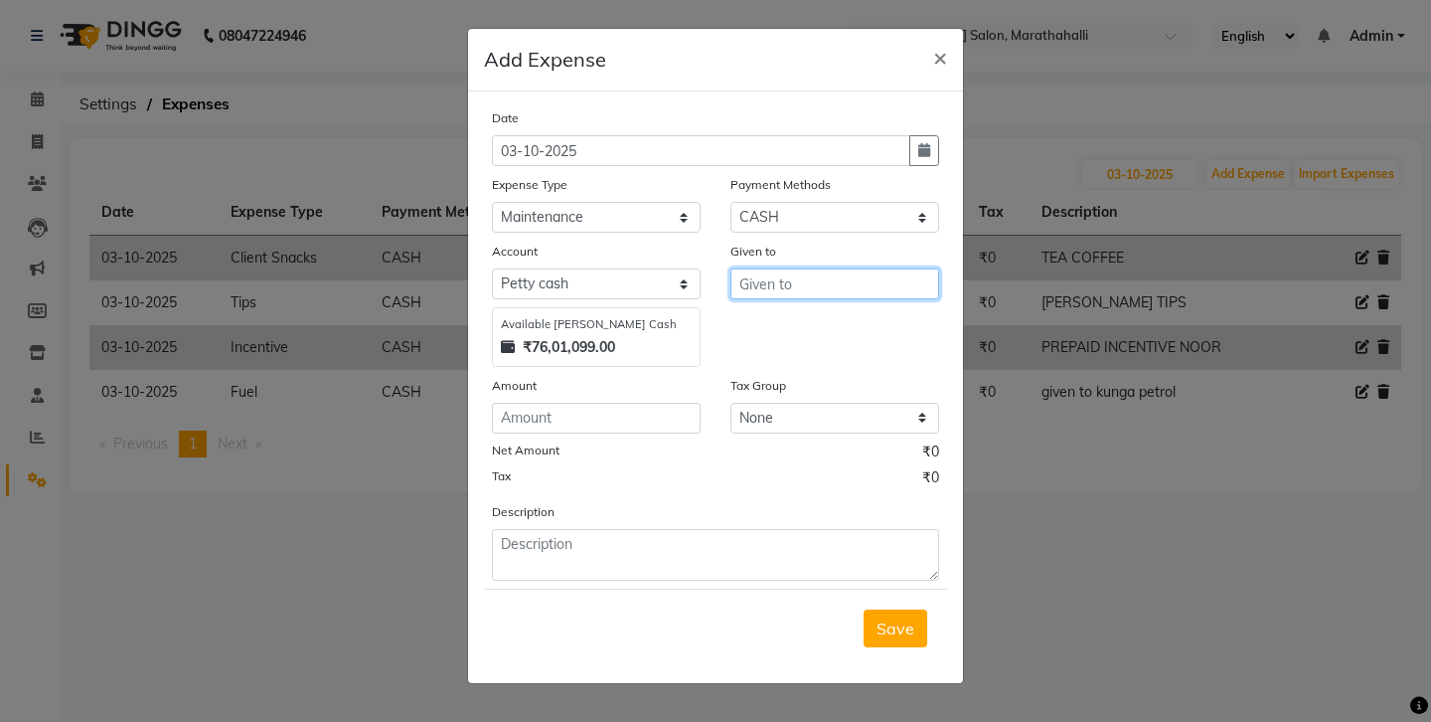
click at [764, 268] on input "text" at bounding box center [834, 283] width 209 height 31
type input "mika"
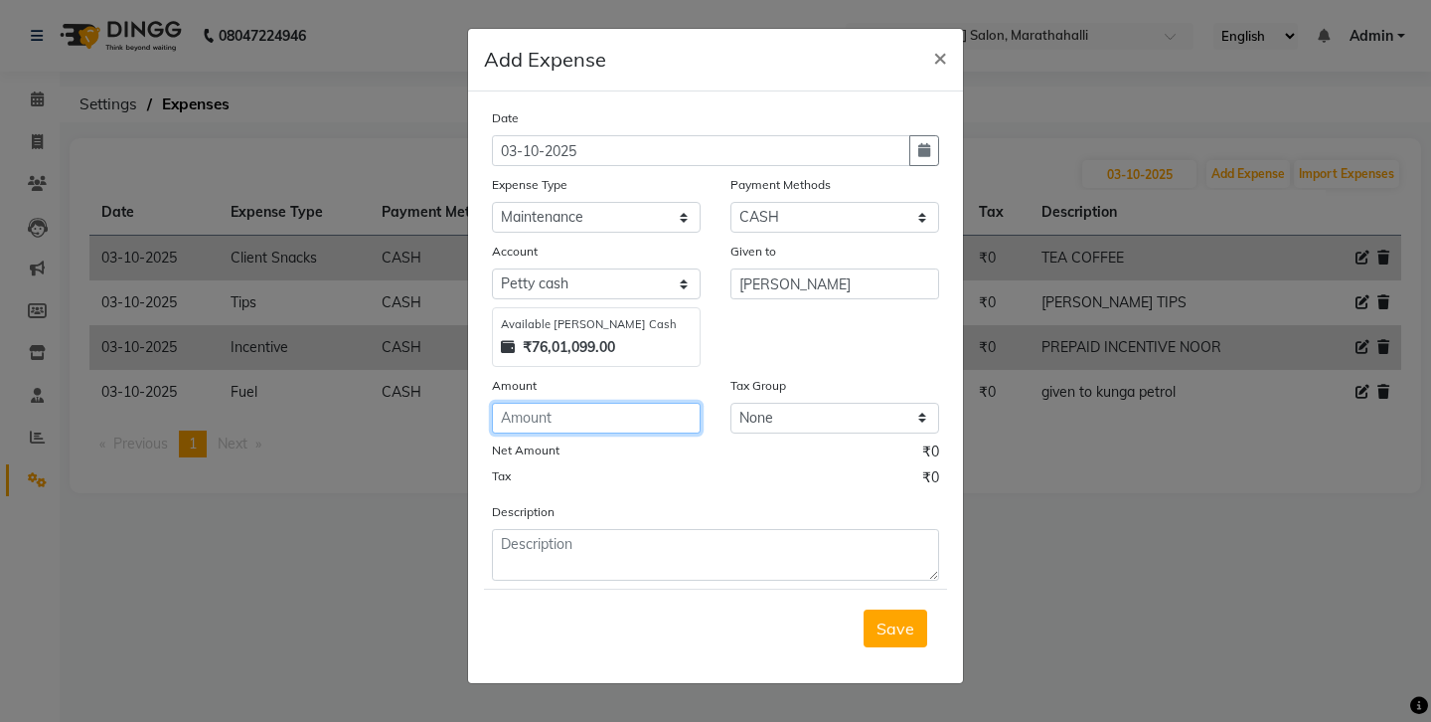
click at [547, 403] on input "number" at bounding box center [596, 418] width 209 height 31
type input "2680"
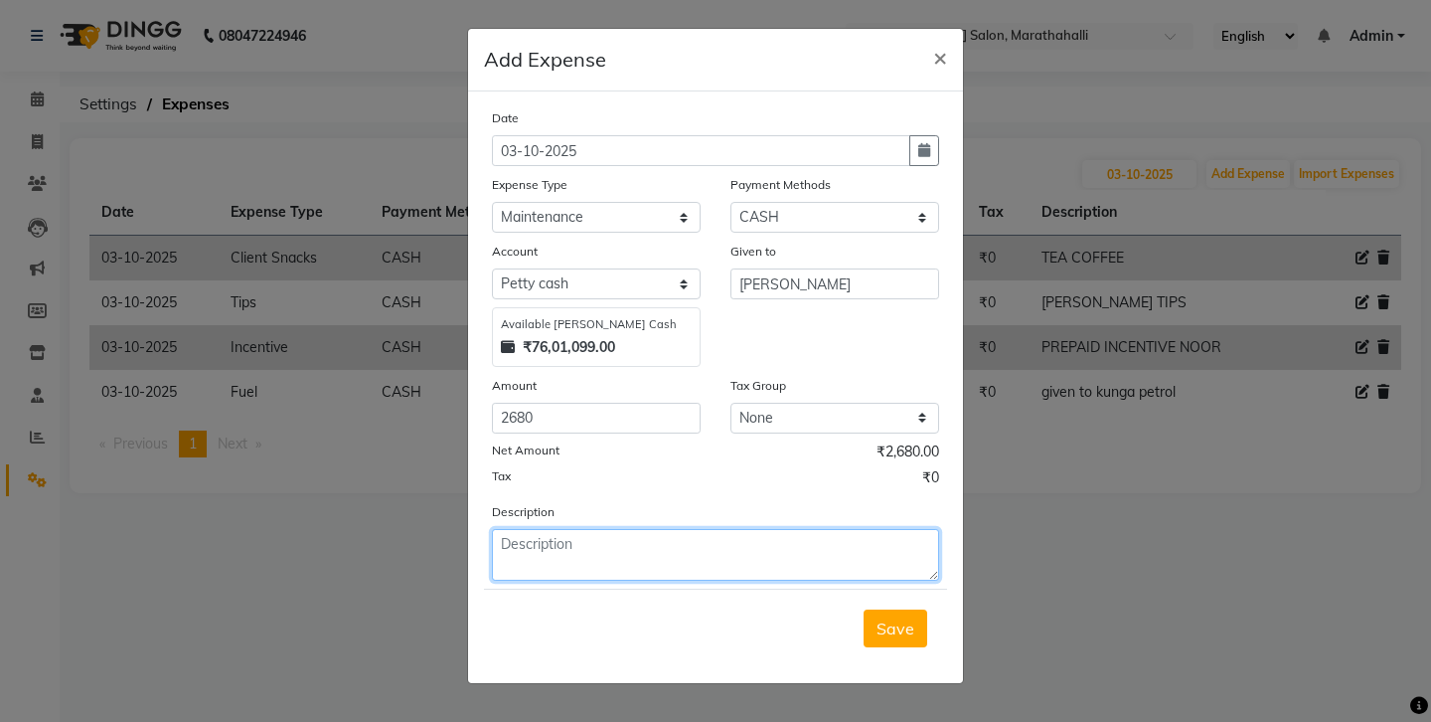
click at [585, 529] on textarea at bounding box center [715, 555] width 447 height 52
type textarea "water and cleaning charges"
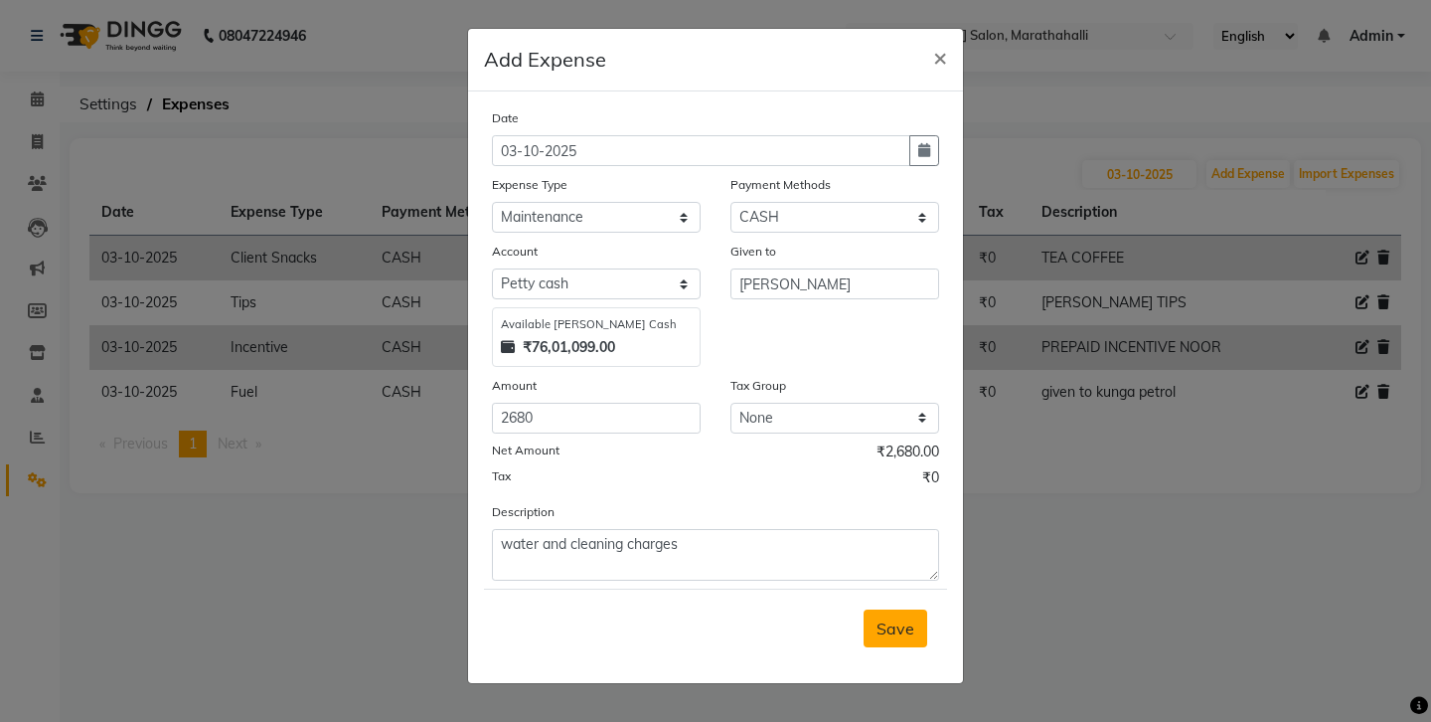
click at [914, 618] on span "Save" at bounding box center [896, 628] width 38 height 20
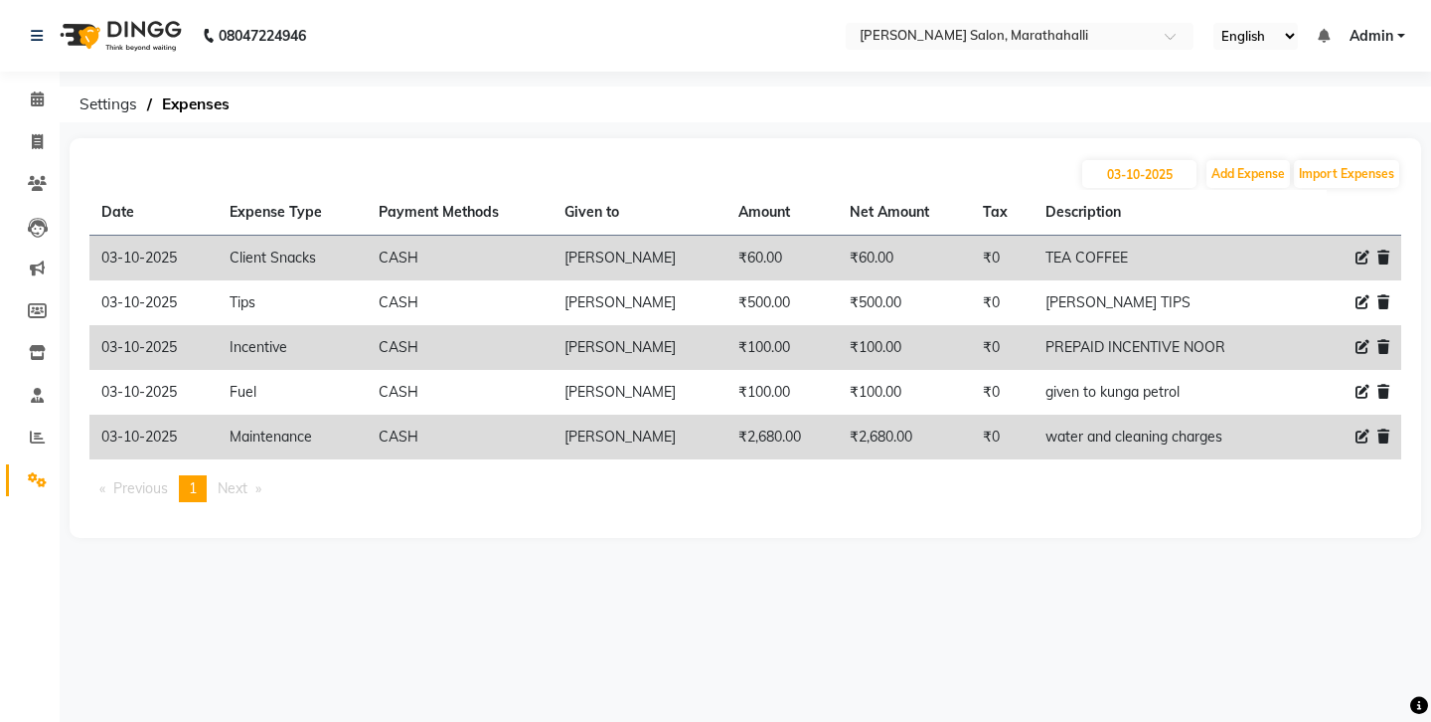
click at [1389, 429] on icon at bounding box center [1384, 436] width 12 height 14
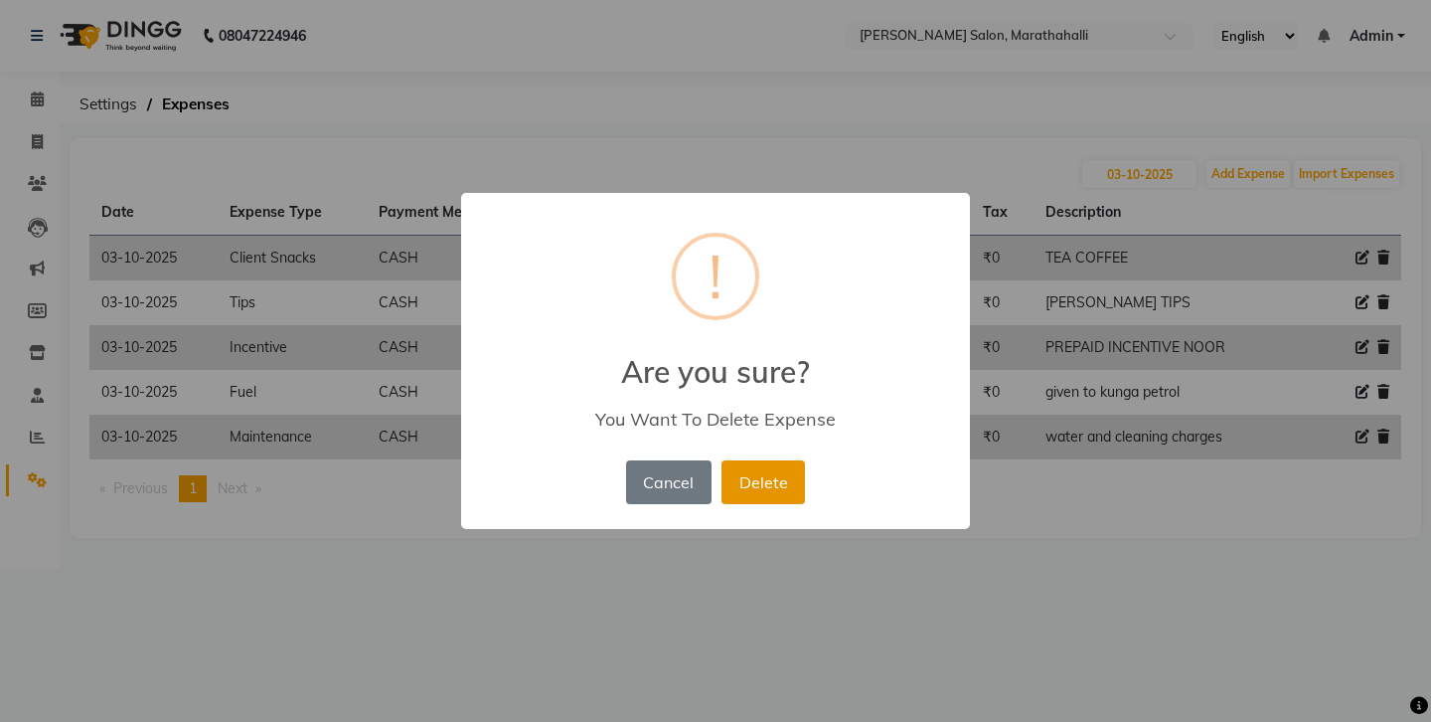
click at [767, 463] on button "Delete" at bounding box center [763, 482] width 83 height 44
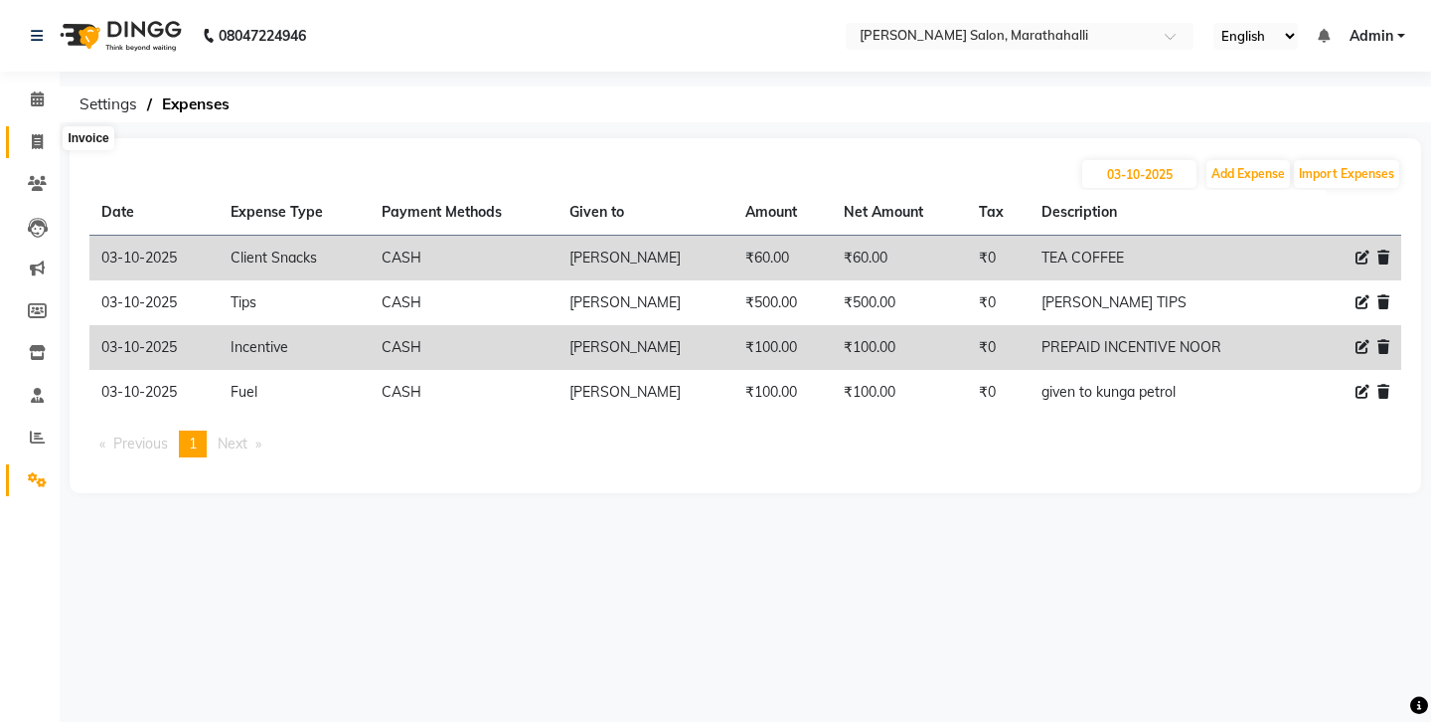
click at [43, 141] on span at bounding box center [37, 142] width 35 height 23
select select "4783"
select select "service"
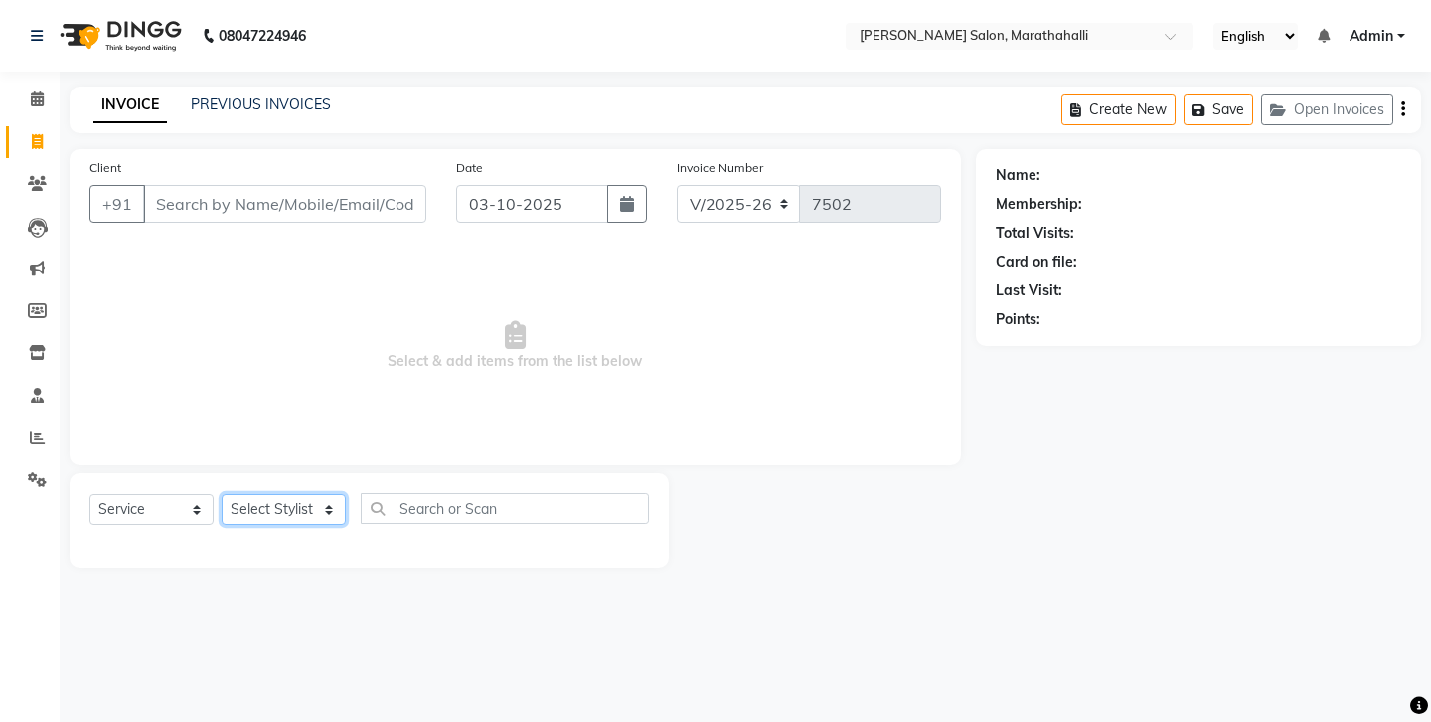
select select "57548"
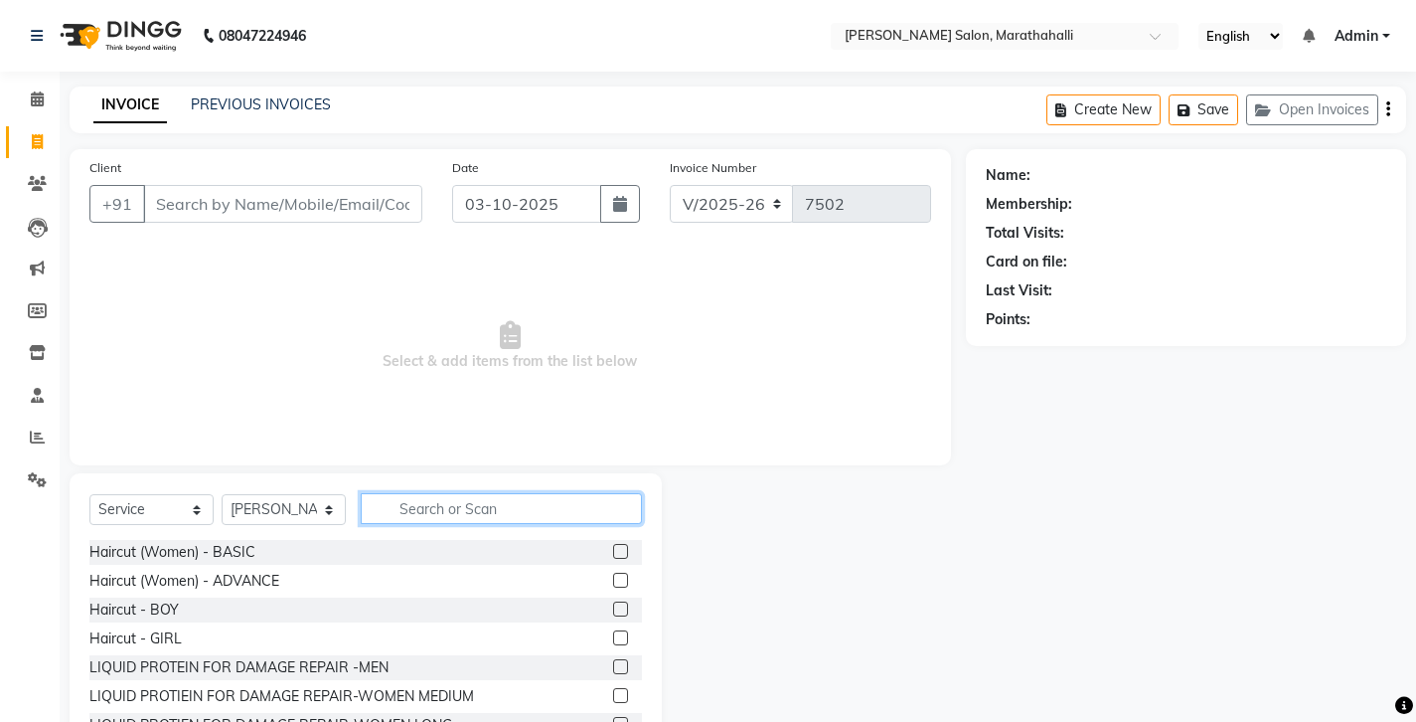
click at [441, 493] on input "text" at bounding box center [501, 508] width 281 height 31
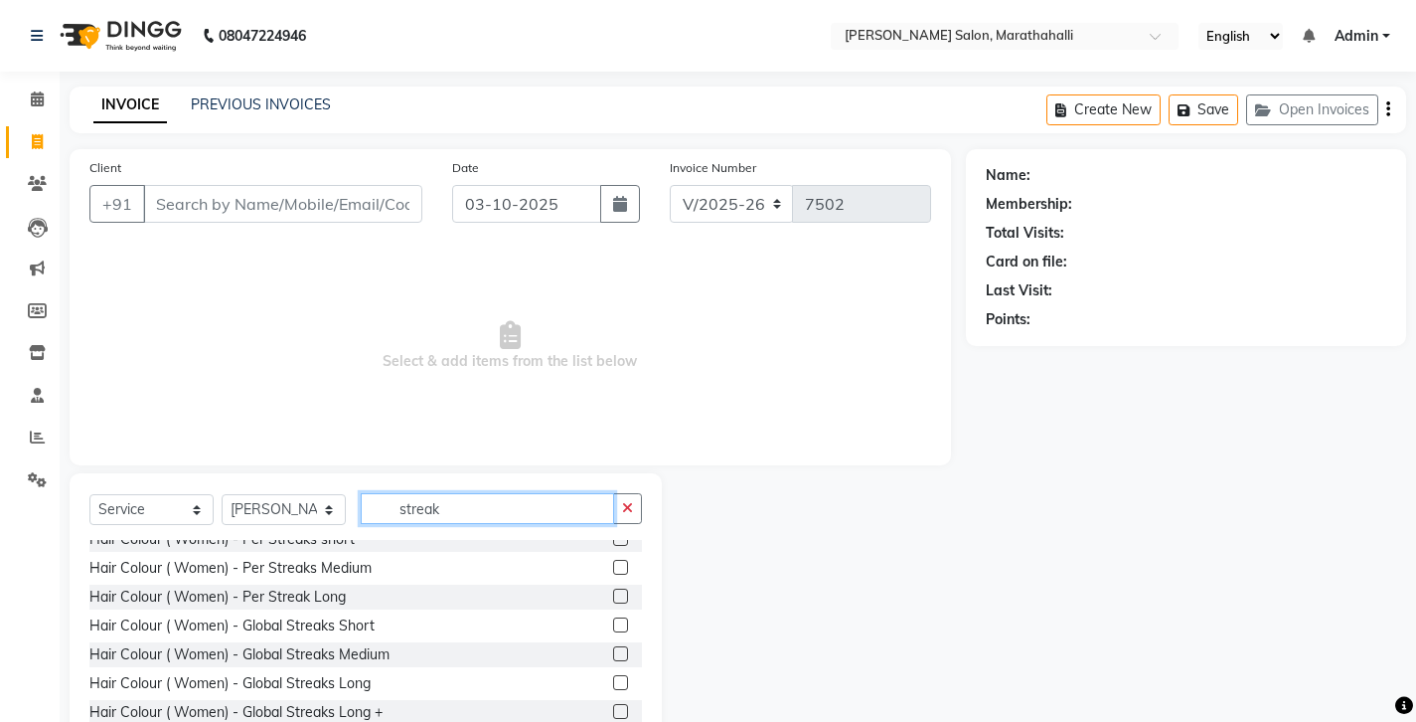
scroll to position [4, 0]
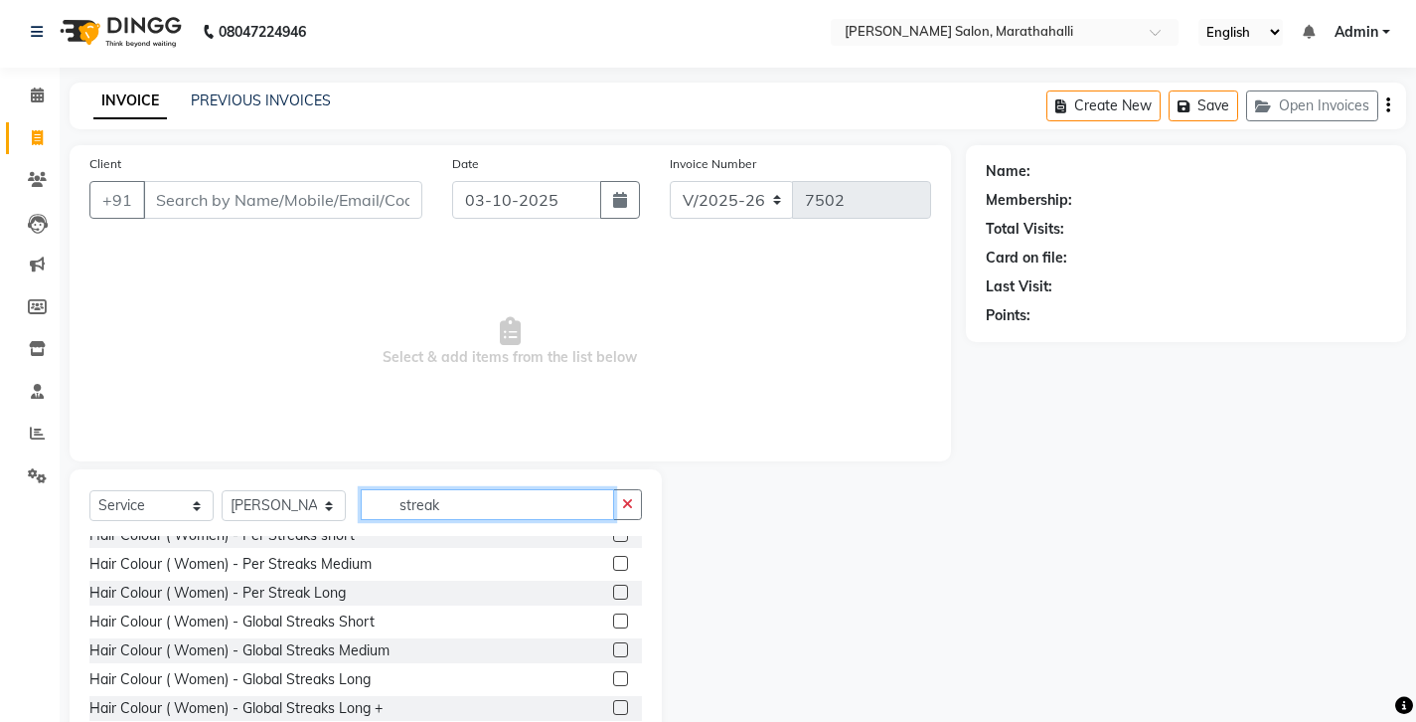
type input "streak"
click at [618, 642] on label at bounding box center [620, 649] width 15 height 15
click at [618, 644] on input "checkbox" at bounding box center [619, 650] width 13 height 13
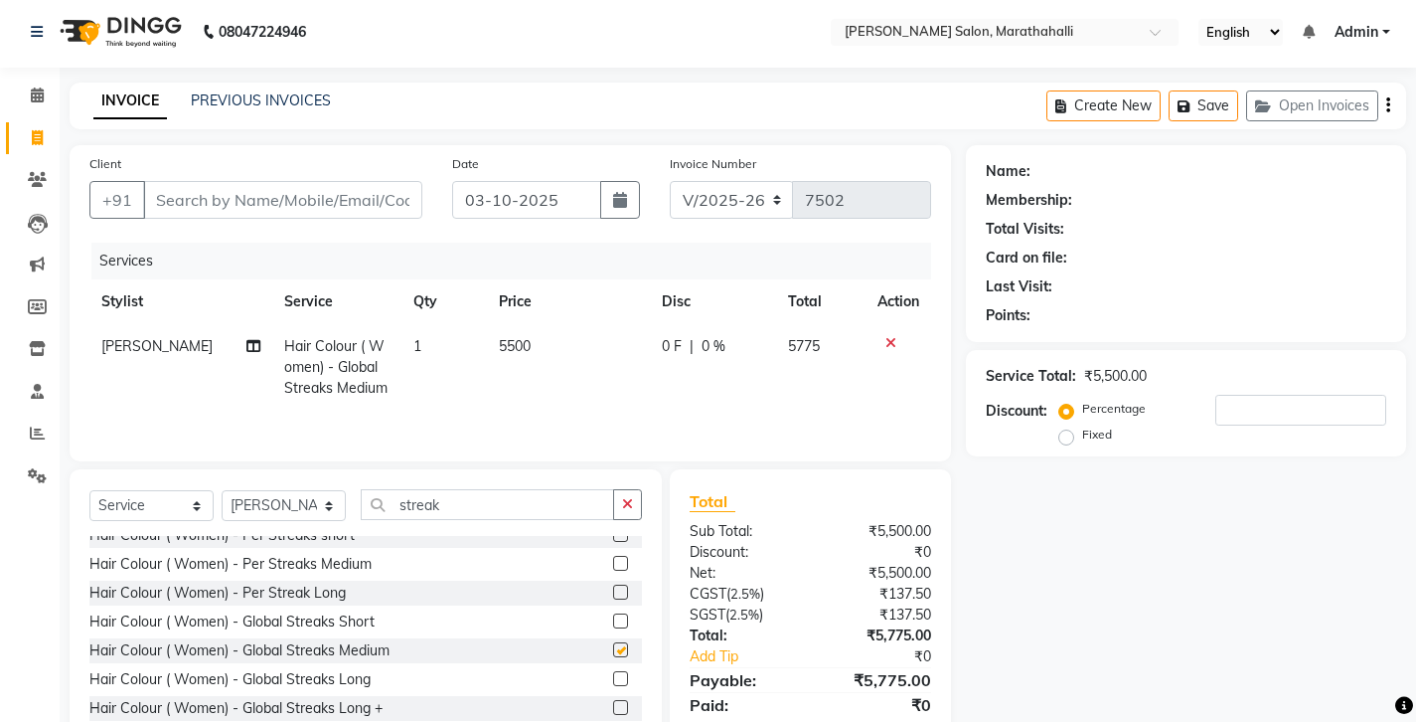
checkbox input "false"
click at [896, 336] on icon at bounding box center [891, 343] width 11 height 14
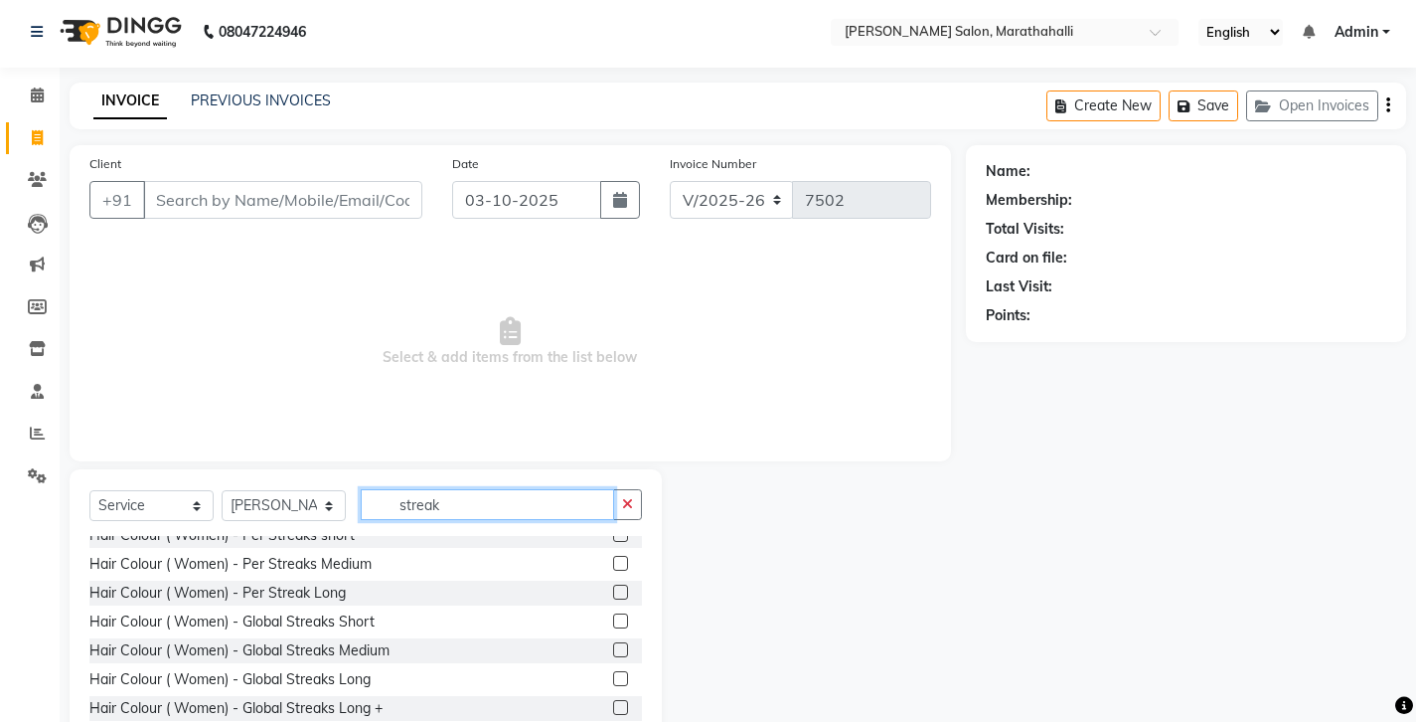
drag, startPoint x: 447, startPoint y: 489, endPoint x: 344, endPoint y: 482, distance: 103.6
click at [344, 489] on div "Select Service Product Membership Package Voucher Prepaid Gift Card Select Styl…" at bounding box center [365, 512] width 553 height 47
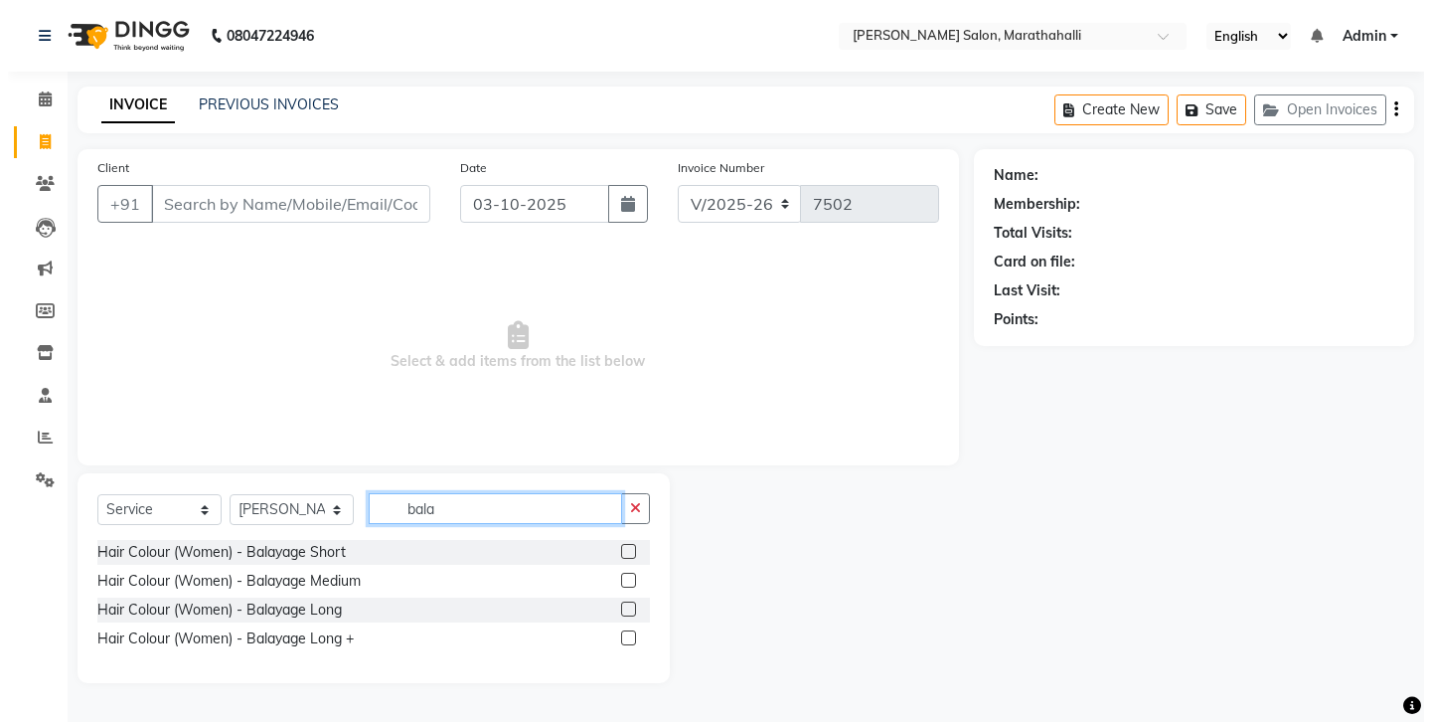
scroll to position [0, 0]
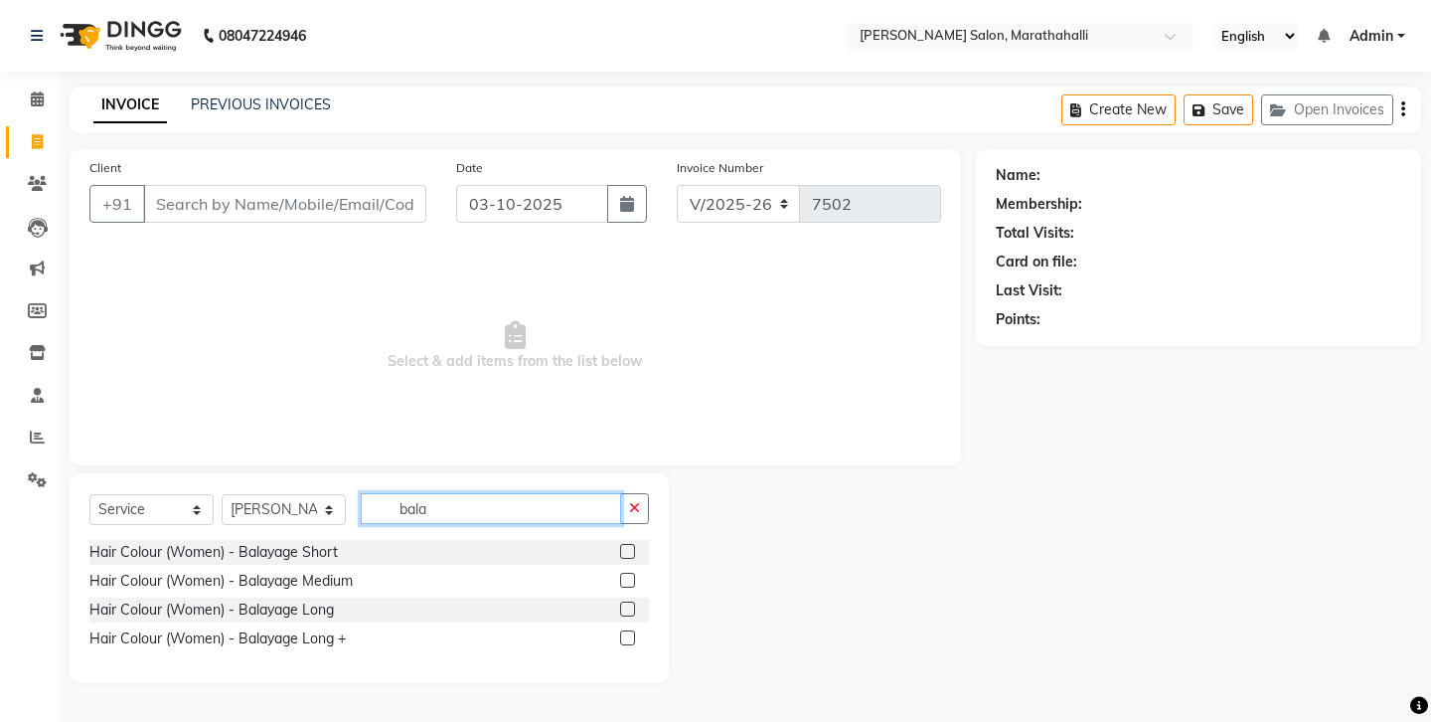
type input "bala"
click at [632, 572] on label at bounding box center [627, 579] width 15 height 15
click at [632, 574] on input "checkbox" at bounding box center [626, 580] width 13 height 13
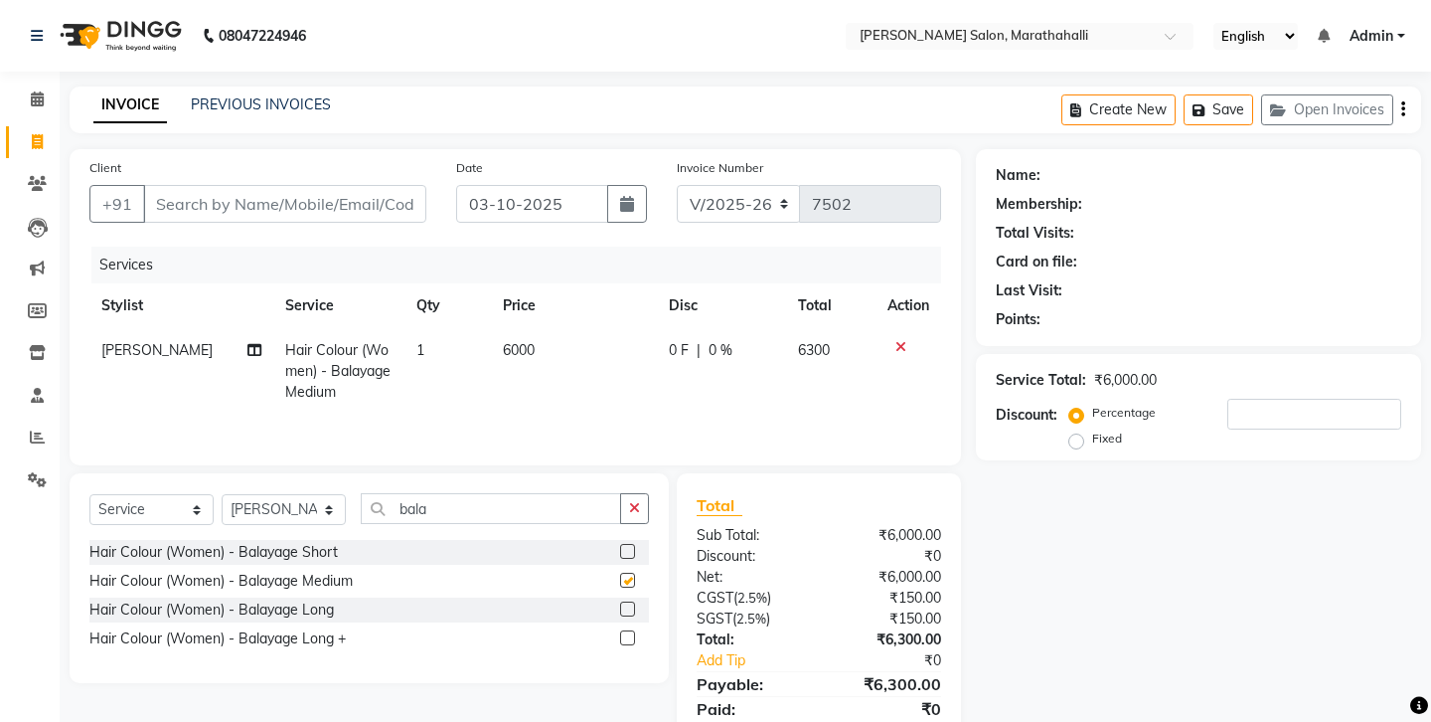
checkbox input "false"
click at [525, 341] on span "6000" at bounding box center [519, 350] width 32 height 18
select select "57548"
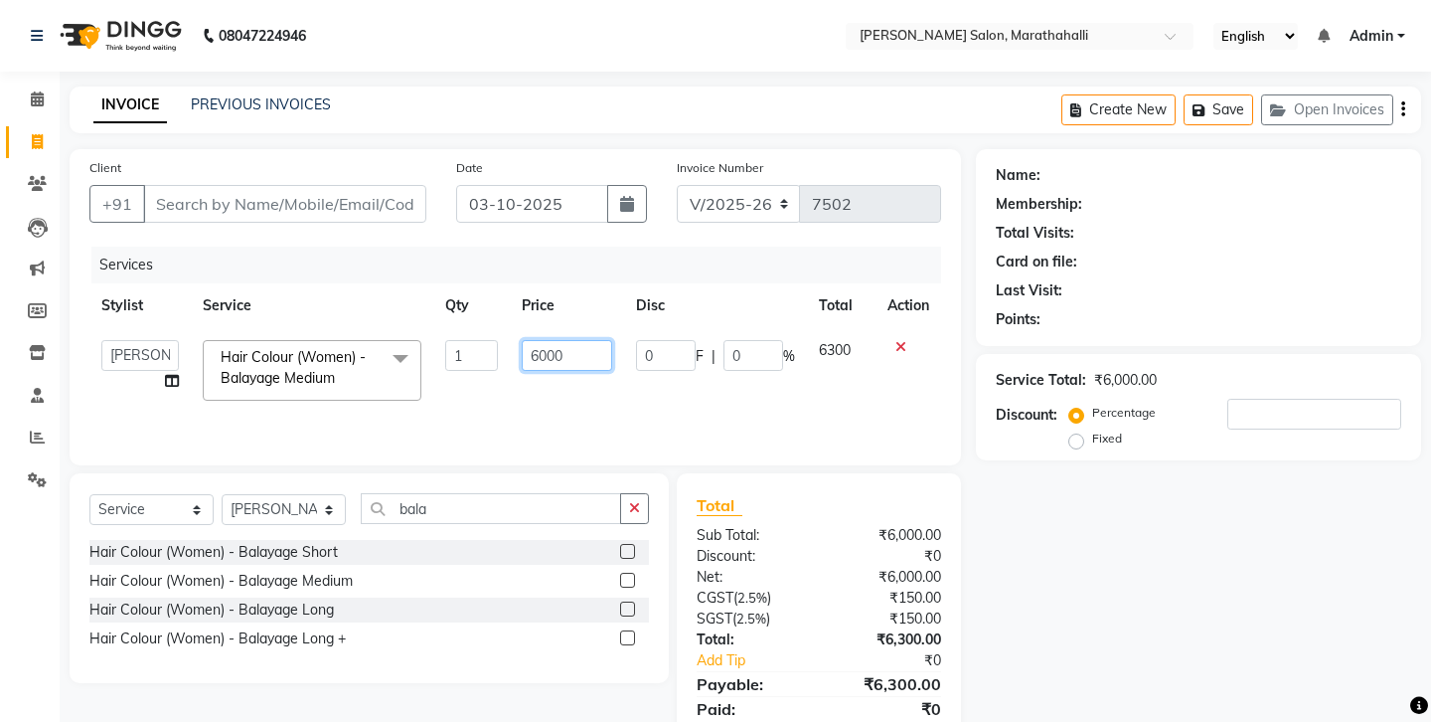
drag, startPoint x: 591, startPoint y: 307, endPoint x: 474, endPoint y: 291, distance: 118.4
click at [474, 328] on tr "Aasif Abhishek Ali Salmani Aman Amoi anju Anushka ARTHI DEEPIKA DOLMO Faem GEET…" at bounding box center [515, 370] width 852 height 84
type input "5500"
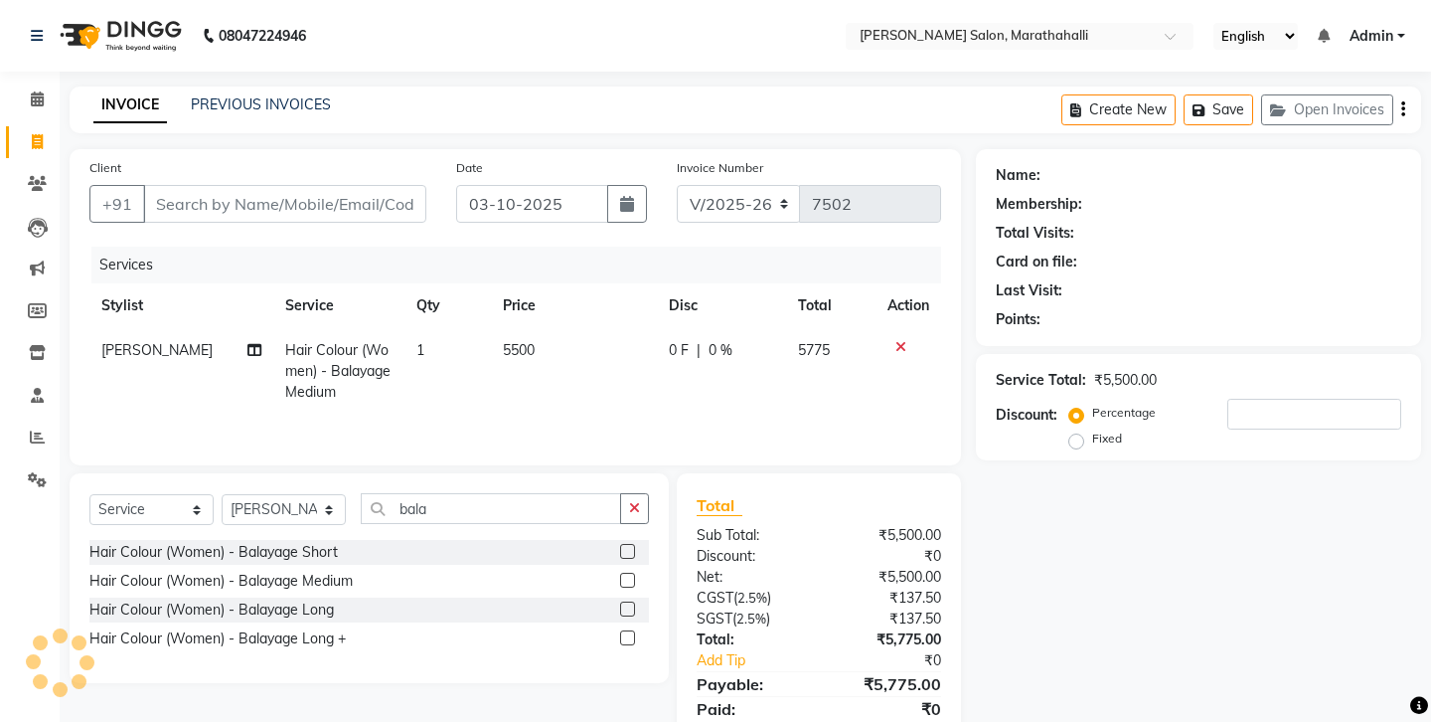
click at [578, 346] on div "Services Stylist Service Qty Price Disc Total Action KARAN Hair Colour (Women) …" at bounding box center [515, 345] width 852 height 199
click at [297, 185] on input "Client" at bounding box center [284, 204] width 283 height 38
type input "m"
type input "0"
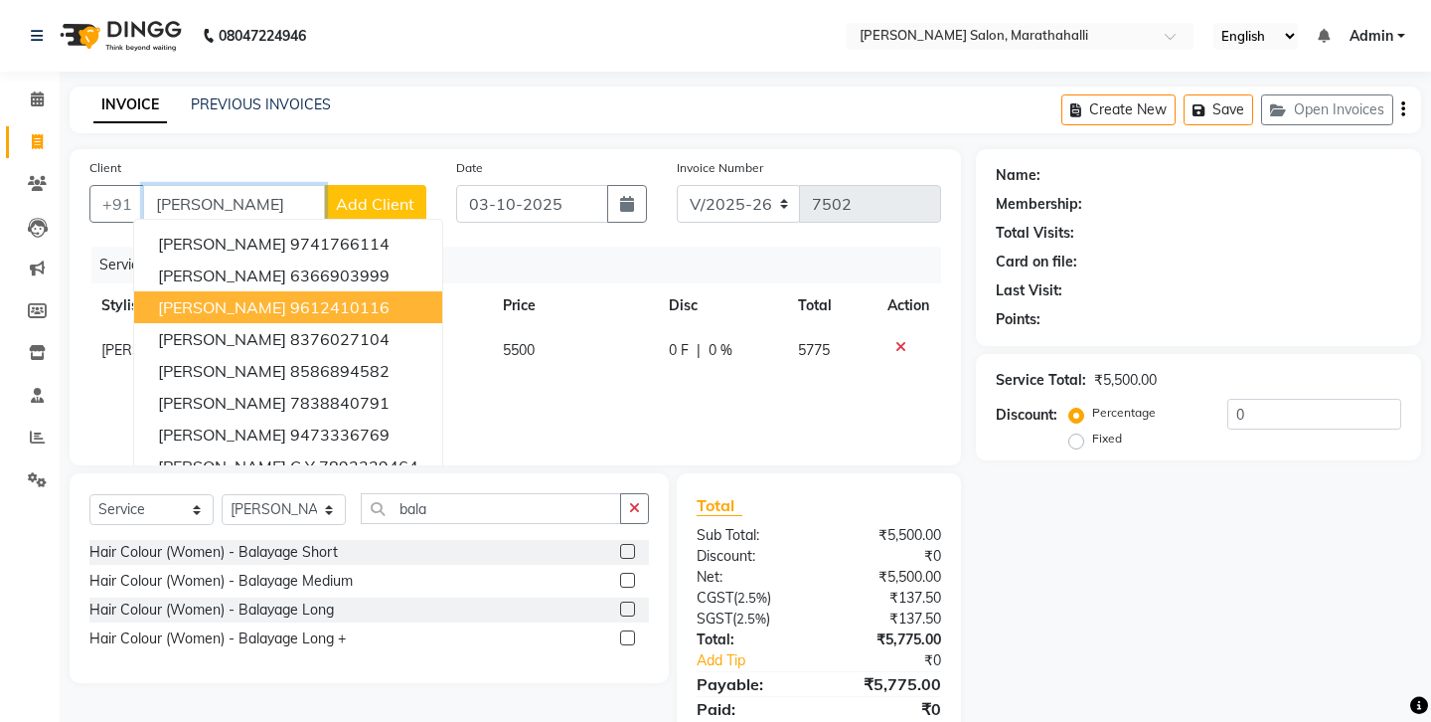
click at [290, 297] on ngb-highlight "9612410116" at bounding box center [339, 307] width 99 height 20
type input "9612410116"
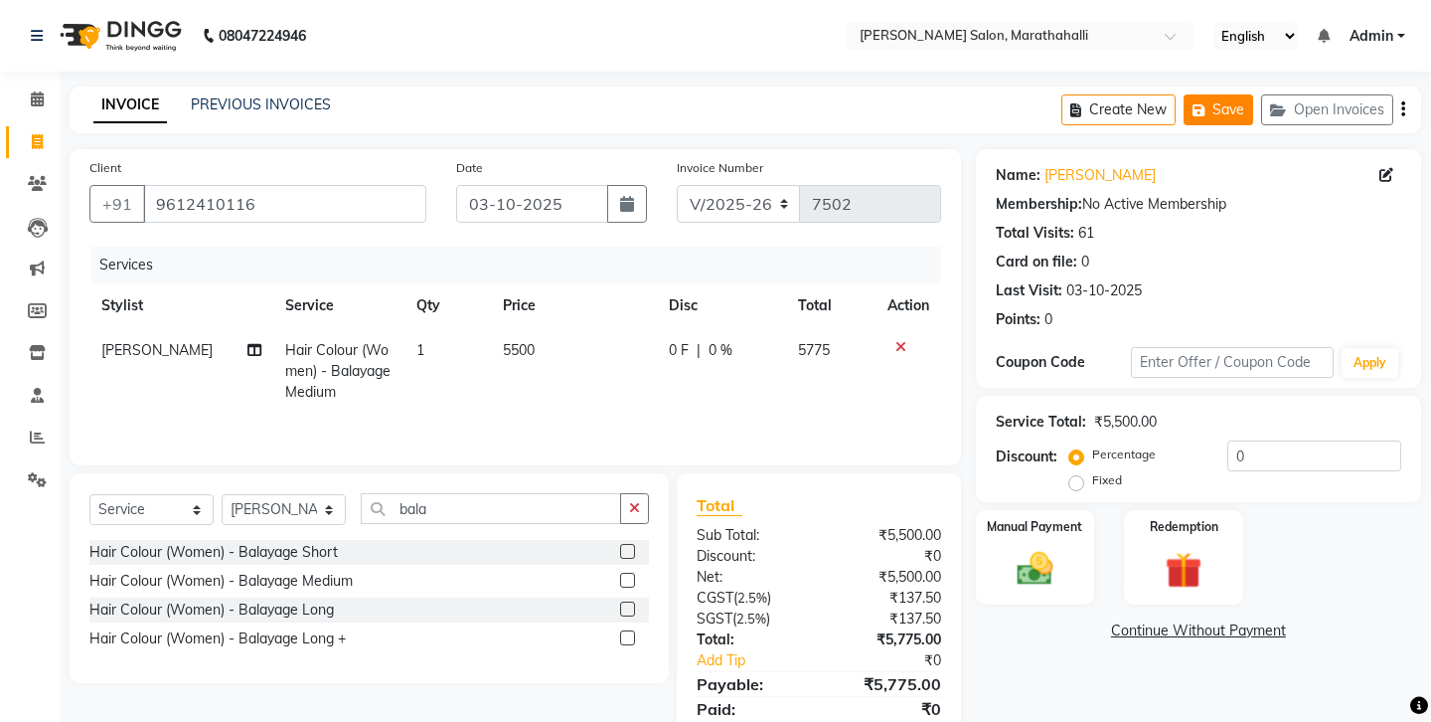
click at [1248, 96] on button "Save" at bounding box center [1219, 109] width 70 height 31
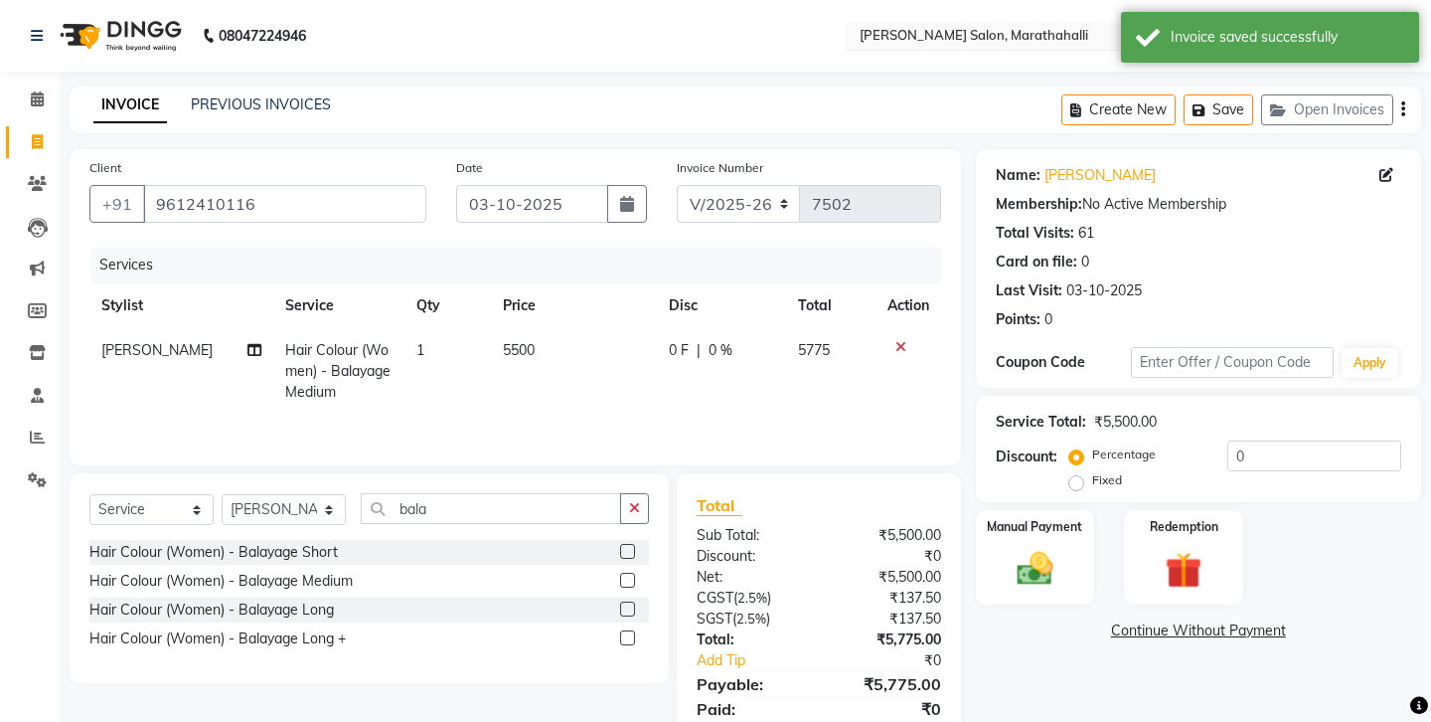
click at [856, 36] on input "text" at bounding box center [1000, 38] width 288 height 20
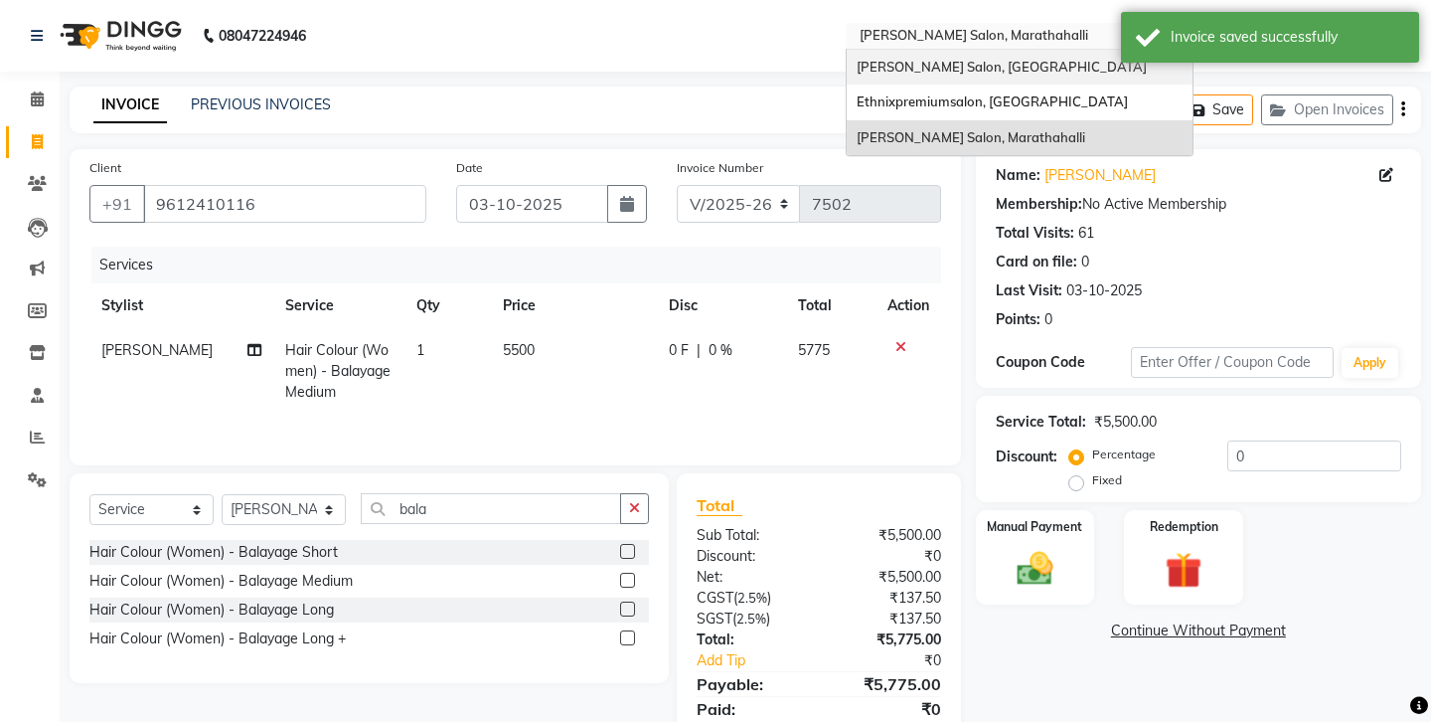
click at [857, 59] on span "Ethnix Salon, Bellandur" at bounding box center [1002, 67] width 290 height 16
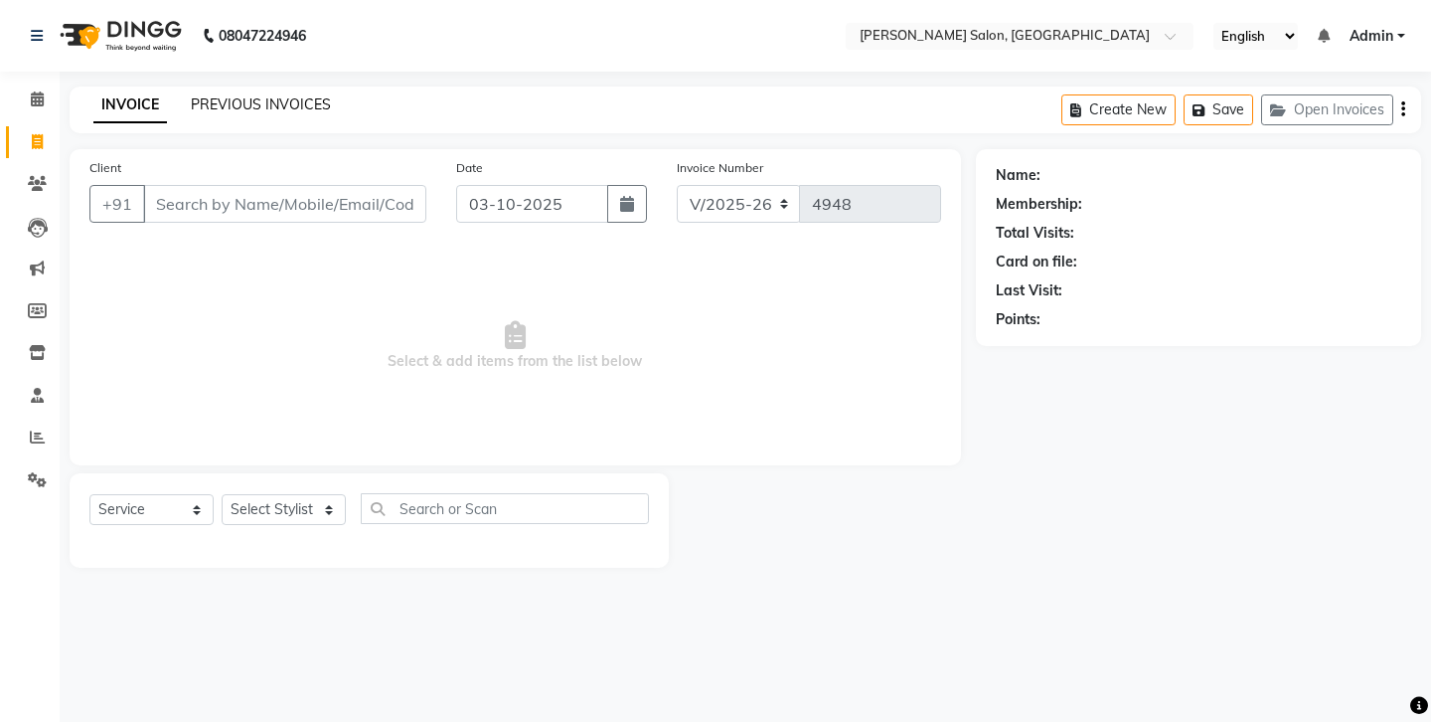
click at [240, 99] on link "PREVIOUS INVOICES" at bounding box center [261, 104] width 140 height 18
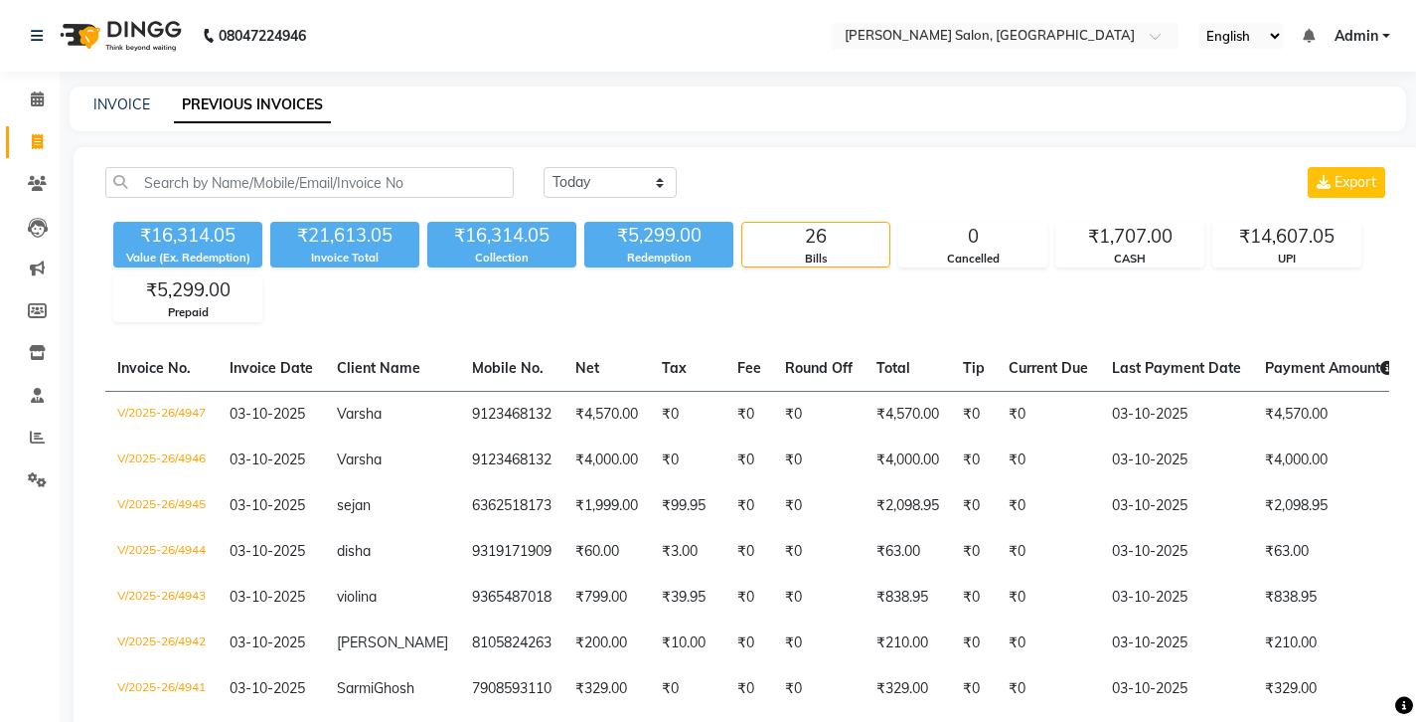
click at [176, 222] on div "₹16,314.05" at bounding box center [187, 236] width 149 height 28
click at [841, 37] on input "text" at bounding box center [985, 38] width 288 height 20
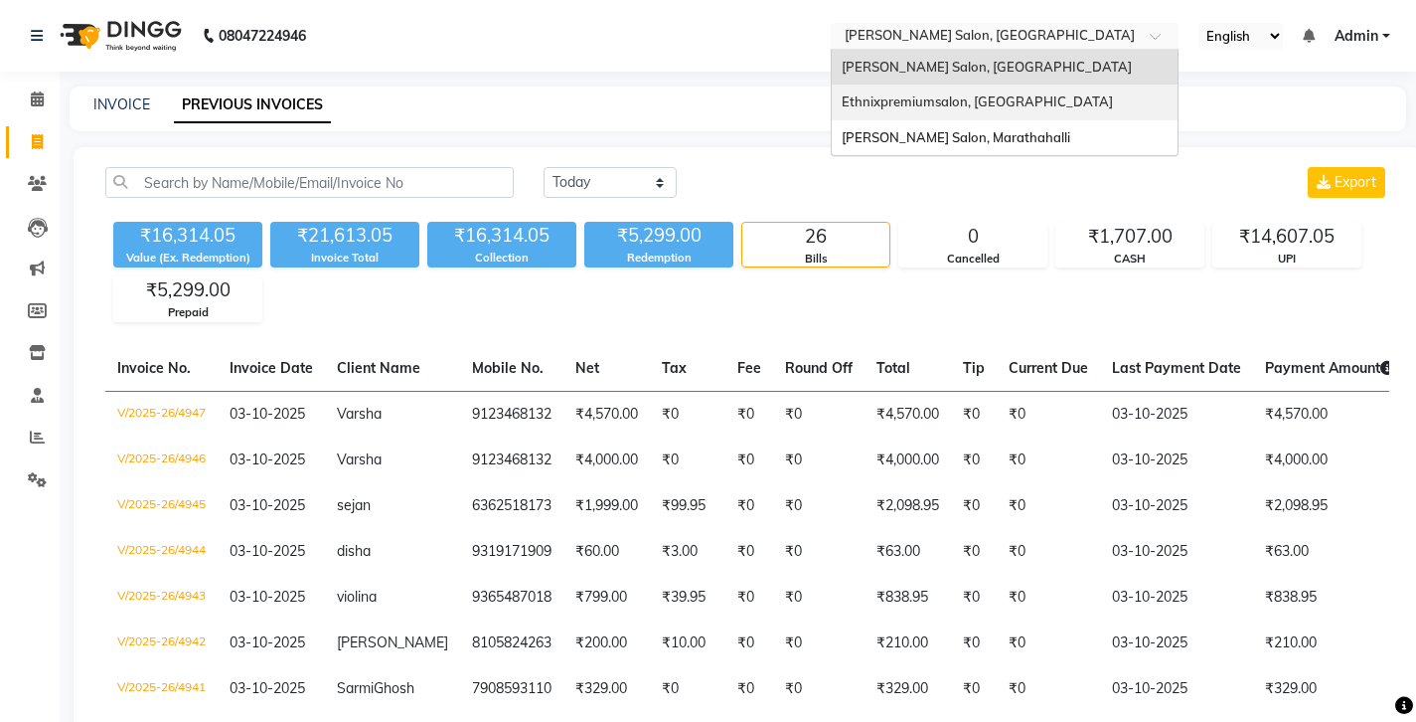
click at [842, 97] on span "Ethnixpremiumsalon, [GEOGRAPHIC_DATA]" at bounding box center [977, 101] width 271 height 16
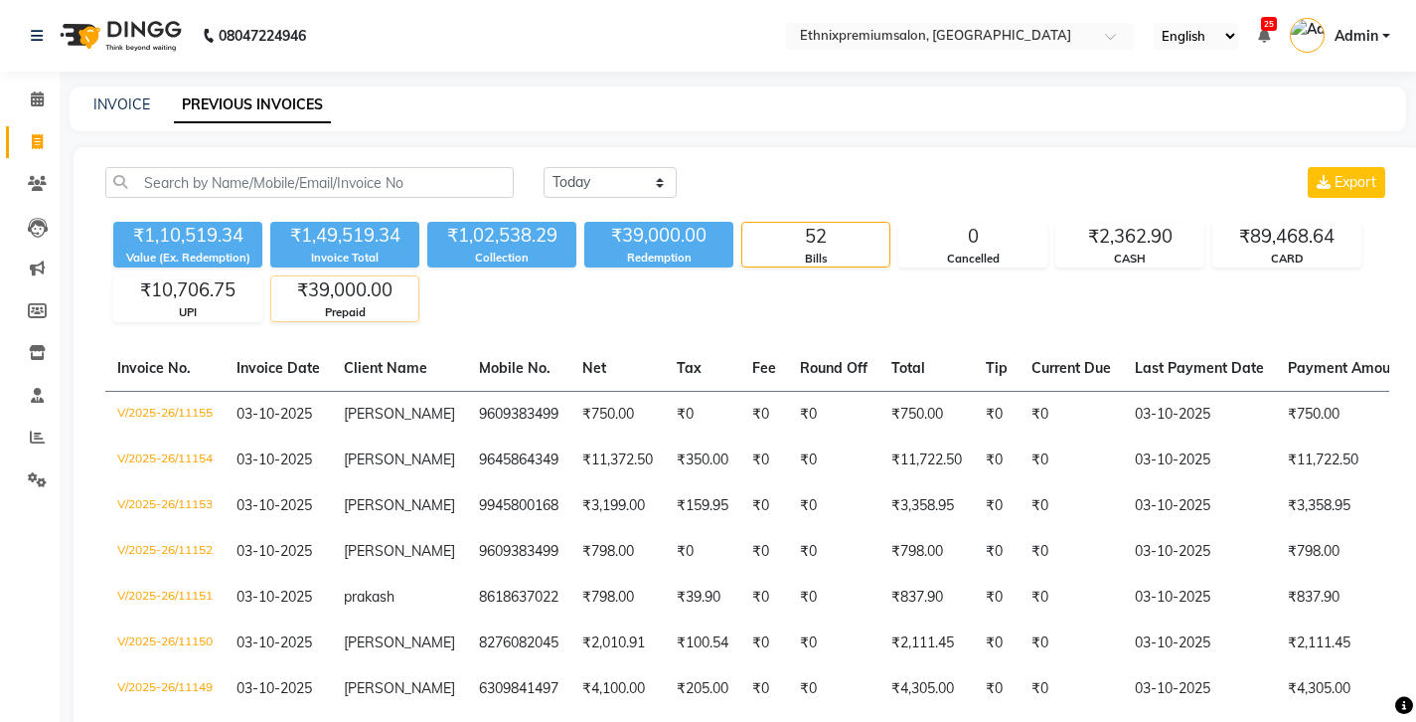
click at [356, 276] on div "₹39,000.00" at bounding box center [344, 290] width 147 height 28
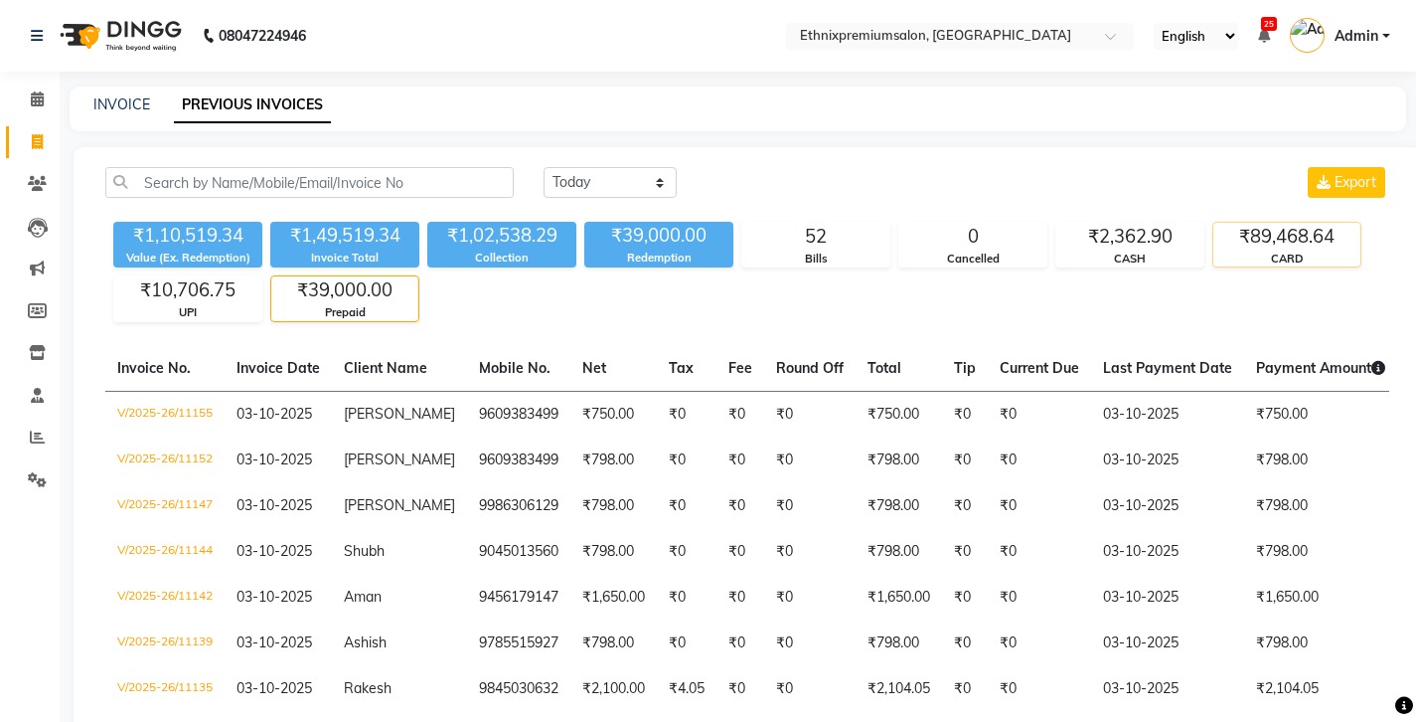
click at [1259, 223] on div "₹89,468.64" at bounding box center [1287, 237] width 147 height 28
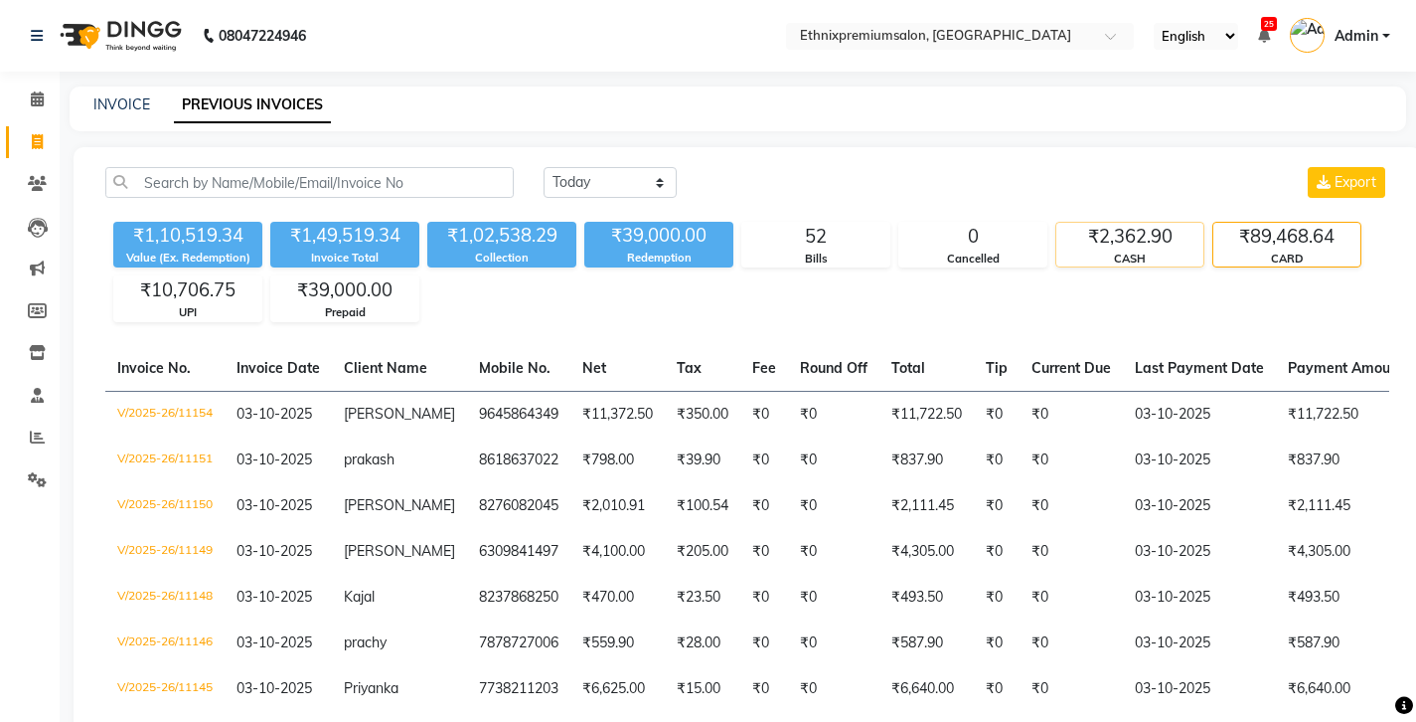
click at [1110, 223] on div "₹2,362.90" at bounding box center [1129, 237] width 147 height 28
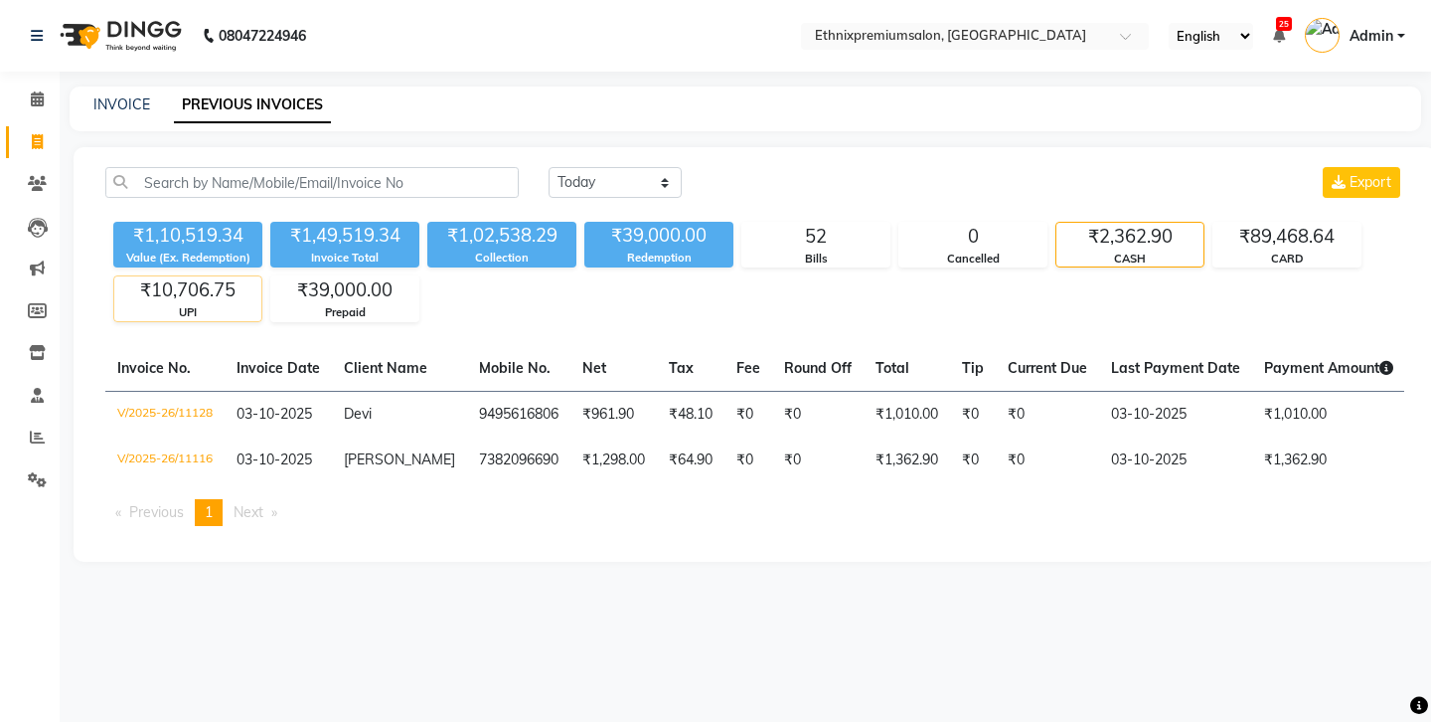
click at [194, 304] on div "UPI" at bounding box center [187, 312] width 147 height 17
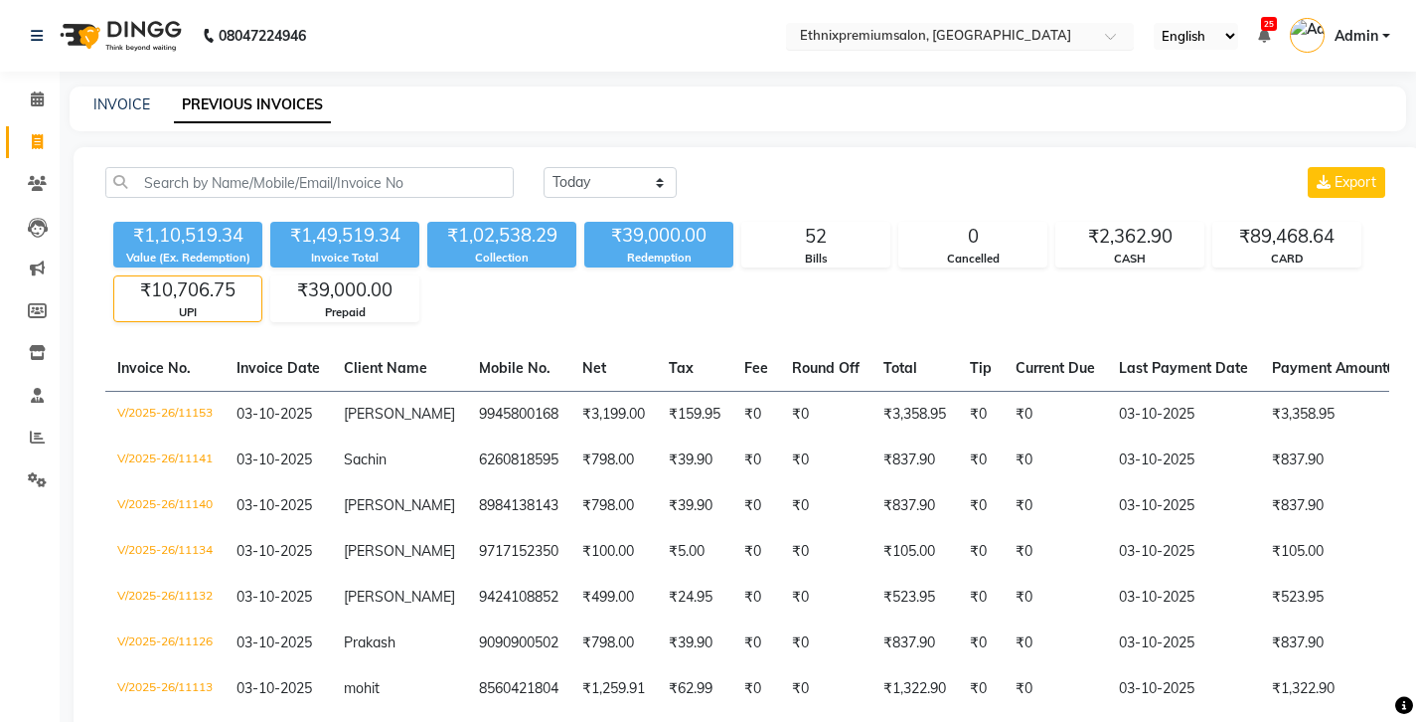
click at [796, 31] on input "text" at bounding box center [940, 38] width 288 height 20
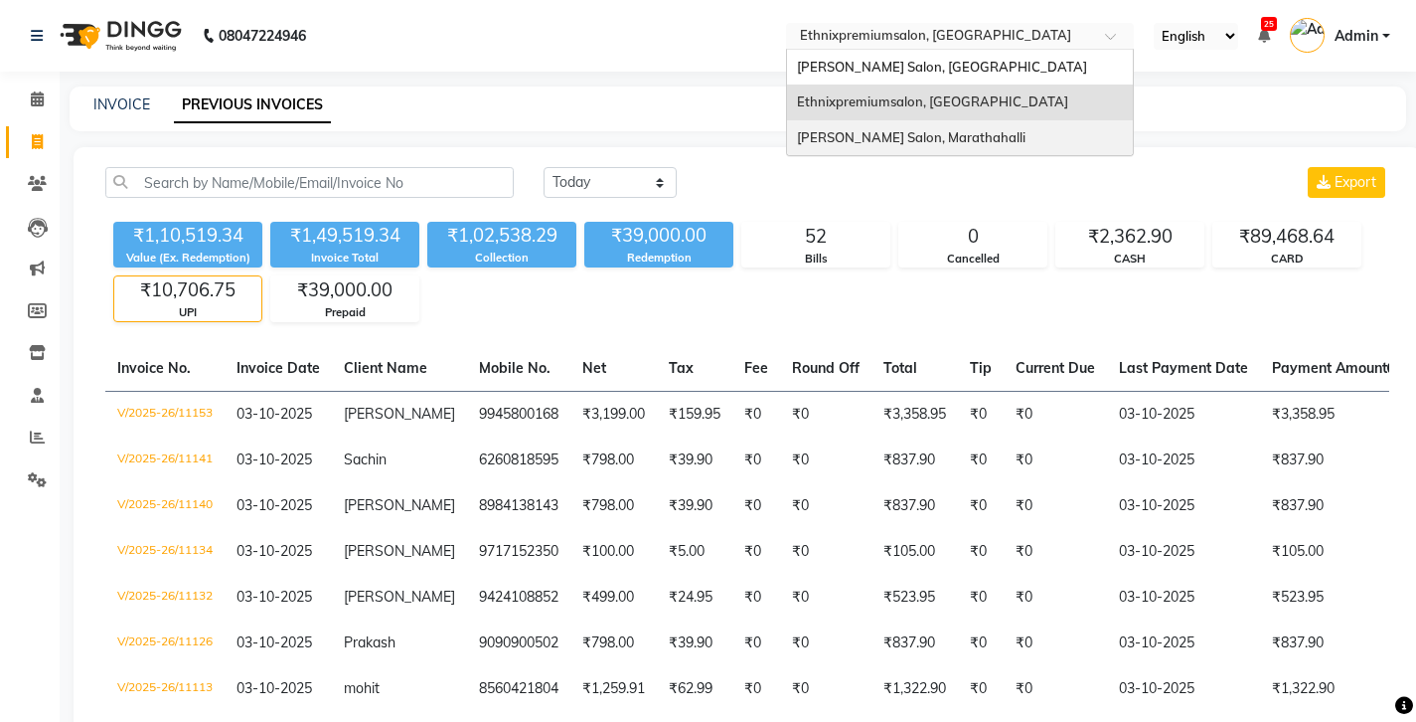
click at [797, 129] on span "[PERSON_NAME] Salon, Marathahalli" at bounding box center [911, 137] width 229 height 16
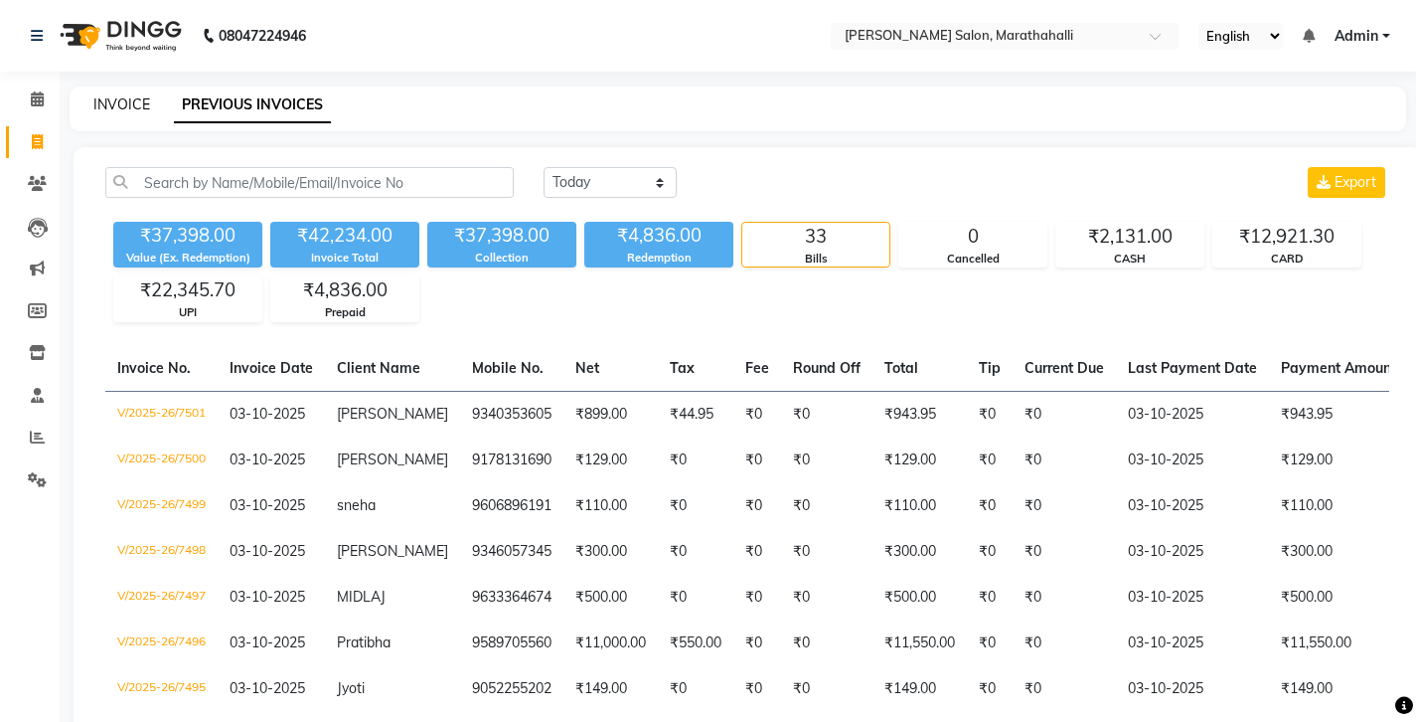
click at [120, 96] on link "INVOICE" at bounding box center [121, 104] width 57 height 18
select select "4783"
select select "service"
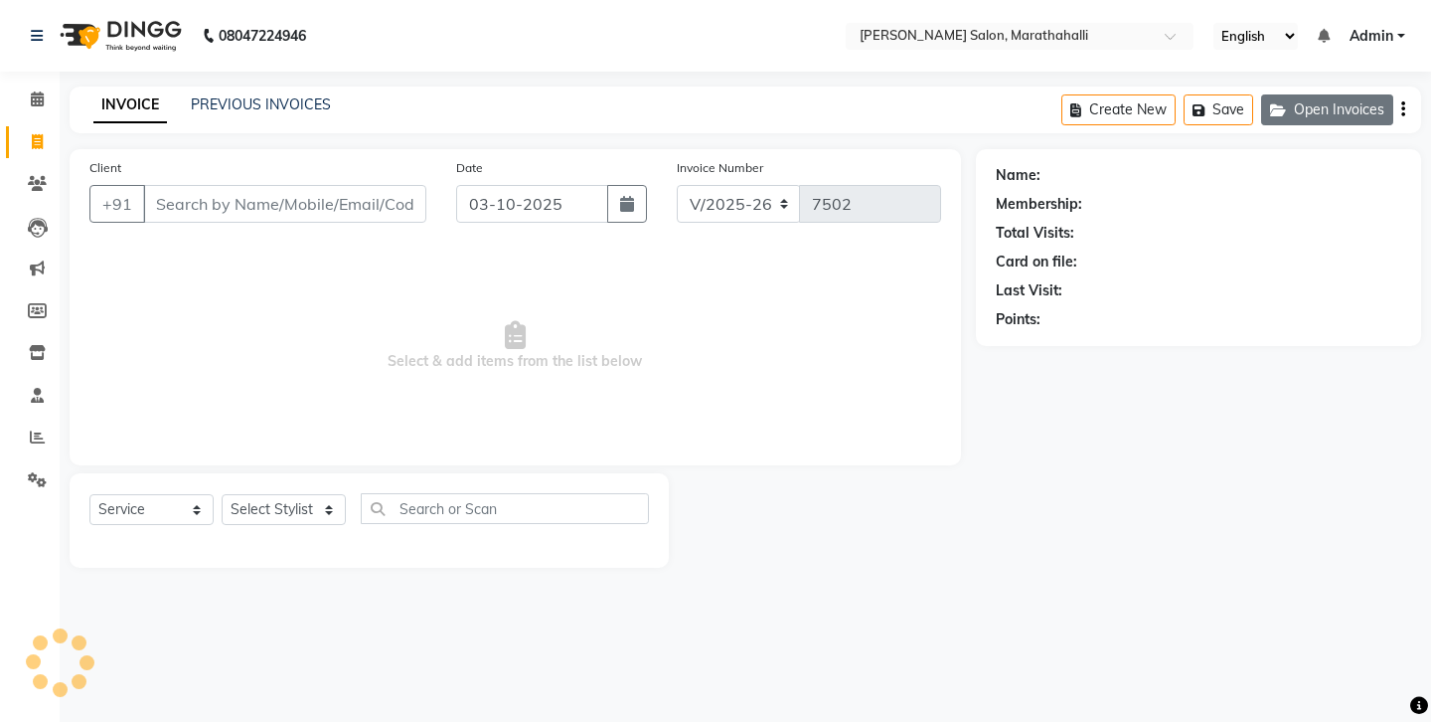
click at [1332, 107] on button "Open Invoices" at bounding box center [1327, 109] width 132 height 31
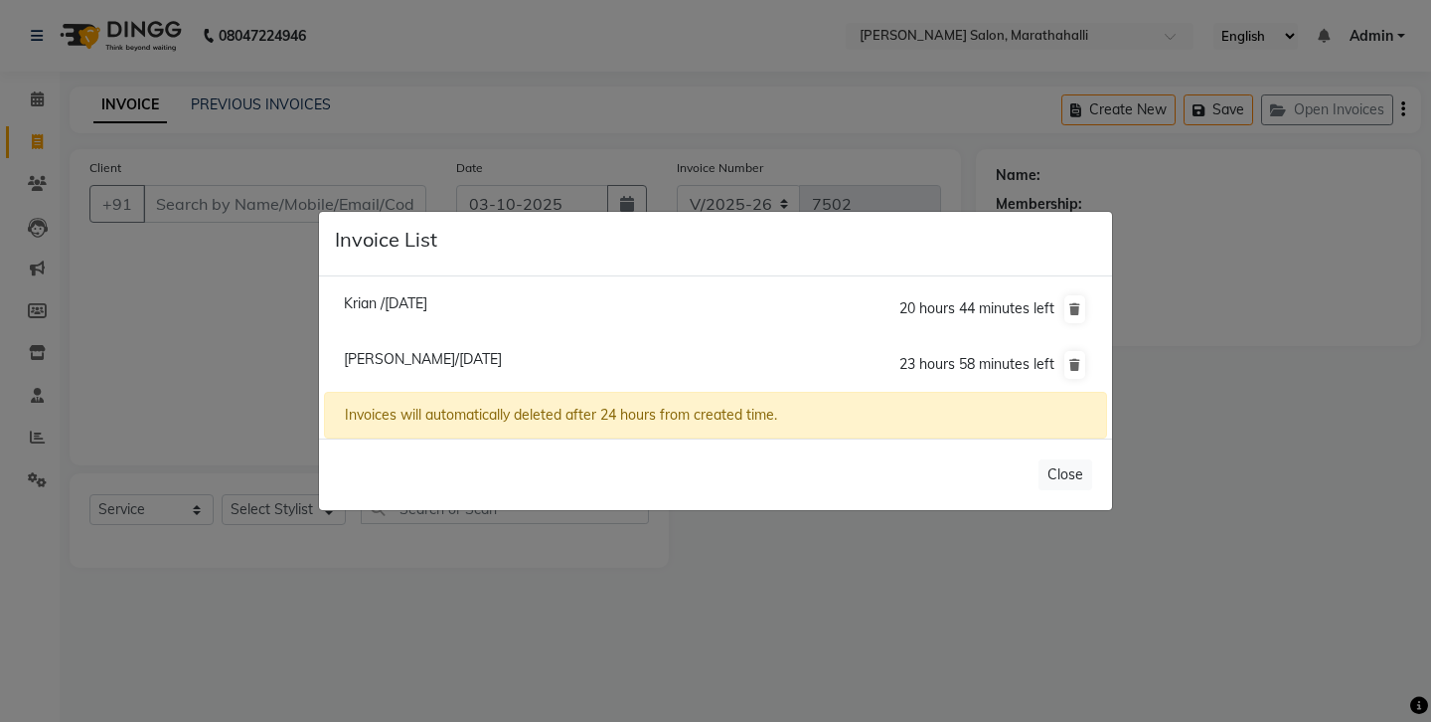
click at [405, 358] on span "Mika Null/03 October 2025" at bounding box center [423, 359] width 158 height 18
type input "9612410116"
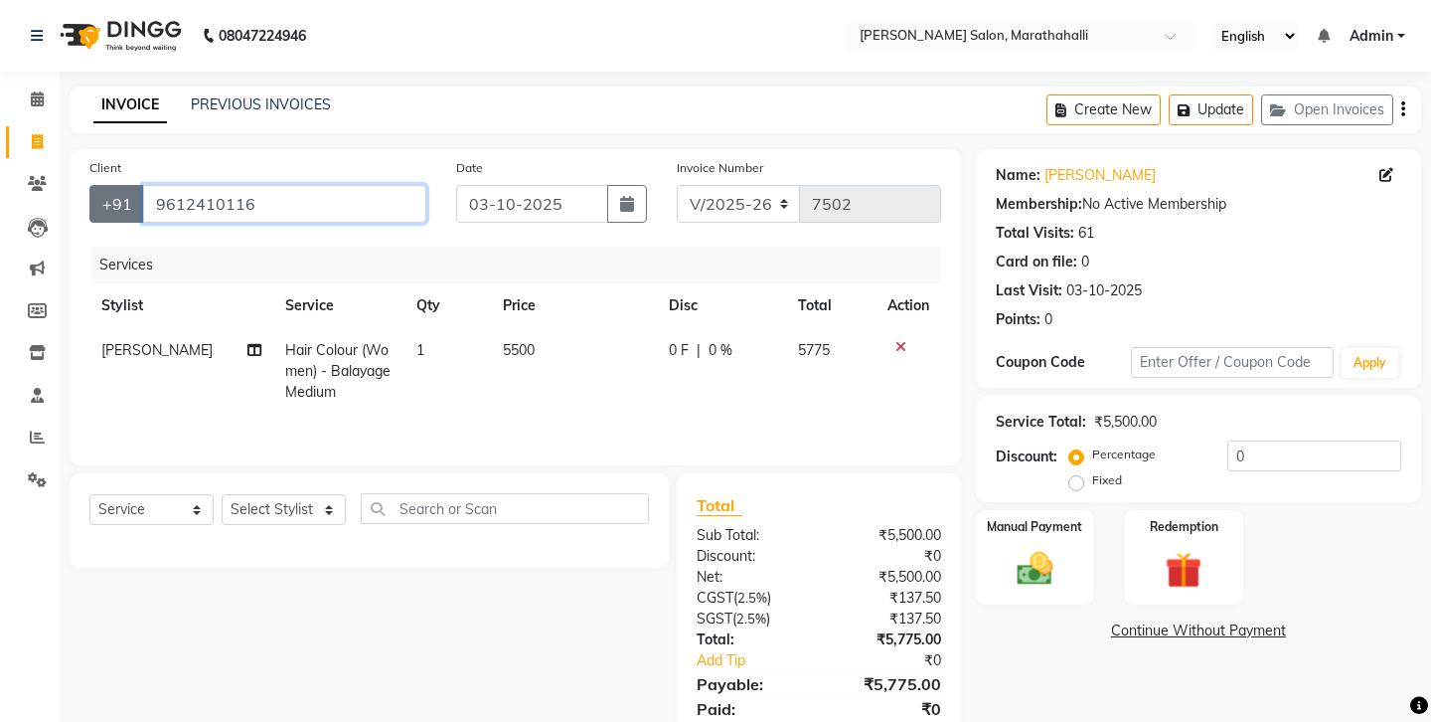
drag, startPoint x: 257, startPoint y: 187, endPoint x: 101, endPoint y: 186, distance: 156.0
click at [101, 186] on div "+91 9612410116" at bounding box center [257, 204] width 337 height 38
click at [289, 193] on input "Client" at bounding box center [284, 204] width 283 height 38
click at [1405, 109] on icon "button" at bounding box center [1403, 109] width 4 height 1
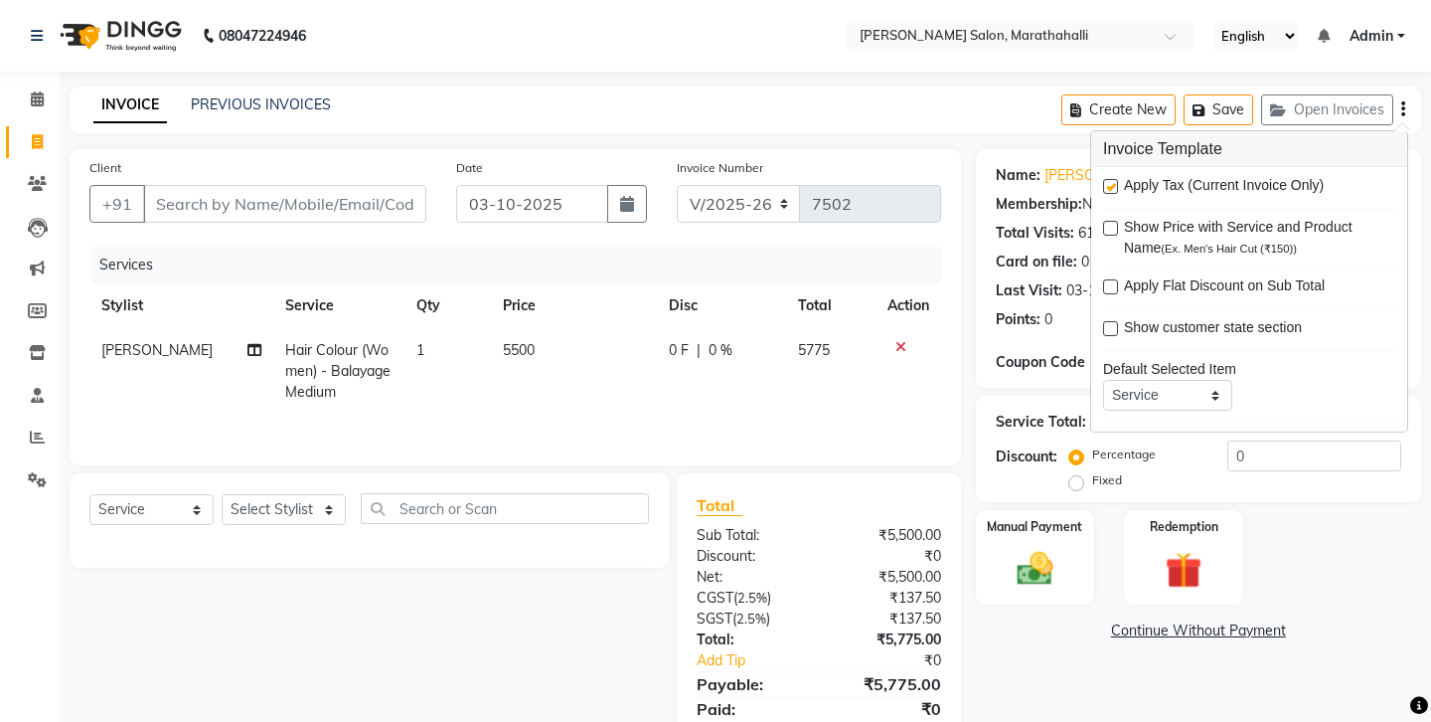
click at [1105, 179] on label at bounding box center [1110, 186] width 15 height 15
click at [1105, 181] on input "checkbox" at bounding box center [1109, 187] width 13 height 13
checkbox input "false"
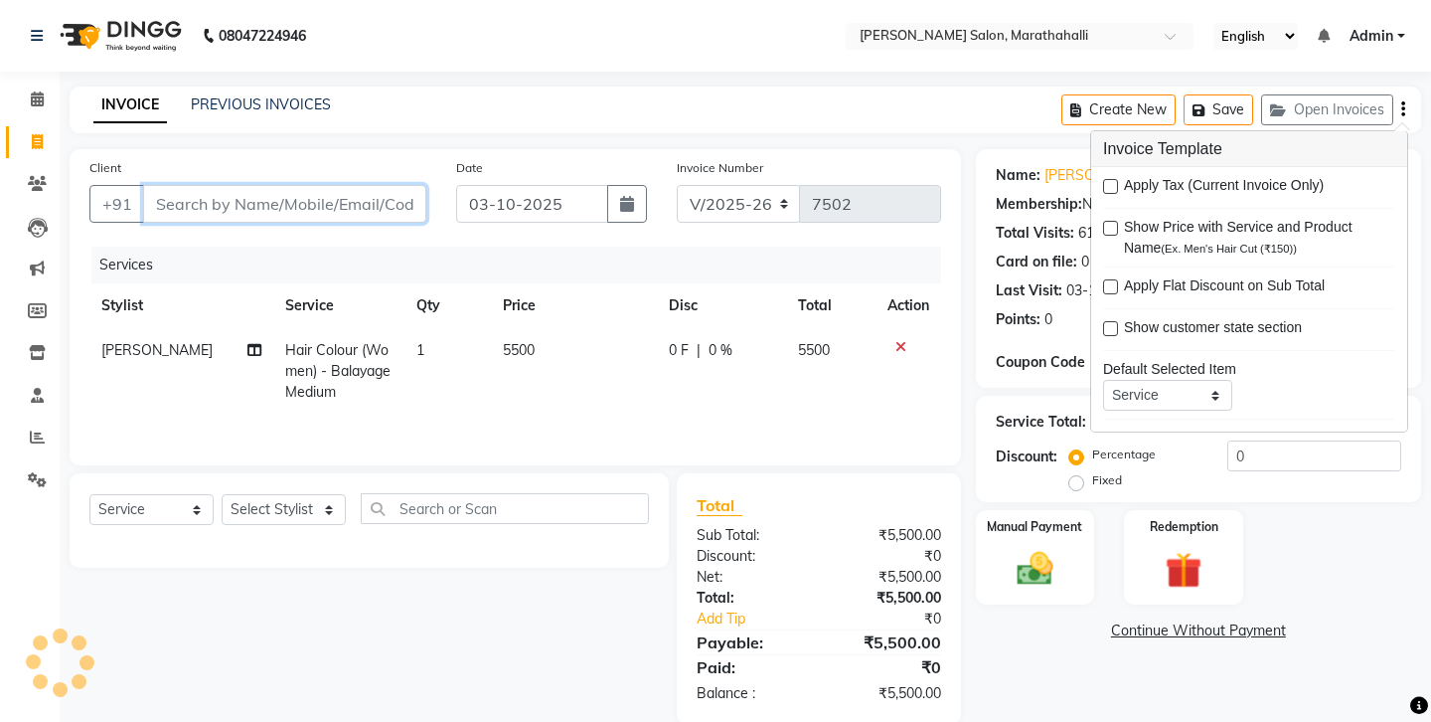
click at [322, 186] on input "Client" at bounding box center [284, 204] width 283 height 38
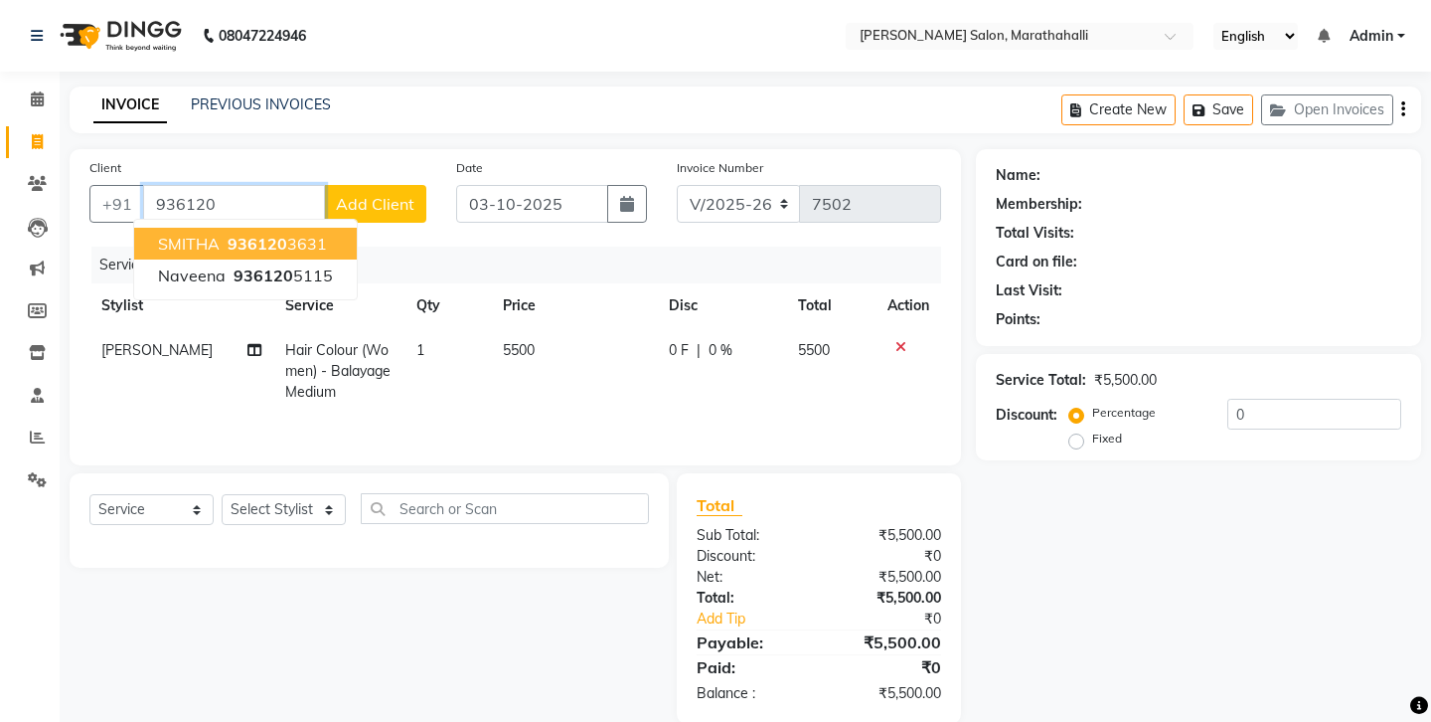
click at [273, 234] on ngb-highlight "936120 3631" at bounding box center [275, 244] width 103 height 20
type input "9361203631"
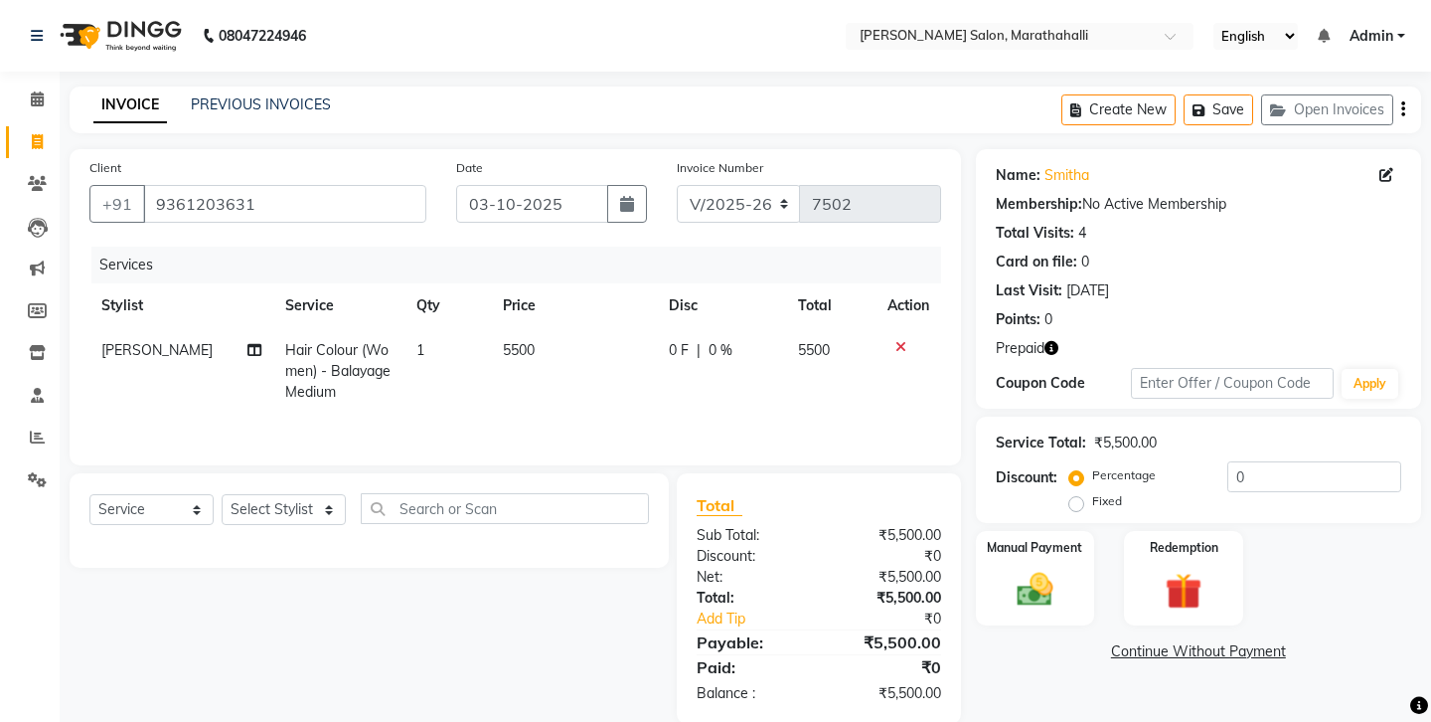
click at [1045, 341] on icon "button" at bounding box center [1052, 348] width 14 height 14
click at [177, 185] on input "9361203631" at bounding box center [284, 204] width 283 height 38
click at [1045, 341] on icon "button" at bounding box center [1052, 348] width 14 height 14
click at [1180, 568] on img at bounding box center [1184, 591] width 62 height 47
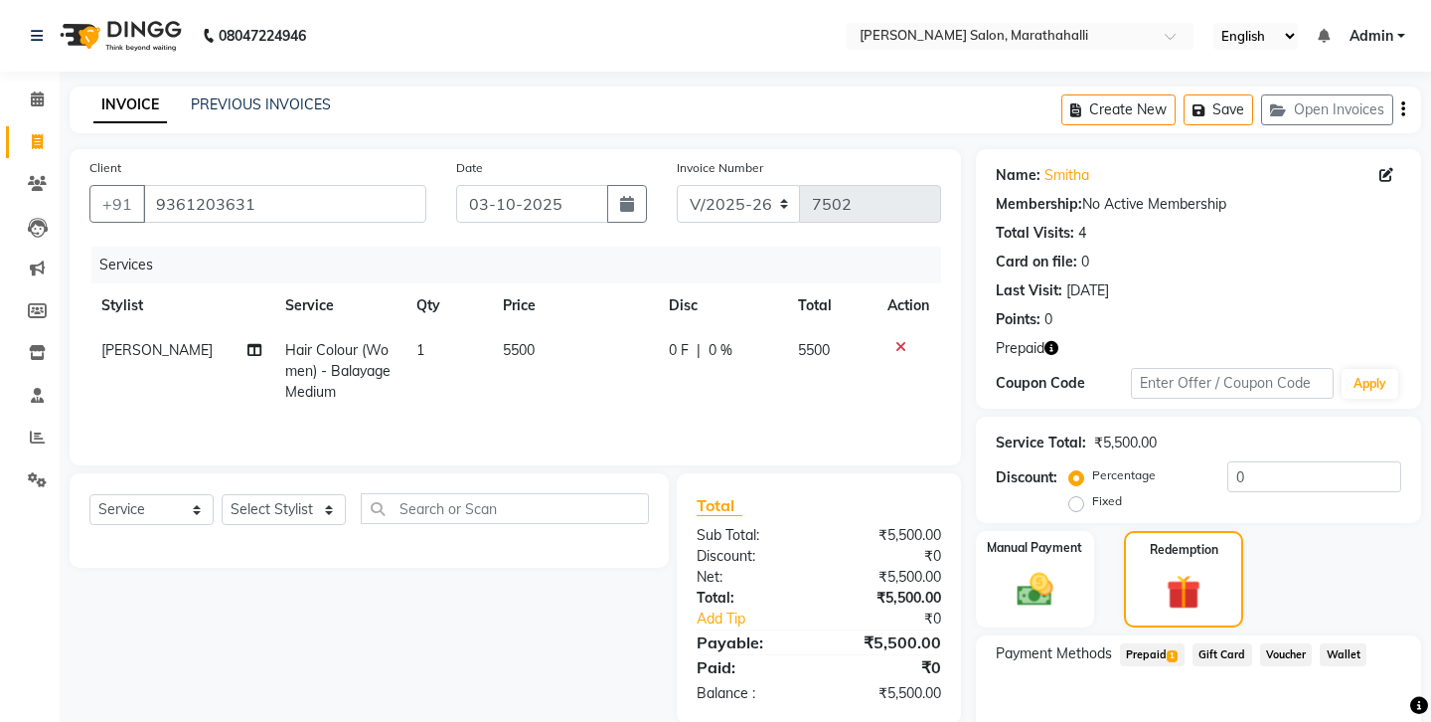
click at [1167, 650] on span "1" at bounding box center [1172, 656] width 11 height 12
click at [1344, 718] on button "Add" at bounding box center [1354, 735] width 73 height 34
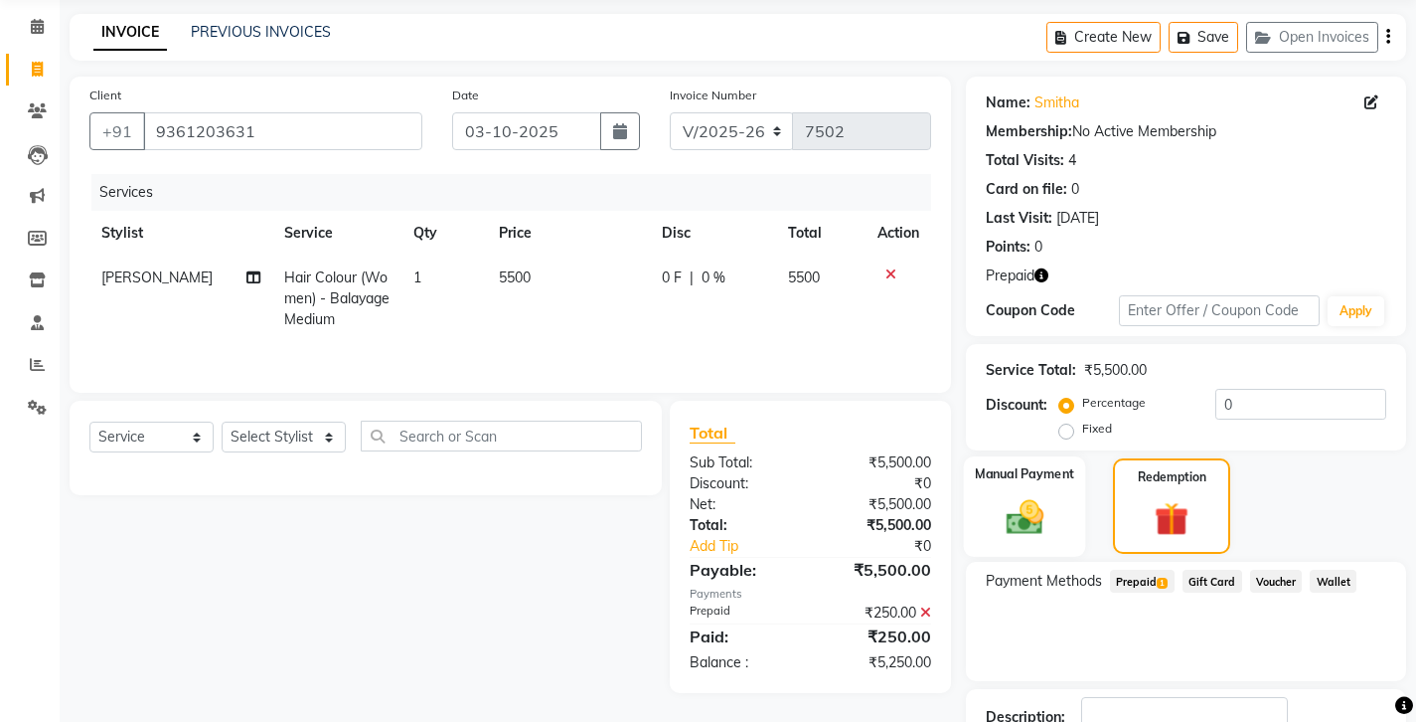
scroll to position [85, 0]
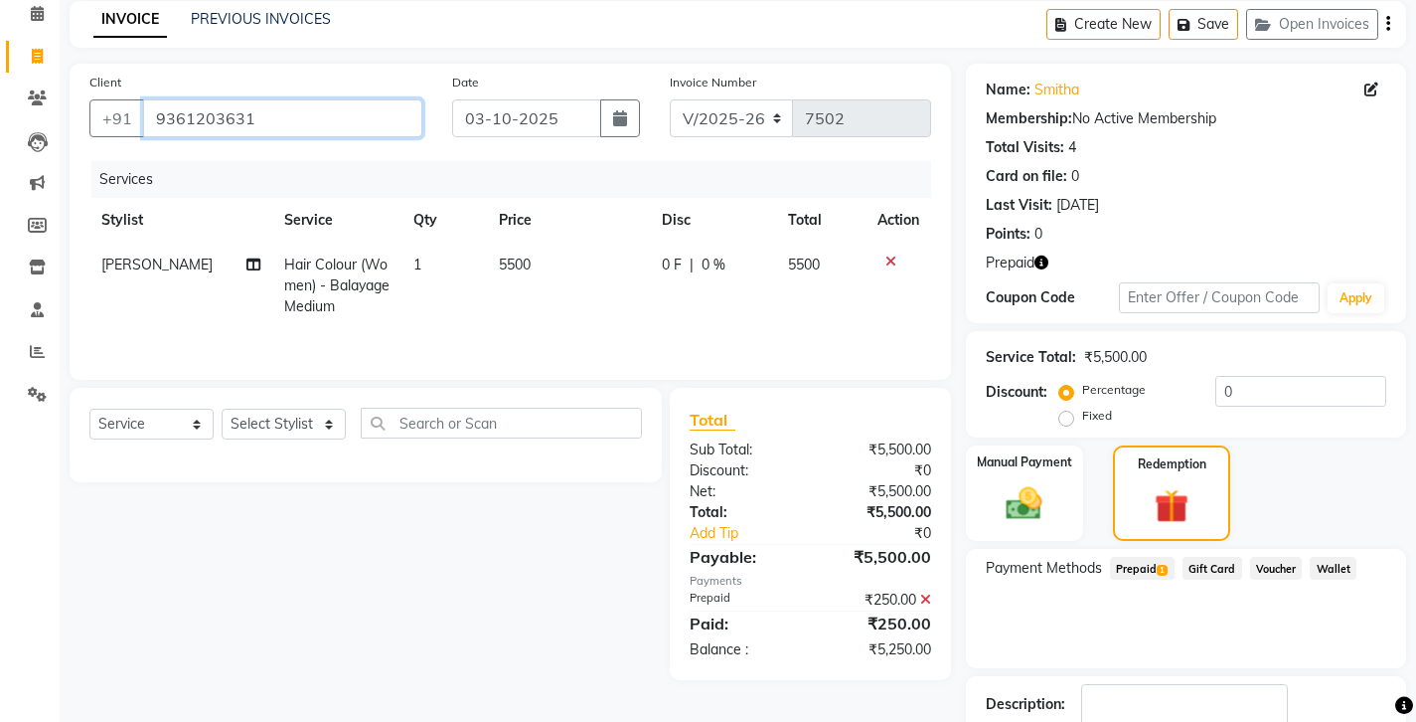
click at [193, 100] on input "9361203631" at bounding box center [282, 118] width 279 height 38
click at [1045, 482] on img at bounding box center [1024, 503] width 61 height 43
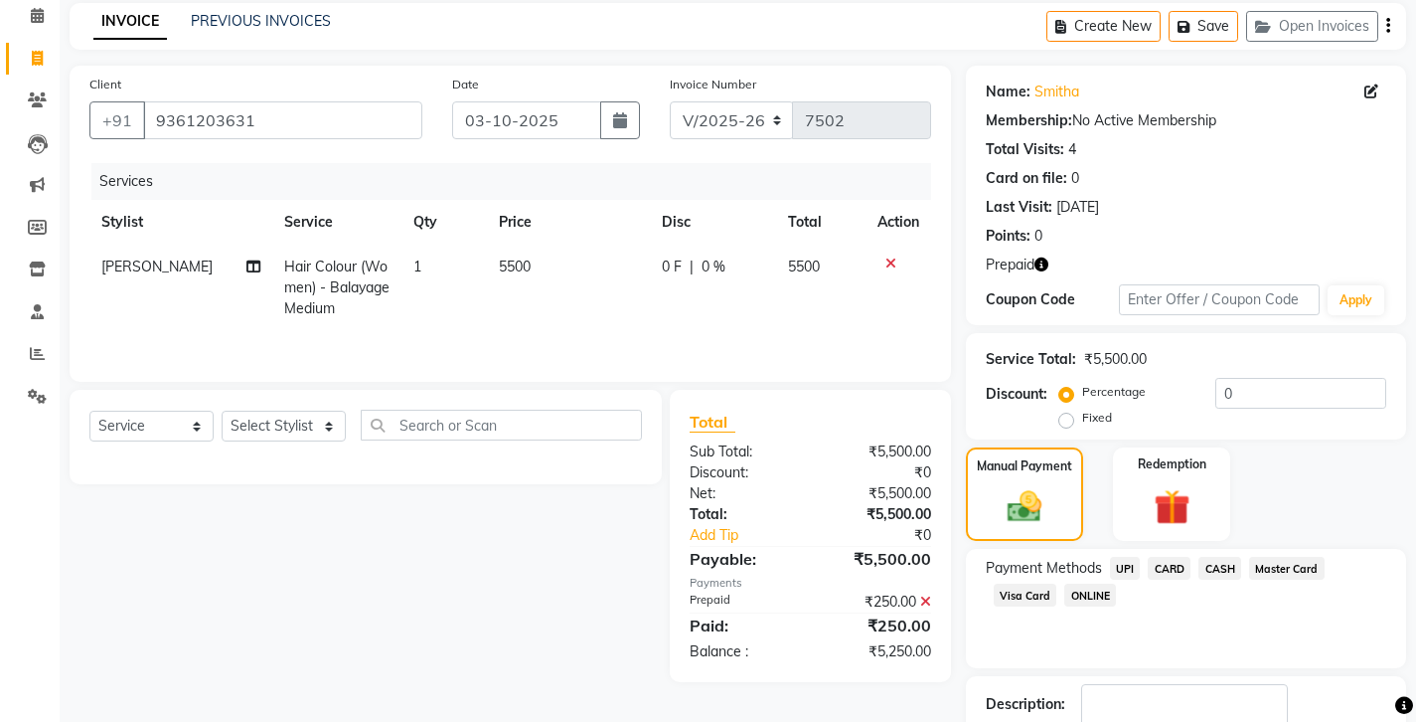
click at [1110, 557] on span "UPI" at bounding box center [1125, 568] width 31 height 23
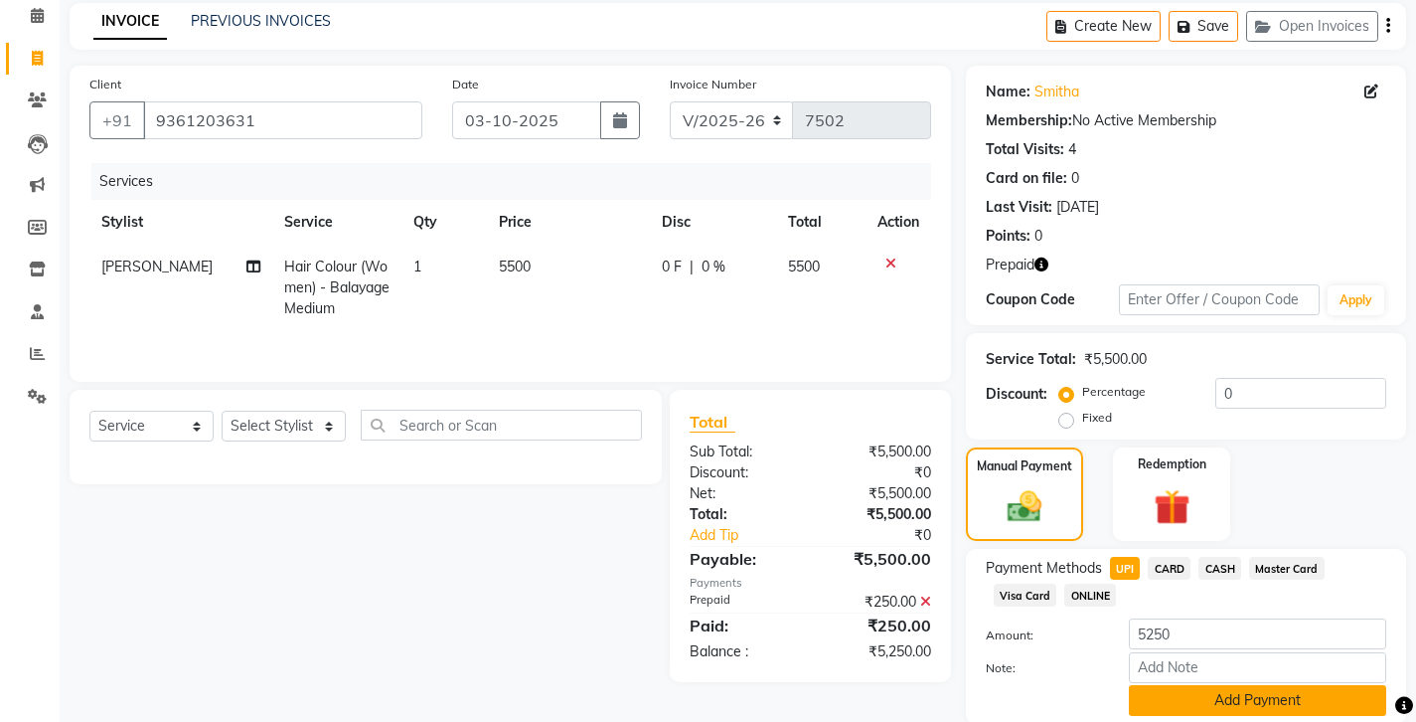
click at [1182, 685] on button "Add Payment" at bounding box center [1257, 700] width 257 height 31
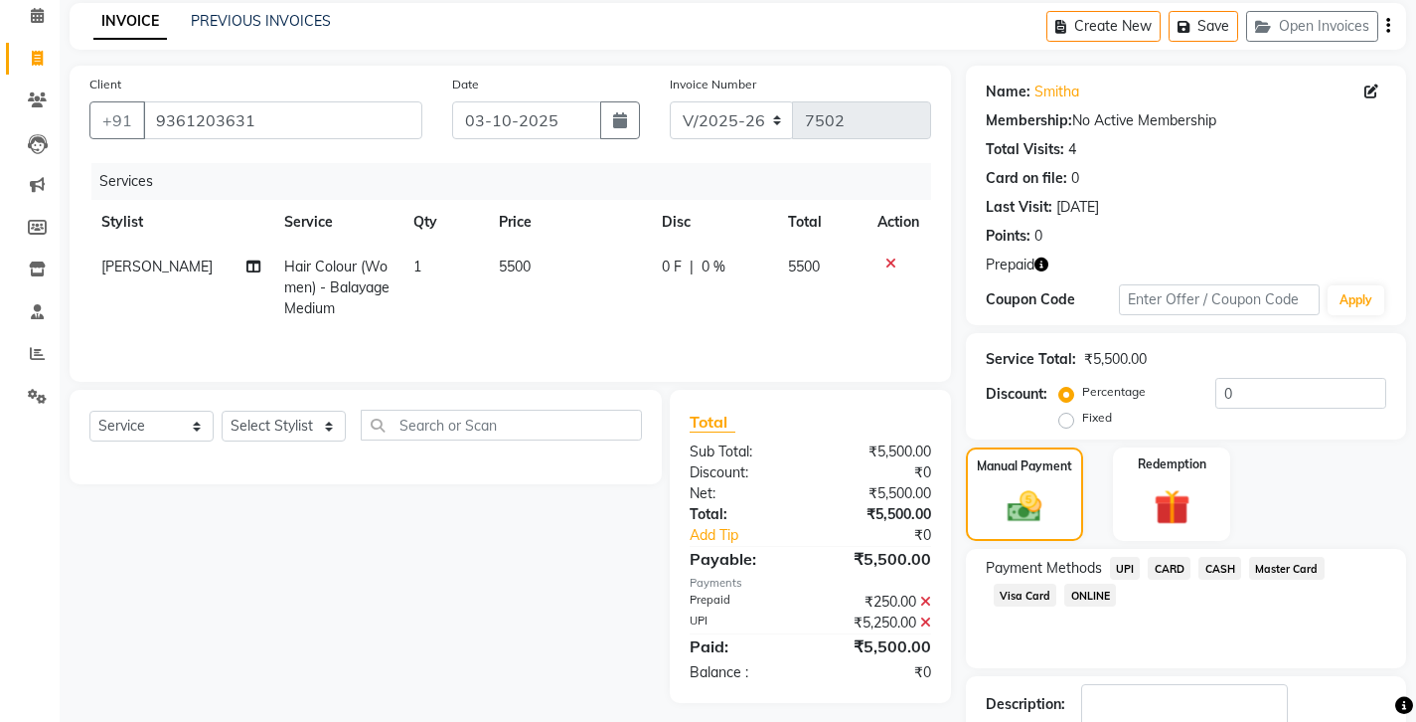
click at [1035, 257] on icon "button" at bounding box center [1042, 264] width 14 height 14
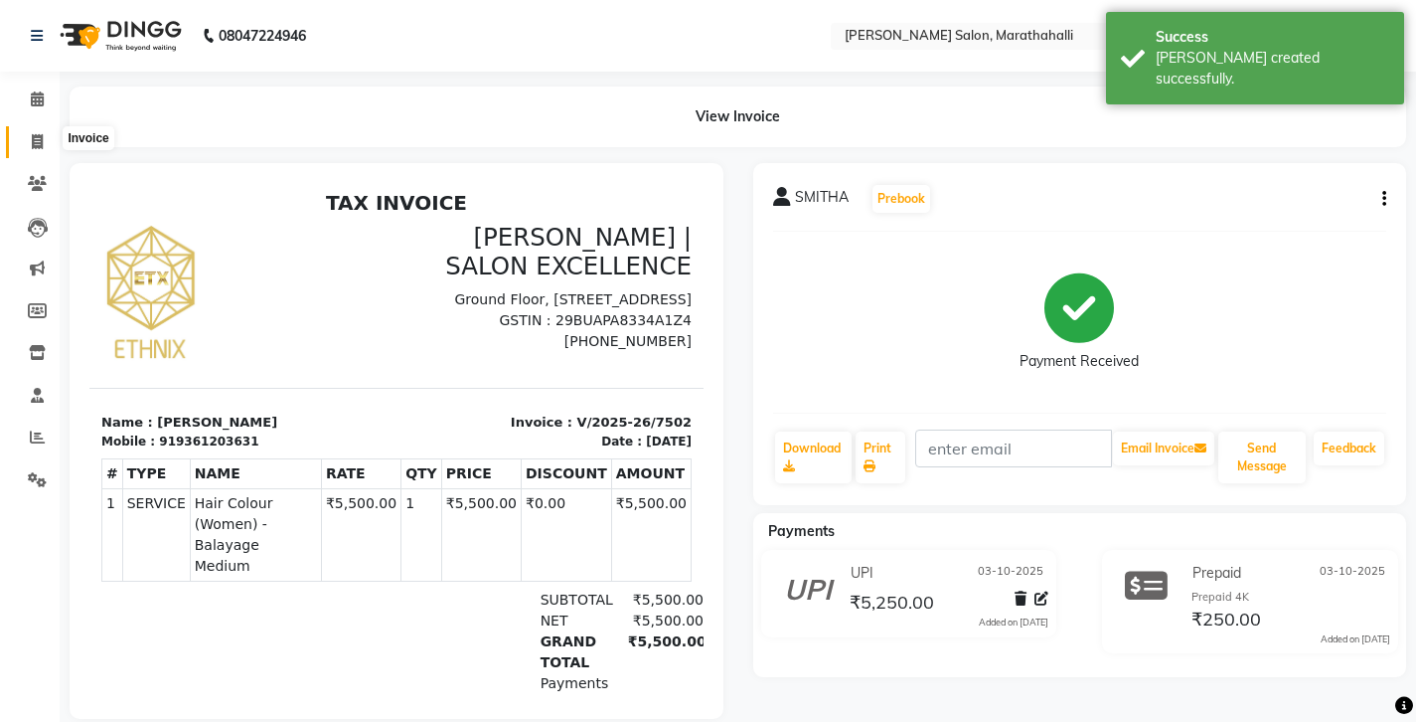
click at [33, 137] on icon at bounding box center [37, 141] width 11 height 15
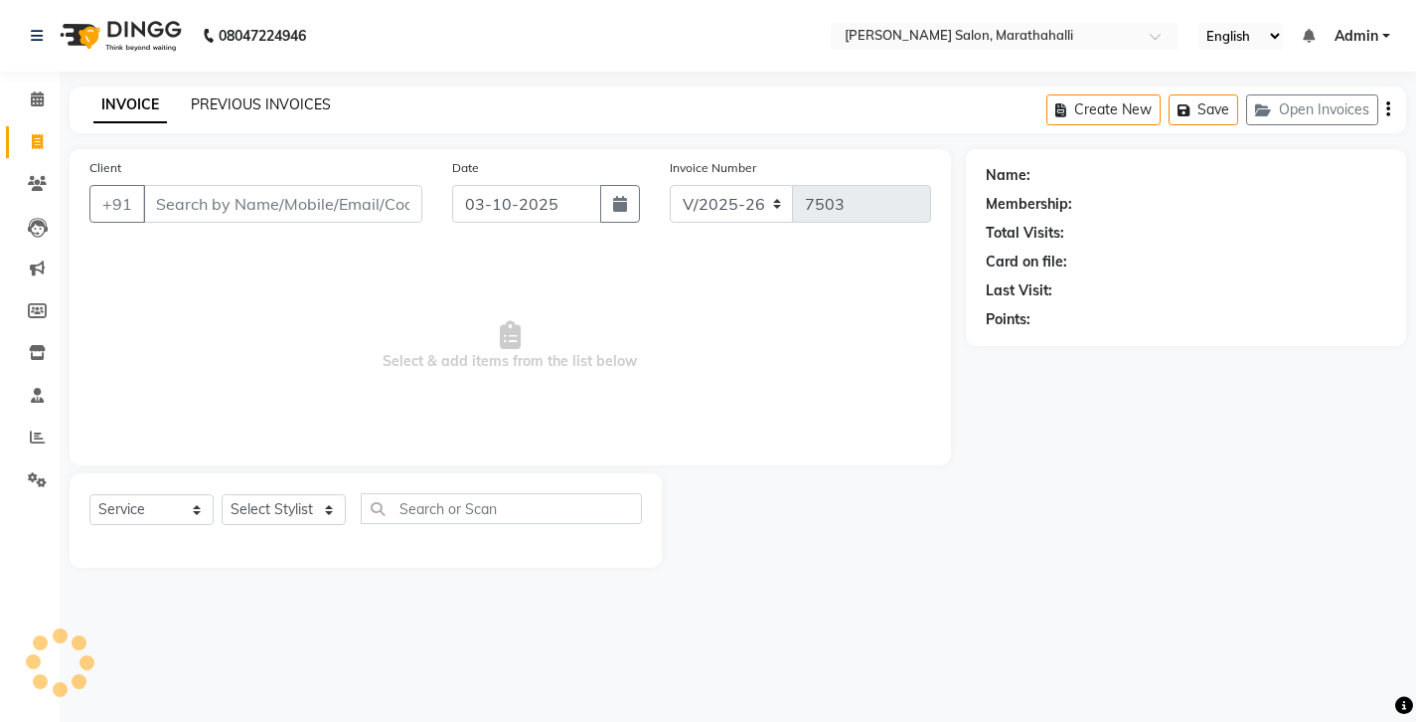
click at [246, 95] on link "PREVIOUS INVOICES" at bounding box center [261, 104] width 140 height 18
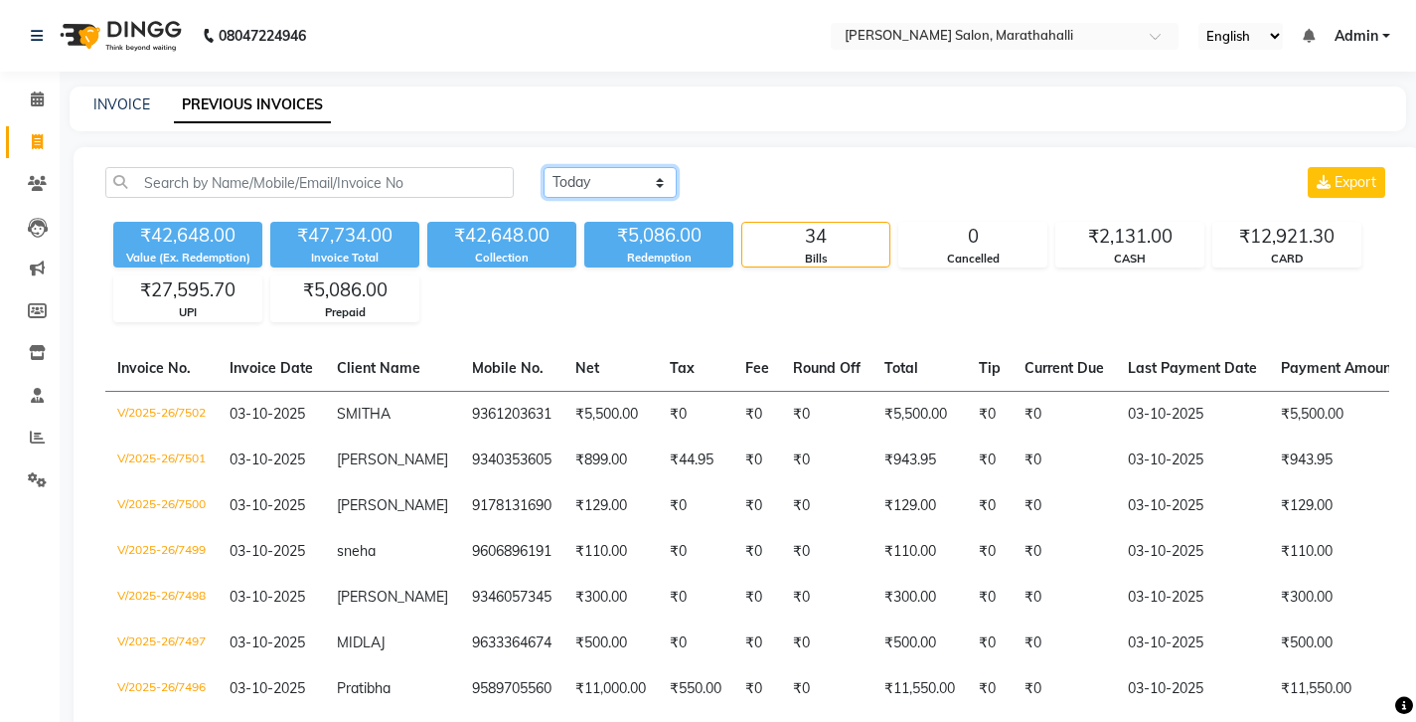
select select "range"
click at [761, 169] on input "03-10-2025" at bounding box center [772, 183] width 139 height 28
select select "10"
select select "2025"
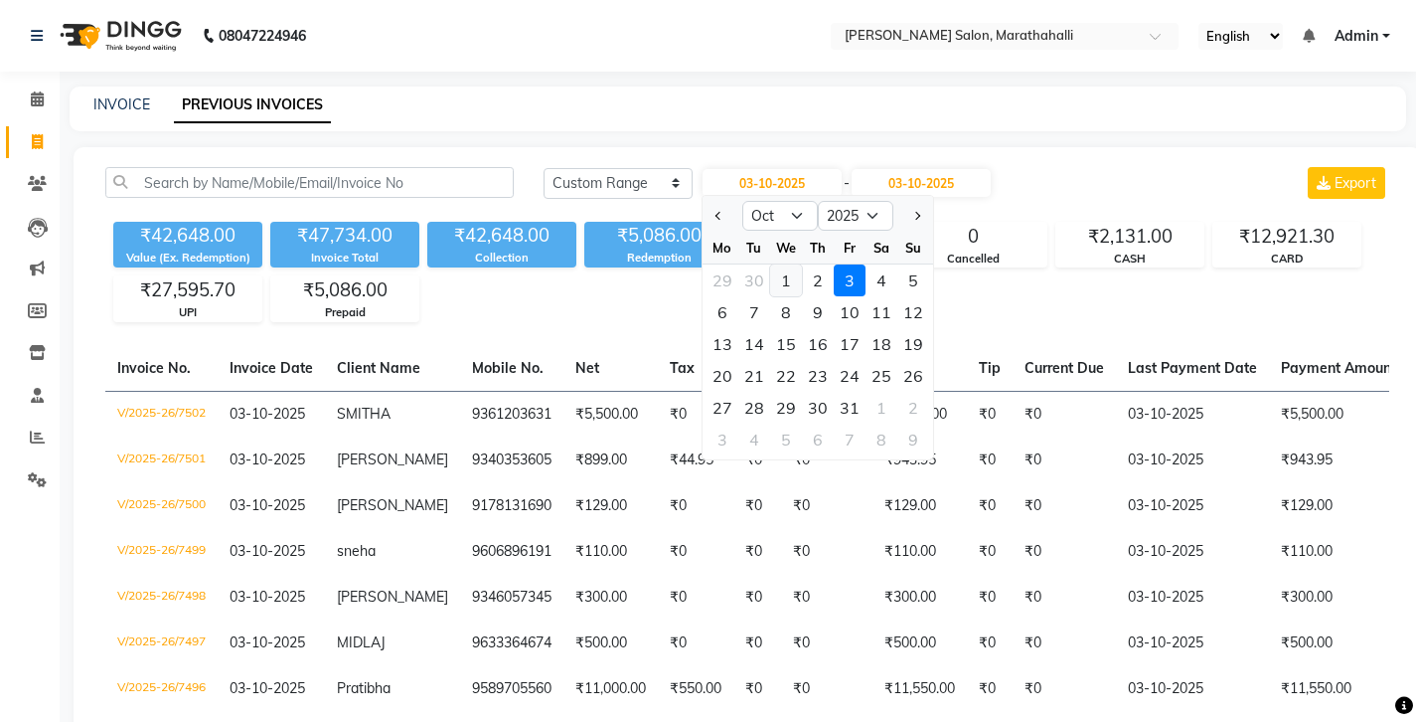
click at [770, 264] on div "1" at bounding box center [786, 280] width 32 height 32
type input "01-10-2025"
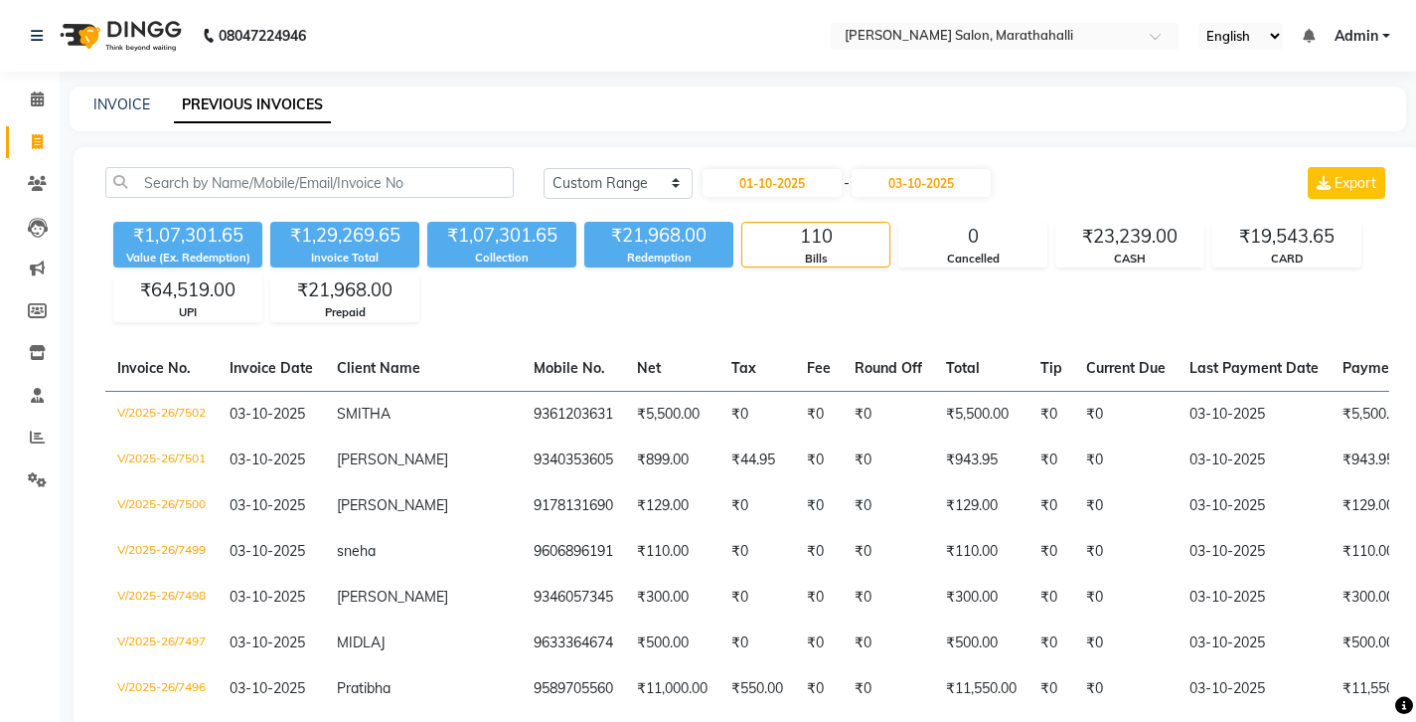
click at [166, 222] on div "₹1,07,301.65" at bounding box center [187, 236] width 149 height 28
copy div "1,07,301.65"
select select "today"
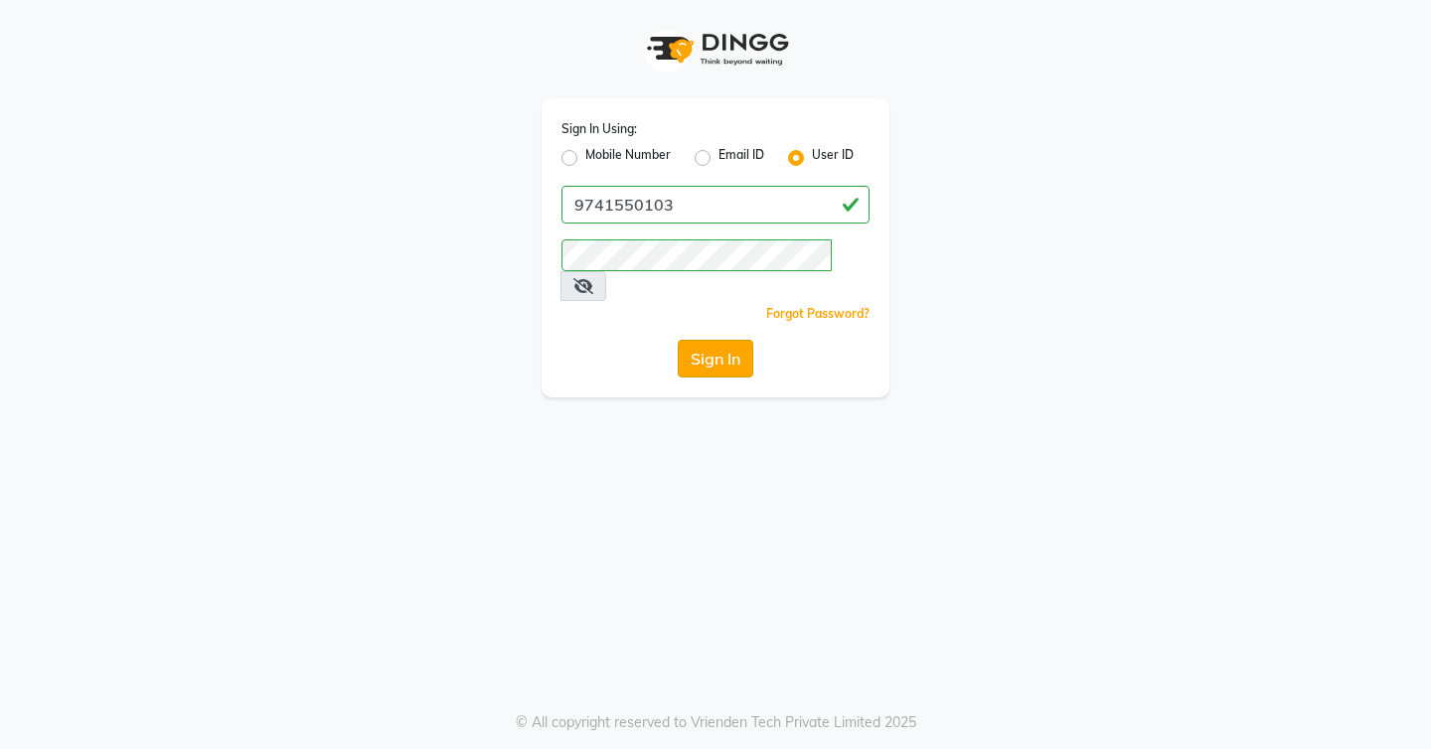
click at [697, 340] on button "Sign In" at bounding box center [716, 359] width 76 height 38
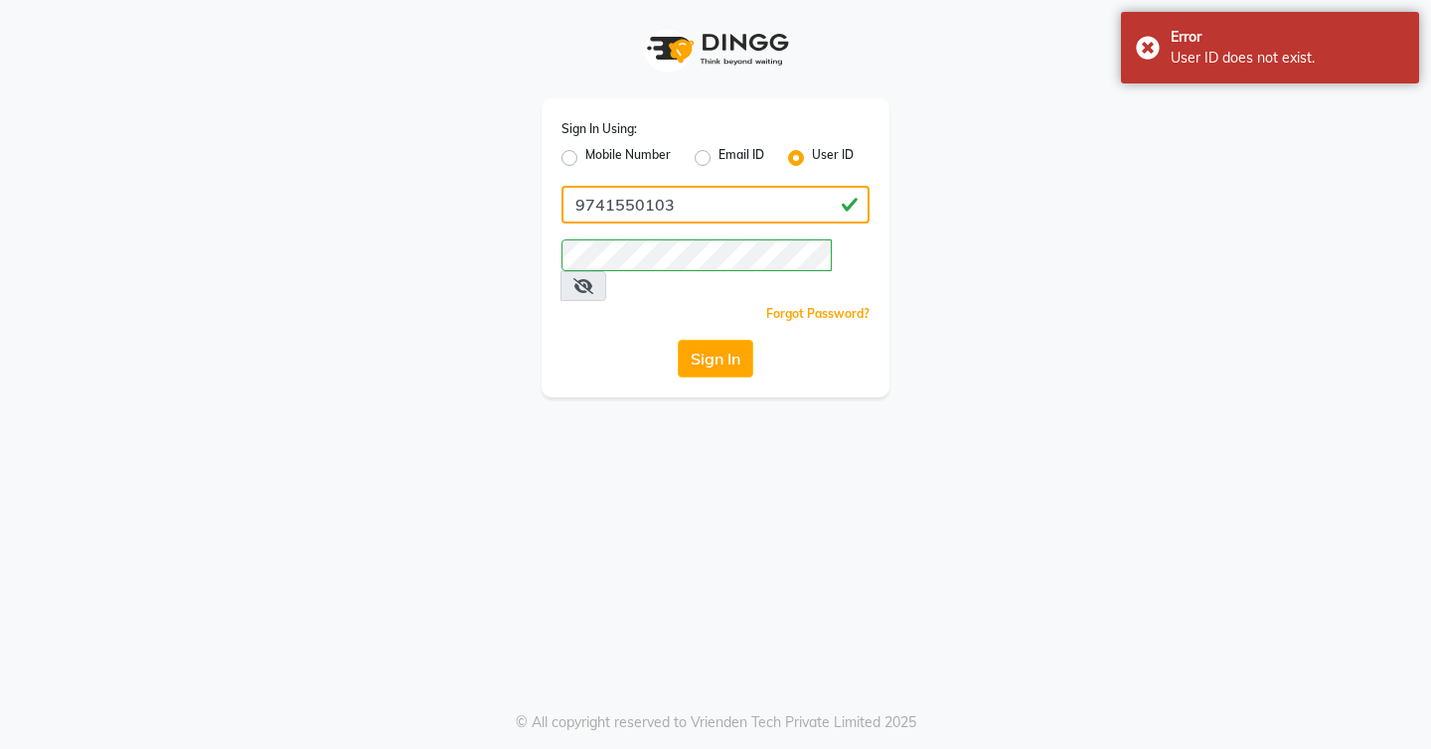
click at [669, 193] on input "9741550103" at bounding box center [716, 205] width 308 height 38
